Goal: Task Accomplishment & Management: Manage account settings

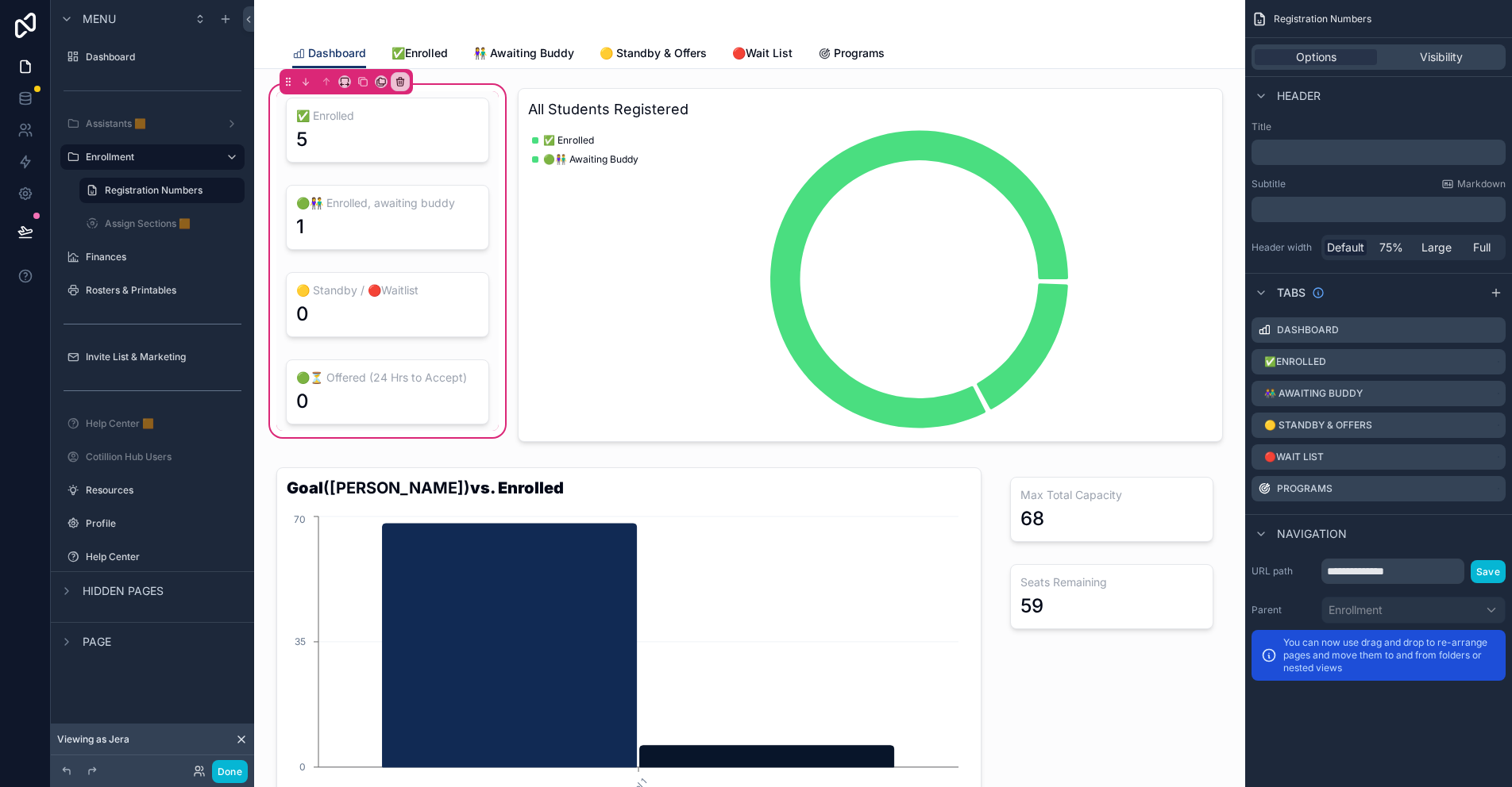
click at [458, 37] on div "scrollable content" at bounding box center [749, 19] width 915 height 38
click at [428, 56] on span "✅Enrolled" at bounding box center [419, 53] width 57 height 16
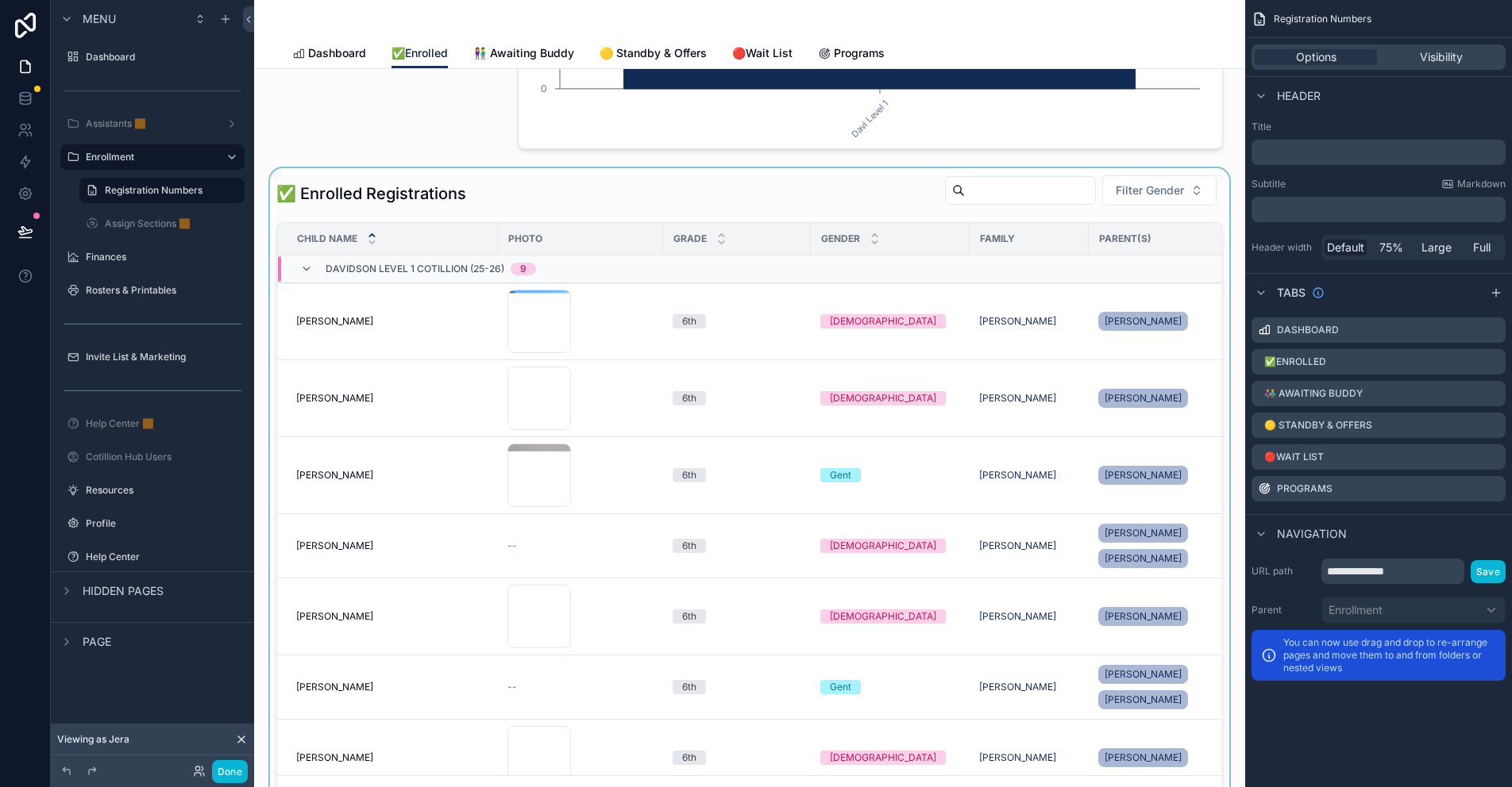
scroll to position [317, 0]
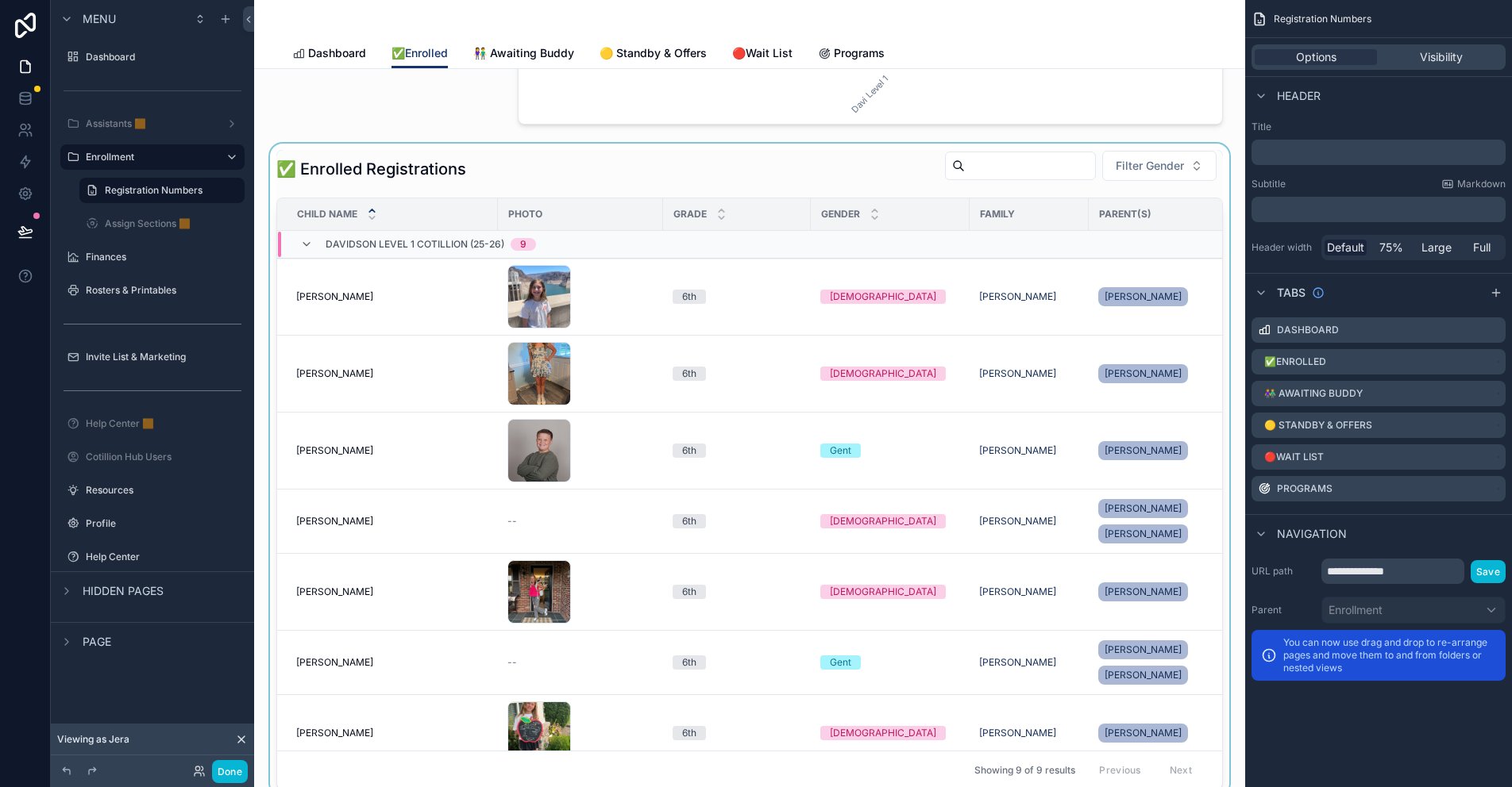
click at [659, 162] on div "scrollable content" at bounding box center [749, 470] width 965 height 653
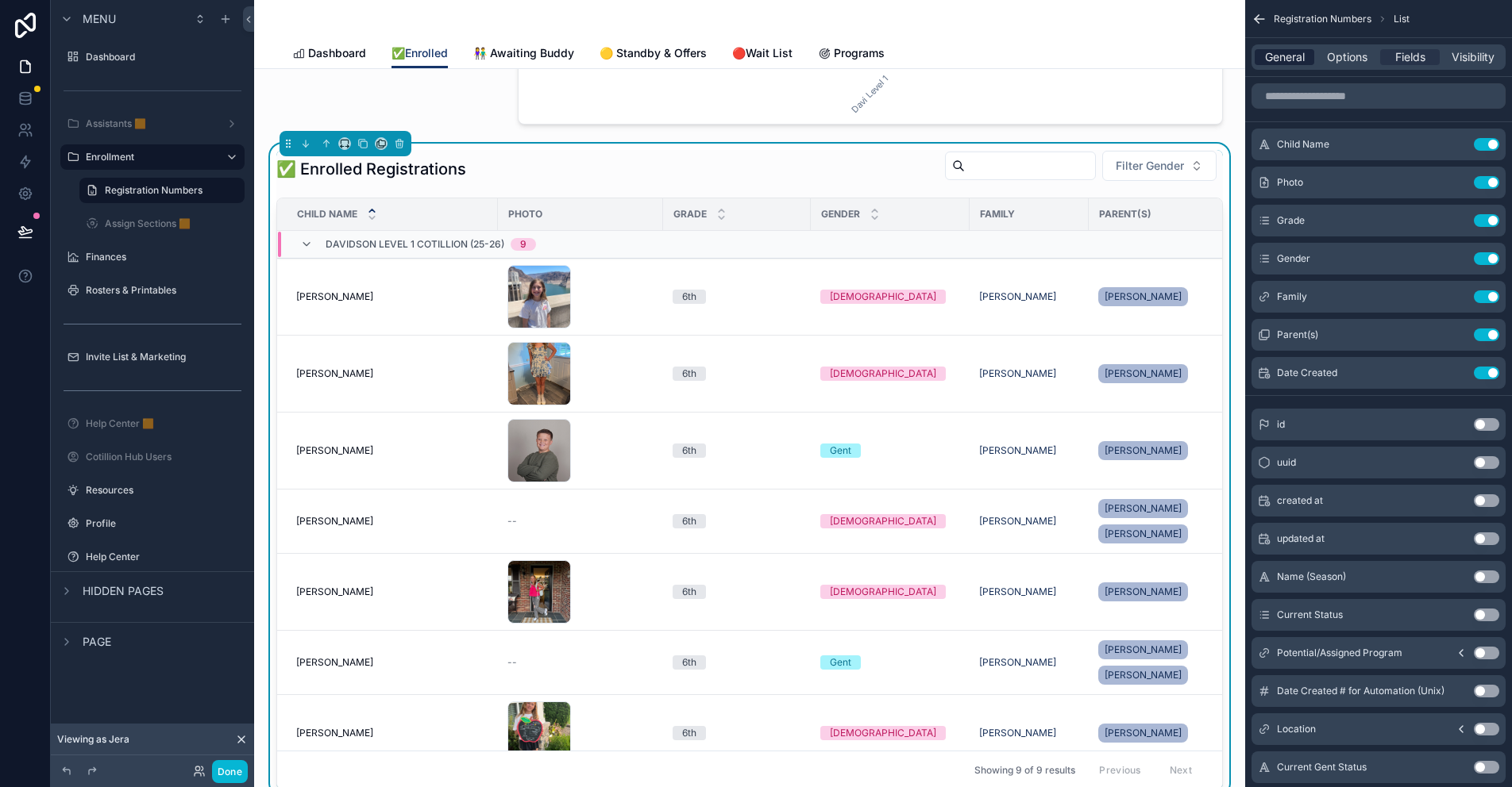
click at [1280, 57] on span "General" at bounding box center [1285, 57] width 40 height 16
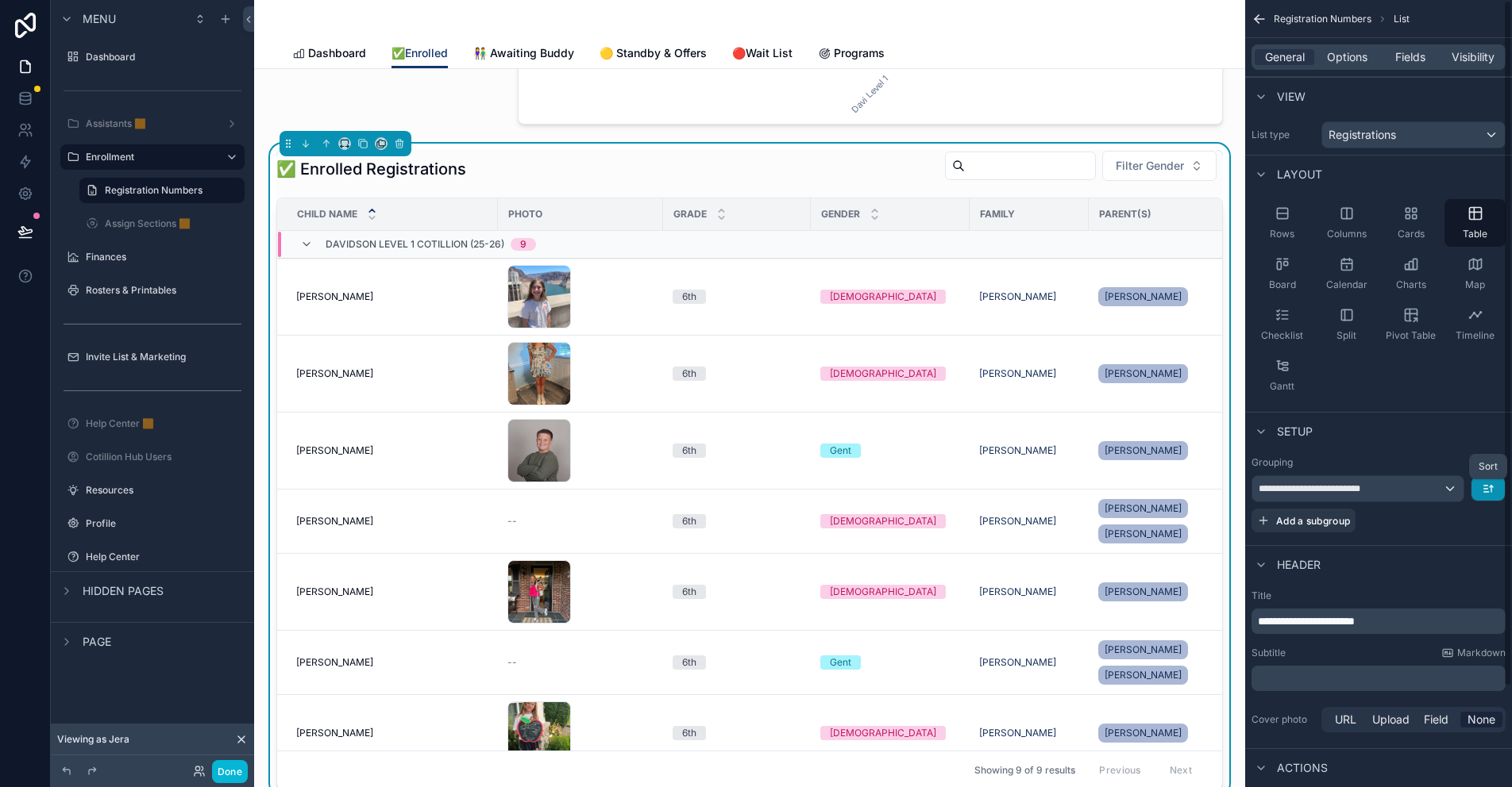
click at [1491, 484] on icon "scrollable content" at bounding box center [1488, 489] width 13 height 13
click at [1479, 465] on div "scrollable content" at bounding box center [756, 393] width 1512 height 787
click at [363, 143] on icon "scrollable content" at bounding box center [363, 143] width 11 height 11
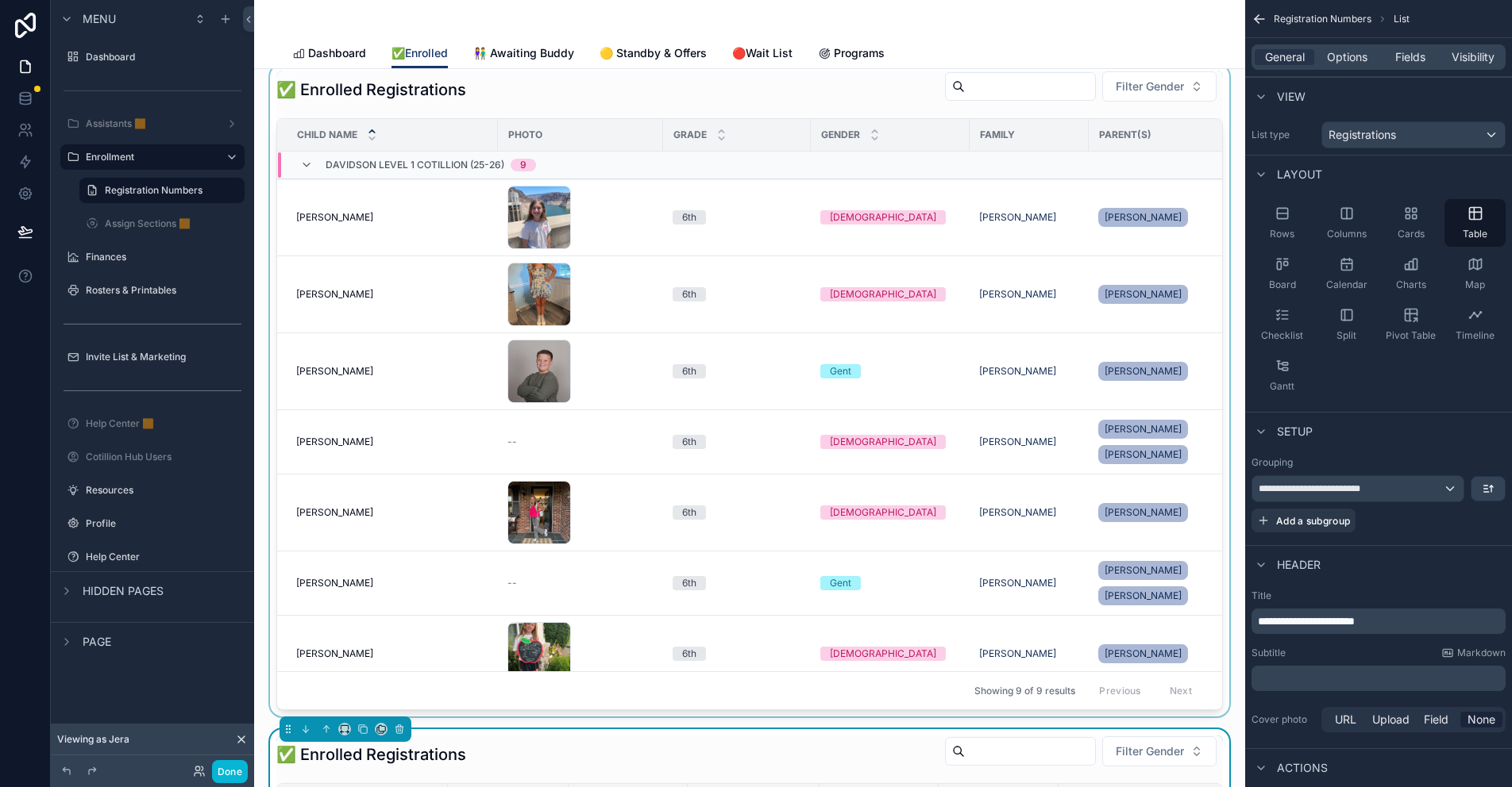
scroll to position [79, 0]
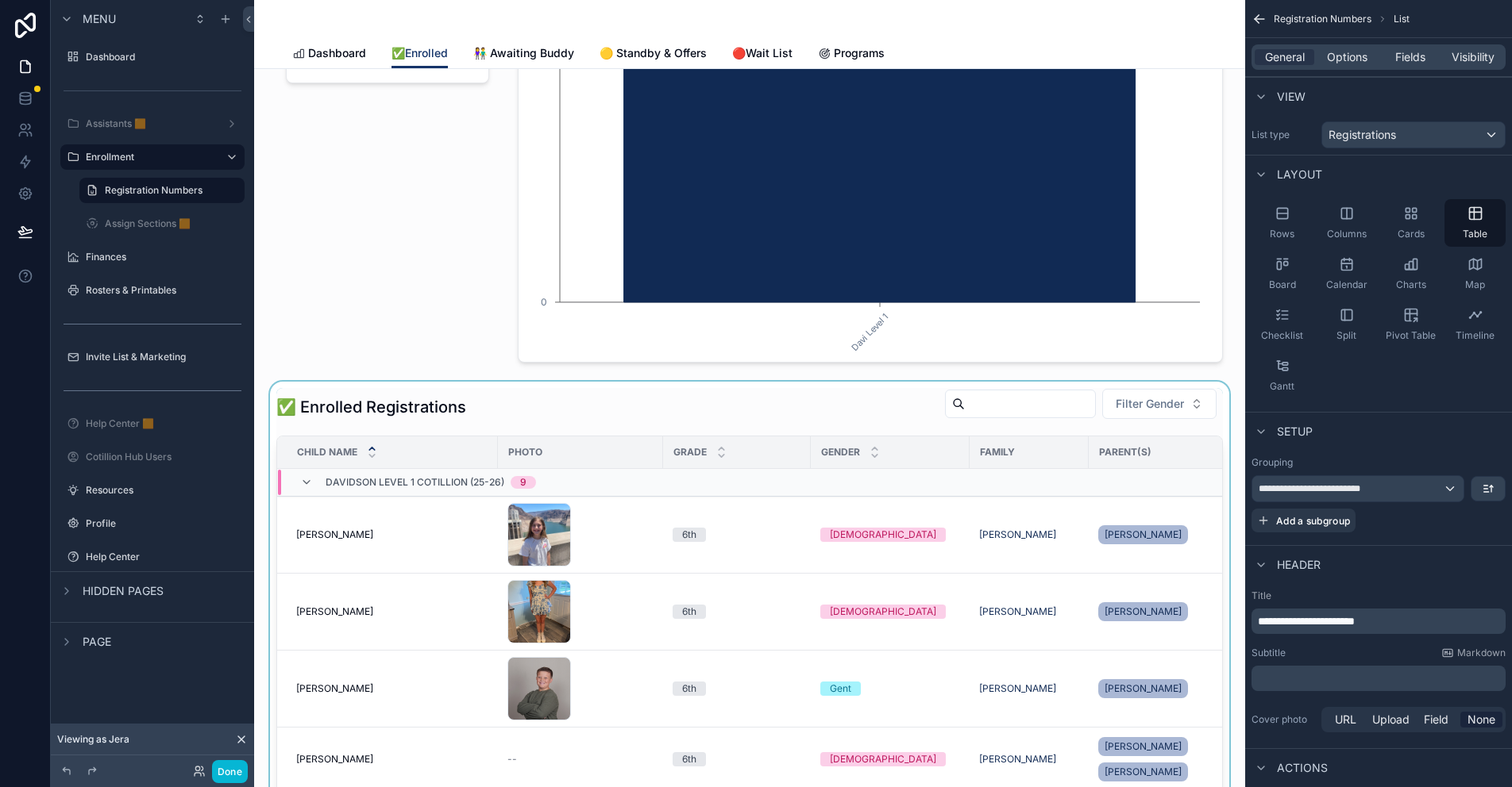
click at [559, 410] on div "scrollable content" at bounding box center [749, 708] width 965 height 653
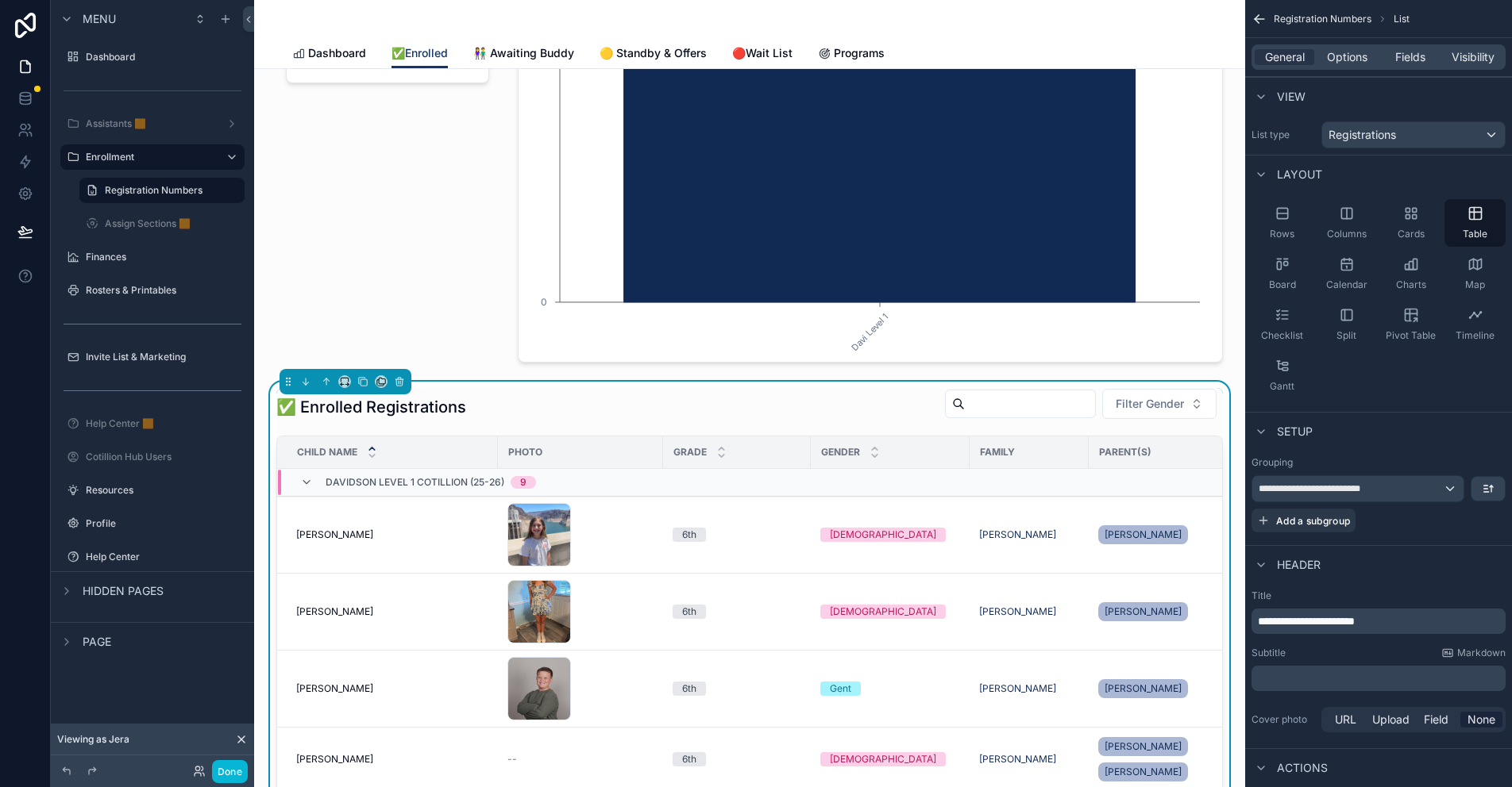
click at [547, 409] on div "✅ Enrolled Registrations Filter Gender" at bounding box center [749, 407] width 946 height 38
click at [463, 403] on h1 "✅ Enrolled Registrations" at bounding box center [371, 406] width 190 height 22
click at [1314, 684] on p "﻿" at bounding box center [1379, 678] width 244 height 16
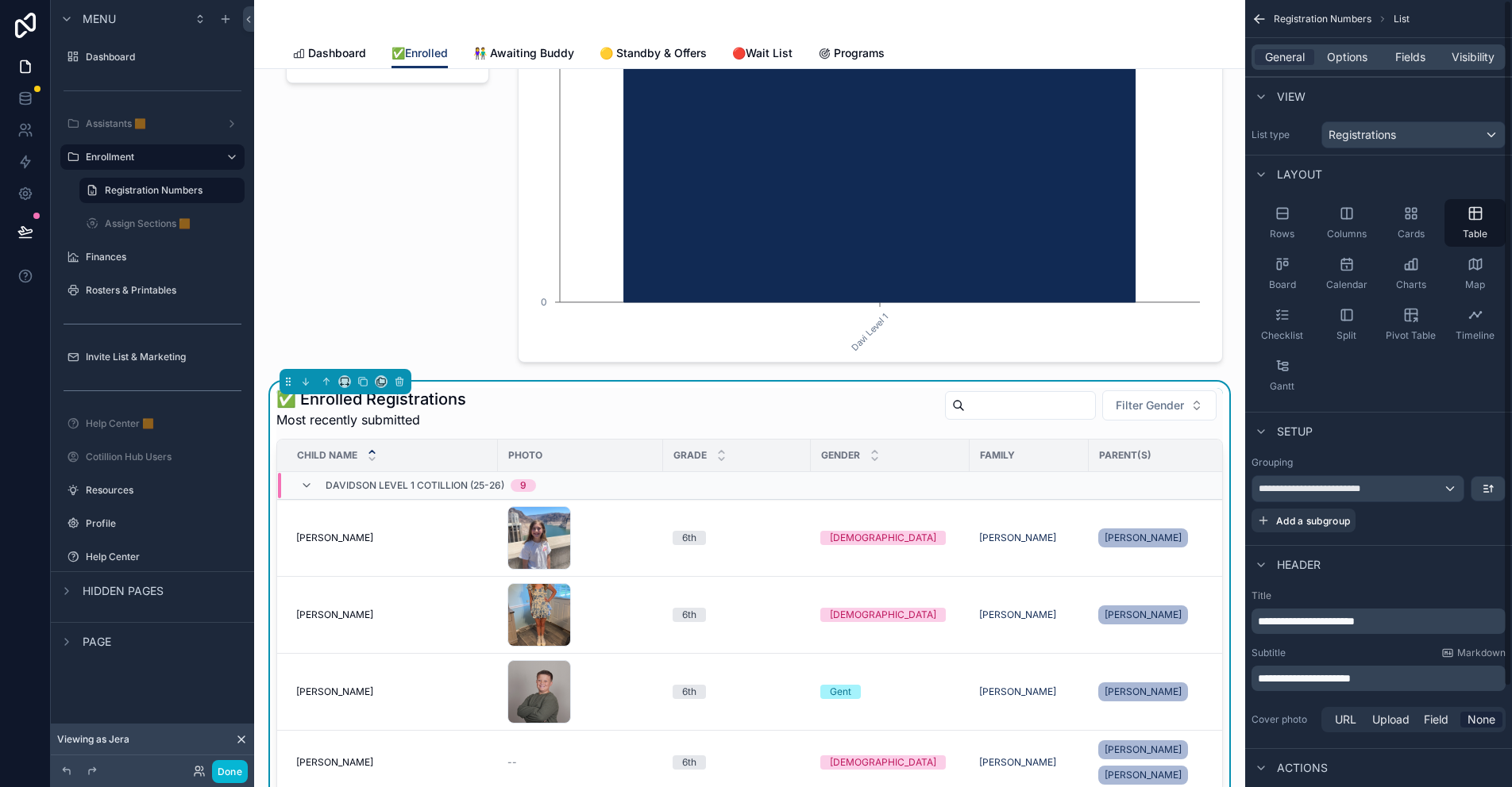
click at [1295, 702] on div "**********" at bounding box center [1379, 662] width 267 height 159
click at [1348, 61] on span "Options" at bounding box center [1347, 57] width 40 height 16
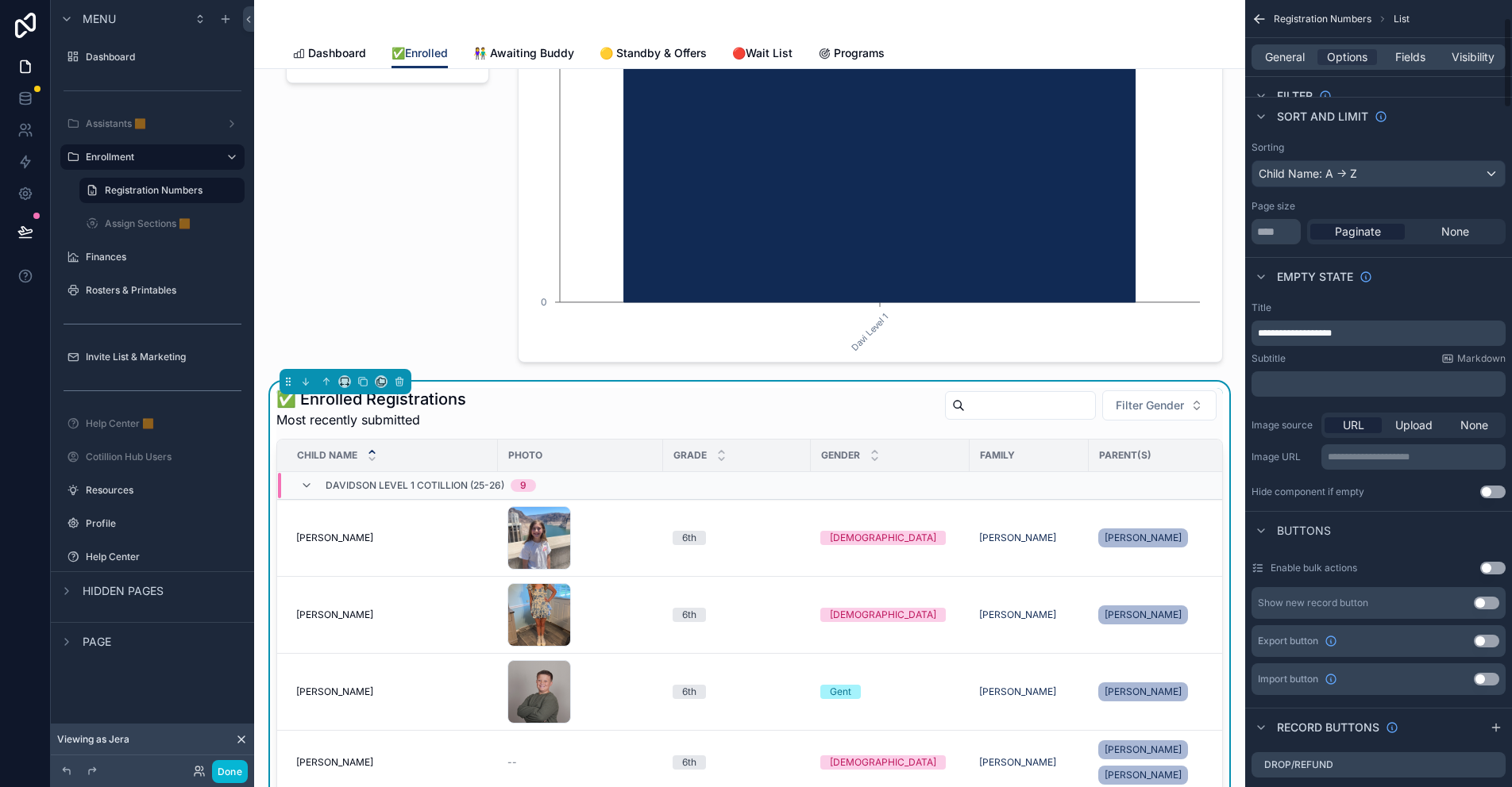
scroll to position [0, 0]
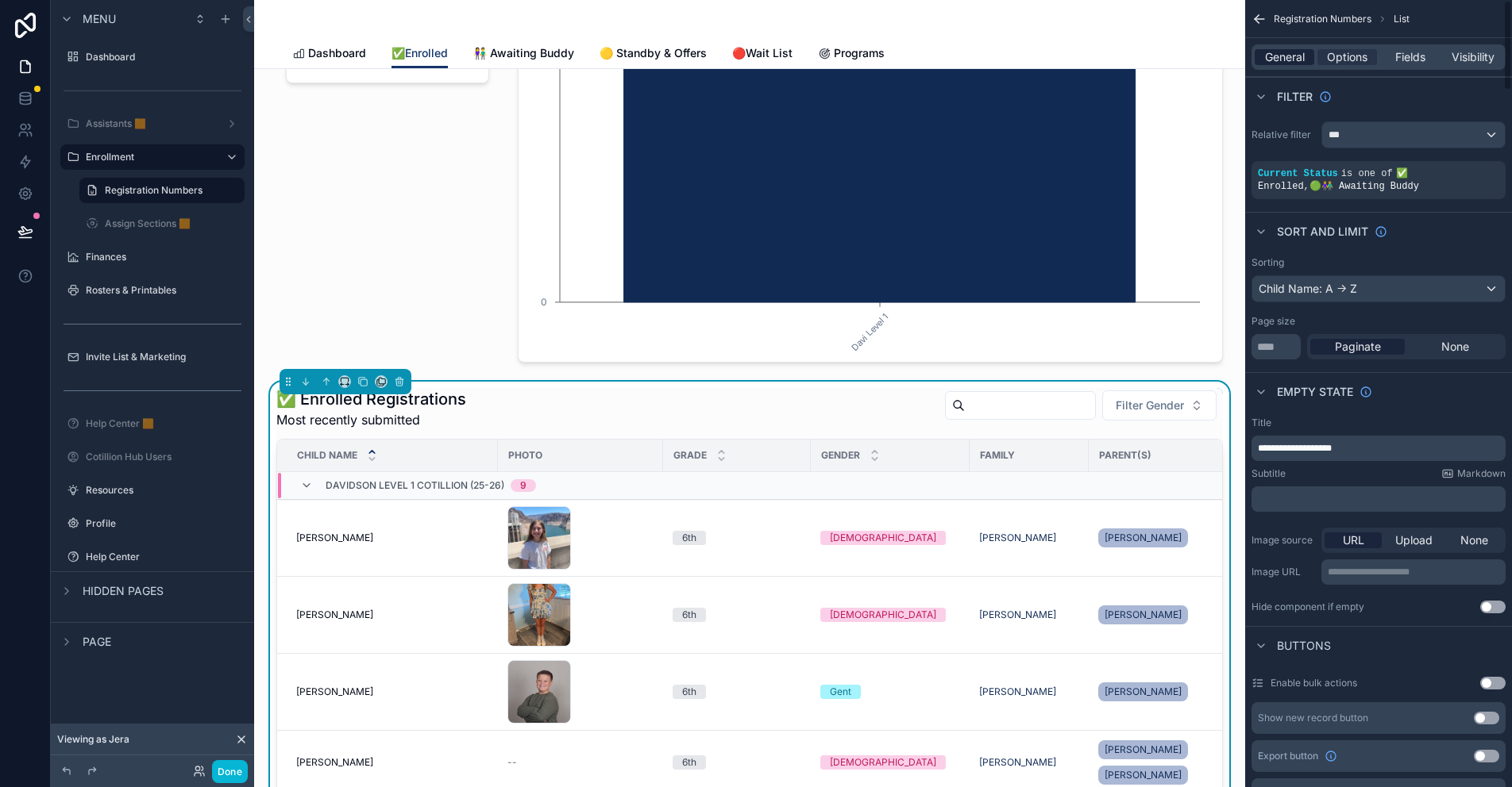
click at [1293, 50] on span "General" at bounding box center [1285, 57] width 40 height 16
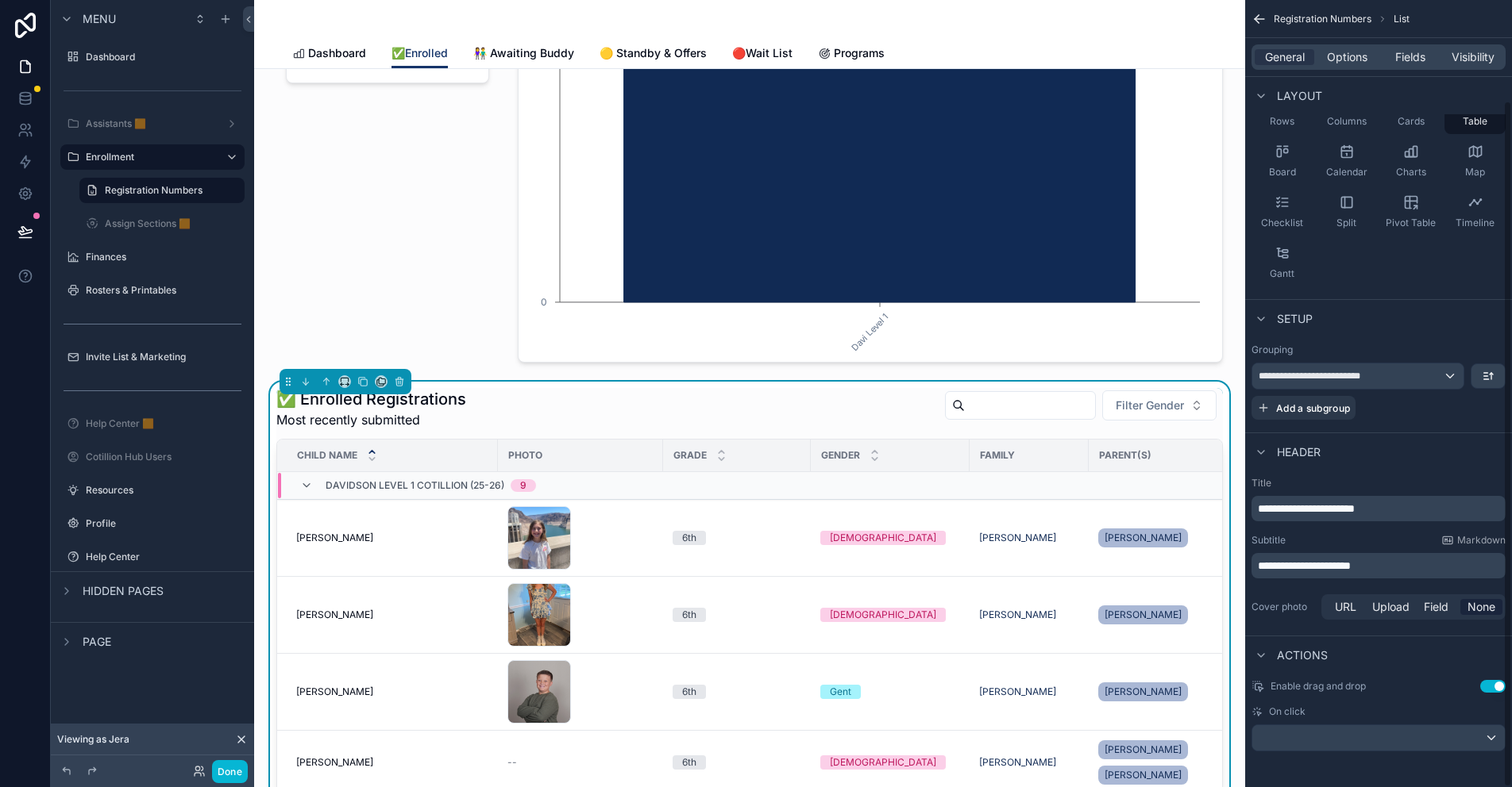
scroll to position [115, 0]
click at [1455, 372] on div "**********" at bounding box center [1358, 373] width 211 height 25
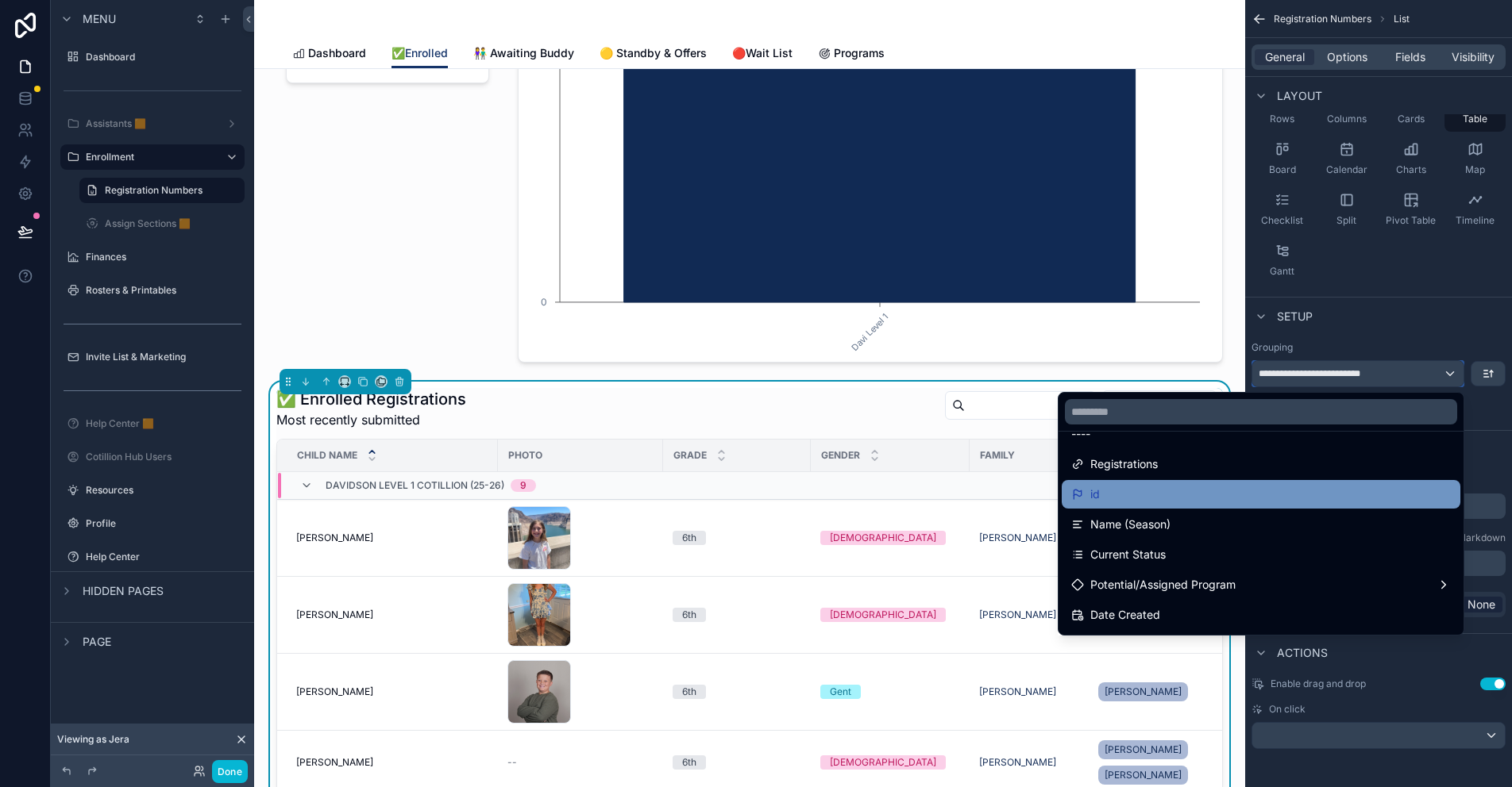
scroll to position [0, 0]
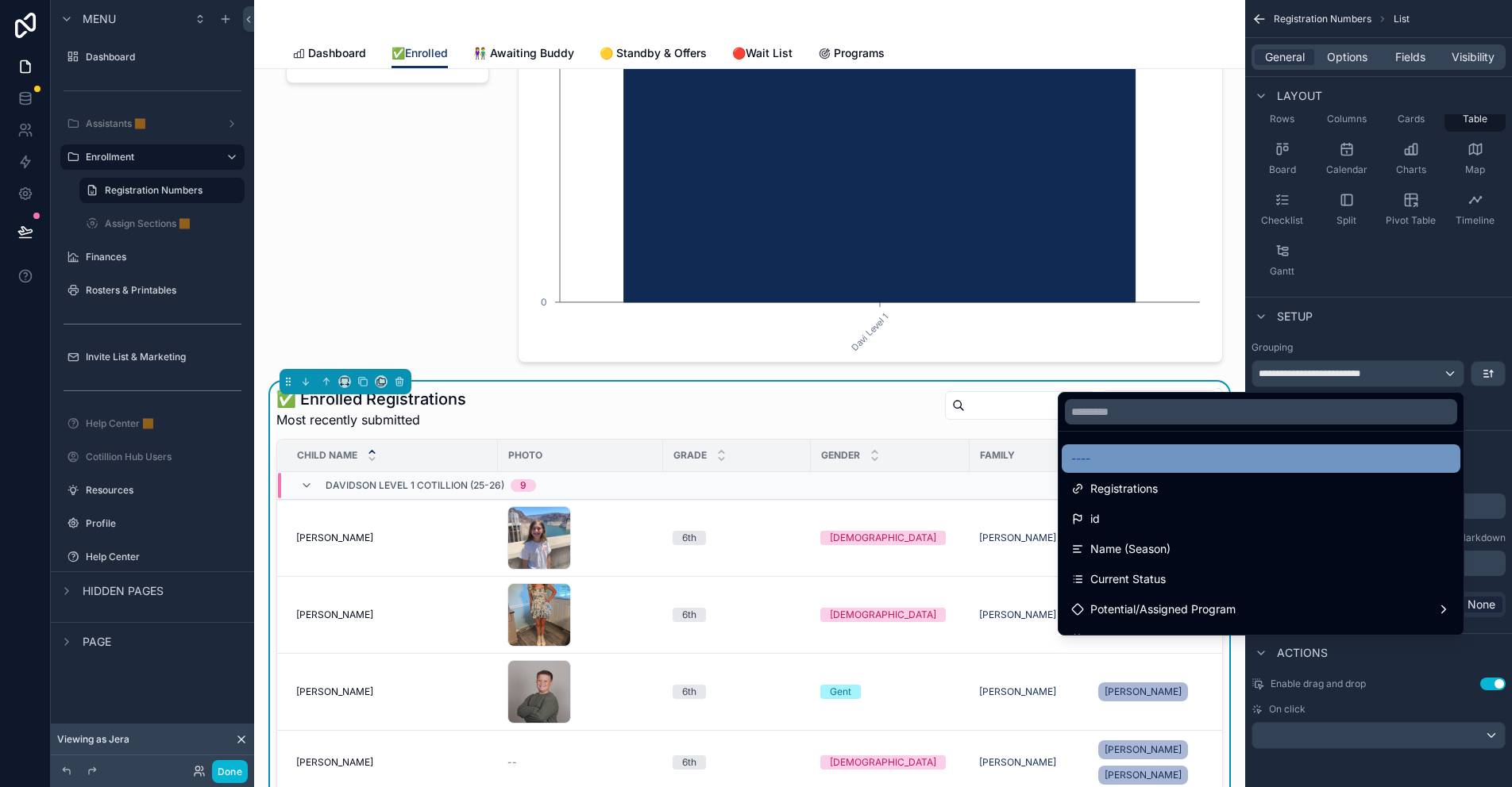
click at [1148, 458] on div "----" at bounding box center [1260, 458] width 379 height 19
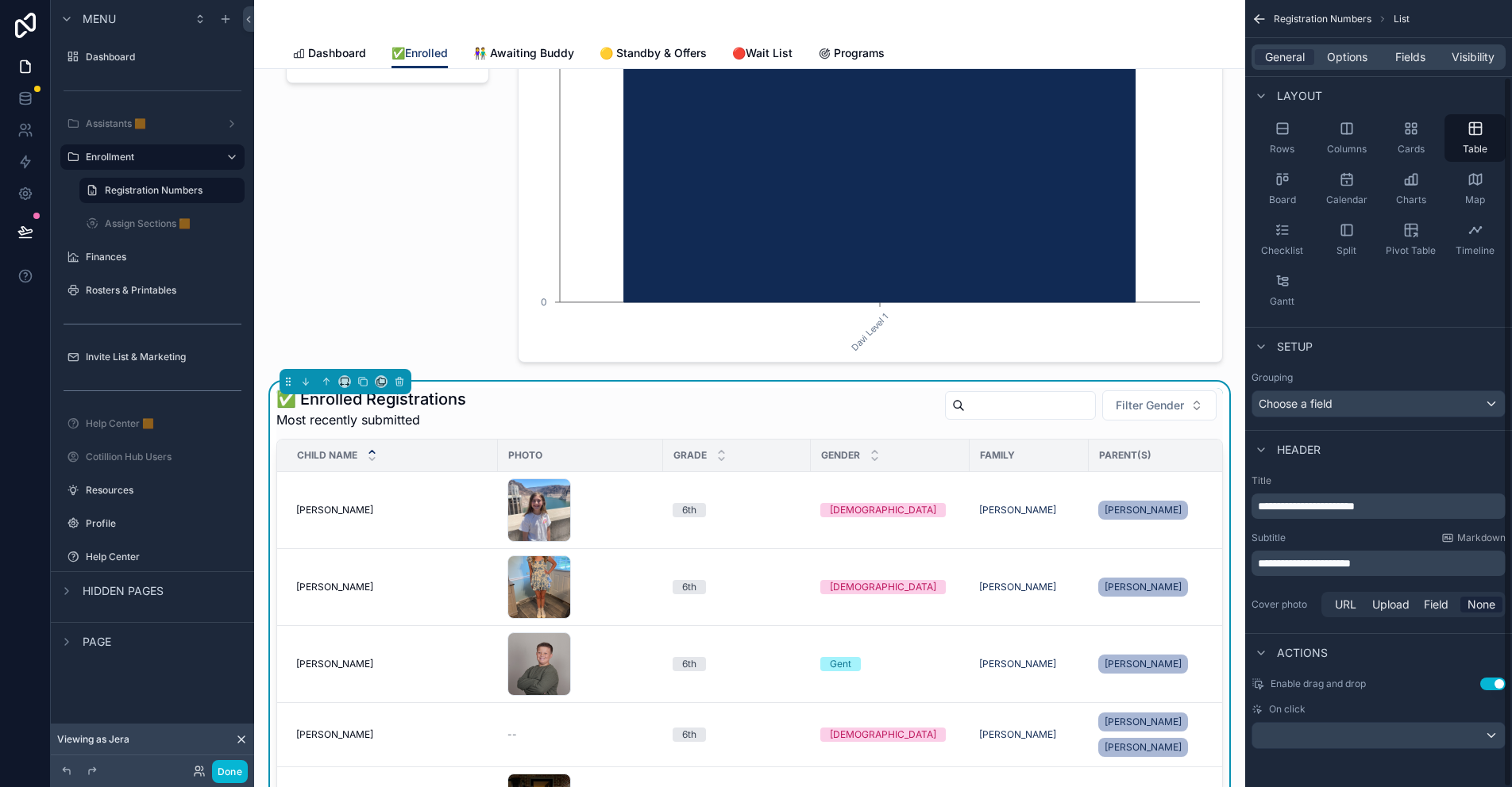
scroll to position [85, 0]
drag, startPoint x: 1340, startPoint y: 40, endPoint x: 1345, endPoint y: 51, distance: 12.1
click at [1345, 51] on div "General Options Fields Visibility" at bounding box center [1379, 58] width 267 height 38
click at [1345, 51] on span "Options" at bounding box center [1347, 57] width 40 height 16
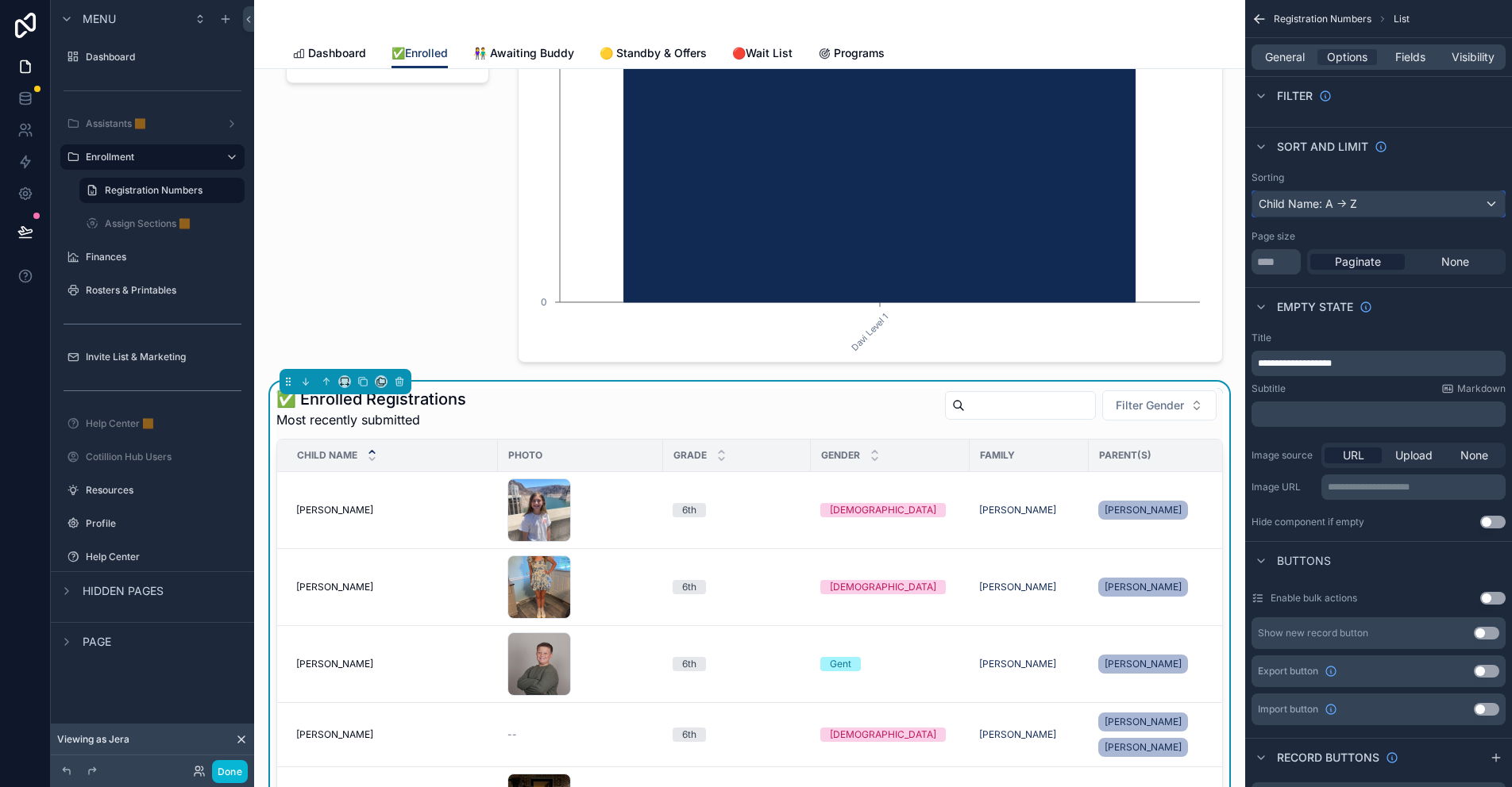
click at [1358, 197] on div "Child Name: A -> Z" at bounding box center [1379, 203] width 253 height 25
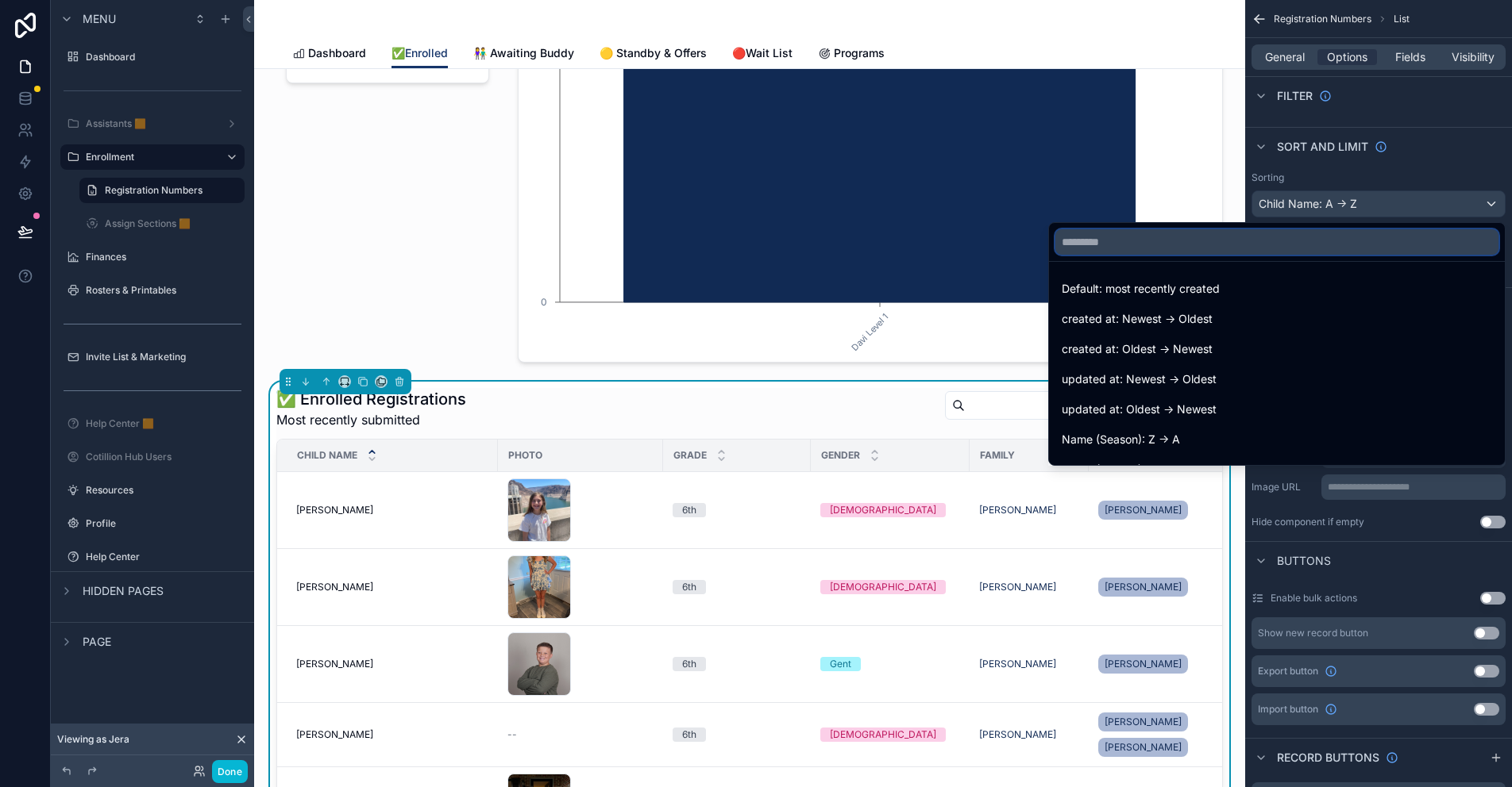
click at [1112, 244] on input "text" at bounding box center [1277, 241] width 443 height 25
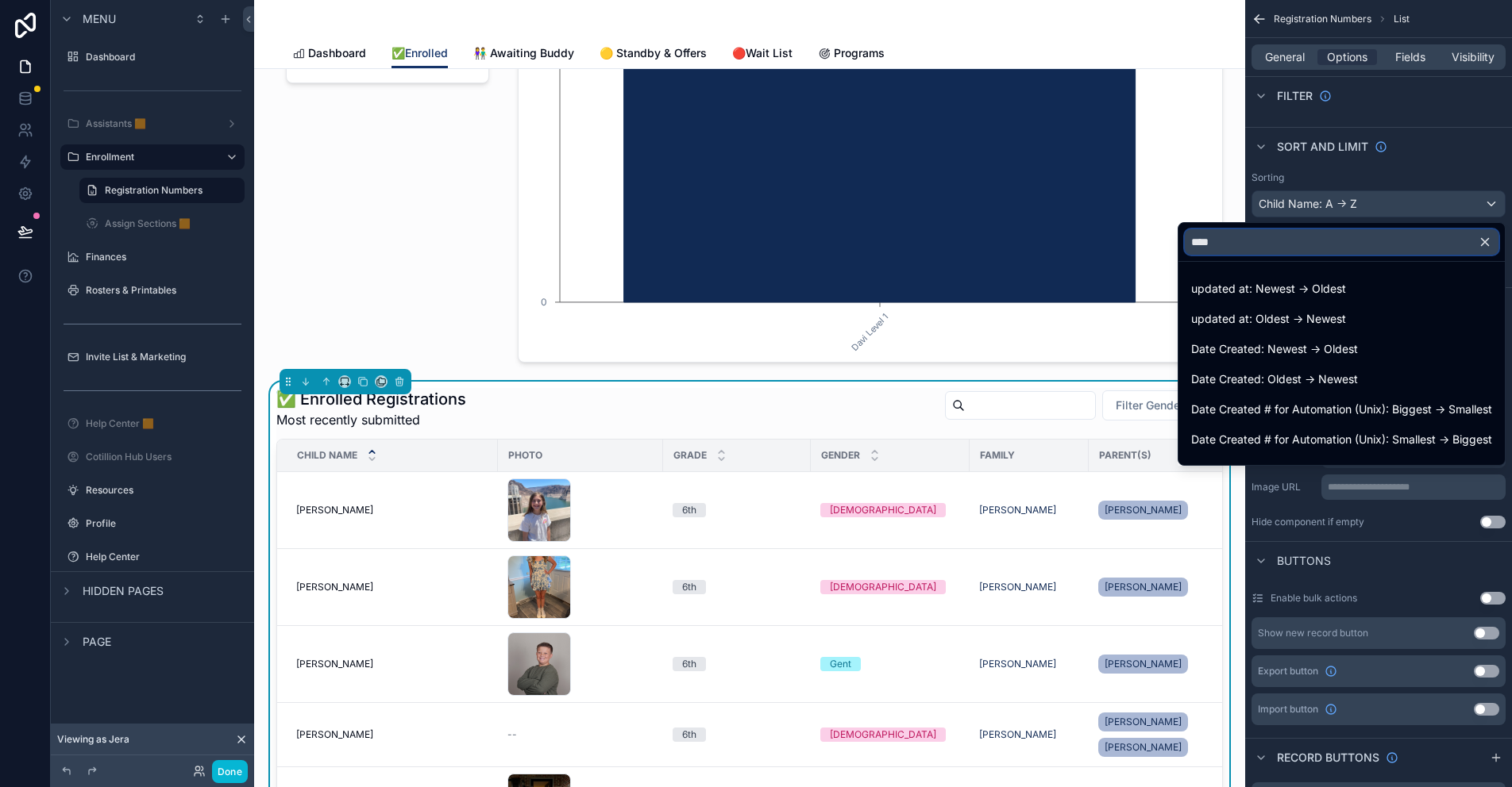
click at [1190, 244] on input "****" at bounding box center [1342, 241] width 314 height 25
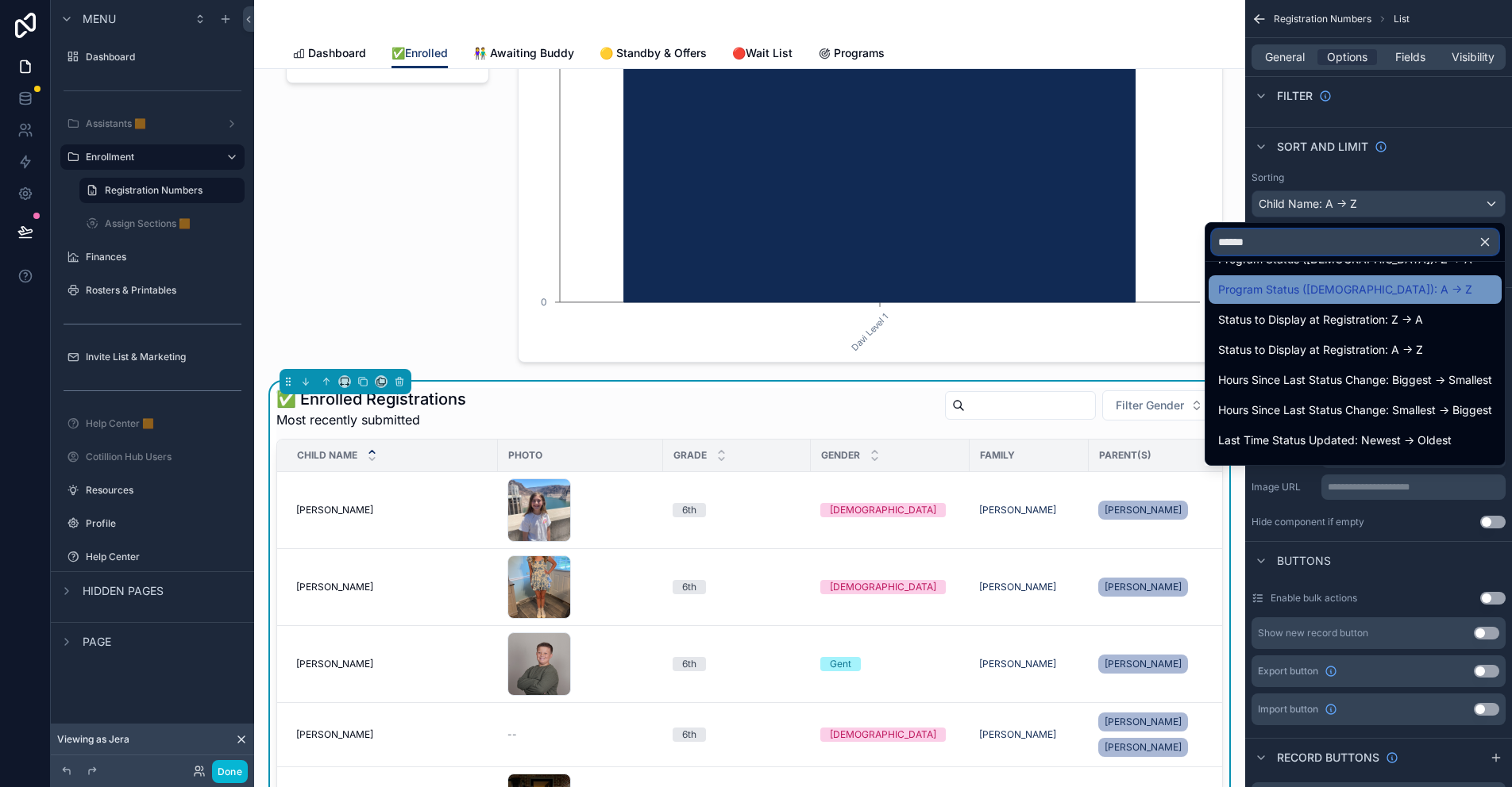
scroll to position [238, 0]
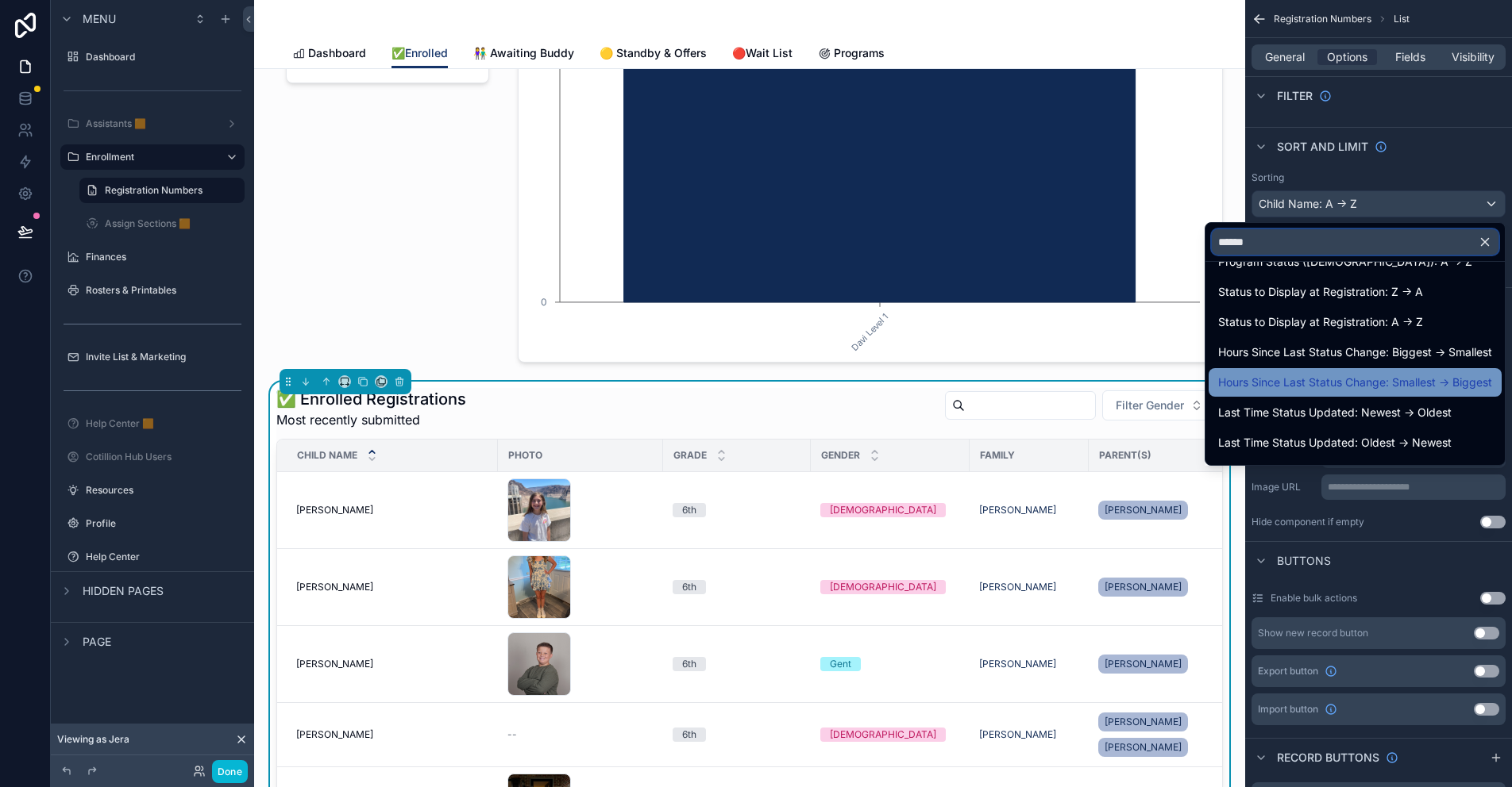
type input "******"
click at [1338, 378] on span "Hours Since Last Status Change: Smallest -> Biggest" at bounding box center [1355, 383] width 274 height 19
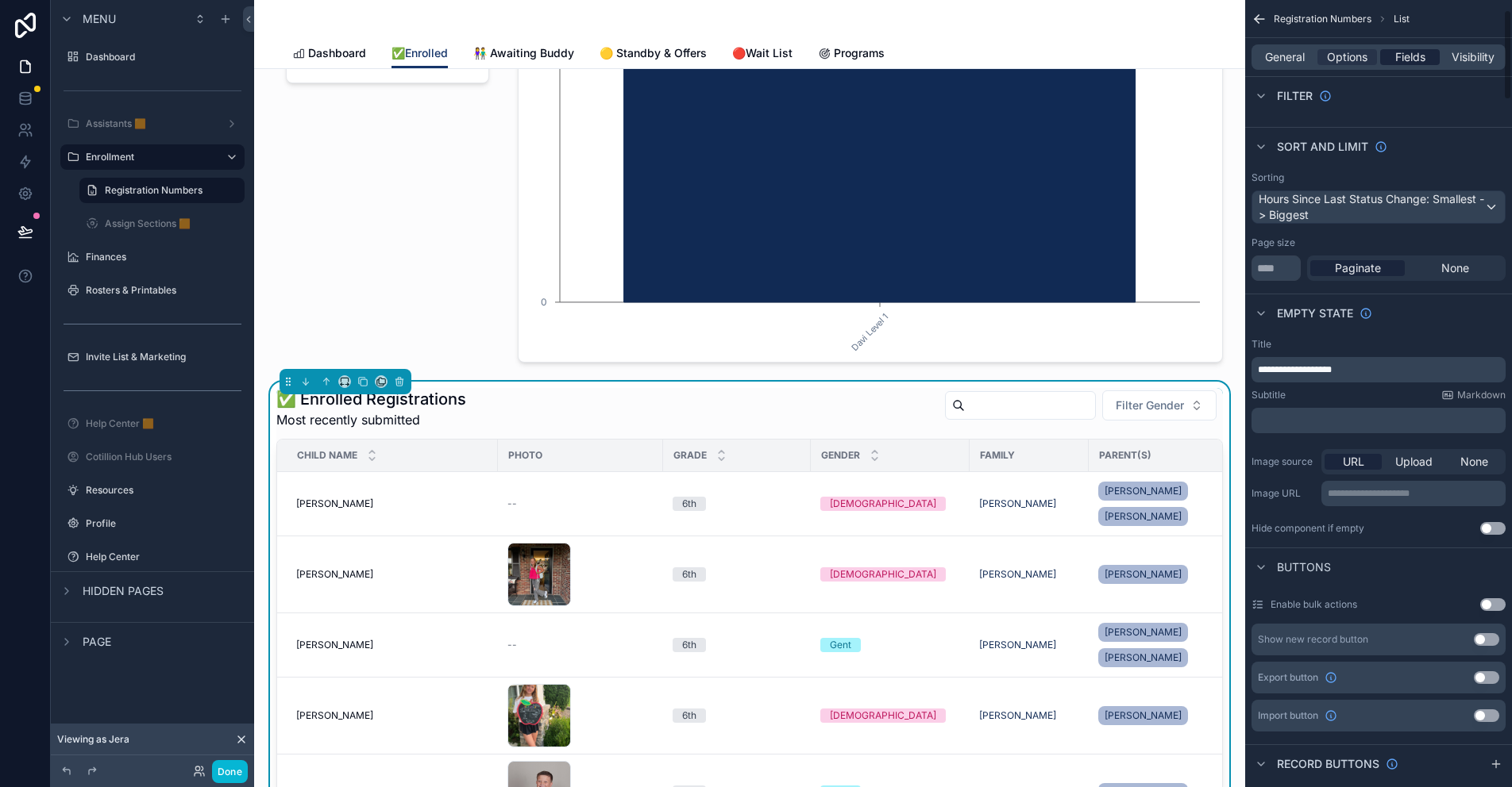
click at [1419, 54] on span "Fields" at bounding box center [1410, 57] width 31 height 16
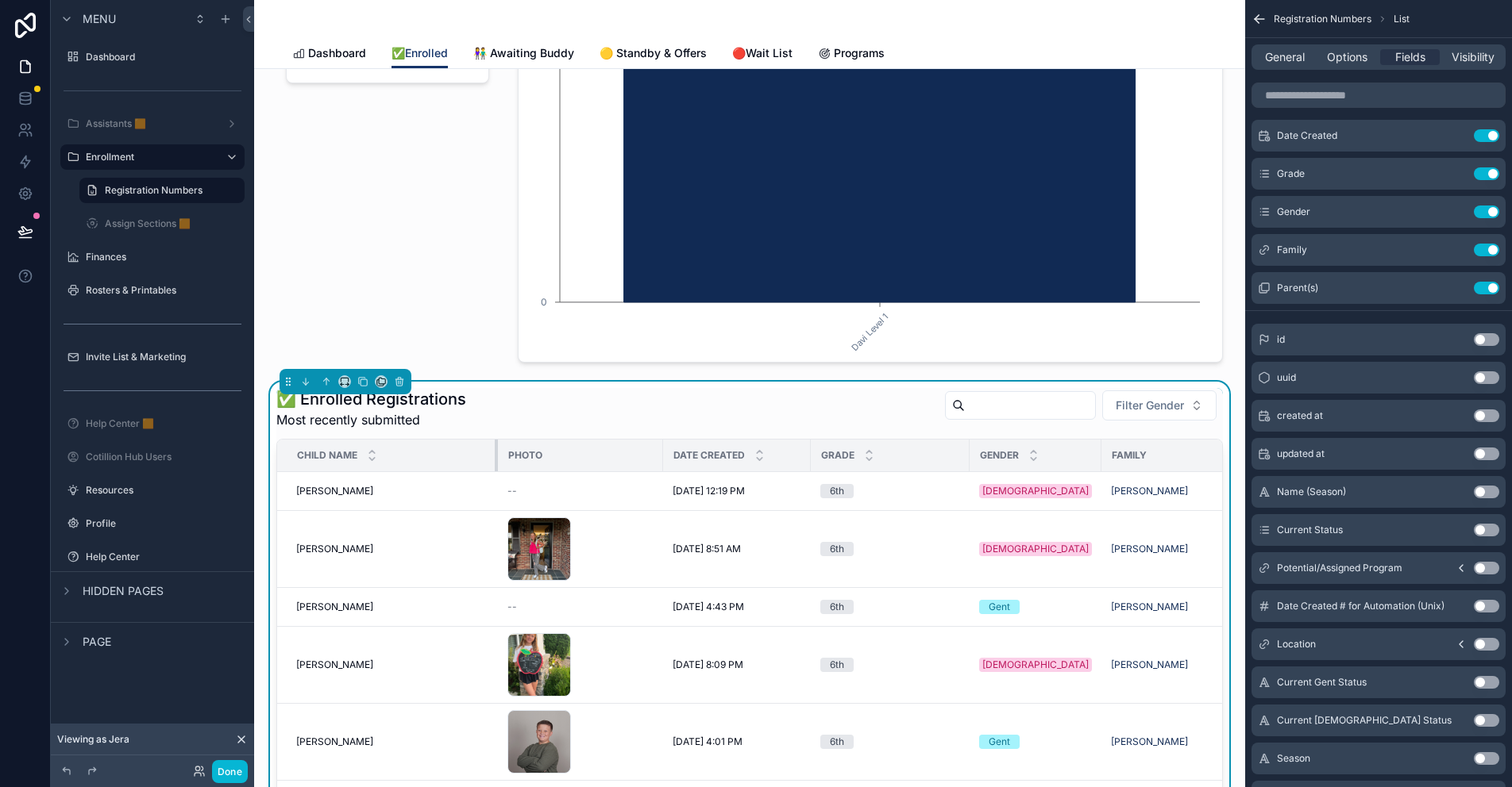
click at [497, 451] on tr "Child Name Photo Date Created Grade Gender Family Parent(s)" at bounding box center [882, 455] width 1209 height 32
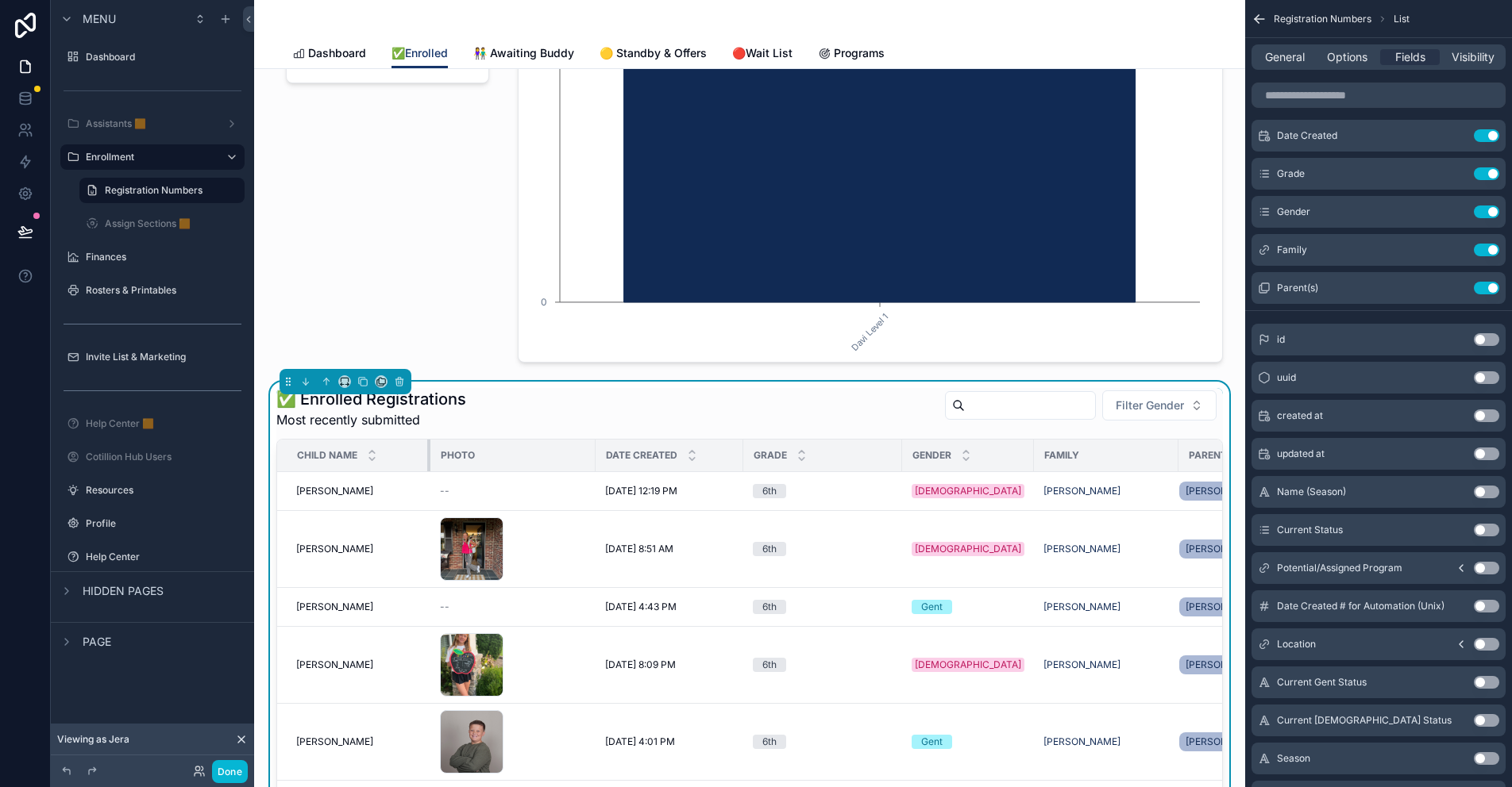
drag, startPoint x: 496, startPoint y: 451, endPoint x: 429, endPoint y: 451, distance: 67.0
click at [429, 451] on div "scrollable content" at bounding box center [430, 455] width 6 height 31
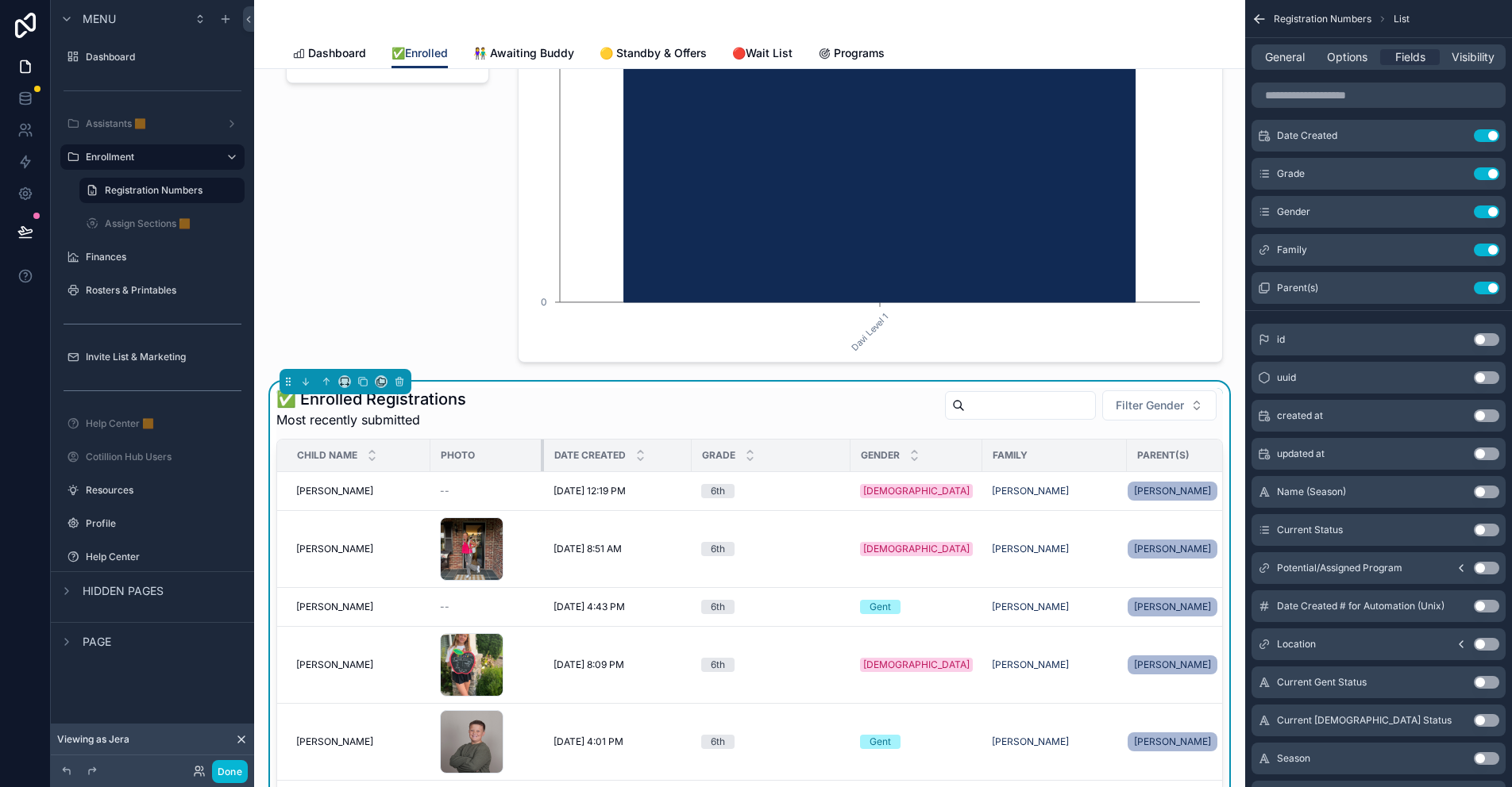
drag, startPoint x: 594, startPoint y: 453, endPoint x: 541, endPoint y: 456, distance: 53.1
click at [541, 456] on div "scrollable content" at bounding box center [543, 455] width 6 height 31
drag, startPoint x: 850, startPoint y: 449, endPoint x: 812, endPoint y: 457, distance: 38.8
click at [812, 457] on tr "Child Name Photo Date Created Grade Gender Family Parent(s)" at bounding box center [821, 455] width 1088 height 32
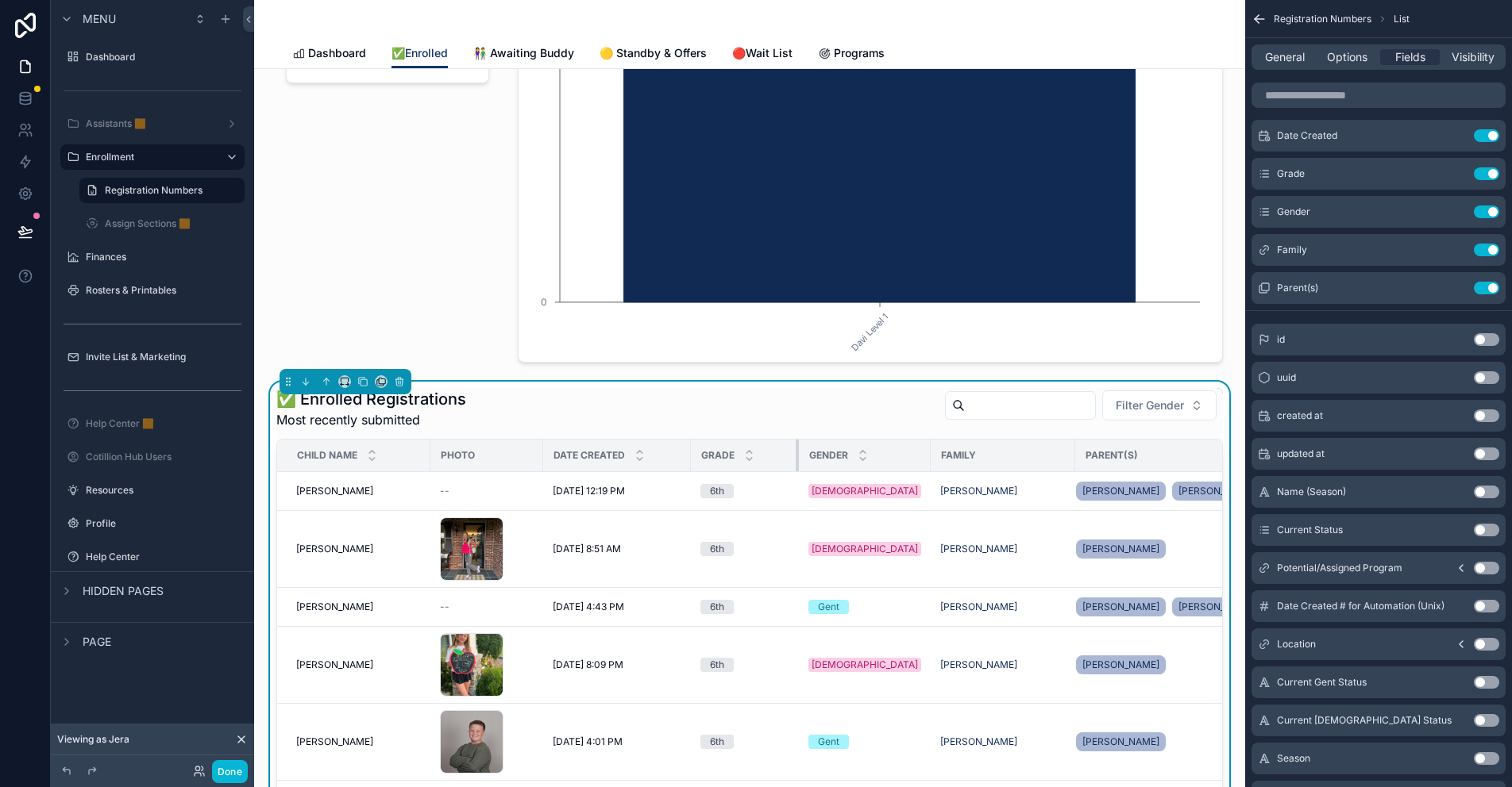
drag, startPoint x: 848, startPoint y: 447, endPoint x: 797, endPoint y: 453, distance: 51.4
click at [797, 453] on div "scrollable content" at bounding box center [798, 455] width 6 height 31
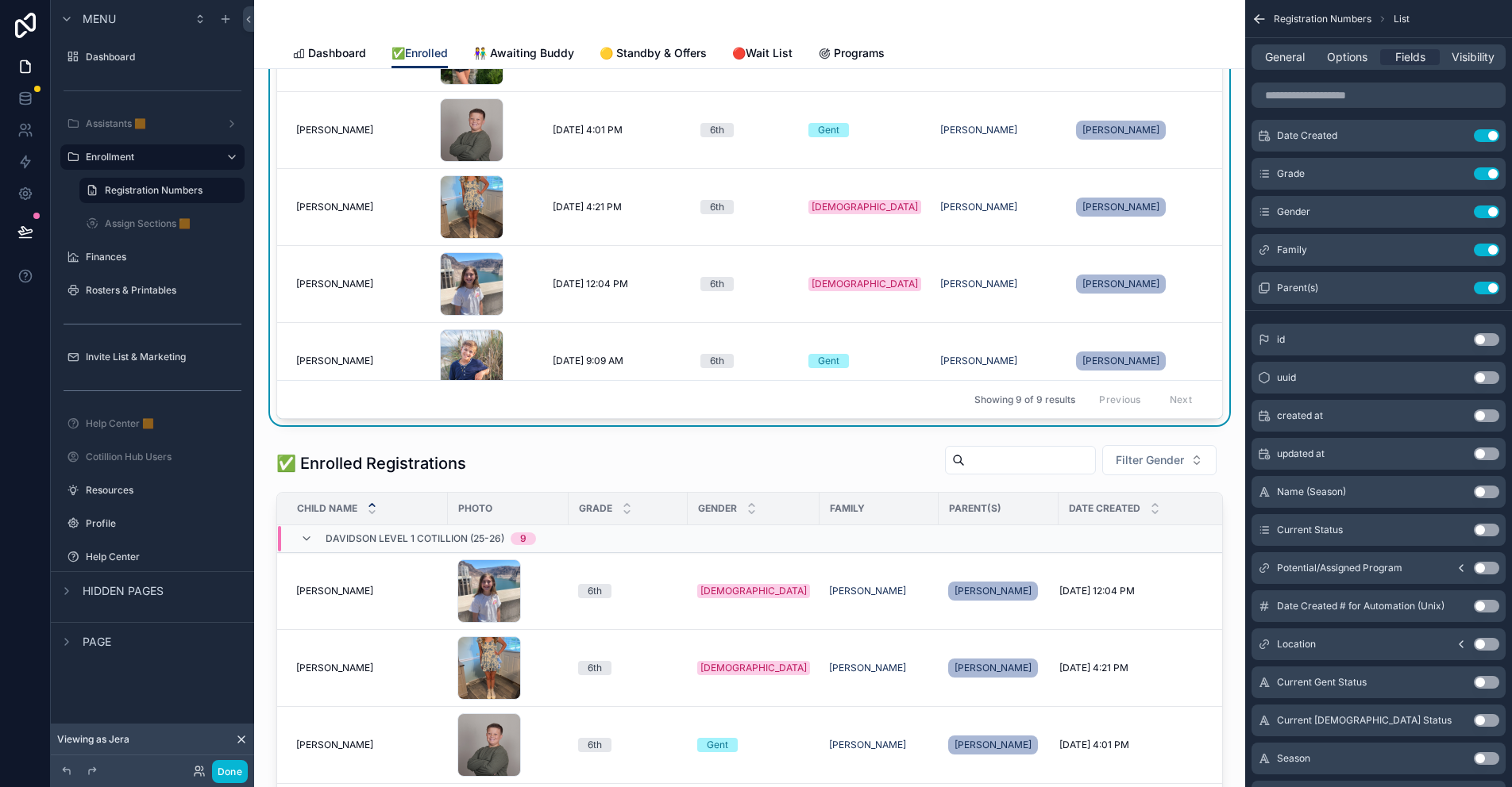
scroll to position [715, 0]
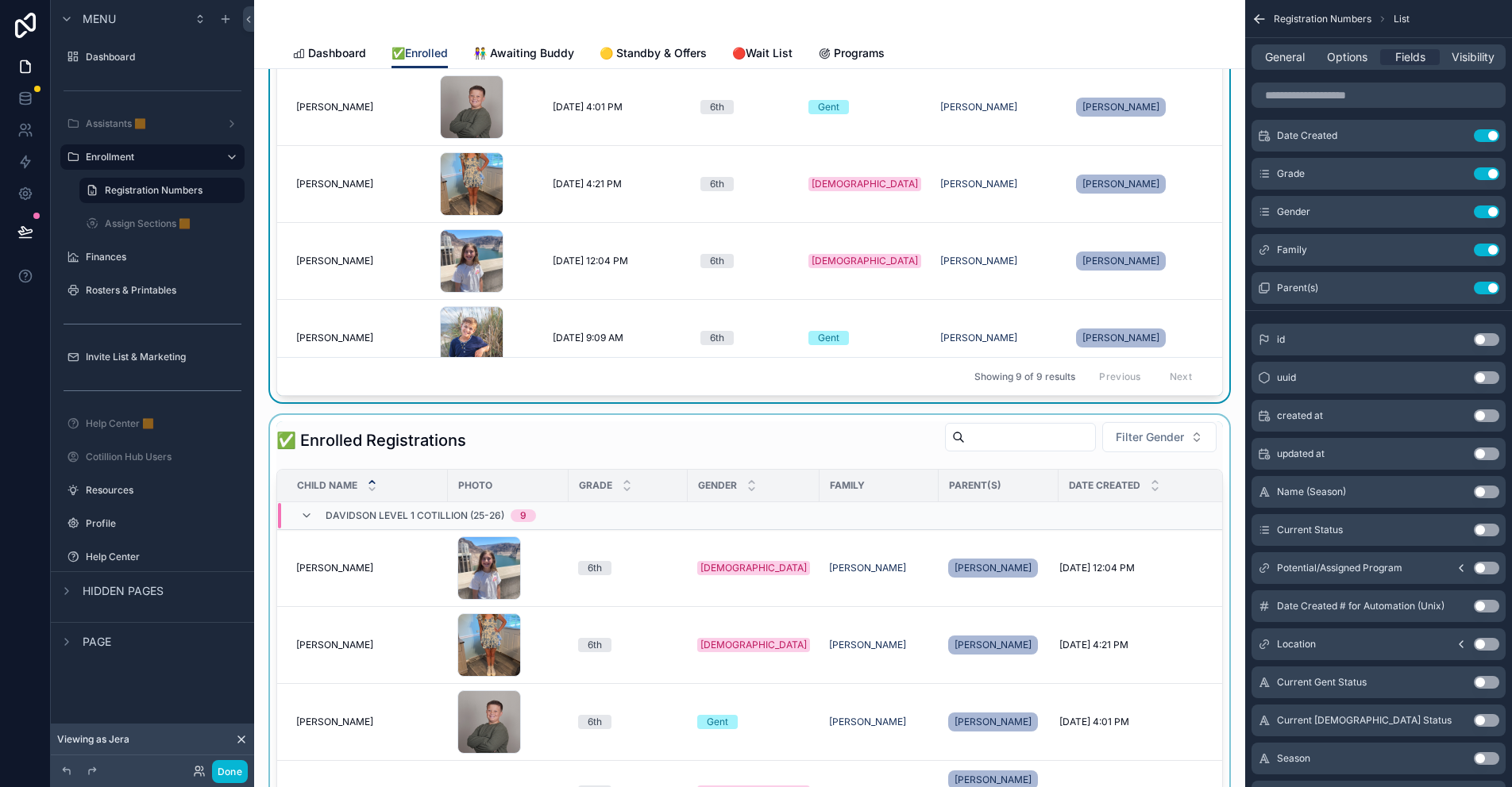
click at [509, 439] on div "scrollable content" at bounding box center [749, 741] width 965 height 653
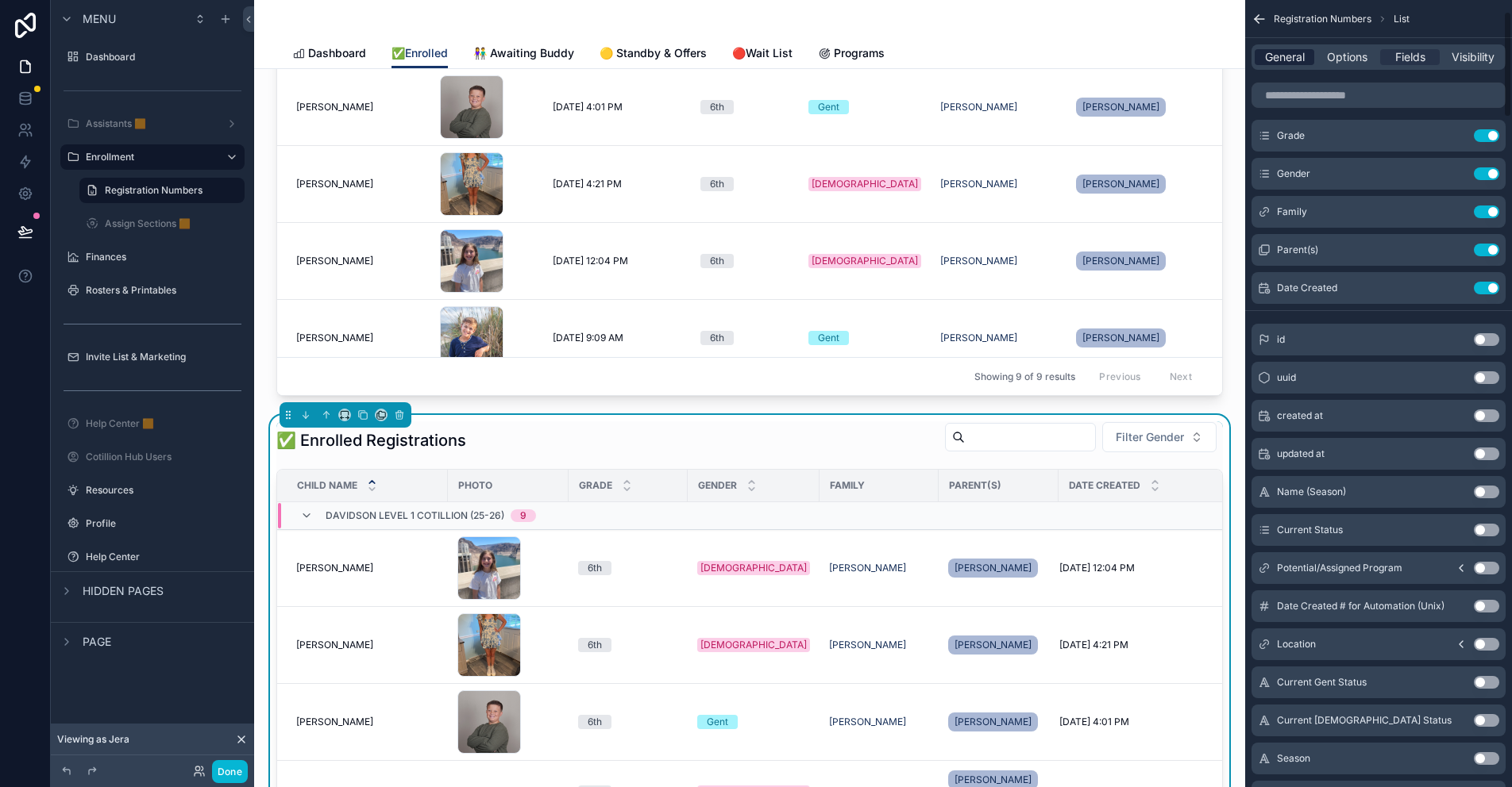
click at [1259, 54] on div "General" at bounding box center [1284, 57] width 59 height 16
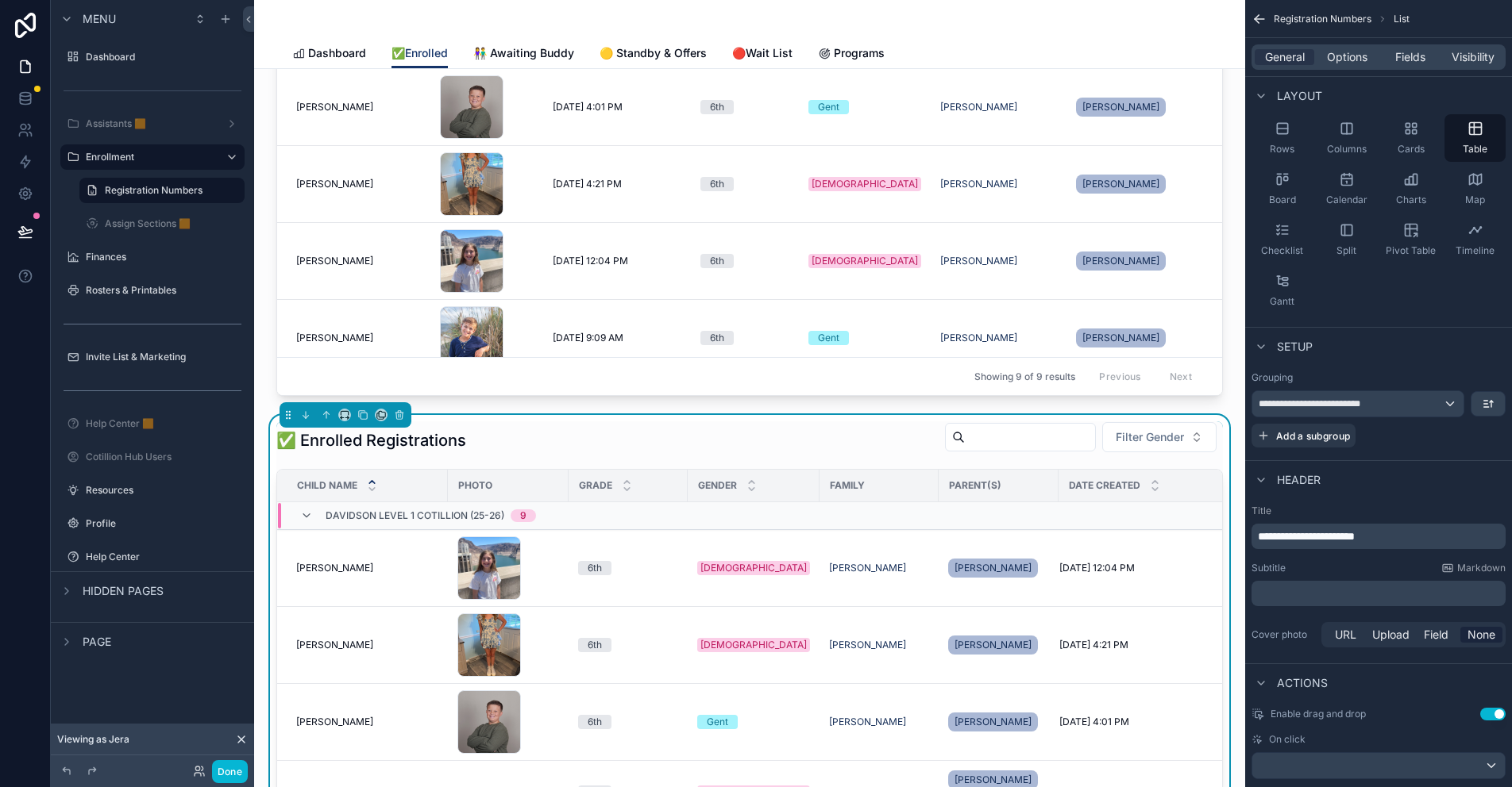
click at [1287, 584] on div "﻿" at bounding box center [1378, 594] width 254 height 25
click at [1289, 593] on p "﻿" at bounding box center [1379, 594] width 244 height 16
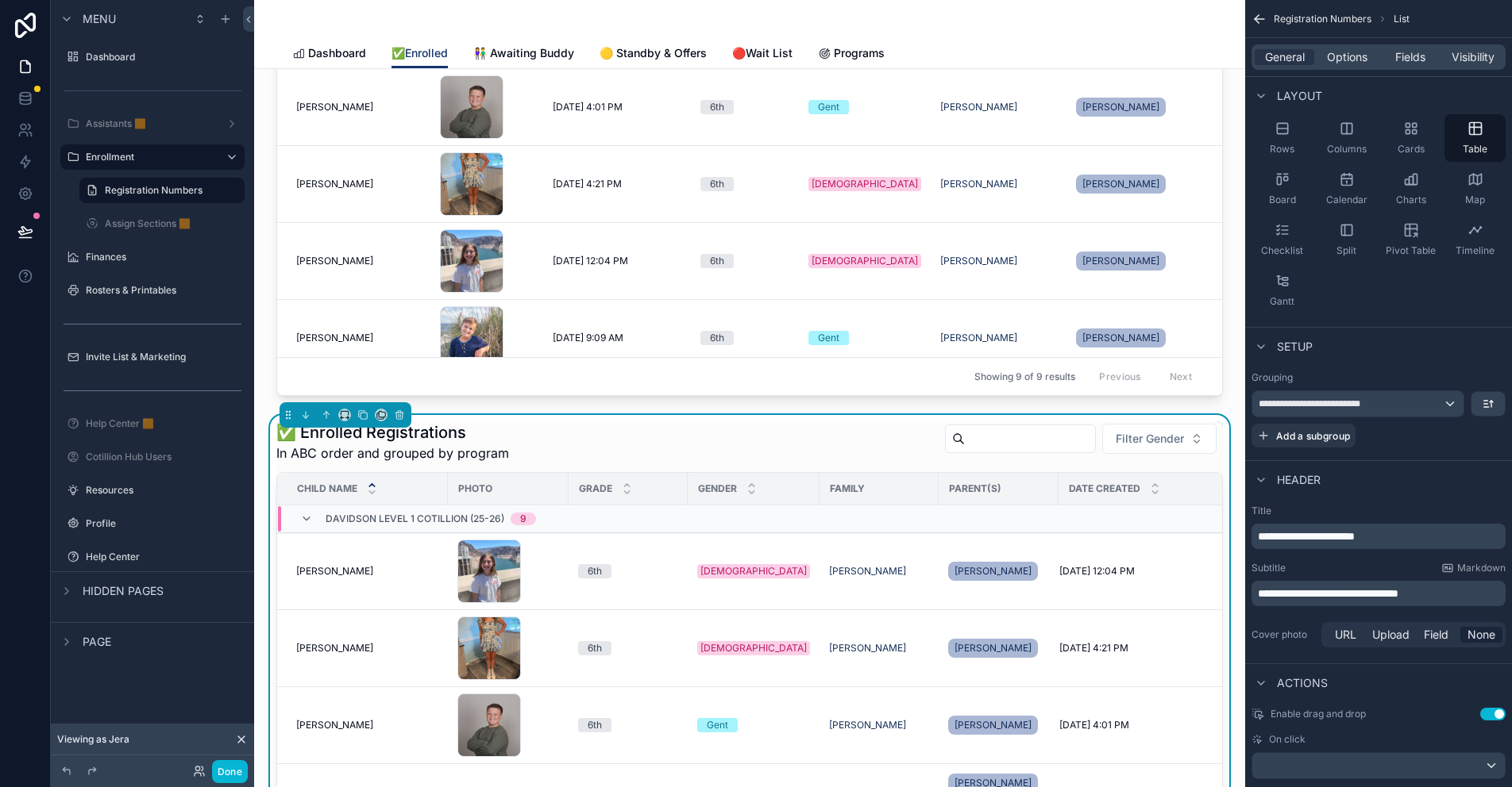
click at [1279, 594] on span "**********" at bounding box center [1327, 594] width 140 height 11
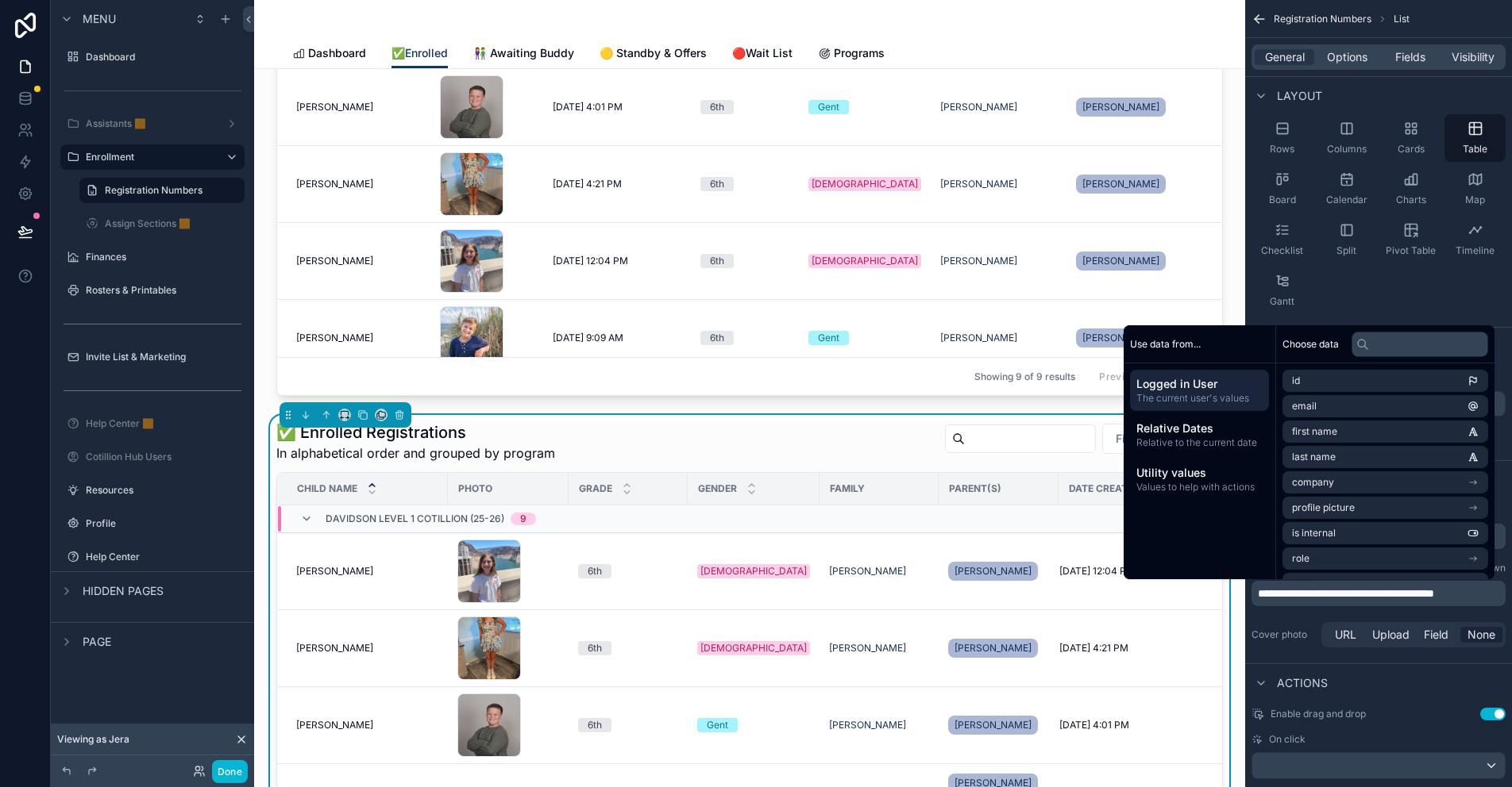
drag, startPoint x: 1367, startPoint y: 591, endPoint x: 1374, endPoint y: 596, distance: 8.6
click at [1367, 591] on span "**********" at bounding box center [1345, 594] width 176 height 11
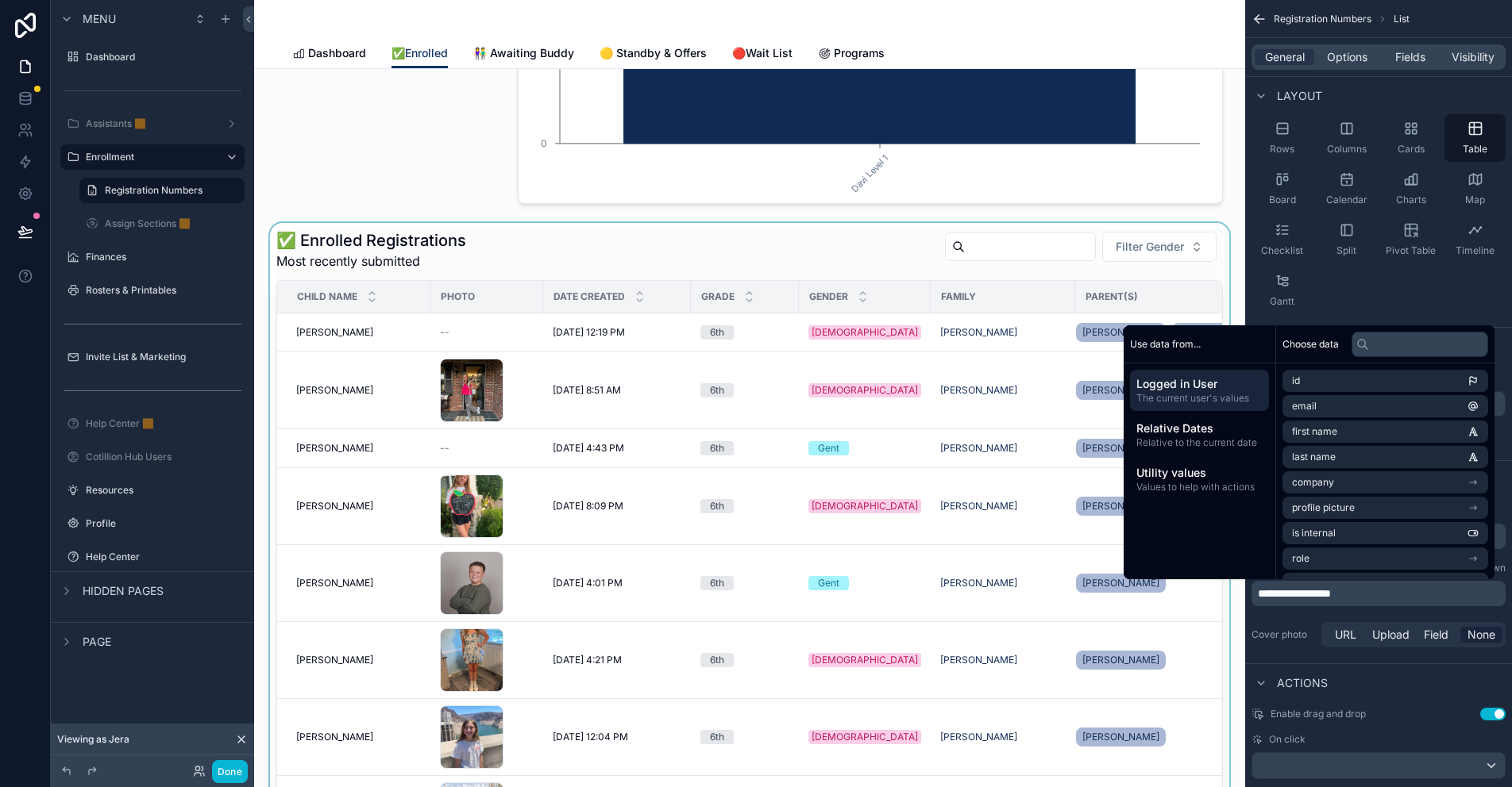
scroll to position [0, 0]
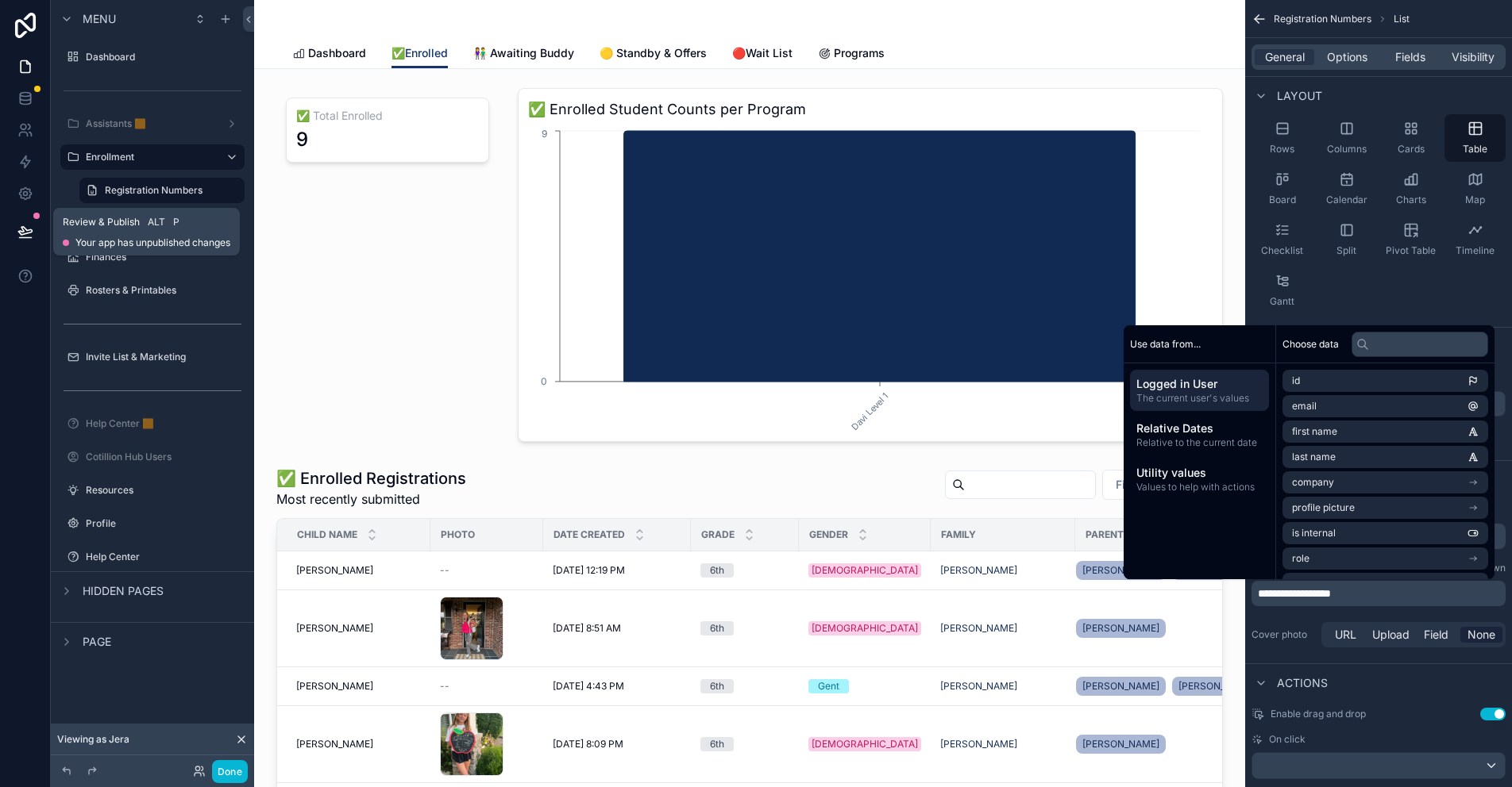
click at [33, 227] on button at bounding box center [25, 231] width 35 height 44
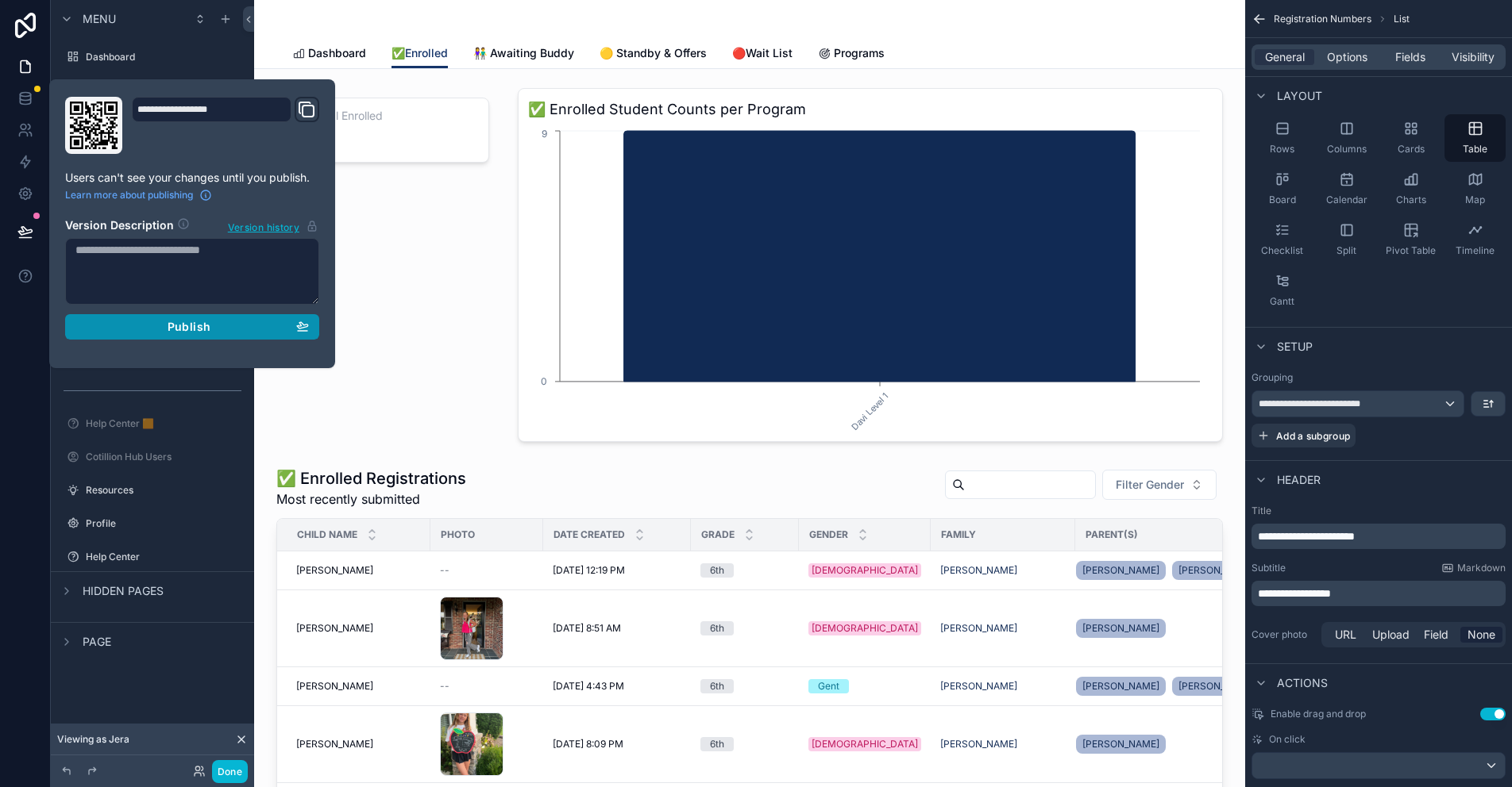
click at [227, 319] on button "Publish" at bounding box center [192, 327] width 254 height 25
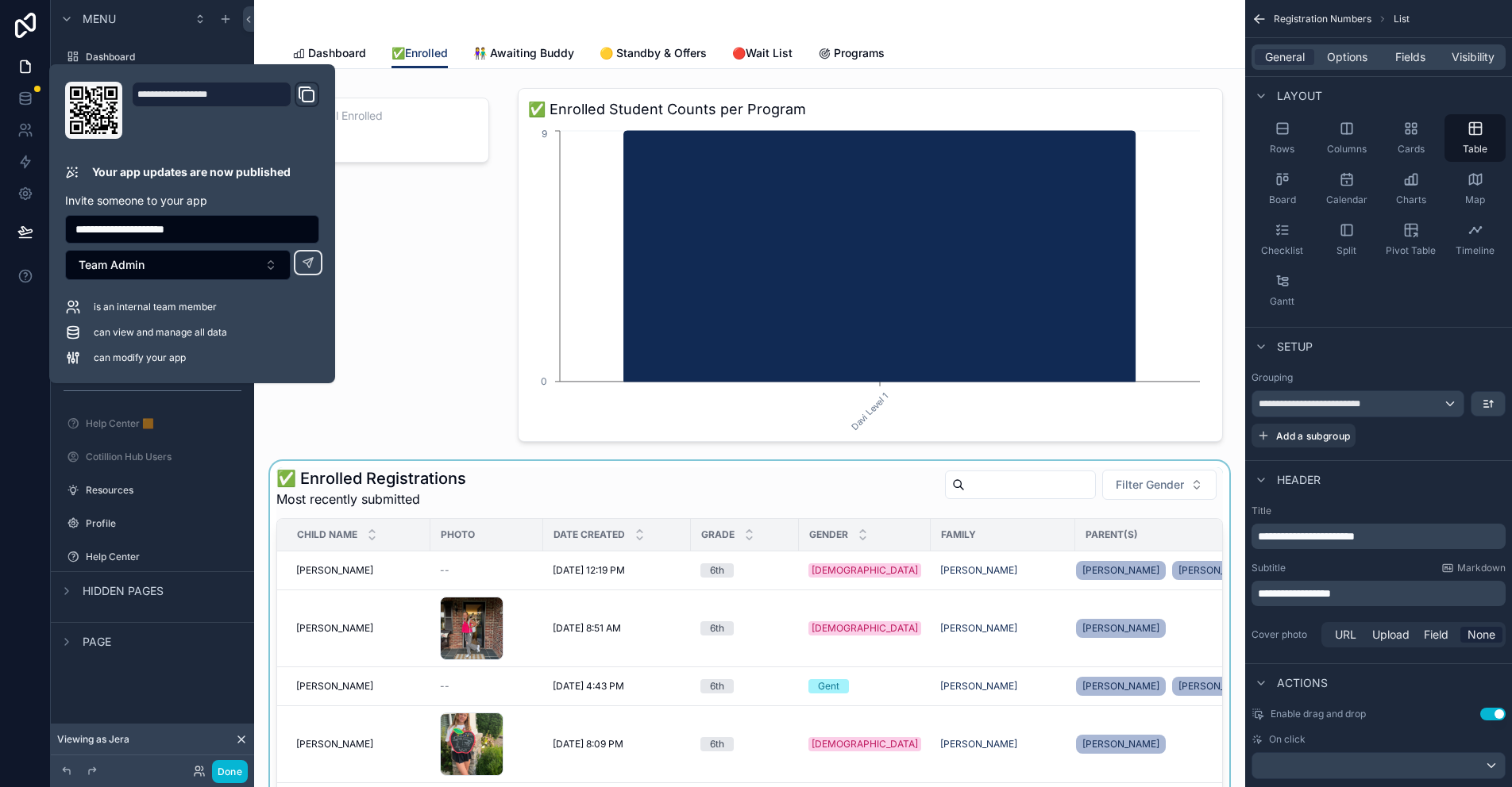
drag, startPoint x: 407, startPoint y: 332, endPoint x: 558, endPoint y: 587, distance: 296.4
click at [408, 332] on div "scrollable content" at bounding box center [387, 265] width 242 height 367
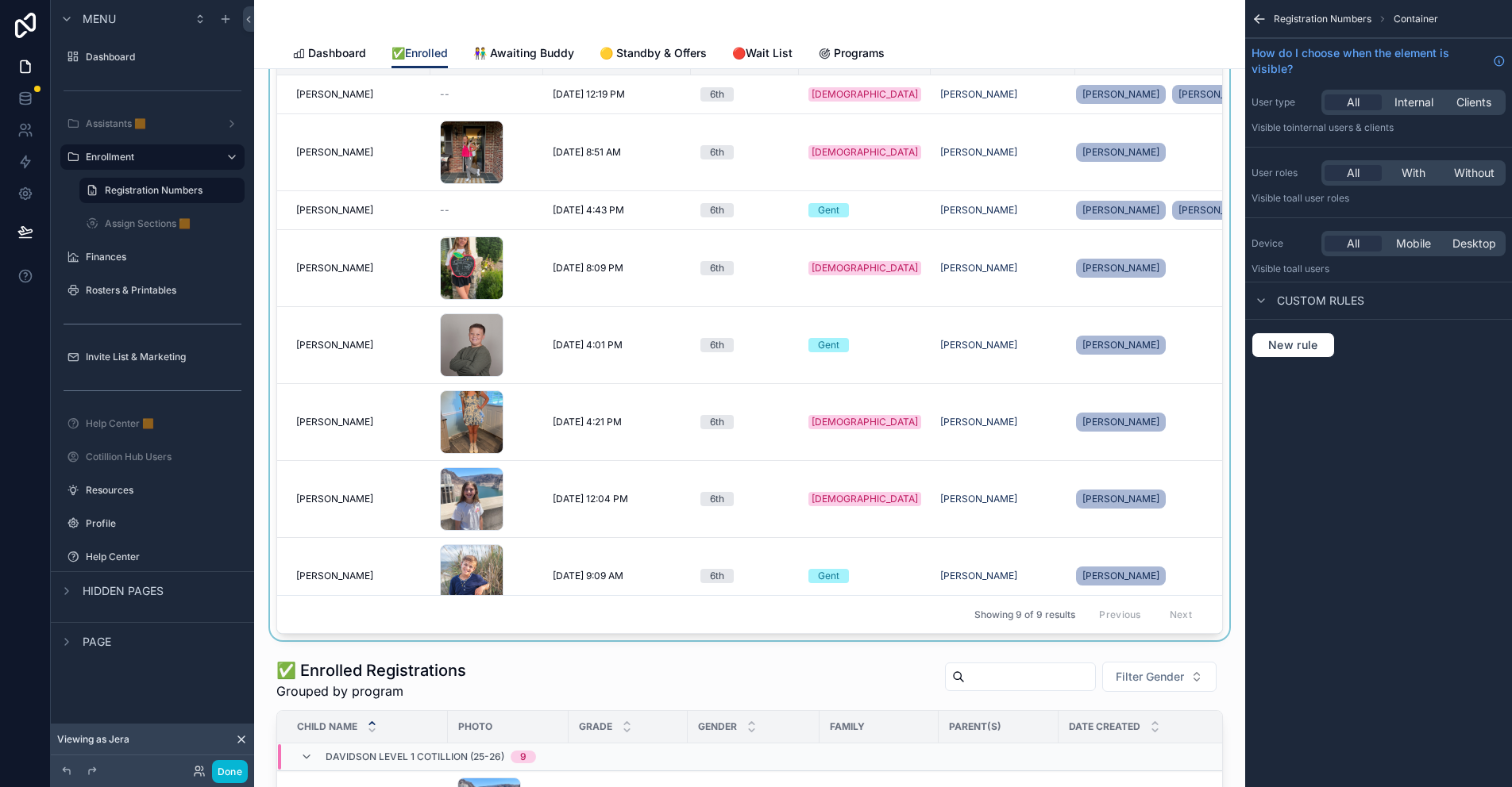
scroll to position [397, 0]
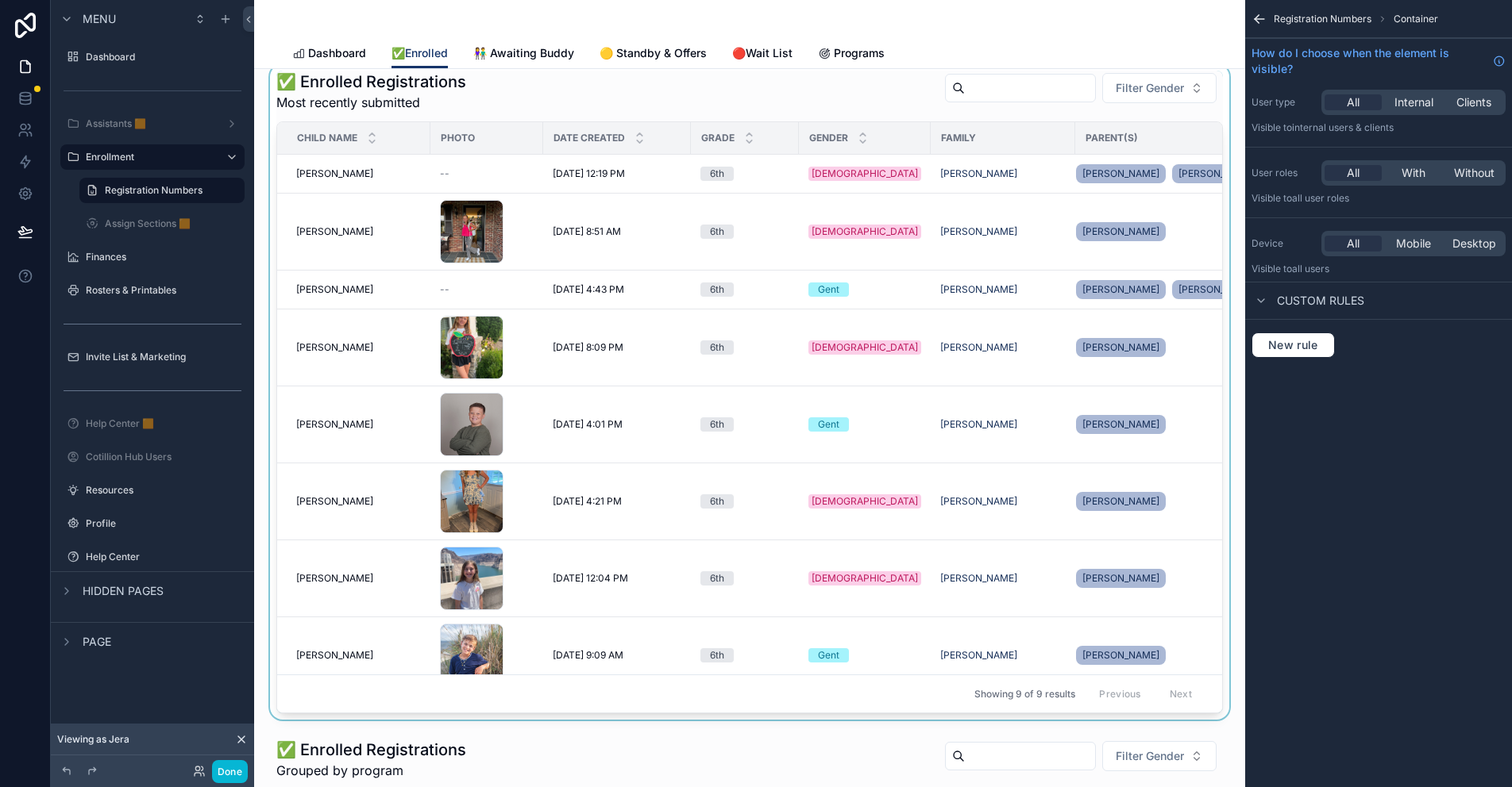
drag, startPoint x: 1204, startPoint y: 348, endPoint x: 1204, endPoint y: 416, distance: 68.0
click at [1204, 416] on div "scrollable content" at bounding box center [749, 392] width 965 height 655
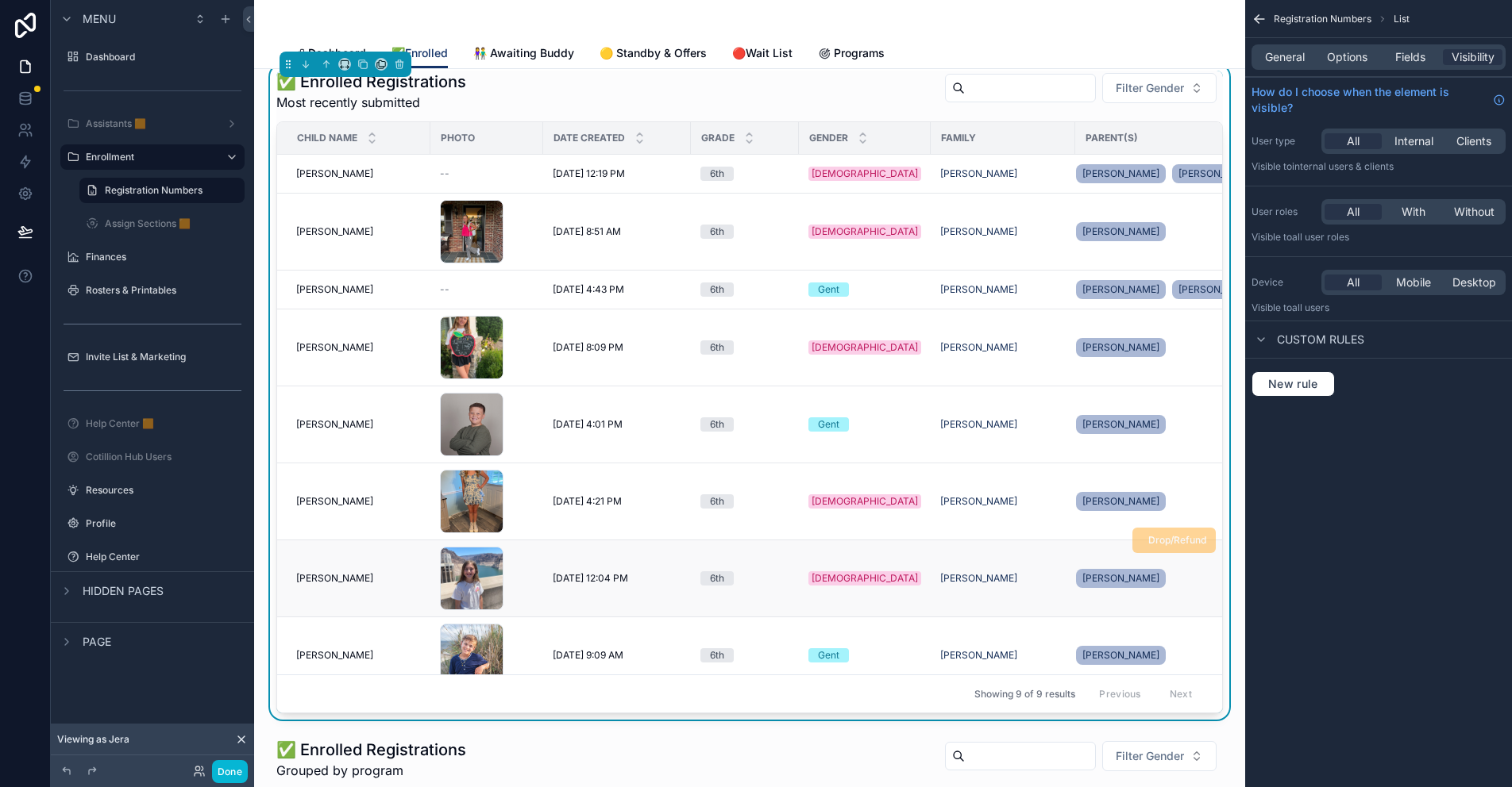
scroll to position [317, 0]
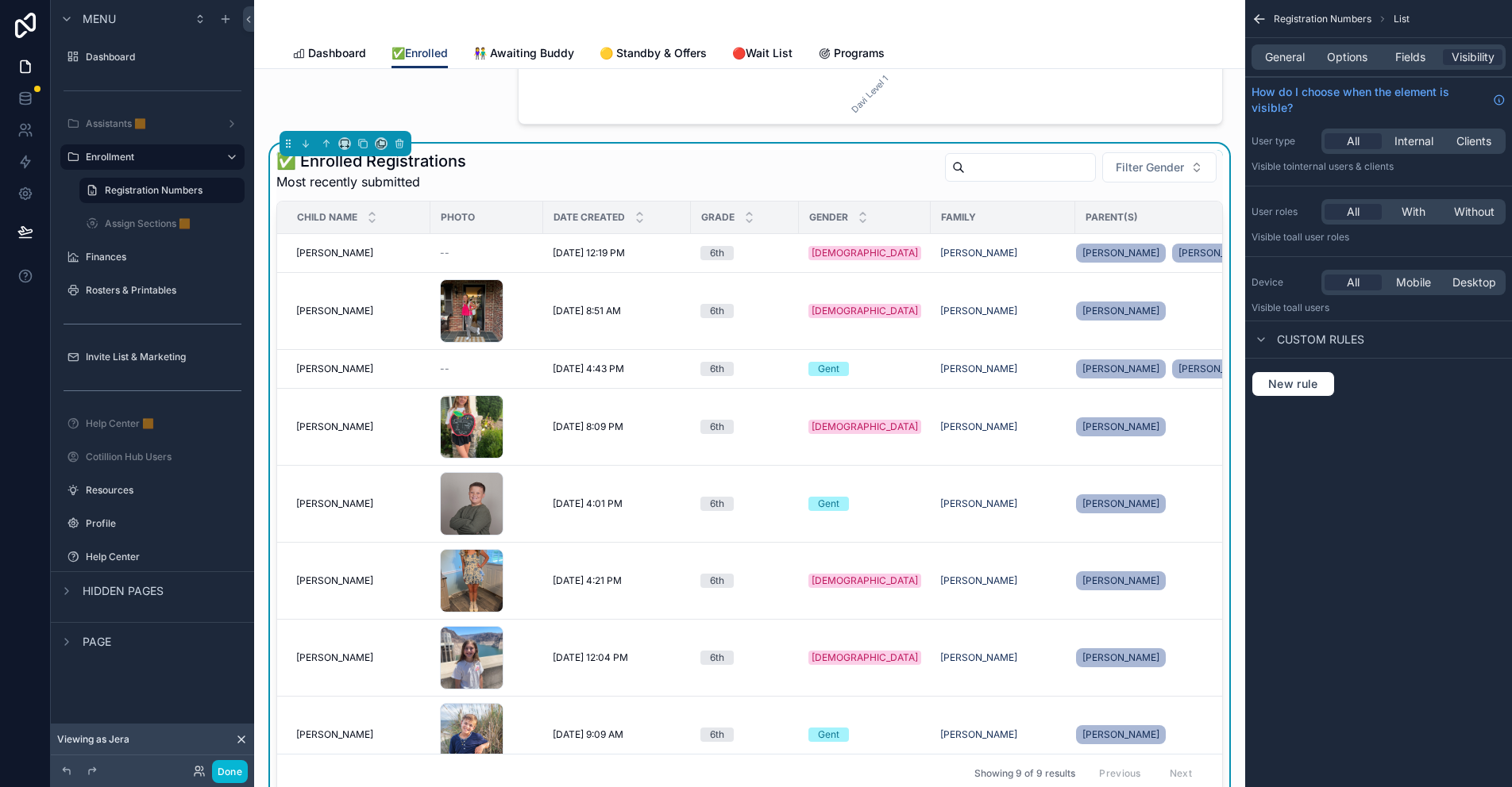
click at [752, 163] on div "✅ Enrolled Registrations Most recently submitted Filter Gender" at bounding box center [749, 170] width 946 height 41
click at [1357, 63] on span "Options" at bounding box center [1347, 57] width 40 height 16
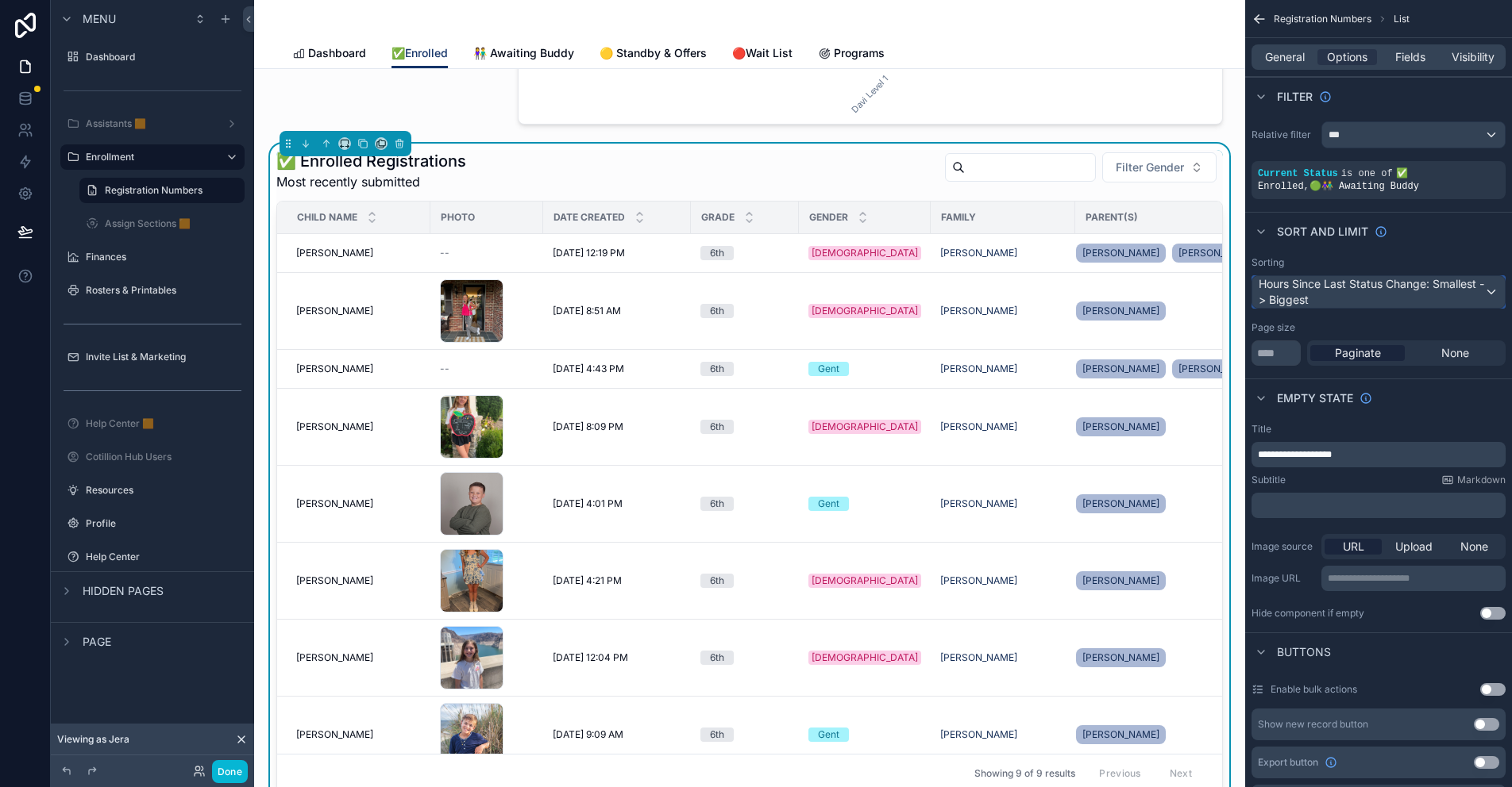
click at [1379, 293] on div "Hours Since Last Status Change: Smallest -> Biggest" at bounding box center [1379, 292] width 253 height 31
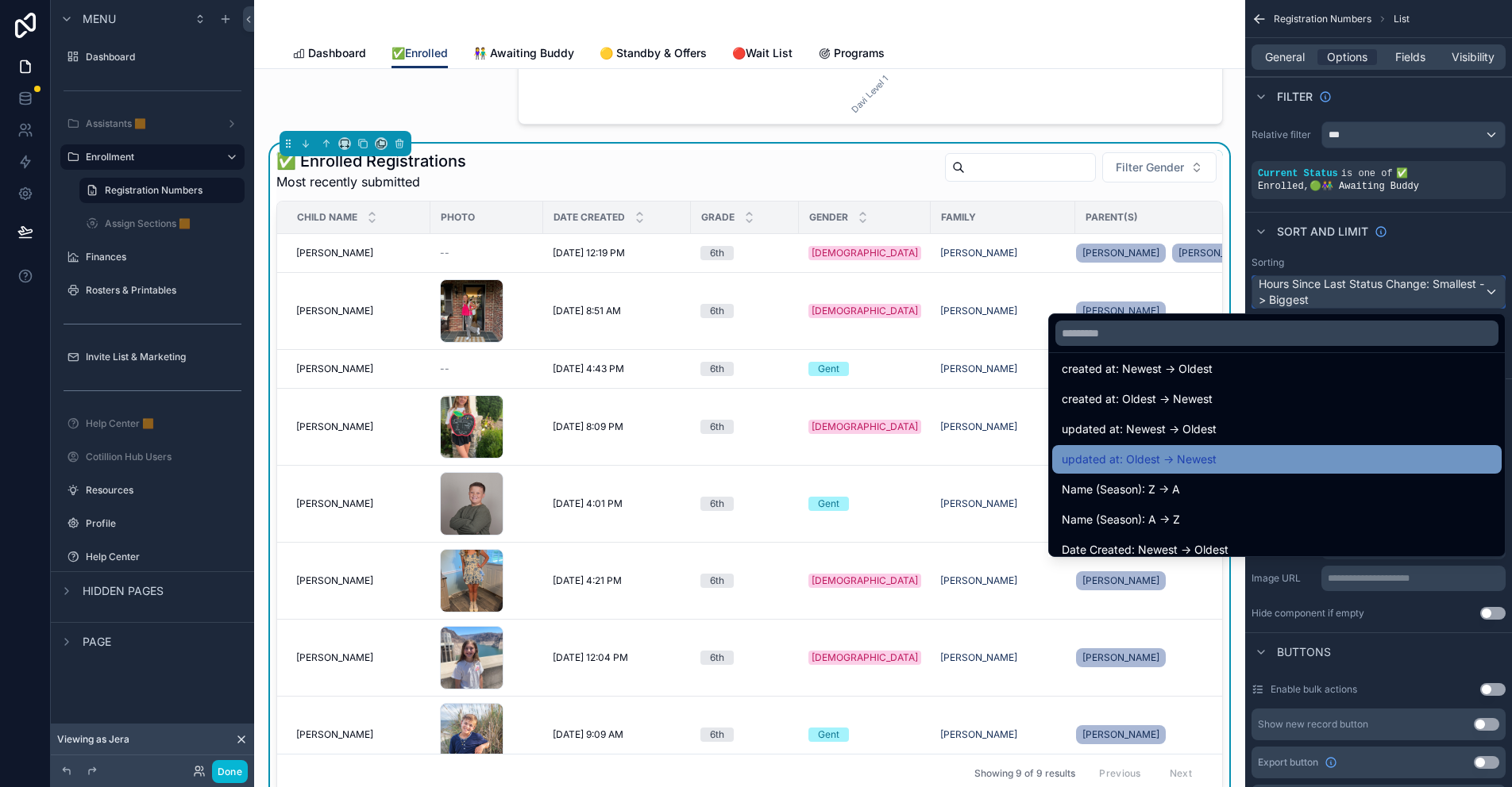
scroll to position [79, 0]
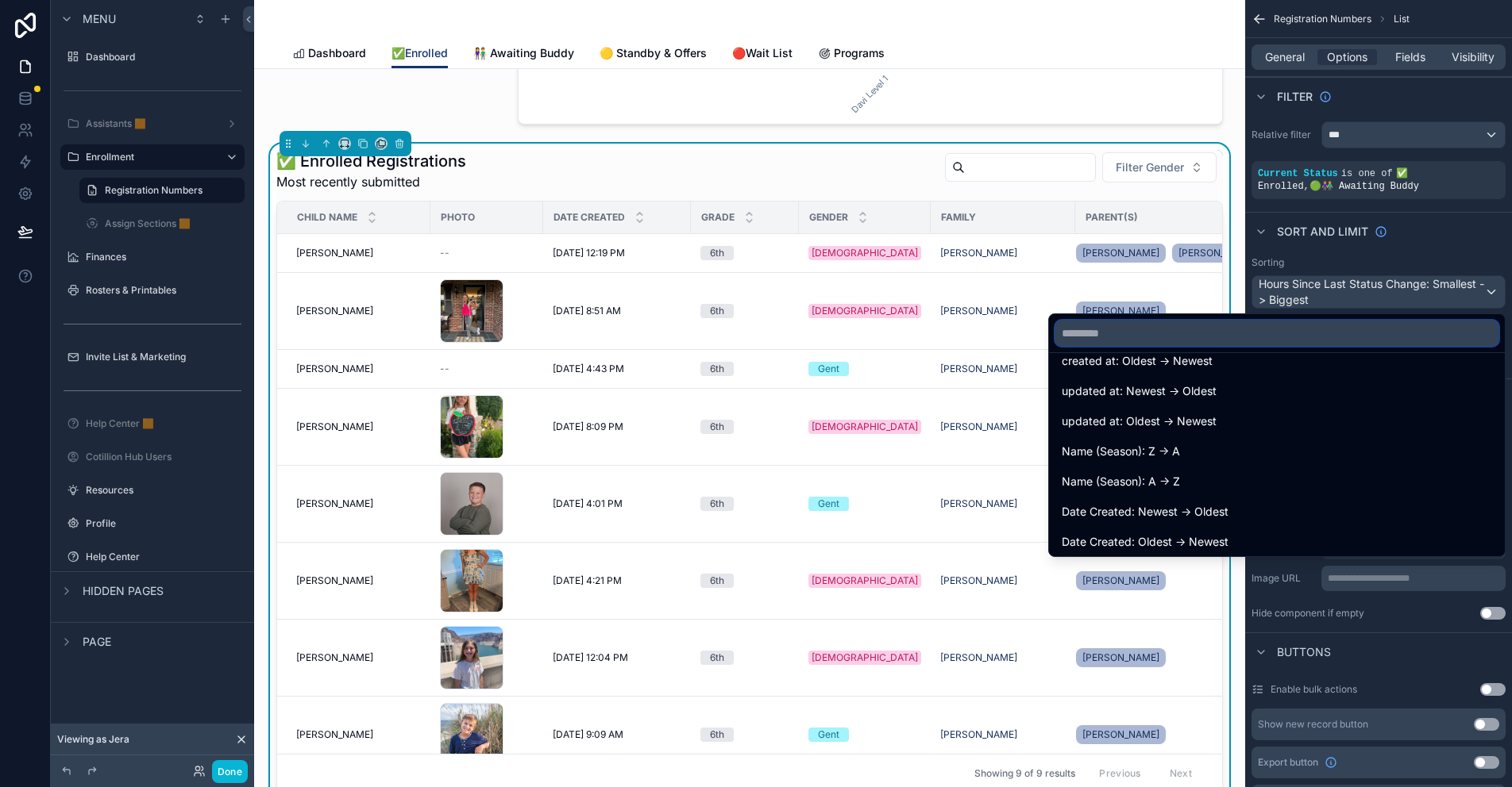
click at [1113, 340] on input "text" at bounding box center [1277, 333] width 443 height 25
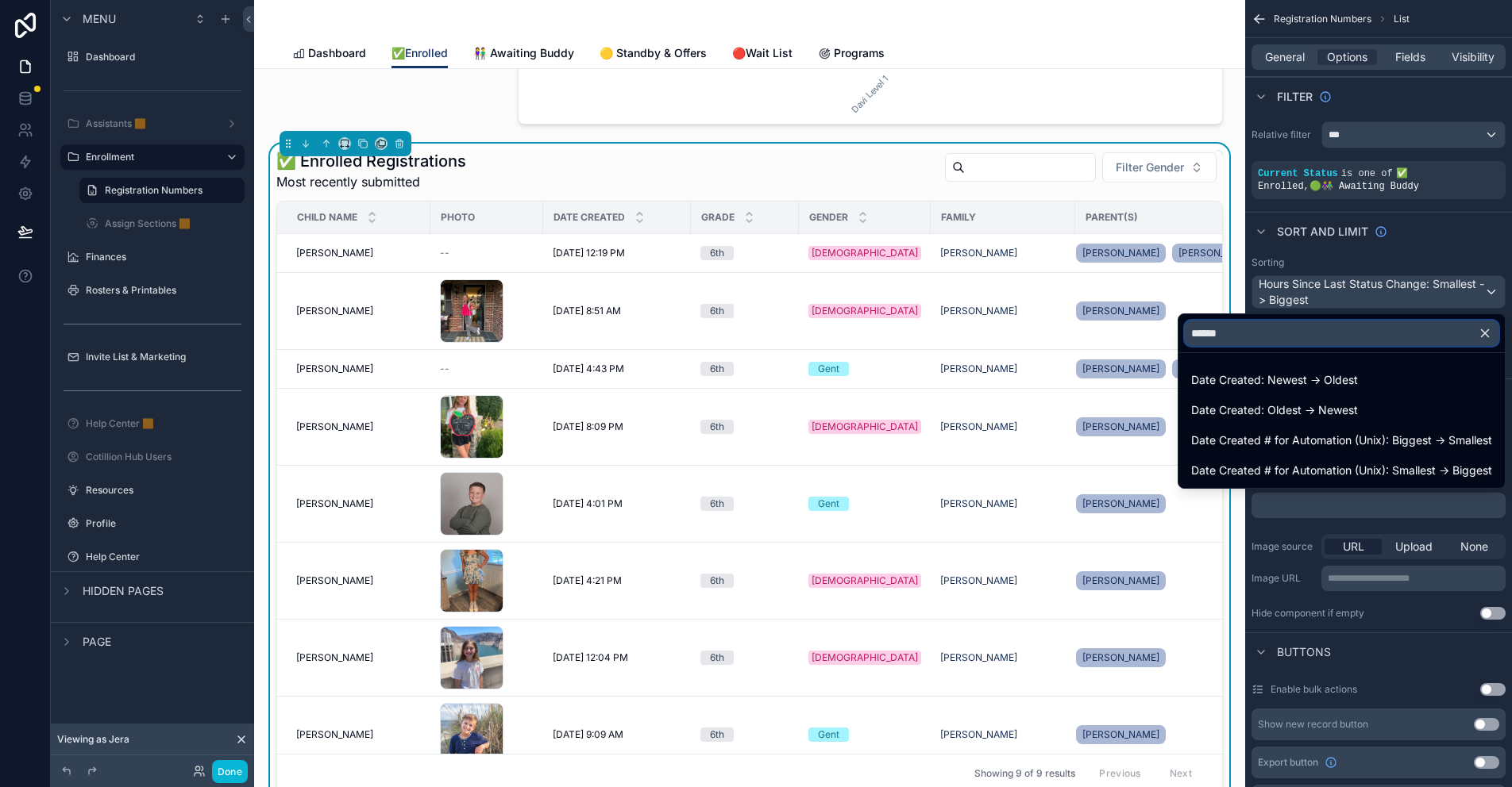
scroll to position [0, 0]
type input "********"
click at [1263, 385] on span "Date Created: Newest -> Oldest" at bounding box center [1274, 380] width 167 height 19
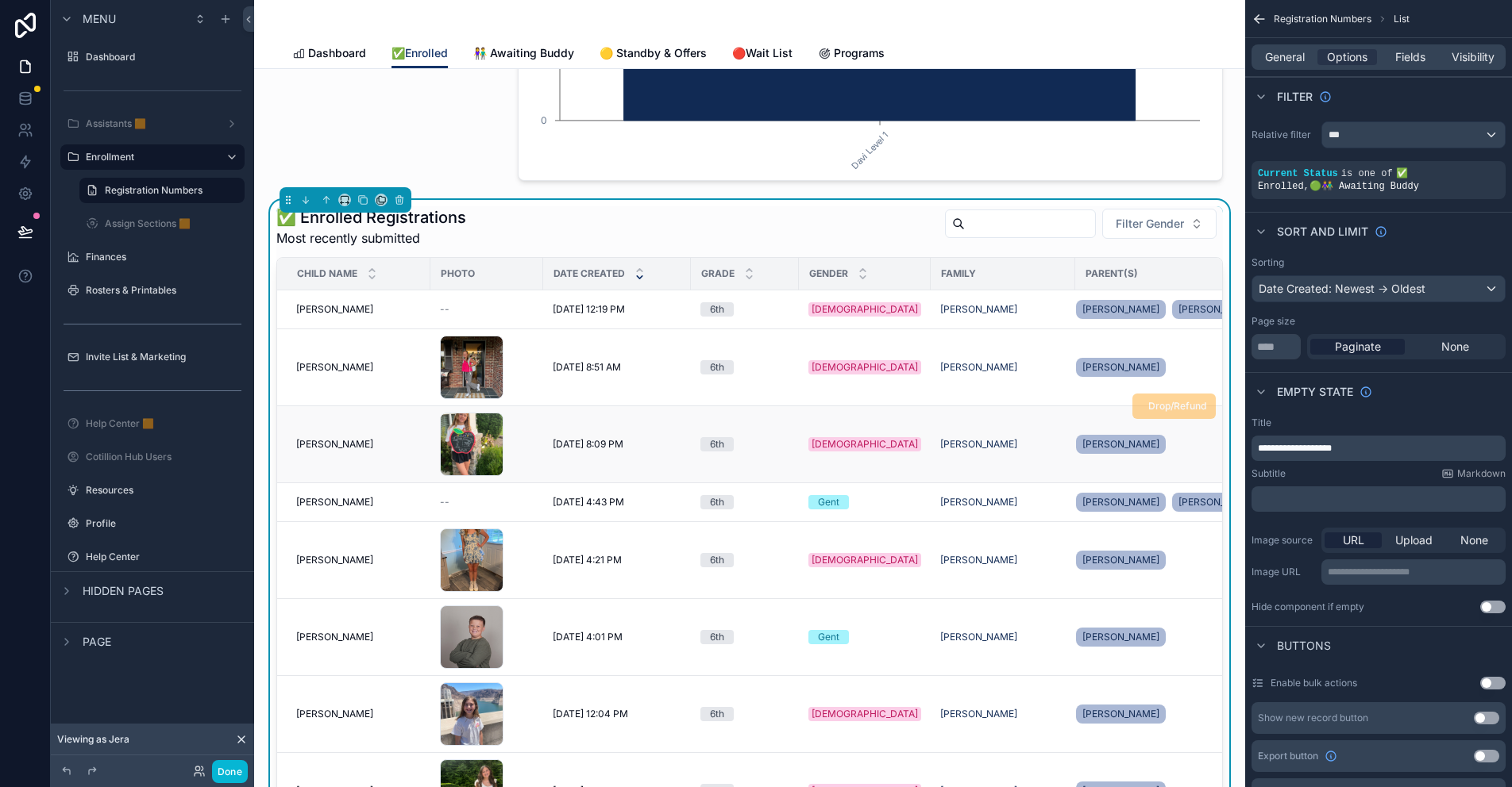
scroll to position [238, 0]
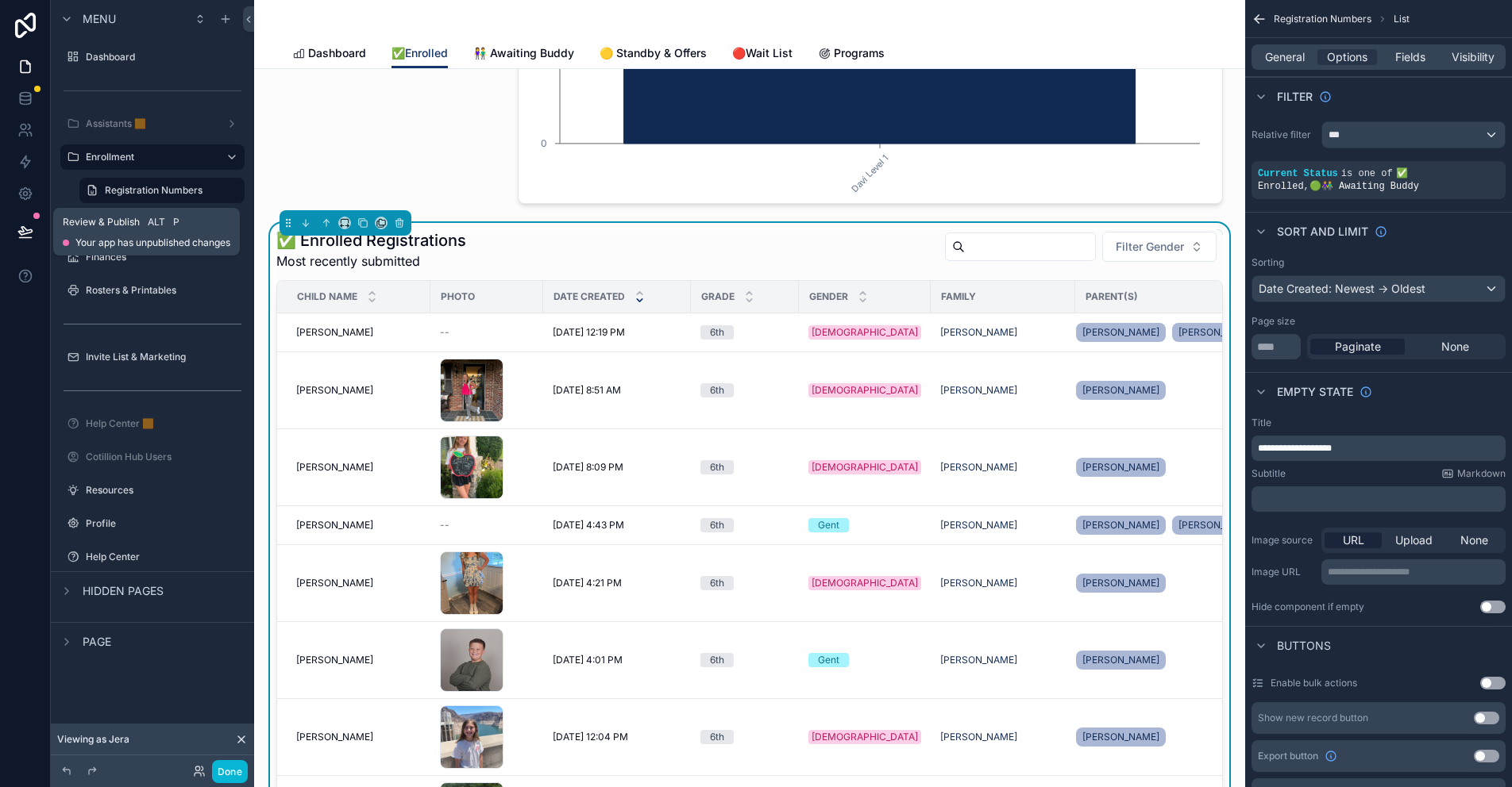
click at [31, 227] on icon at bounding box center [25, 232] width 16 height 16
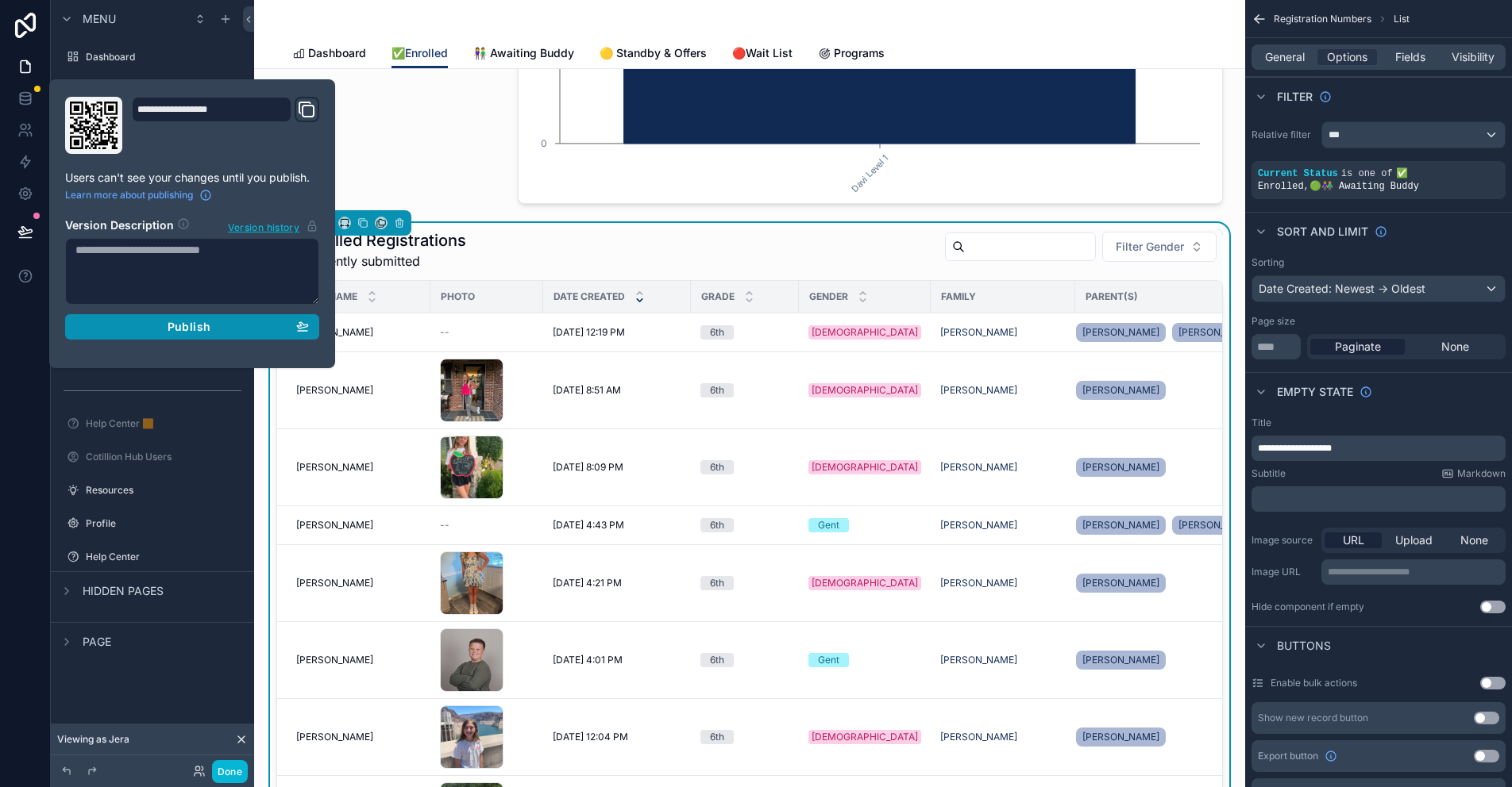
click at [191, 323] on span "Publish" at bounding box center [188, 327] width 43 height 14
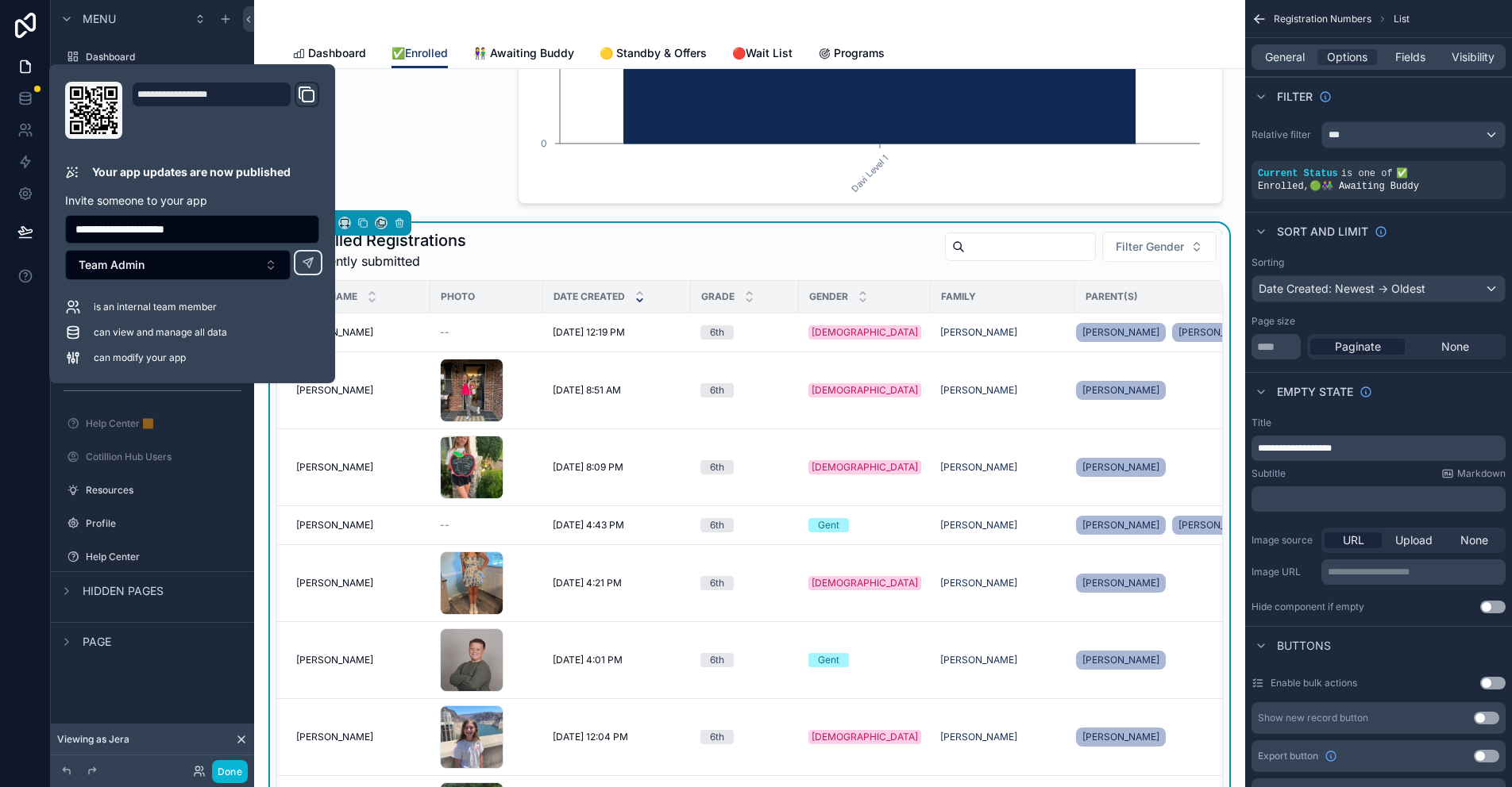
click at [434, 171] on div "scrollable content" at bounding box center [387, 27] width 242 height 367
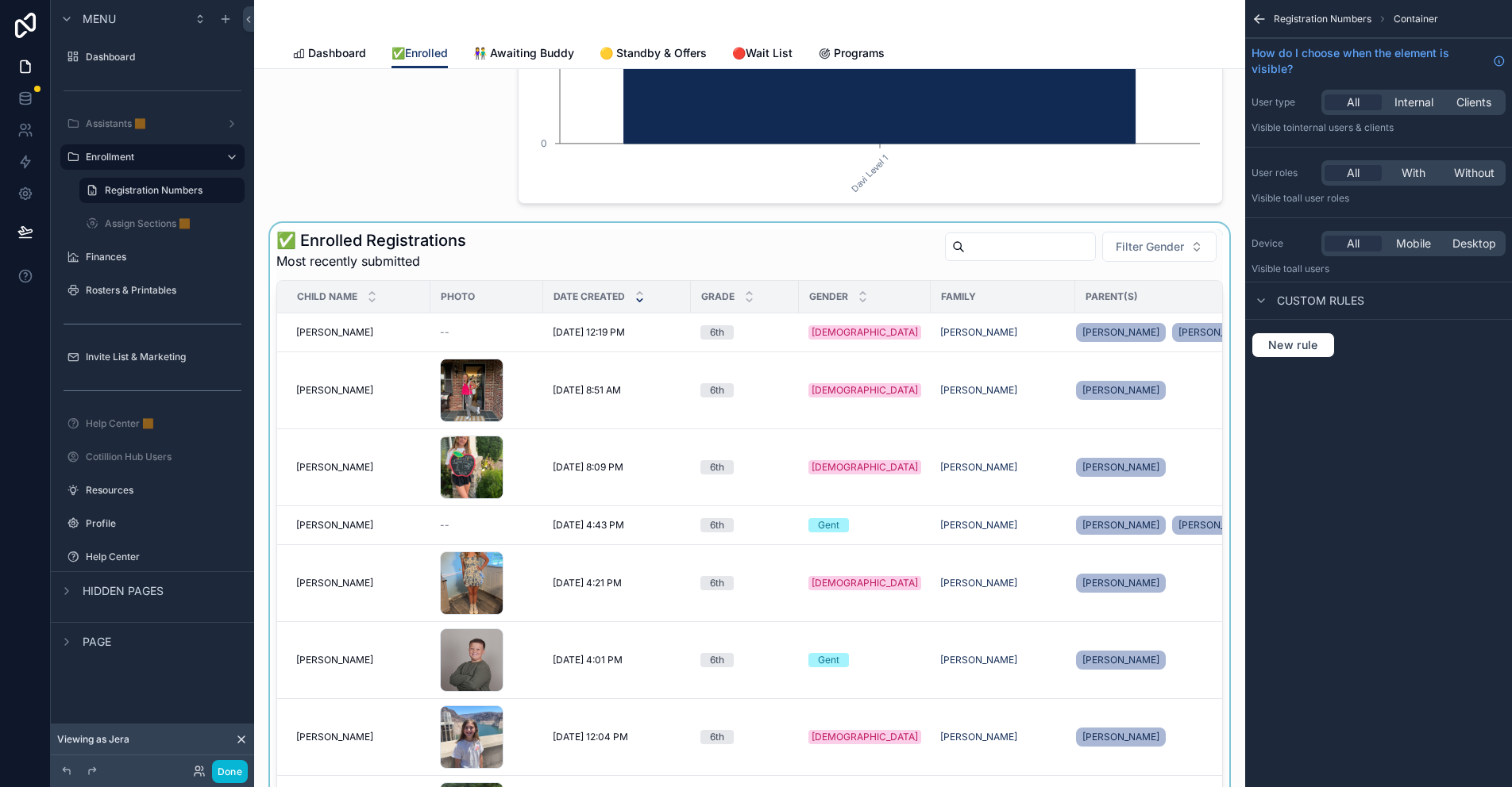
click at [548, 261] on div "scrollable content" at bounding box center [749, 551] width 965 height 655
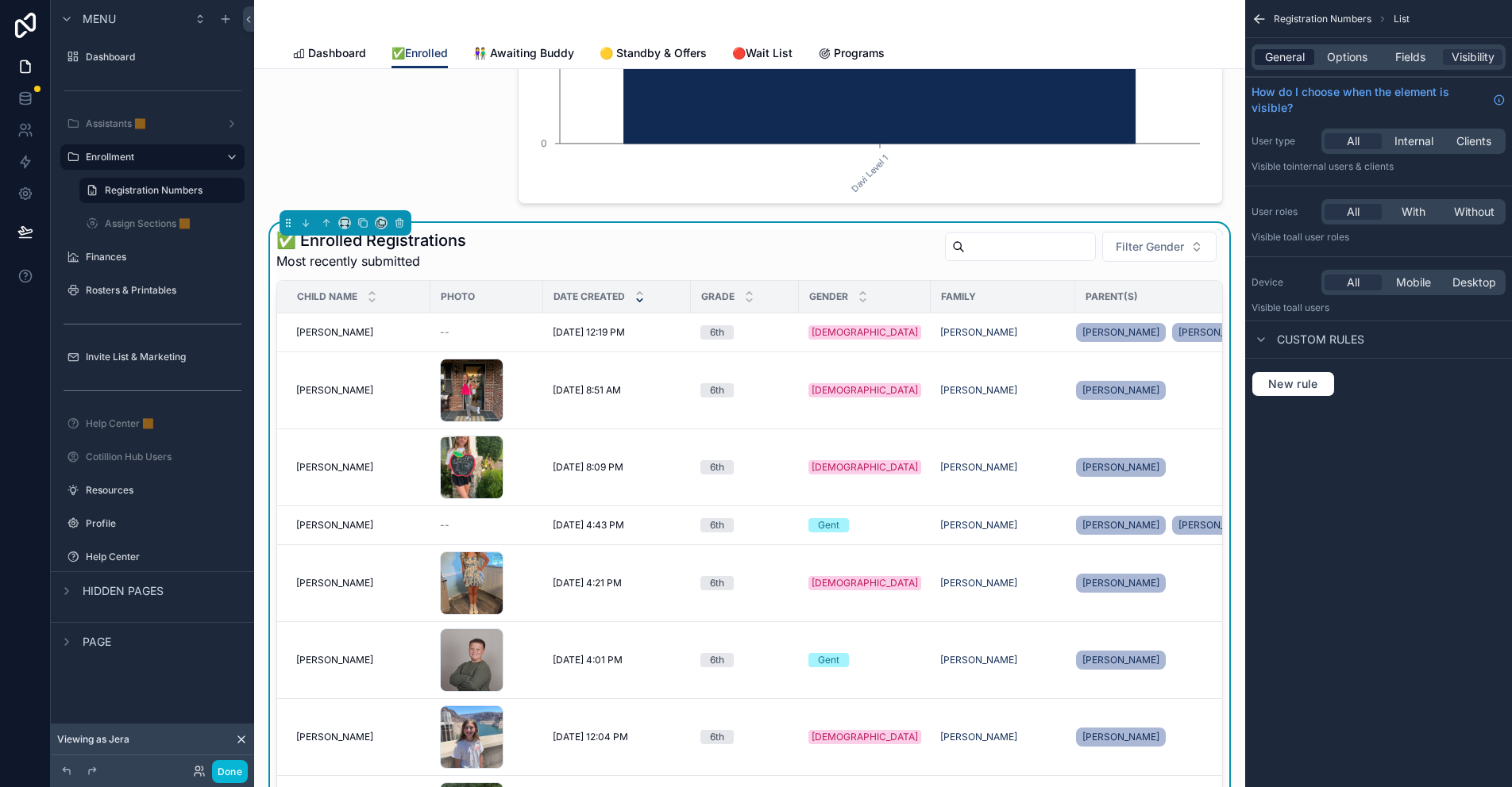
click at [1293, 59] on span "General" at bounding box center [1285, 57] width 40 height 16
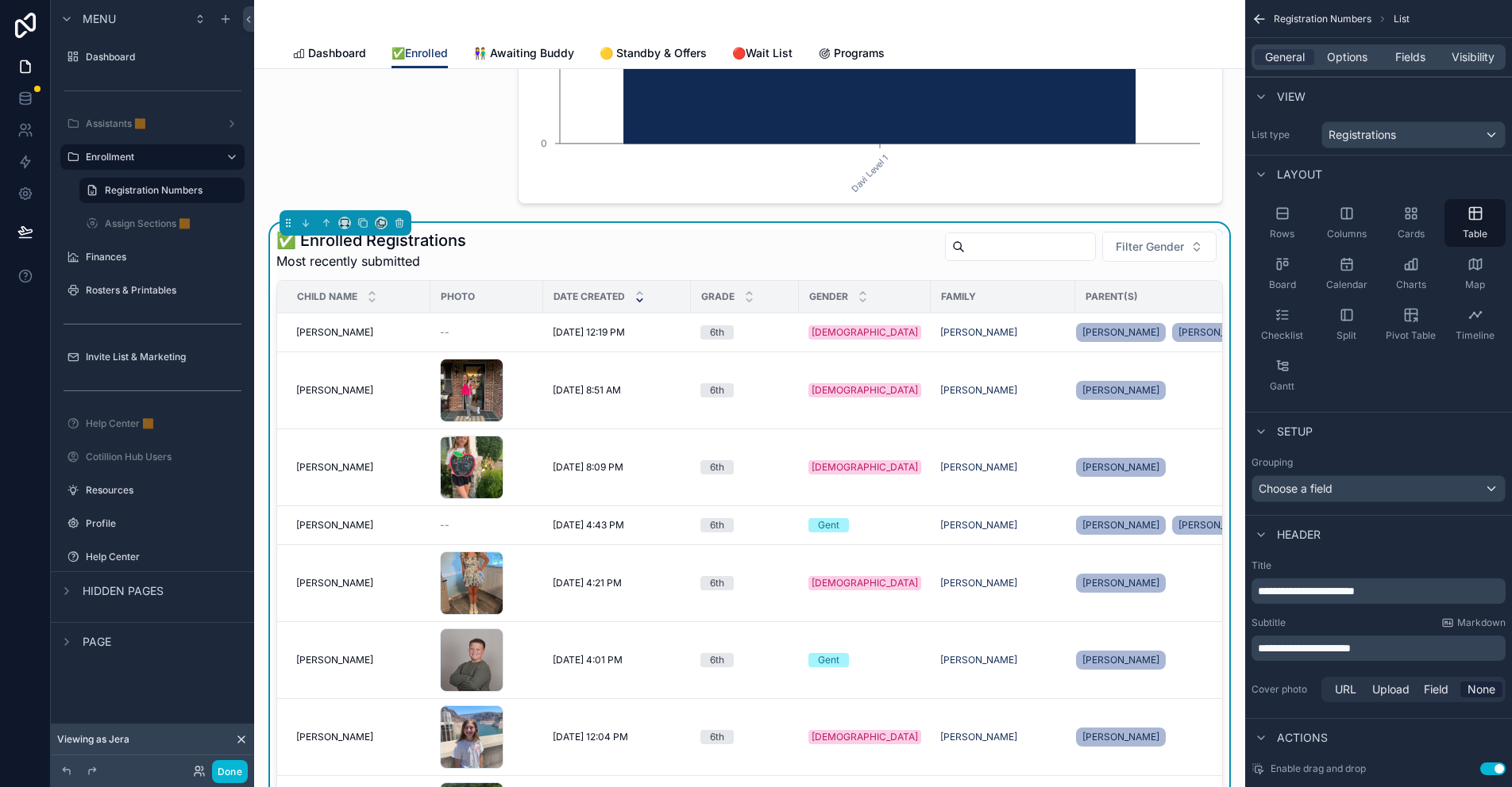
drag, startPoint x: 1408, startPoint y: 61, endPoint x: 1382, endPoint y: 76, distance: 30.0
click at [1408, 61] on span "Fields" at bounding box center [1410, 57] width 31 height 16
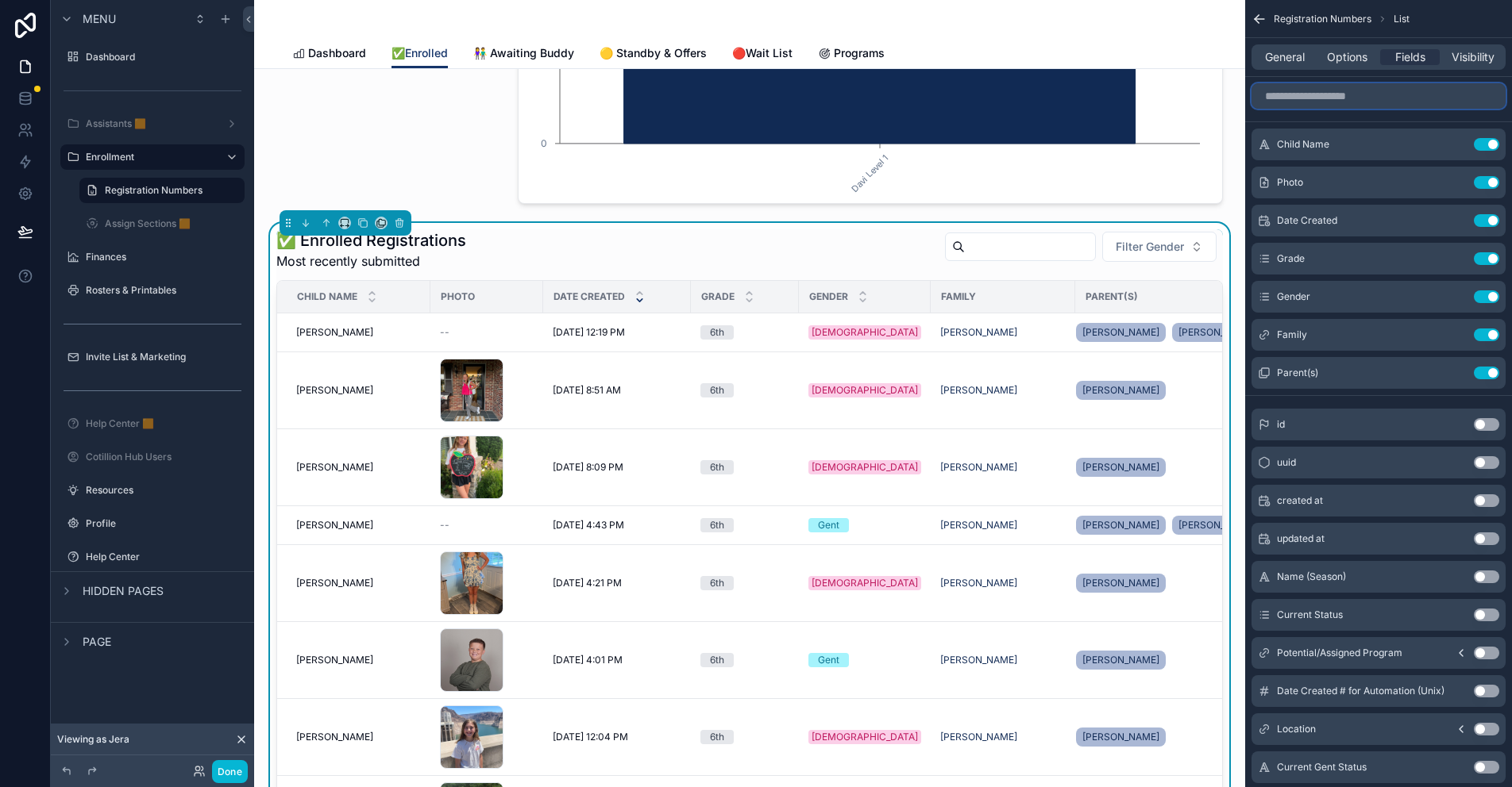
click at [1332, 104] on input "scrollable content" at bounding box center [1378, 96] width 254 height 25
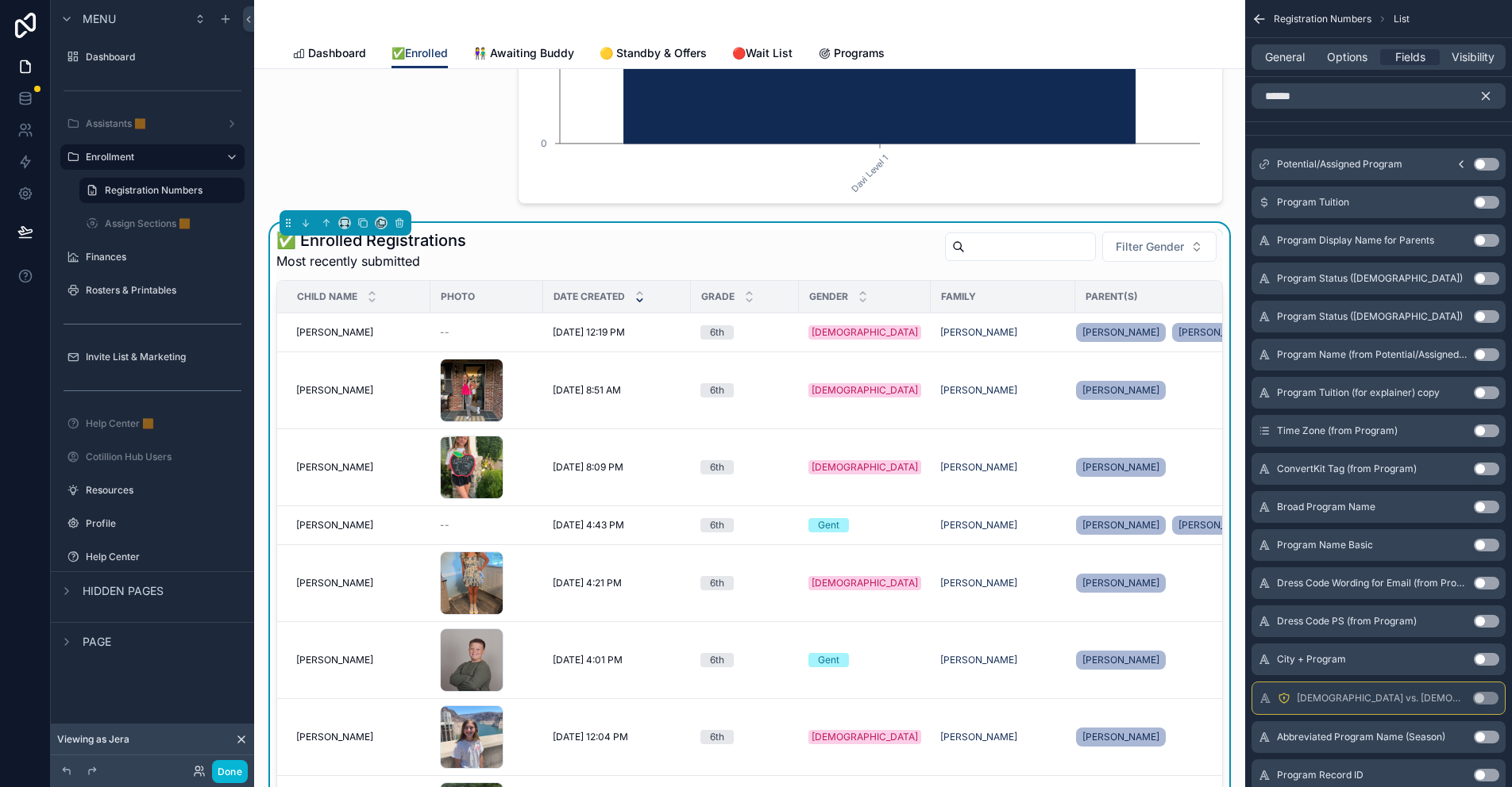
click at [1461, 161] on icon "scrollable content" at bounding box center [1461, 164] width 13 height 13
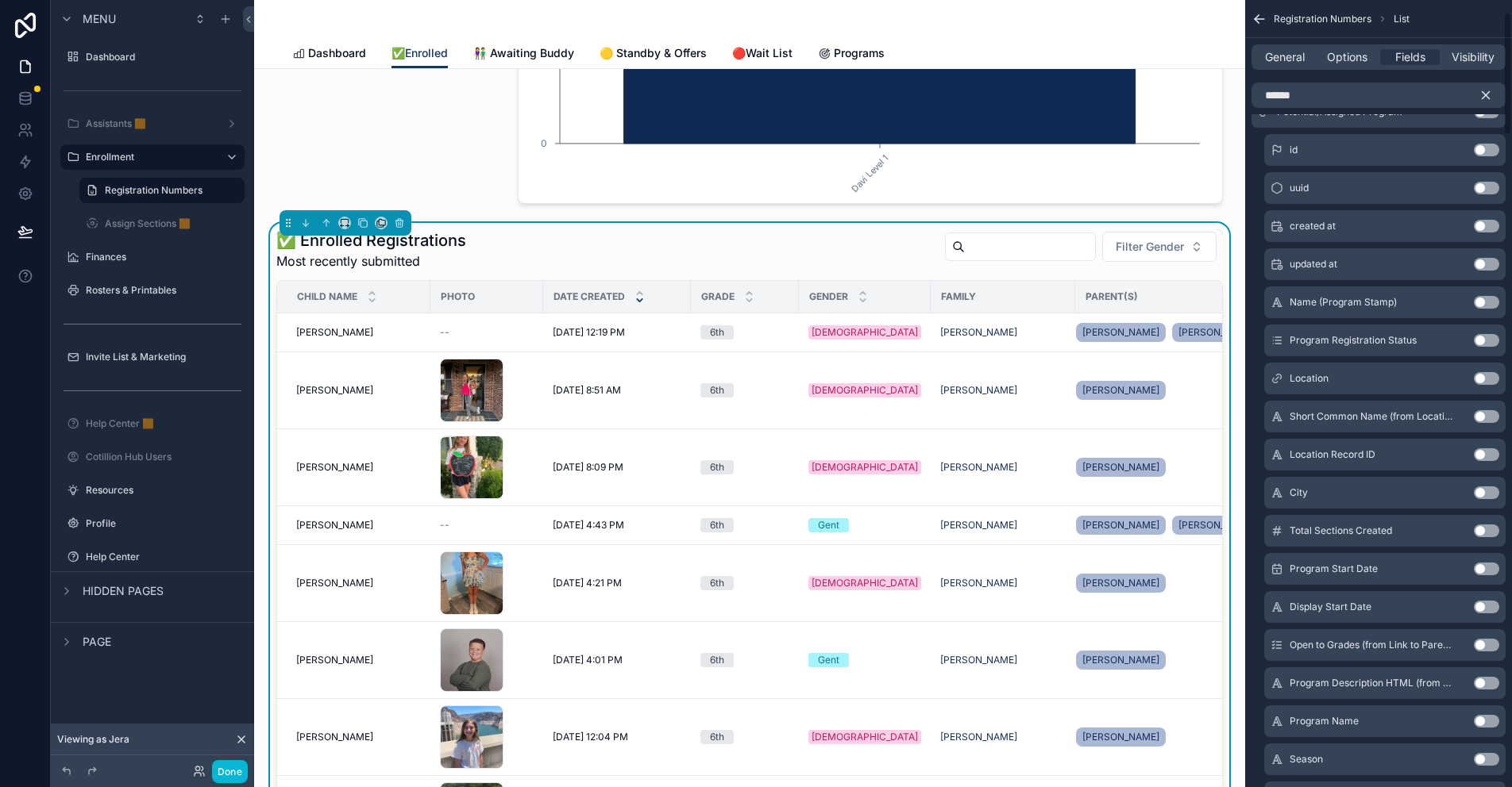
scroll to position [79, 0]
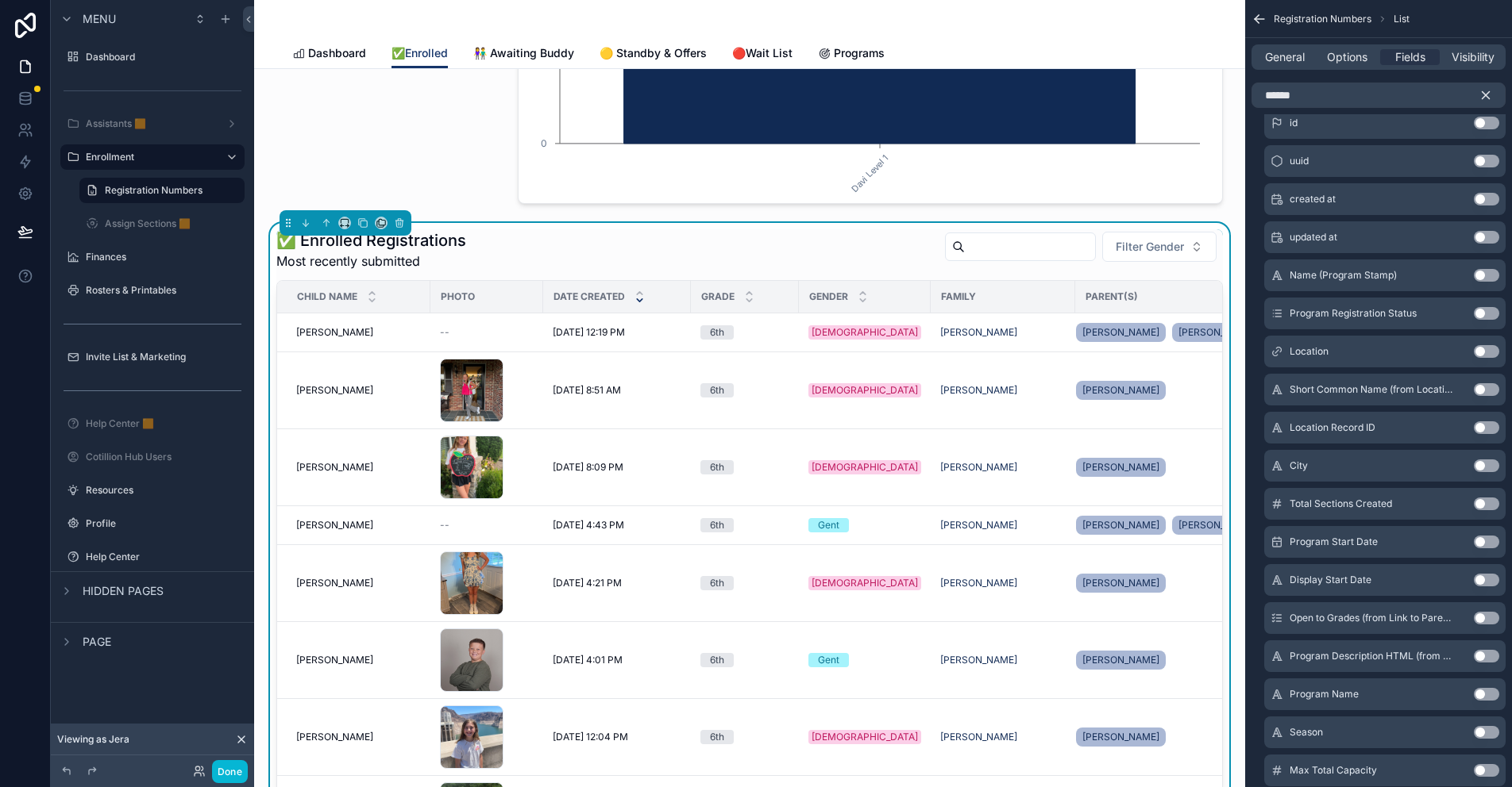
click at [1484, 694] on button "Use setting" at bounding box center [1486, 695] width 25 height 13
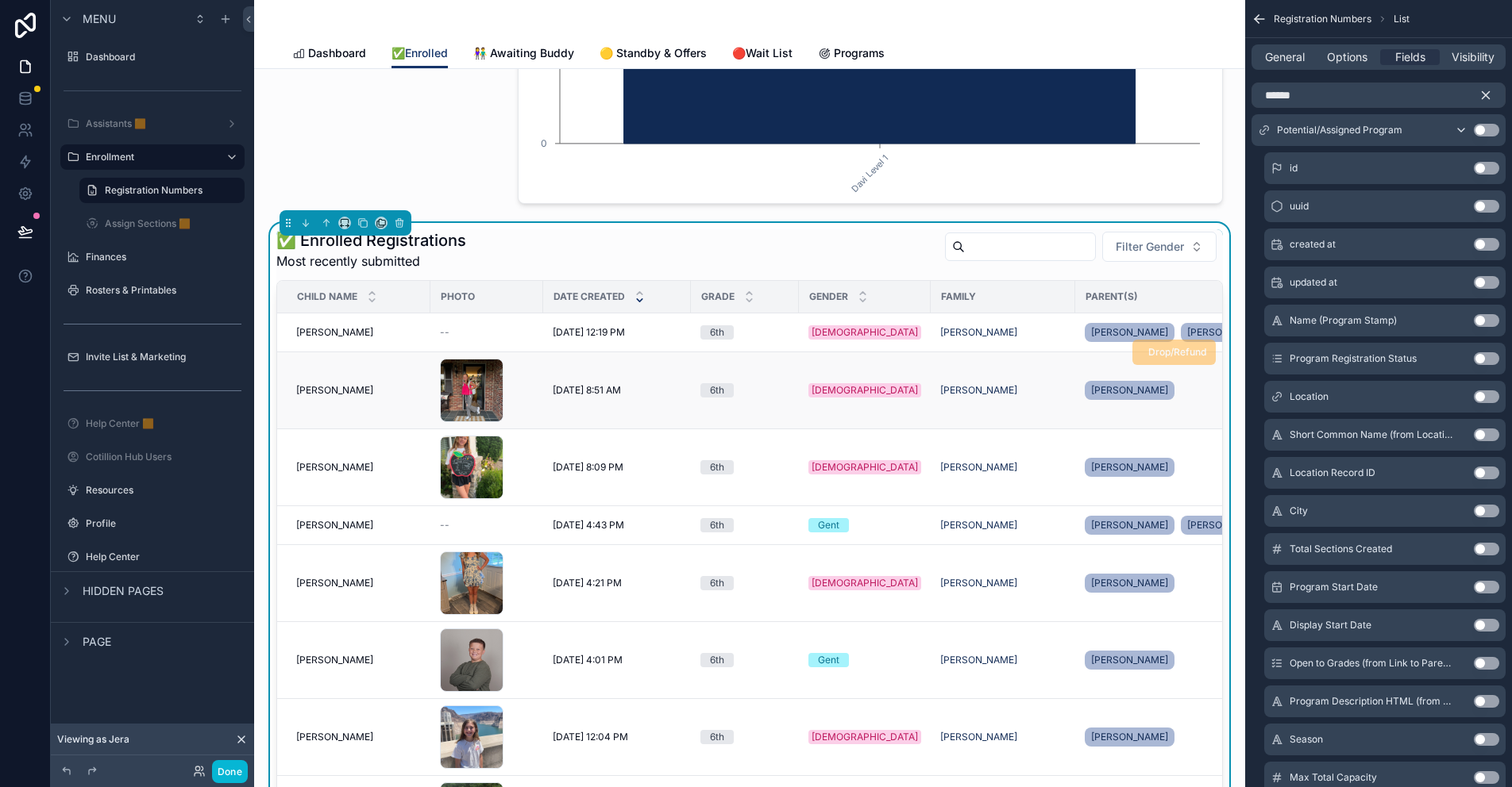
drag, startPoint x: 1005, startPoint y: 344, endPoint x: 1017, endPoint y: 369, distance: 27.7
click at [1005, 344] on td "[PERSON_NAME]" at bounding box center [1003, 333] width 145 height 39
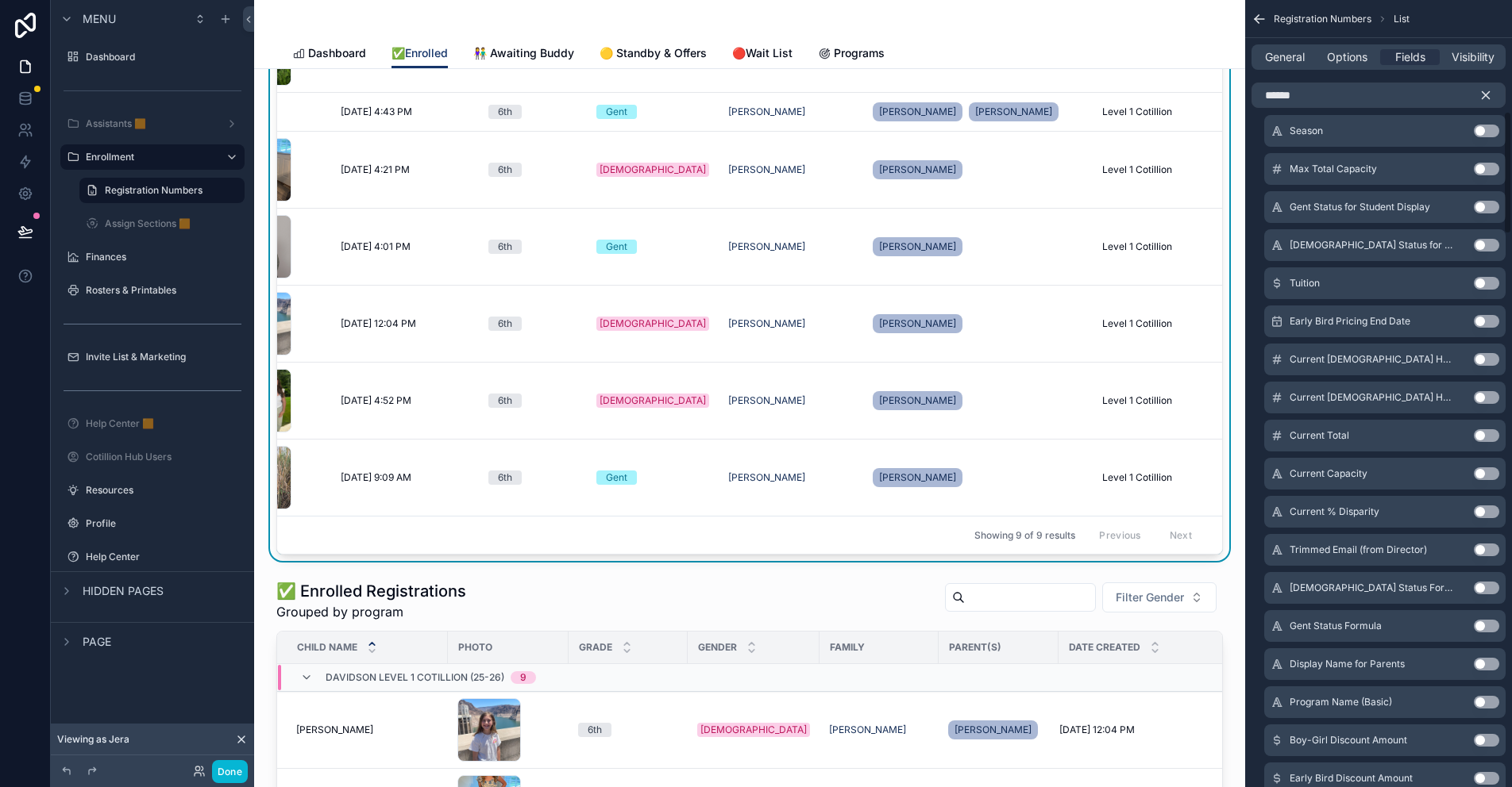
scroll to position [715, 0]
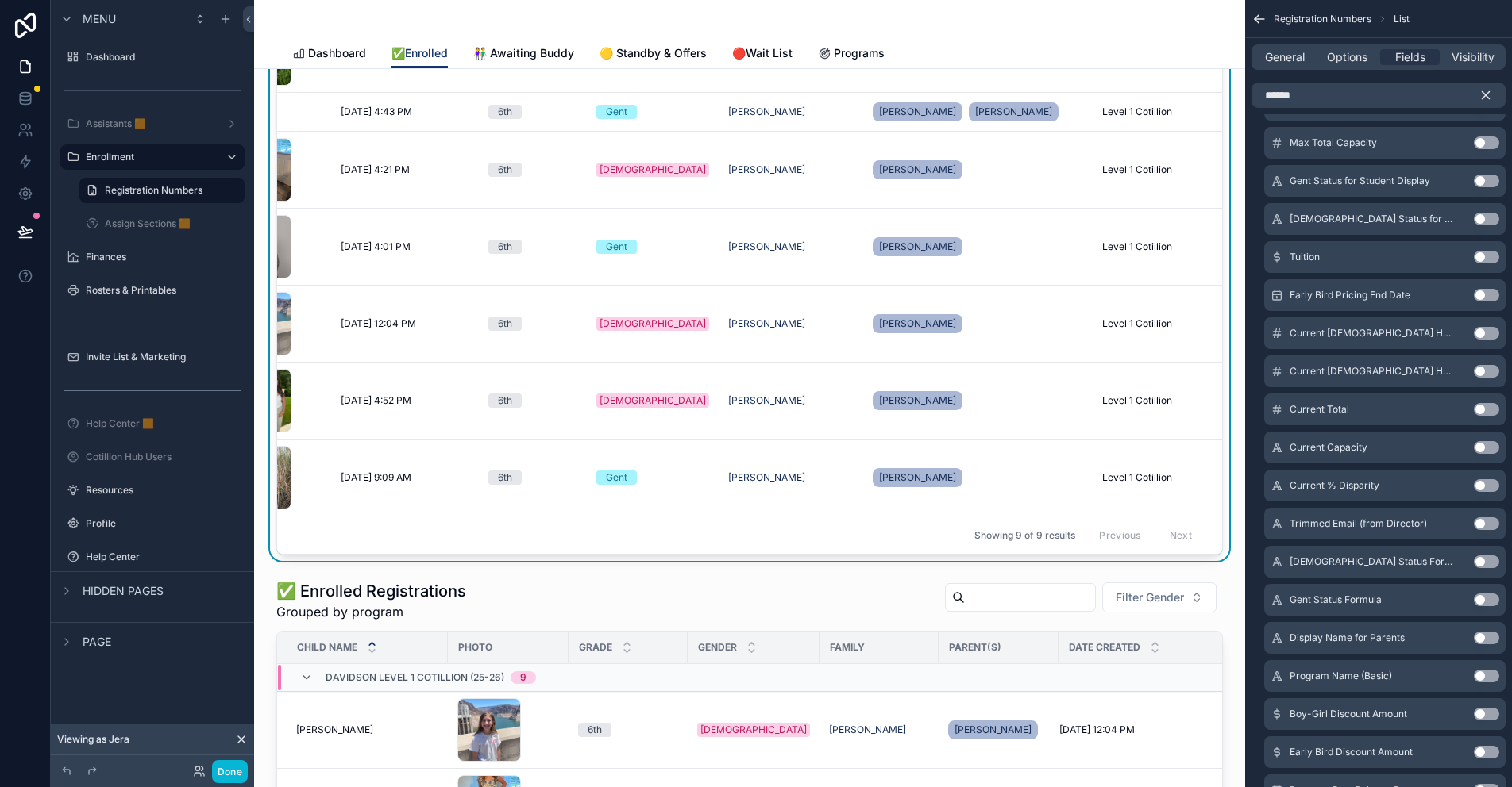
click at [1478, 673] on button "Use setting" at bounding box center [1486, 676] width 25 height 13
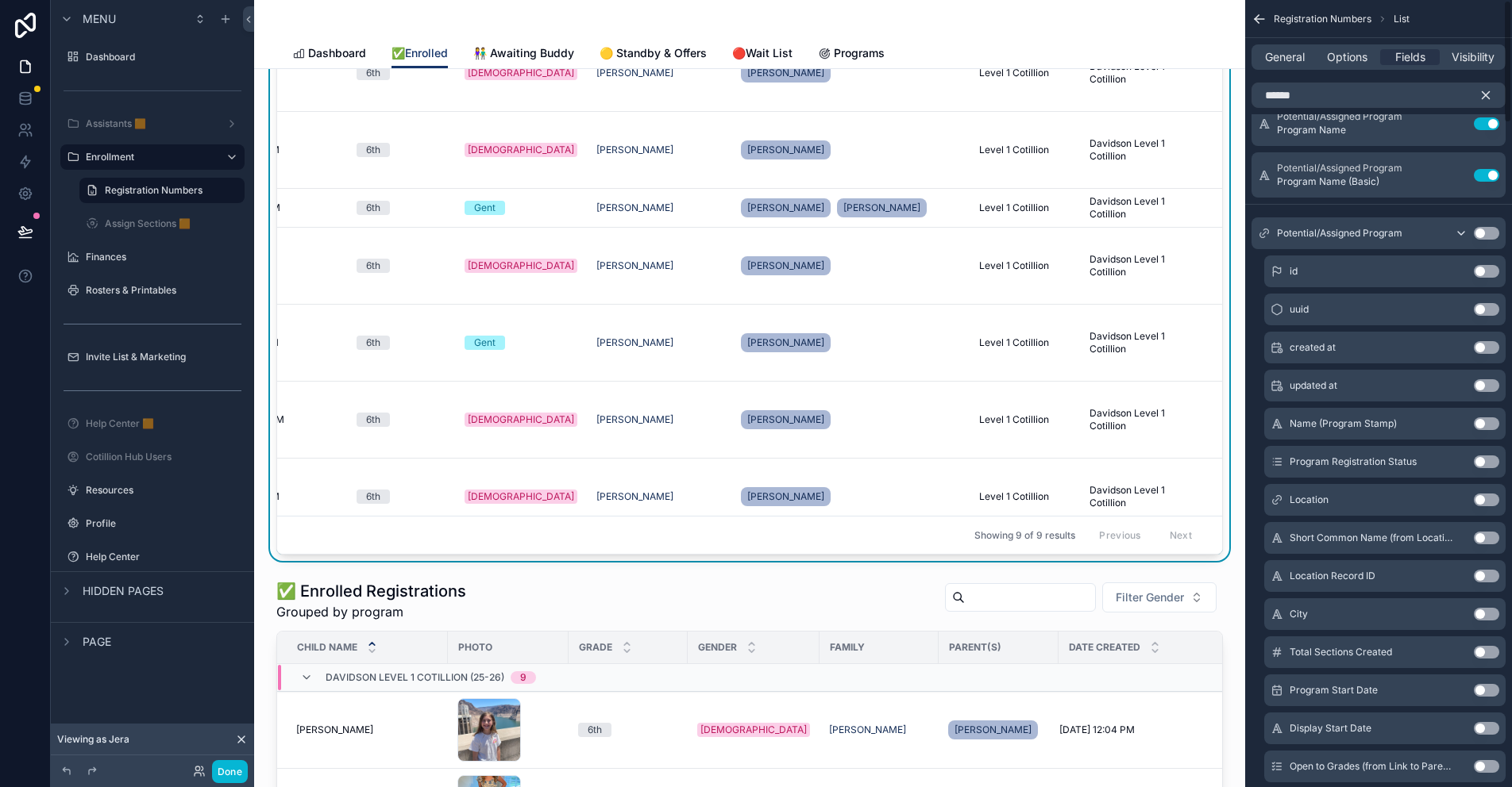
scroll to position [0, 0]
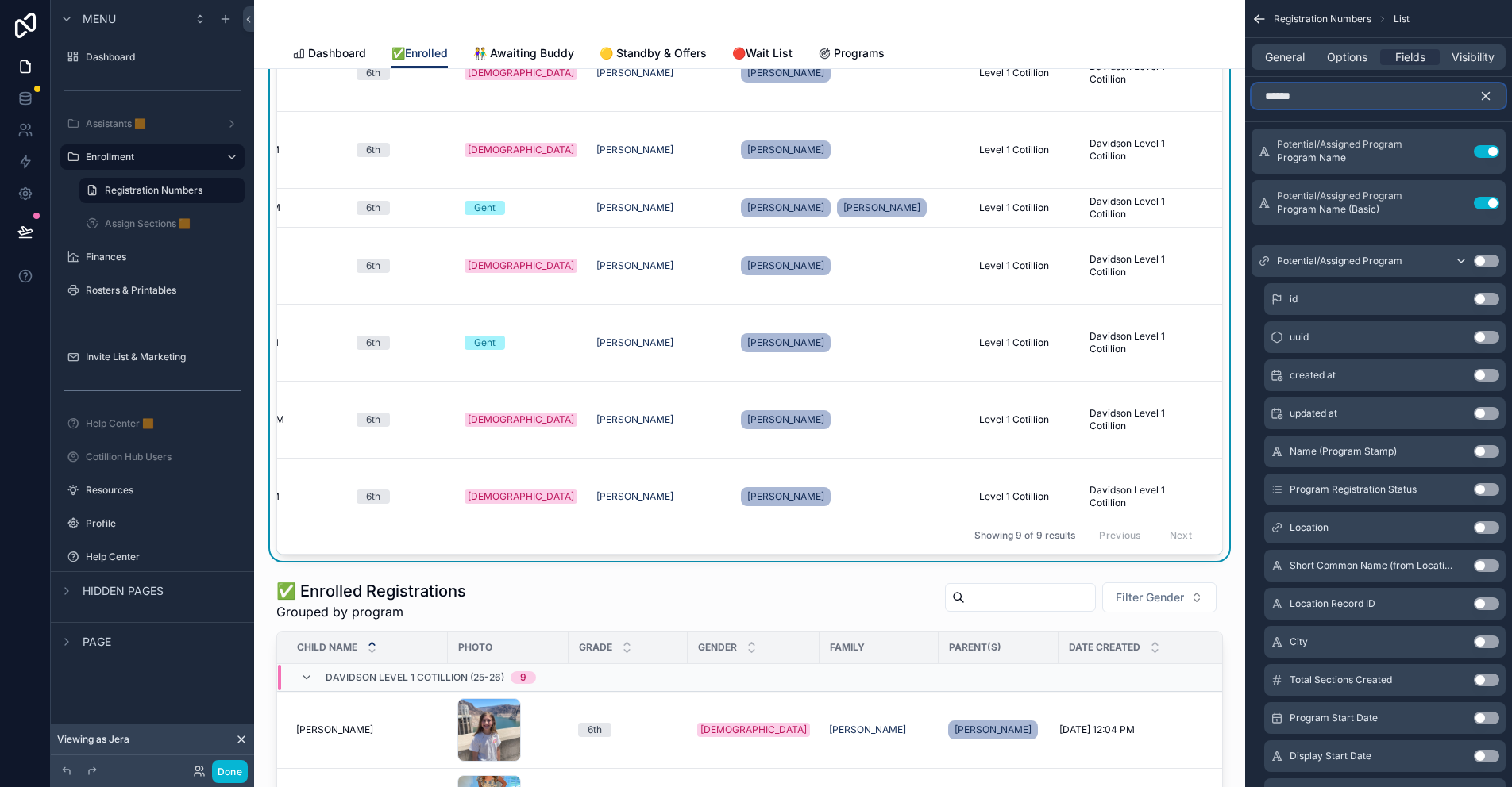
click at [1305, 98] on input "******" at bounding box center [1378, 96] width 254 height 25
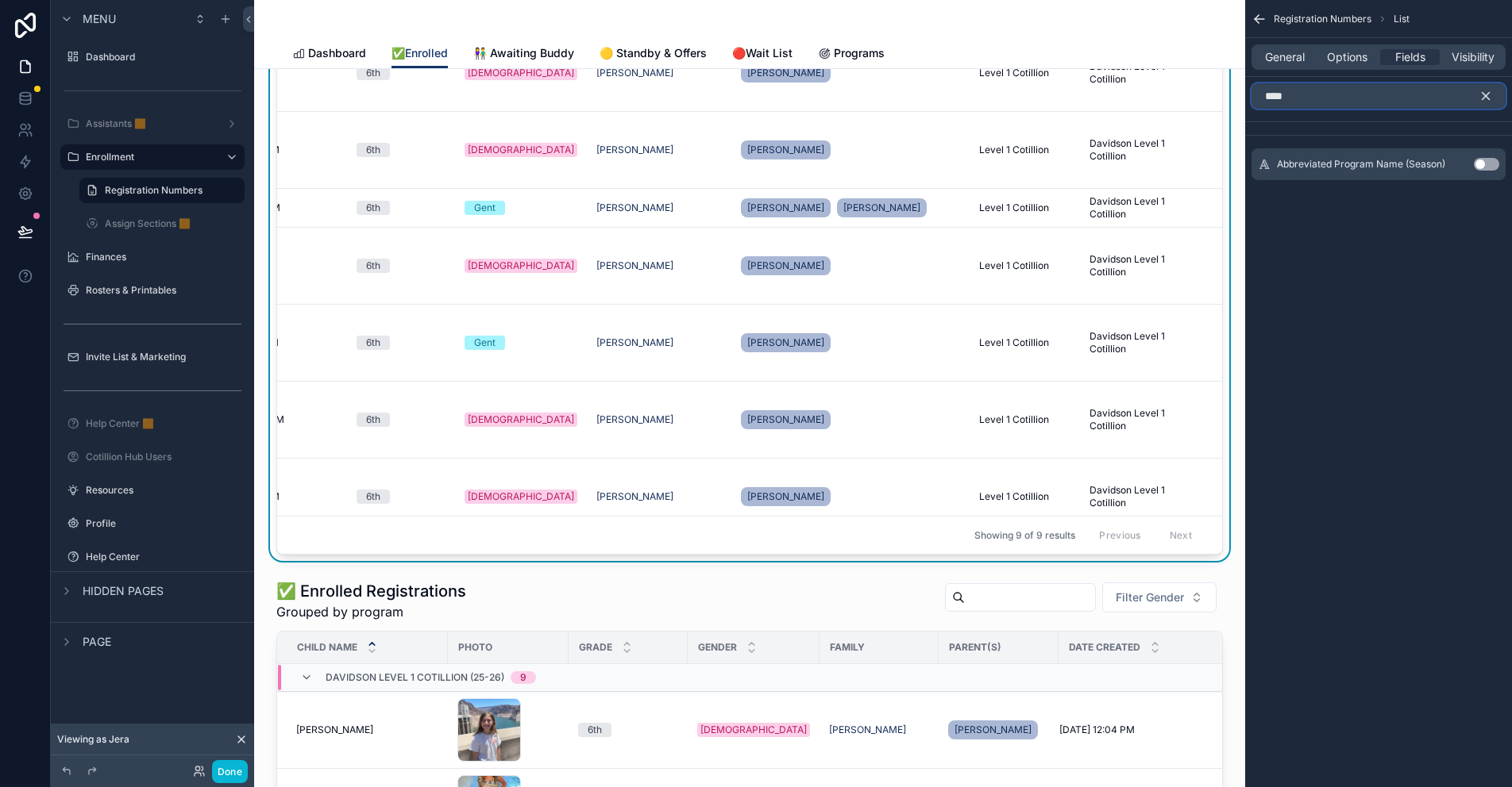
type input "****"
click at [1481, 163] on button "Use setting" at bounding box center [1486, 164] width 25 height 13
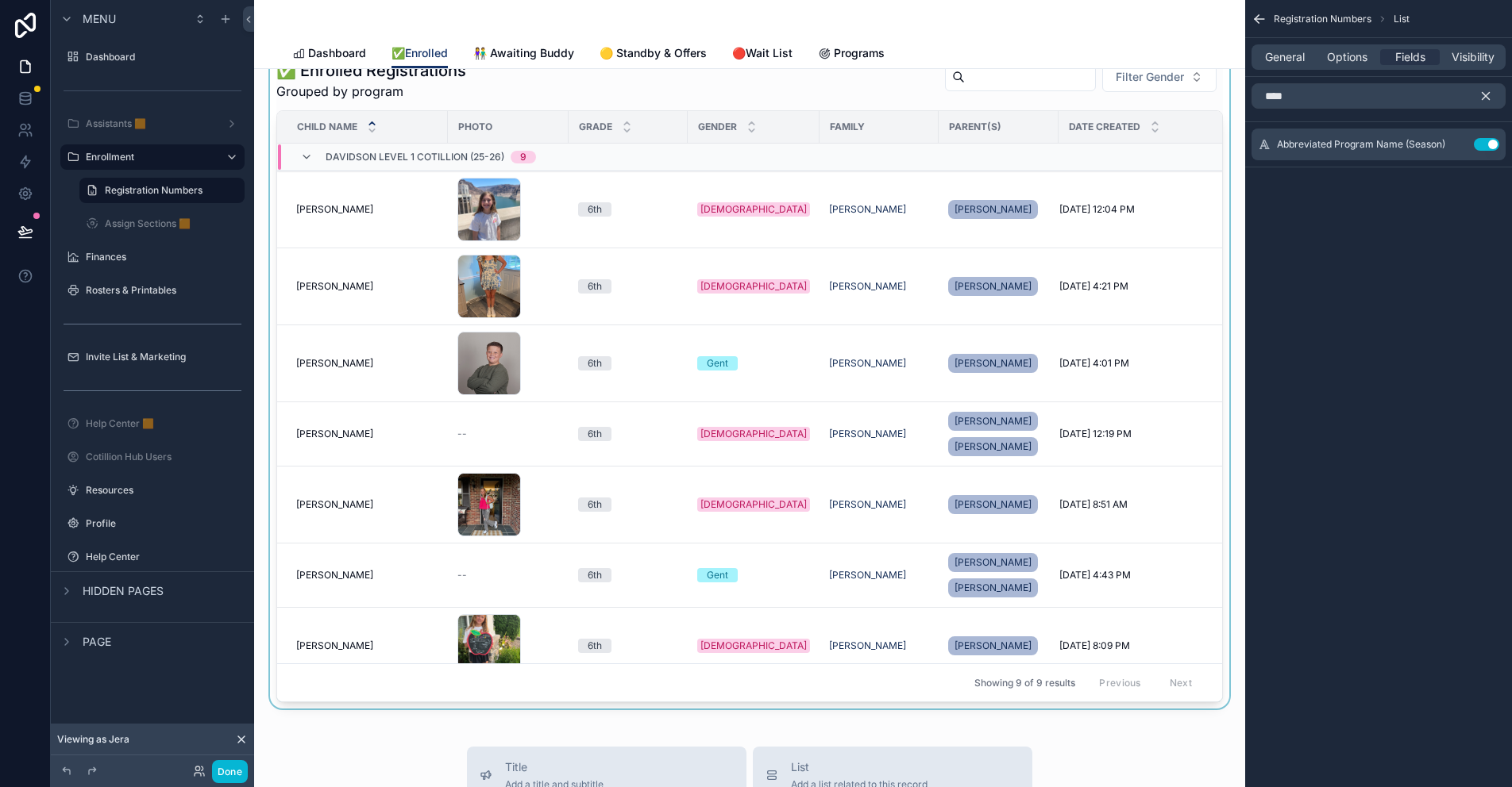
drag, startPoint x: 1089, startPoint y: 697, endPoint x: 1187, endPoint y: 702, distance: 98.1
click at [1187, 702] on div "scrollable content" at bounding box center [749, 381] width 965 height 655
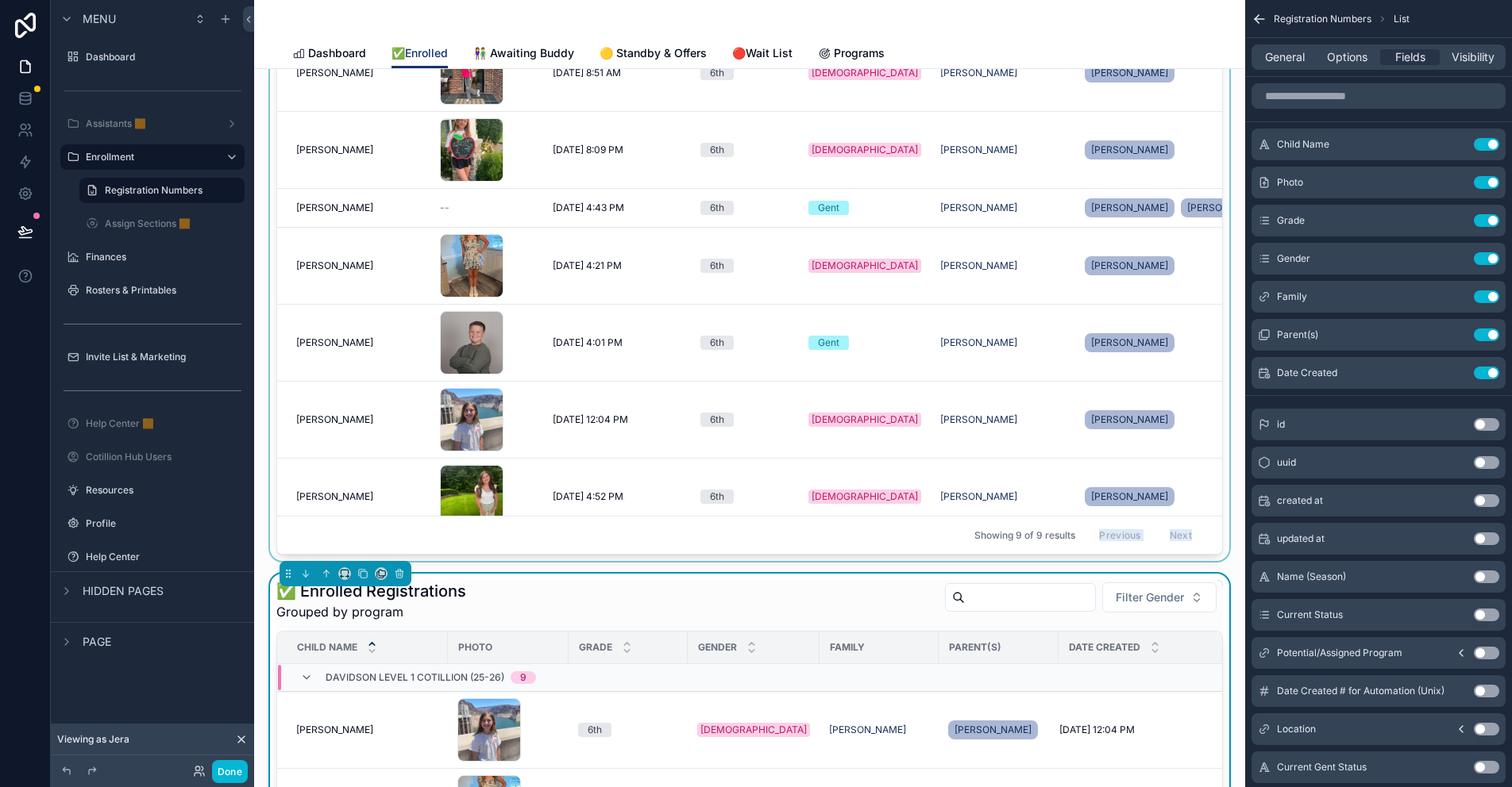
scroll to position [99, 0]
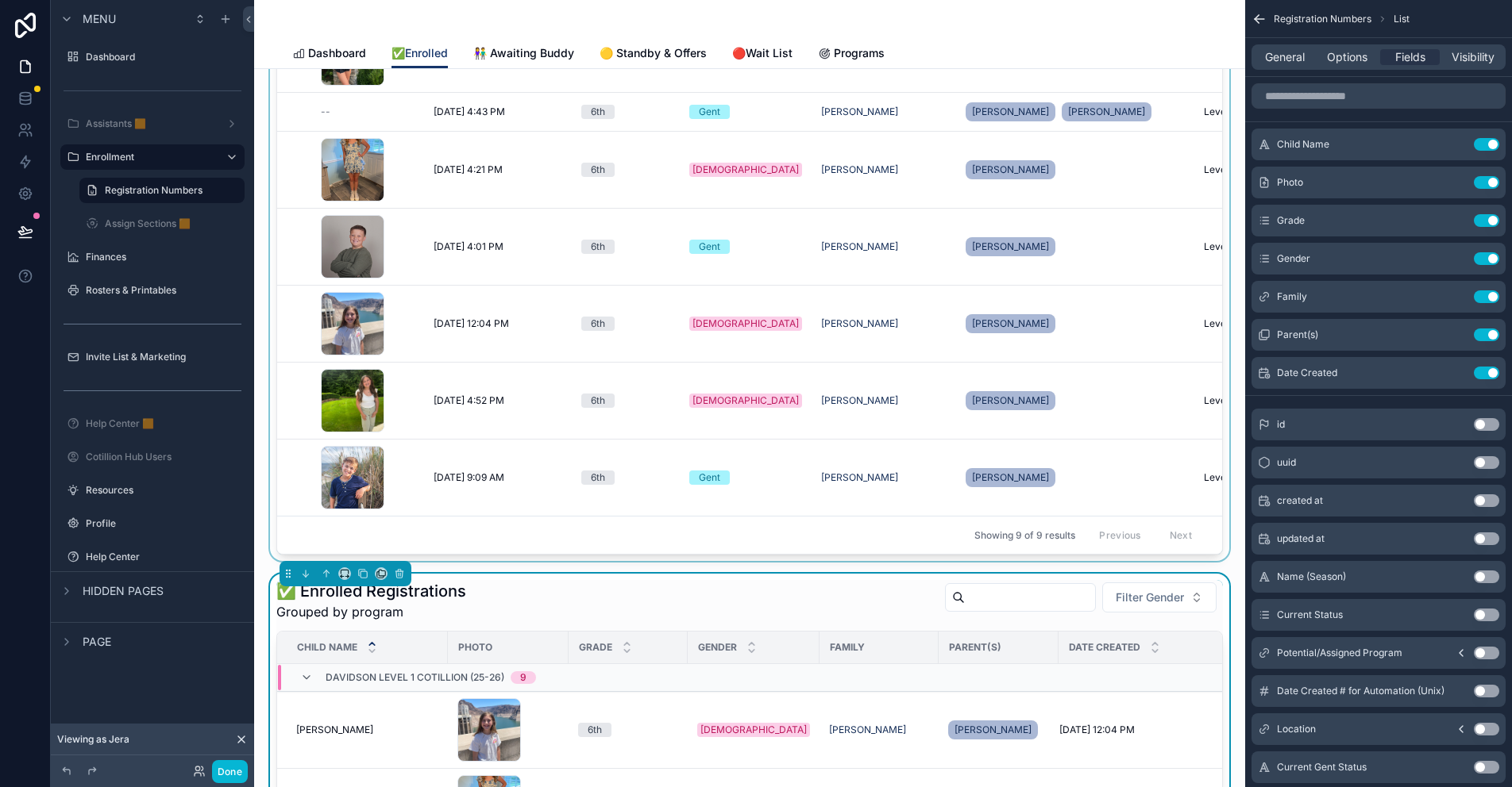
drag, startPoint x: 862, startPoint y: 548, endPoint x: 1213, endPoint y: 533, distance: 351.3
click at [1213, 533] on div "scrollable content" at bounding box center [749, 234] width 965 height 655
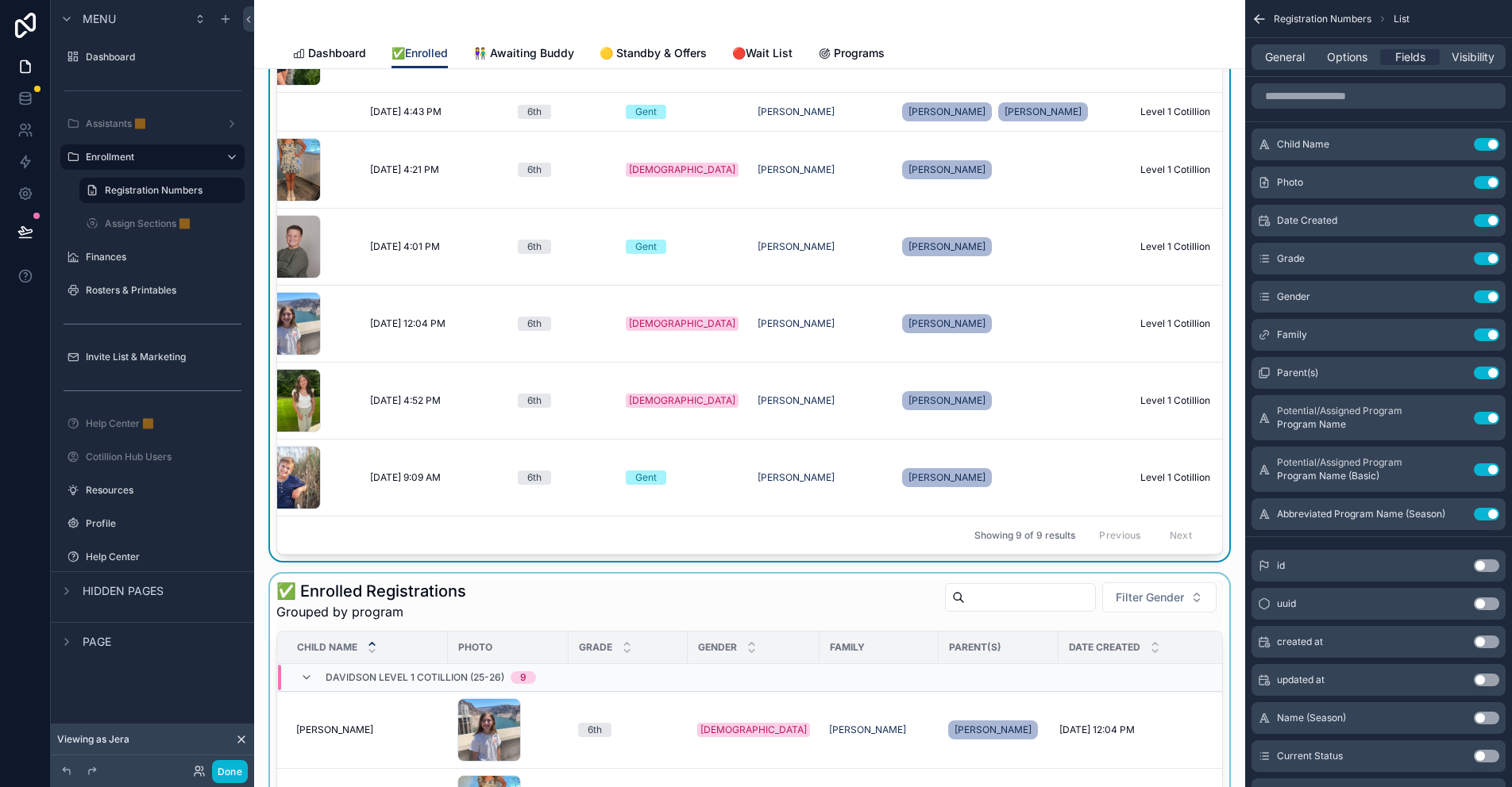
scroll to position [108, 482]
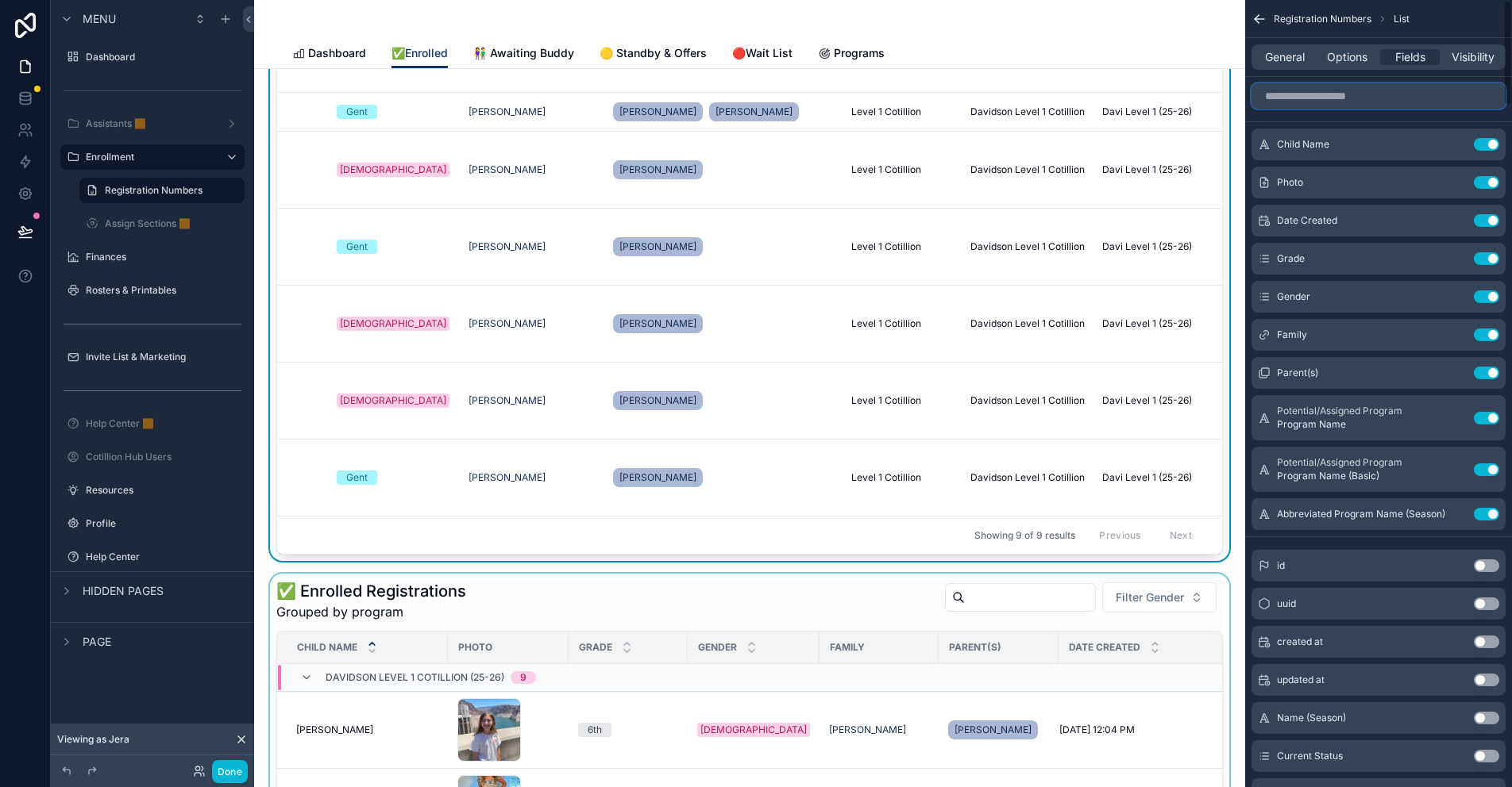
click at [1328, 97] on input "scrollable content" at bounding box center [1378, 96] width 254 height 25
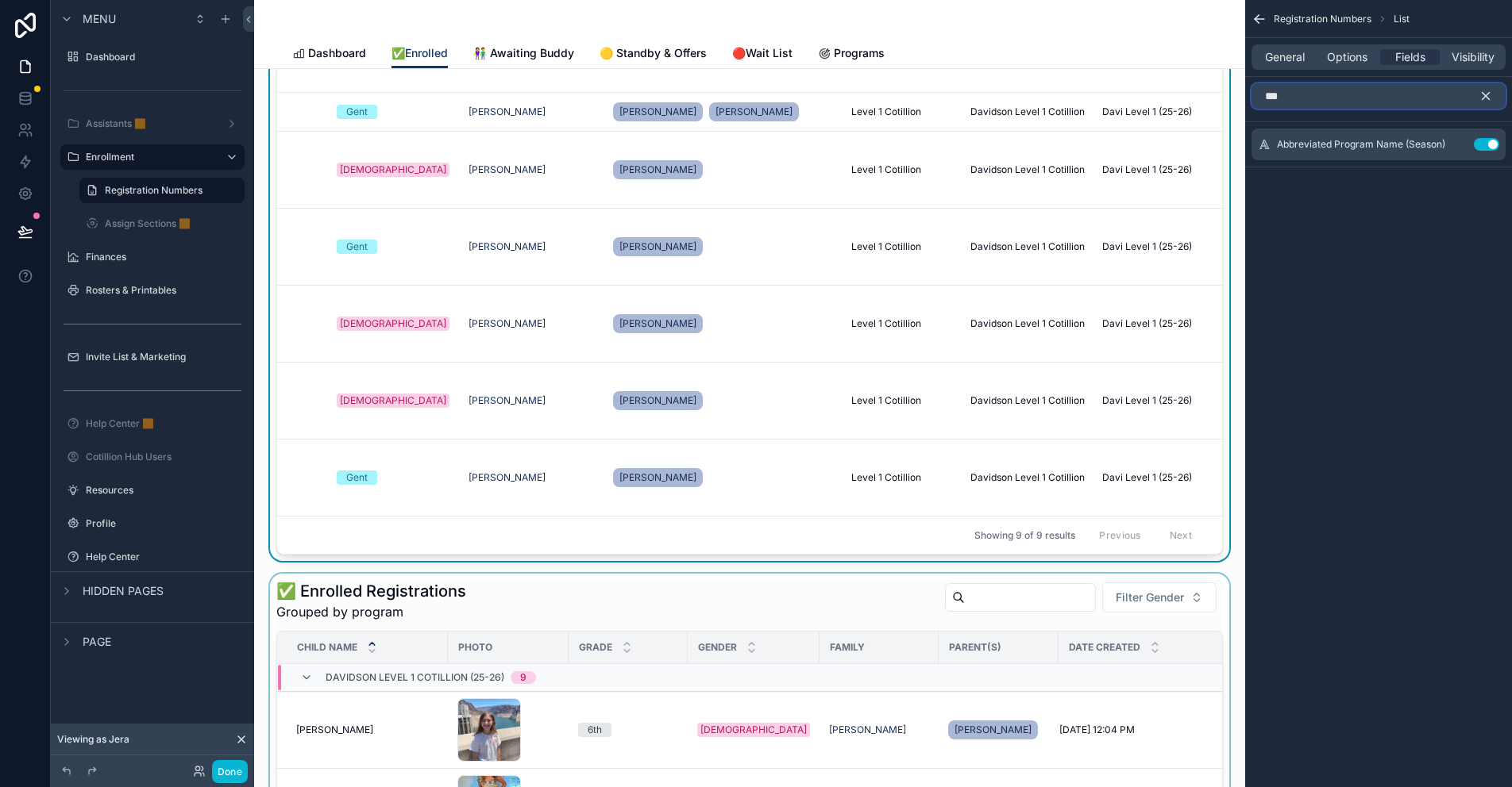
type input "***"
drag, startPoint x: 1485, startPoint y: 95, endPoint x: 37, endPoint y: 132, distance: 1448.5
click at [1485, 95] on icon "scrollable content" at bounding box center [1486, 97] width 7 height 7
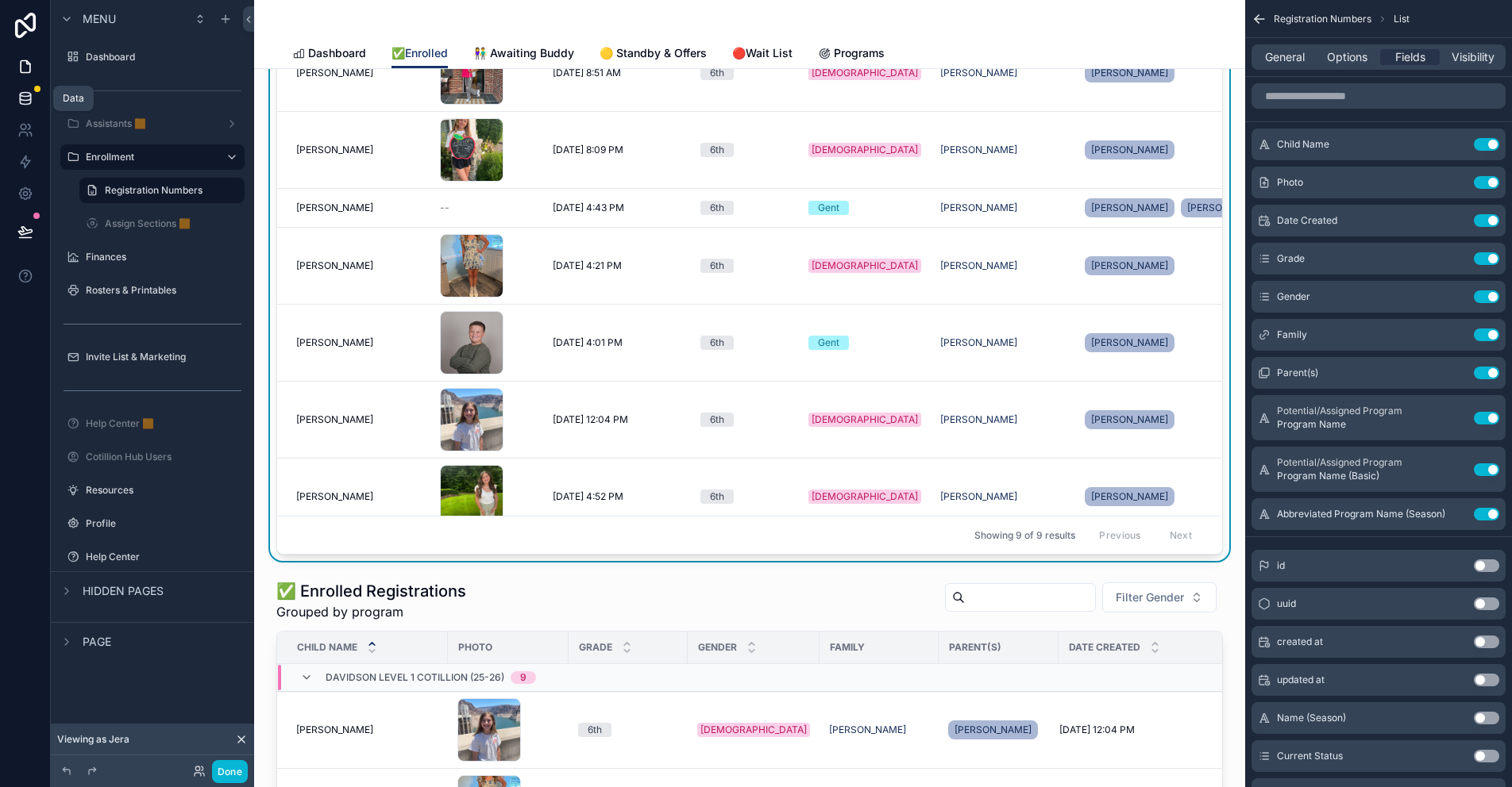
click at [32, 102] on icon at bounding box center [25, 98] width 16 height 16
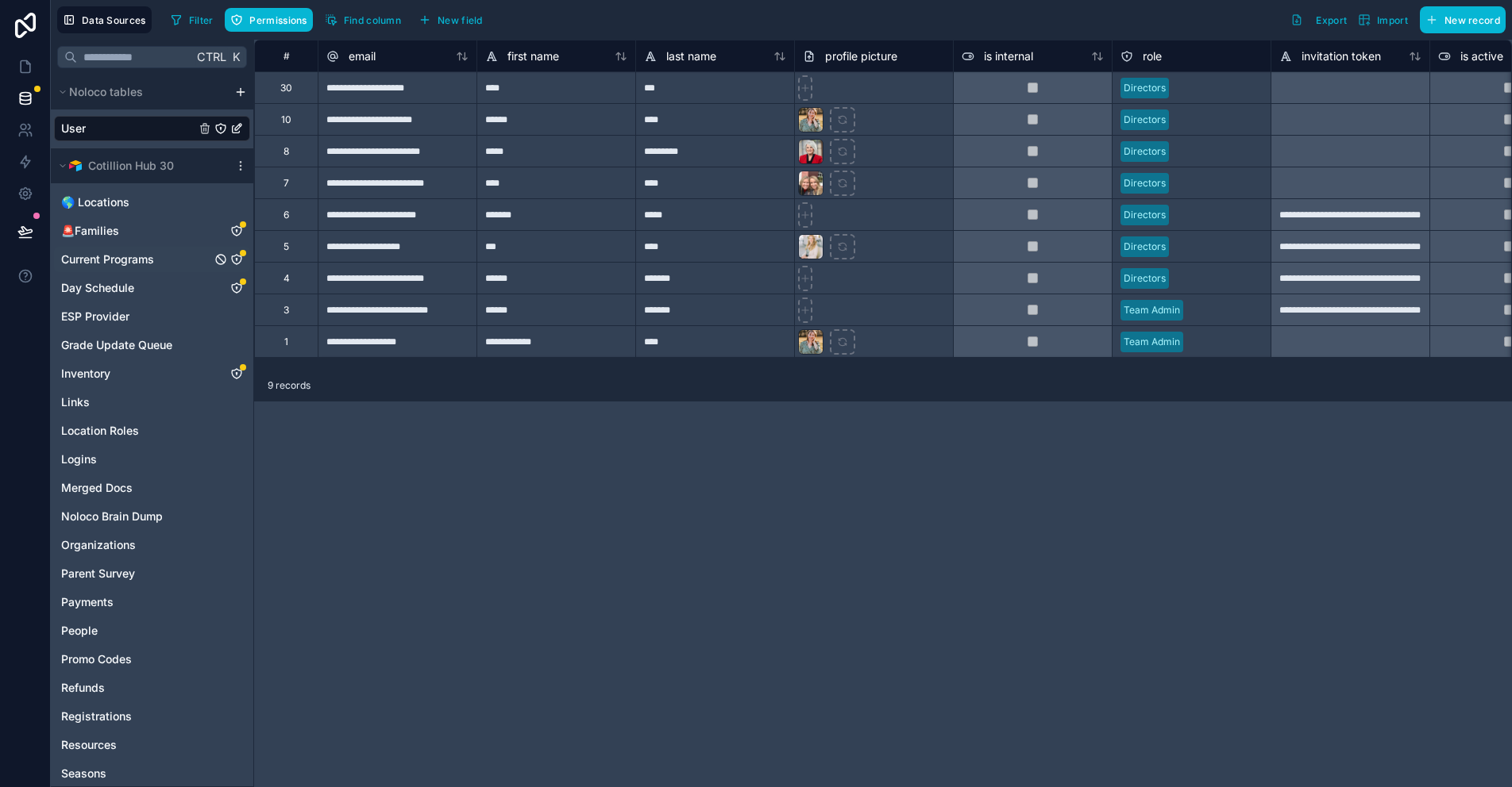
click at [236, 260] on icon "Current Programs" at bounding box center [235, 259] width 1 height 1
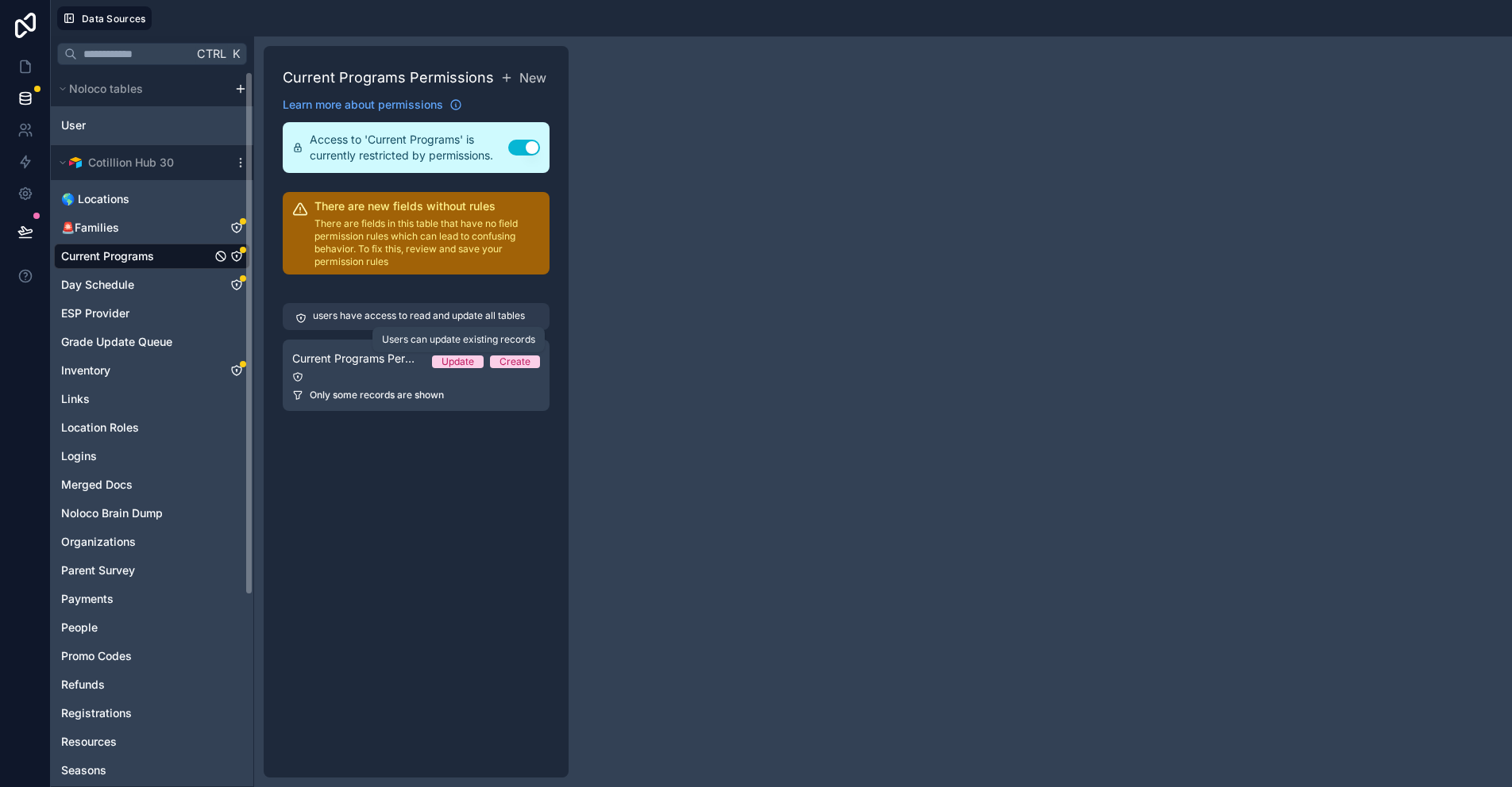
drag, startPoint x: 454, startPoint y: 358, endPoint x: 541, endPoint y: 307, distance: 100.8
click at [454, 358] on div "Update" at bounding box center [457, 362] width 32 height 13
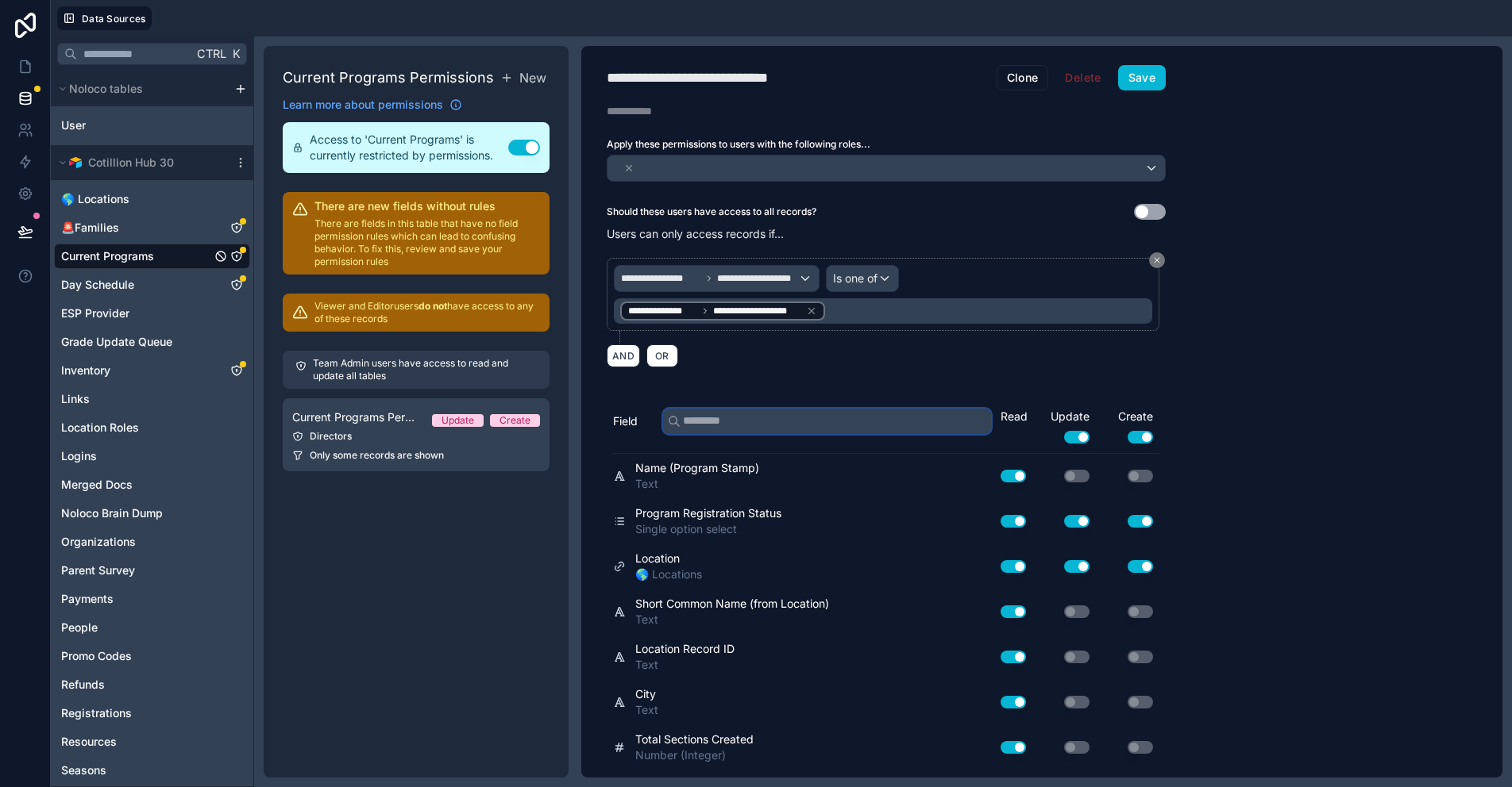
click at [708, 422] on input "text" at bounding box center [827, 421] width 328 height 25
click at [681, 418] on input "text" at bounding box center [827, 420] width 328 height 25
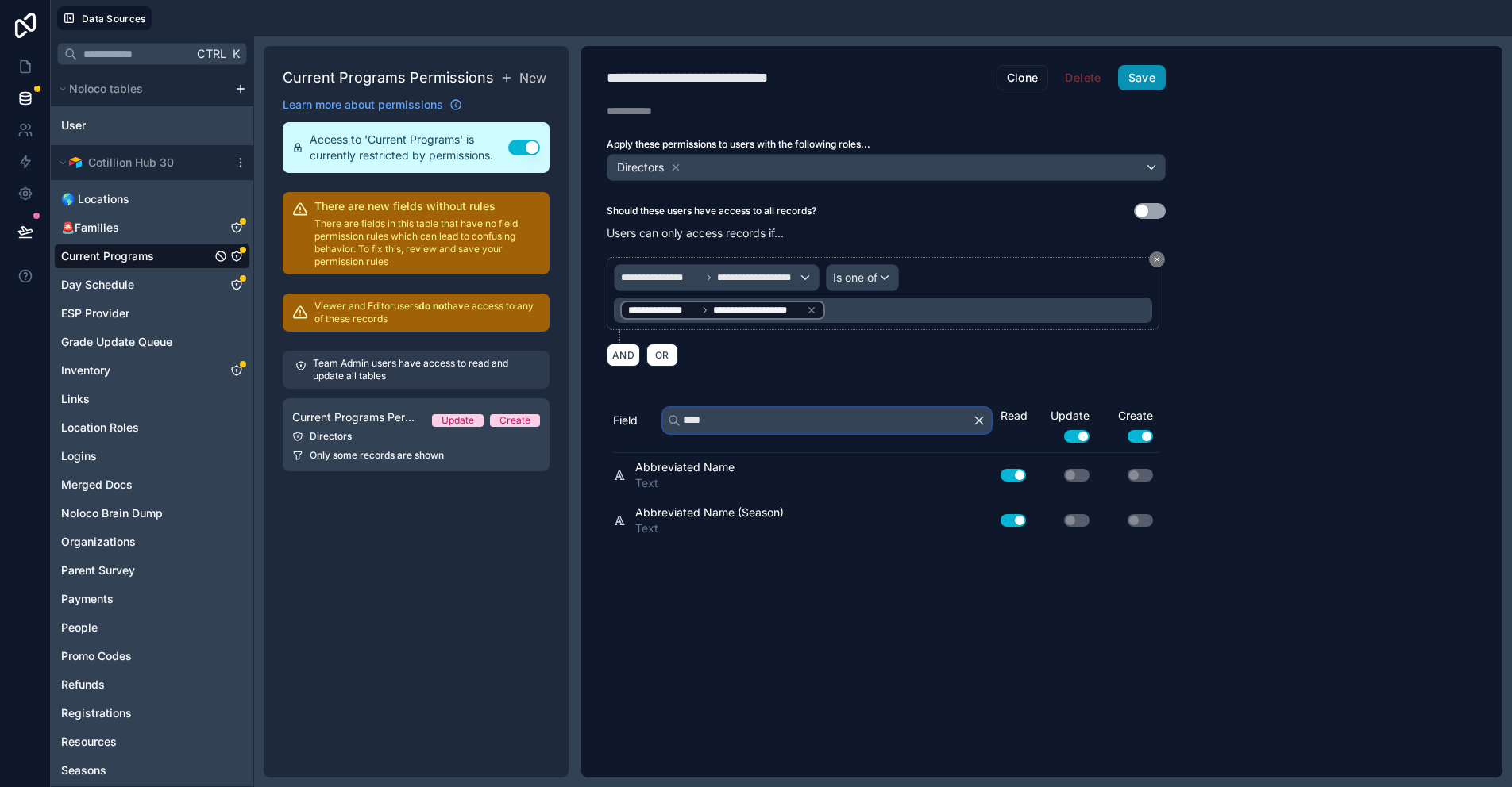
type input "****"
click at [1157, 78] on button "Save" at bounding box center [1141, 78] width 48 height 25
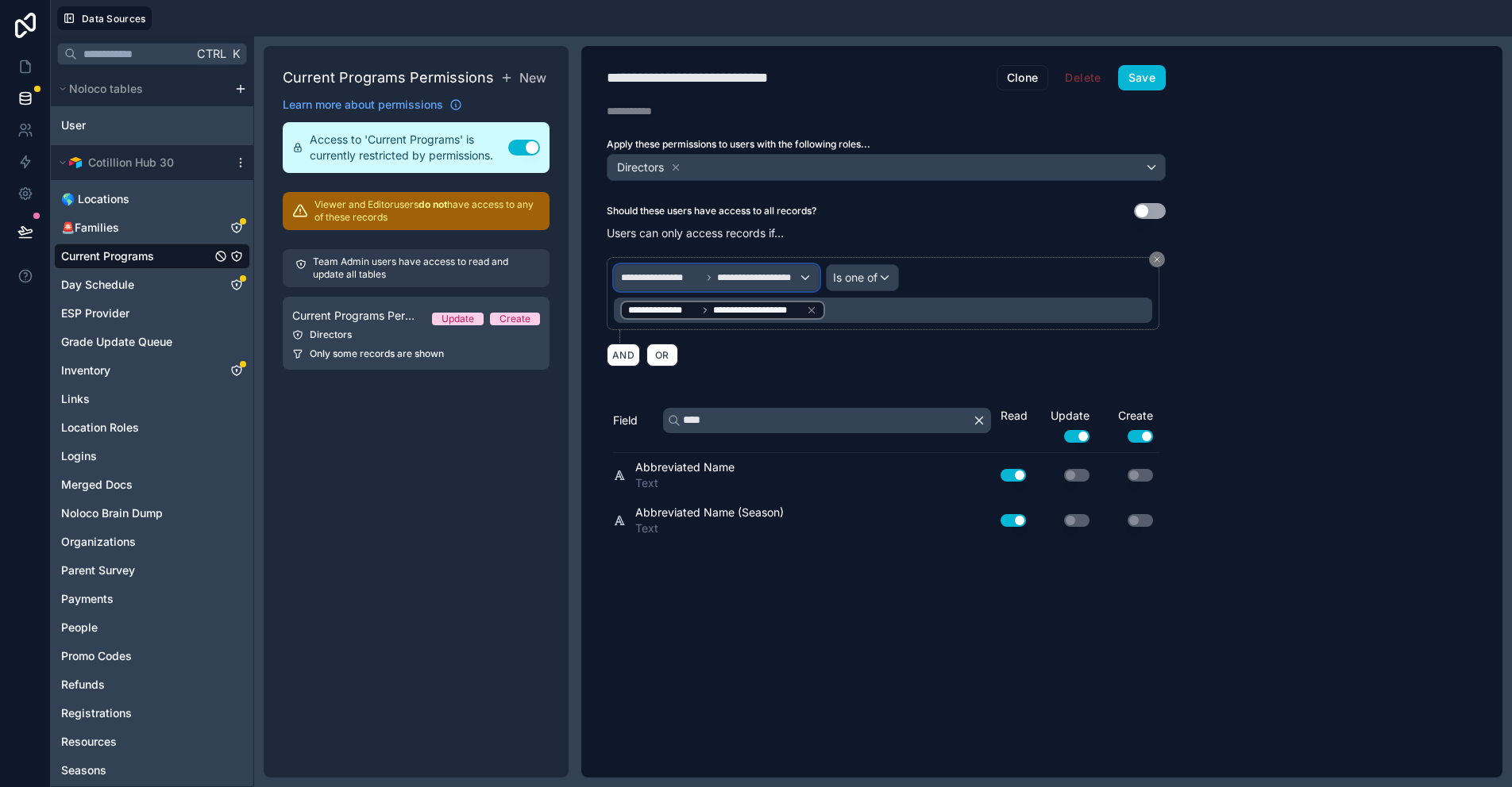
click at [804, 277] on div "**********" at bounding box center [717, 277] width 204 height 25
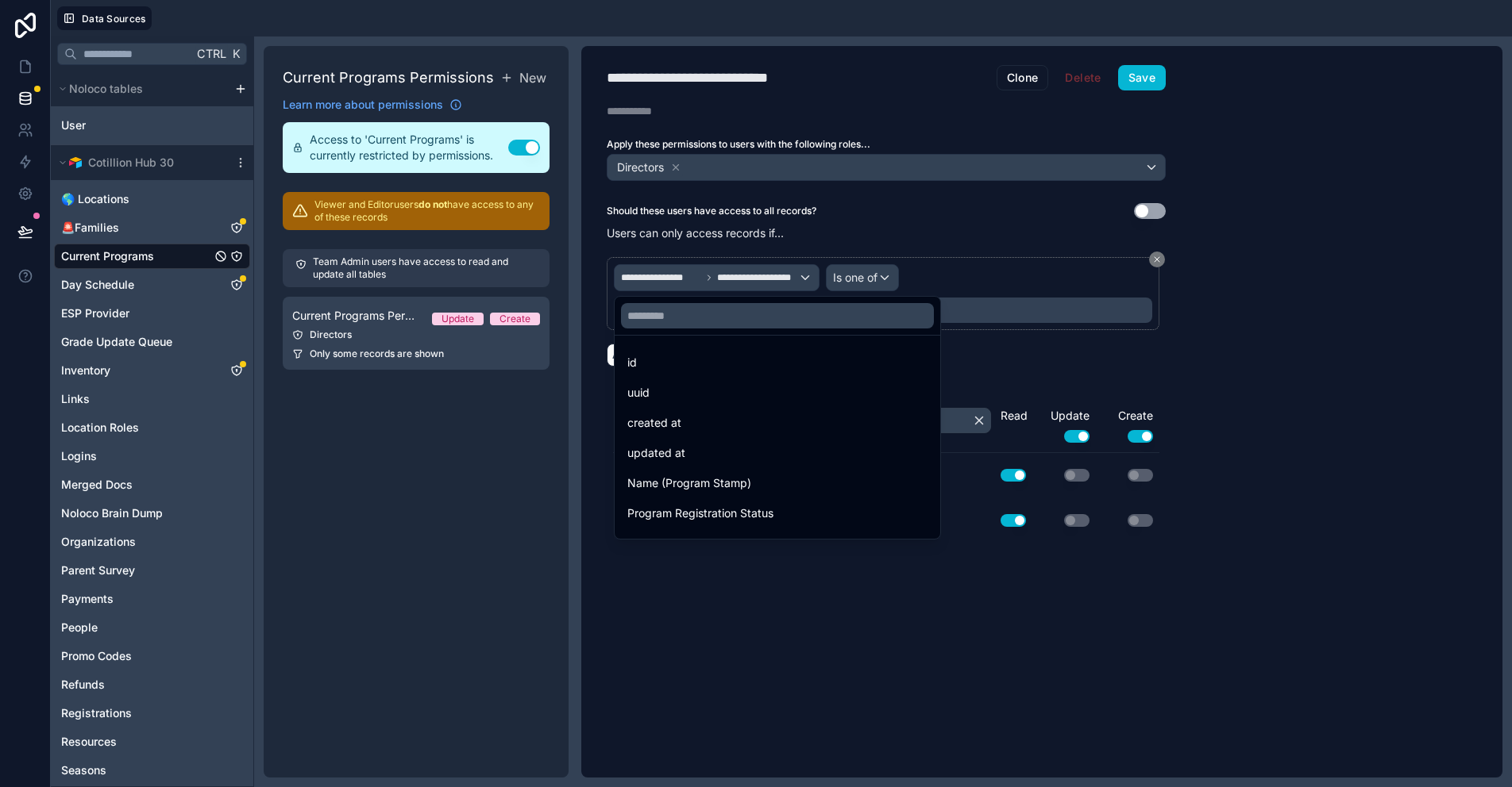
click at [1156, 261] on div at bounding box center [756, 393] width 1512 height 787
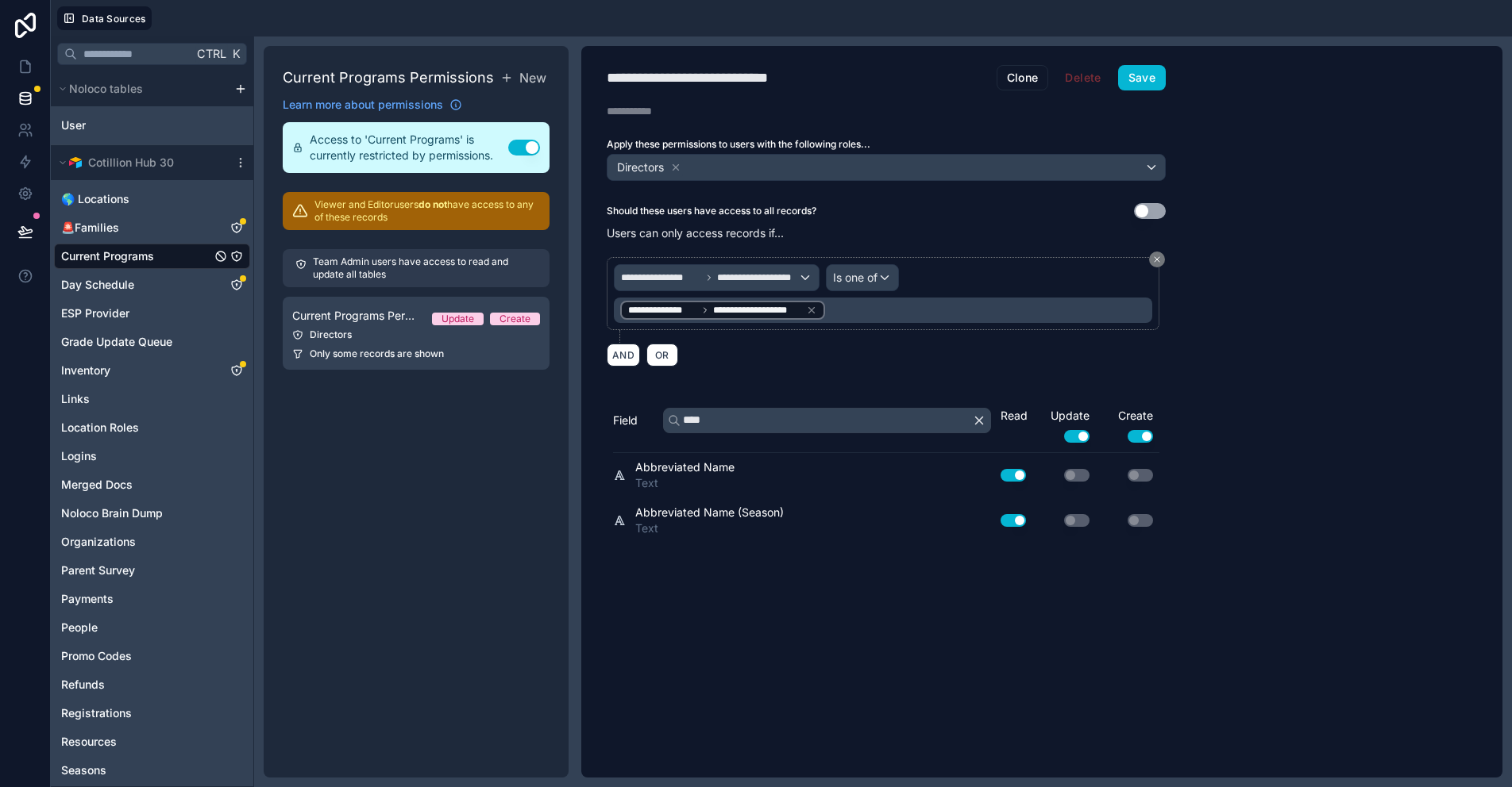
drag, startPoint x: 1156, startPoint y: 261, endPoint x: 1062, endPoint y: 261, distance: 94.0
click at [1156, 261] on icon at bounding box center [1156, 259] width 4 height 4
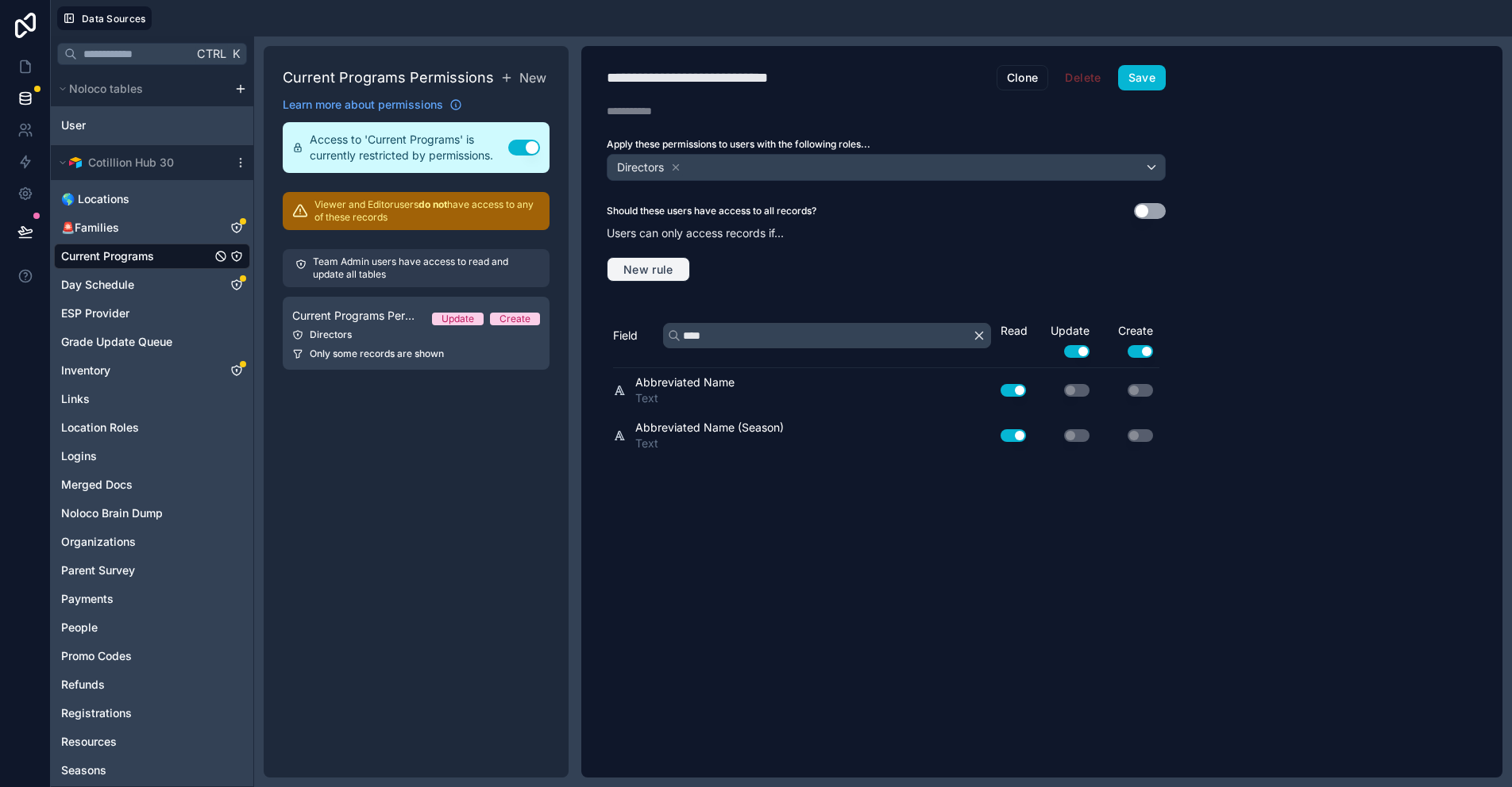
click at [662, 265] on span "New rule" at bounding box center [649, 269] width 63 height 14
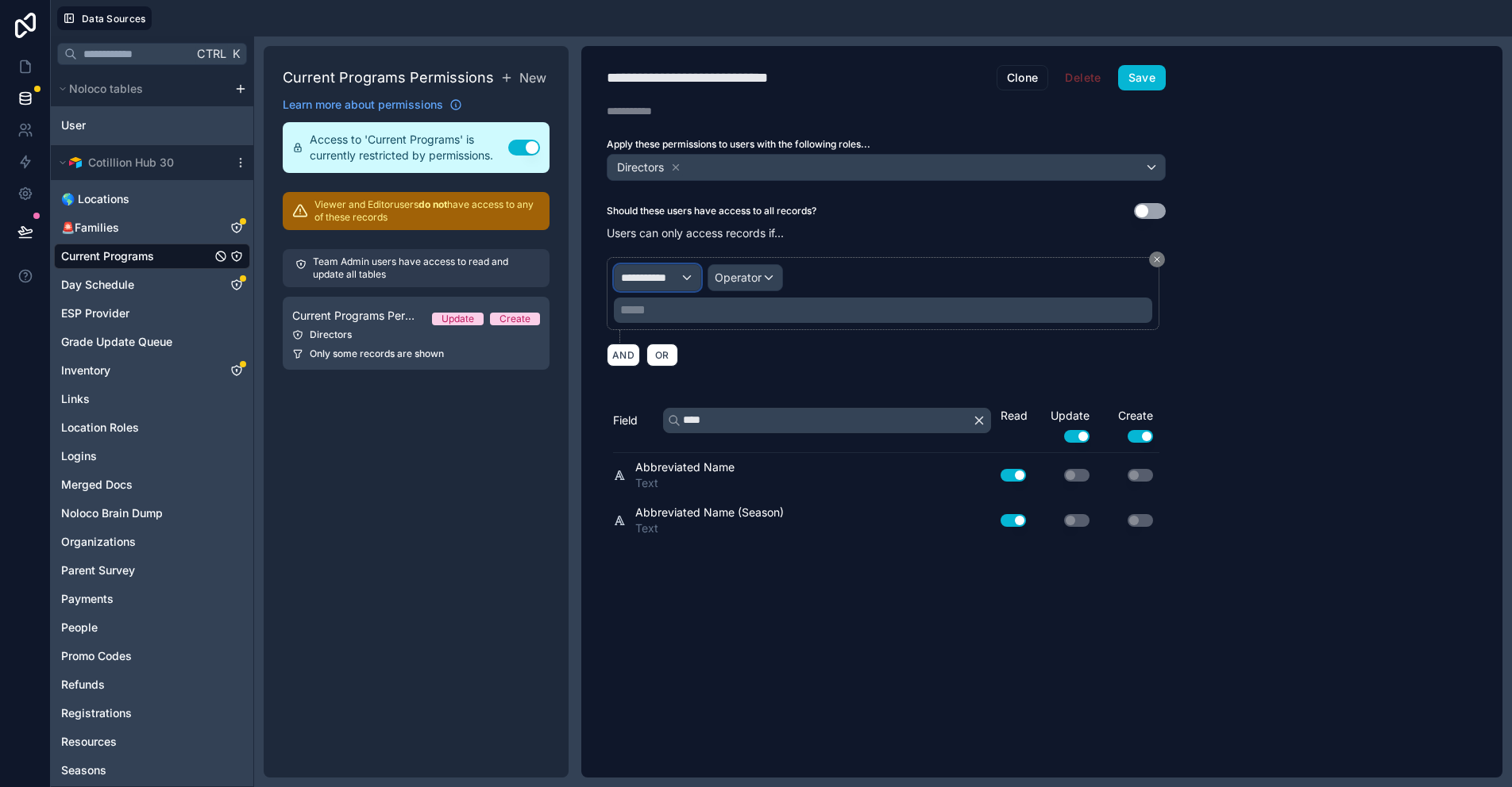
click at [660, 272] on span "**********" at bounding box center [650, 278] width 58 height 16
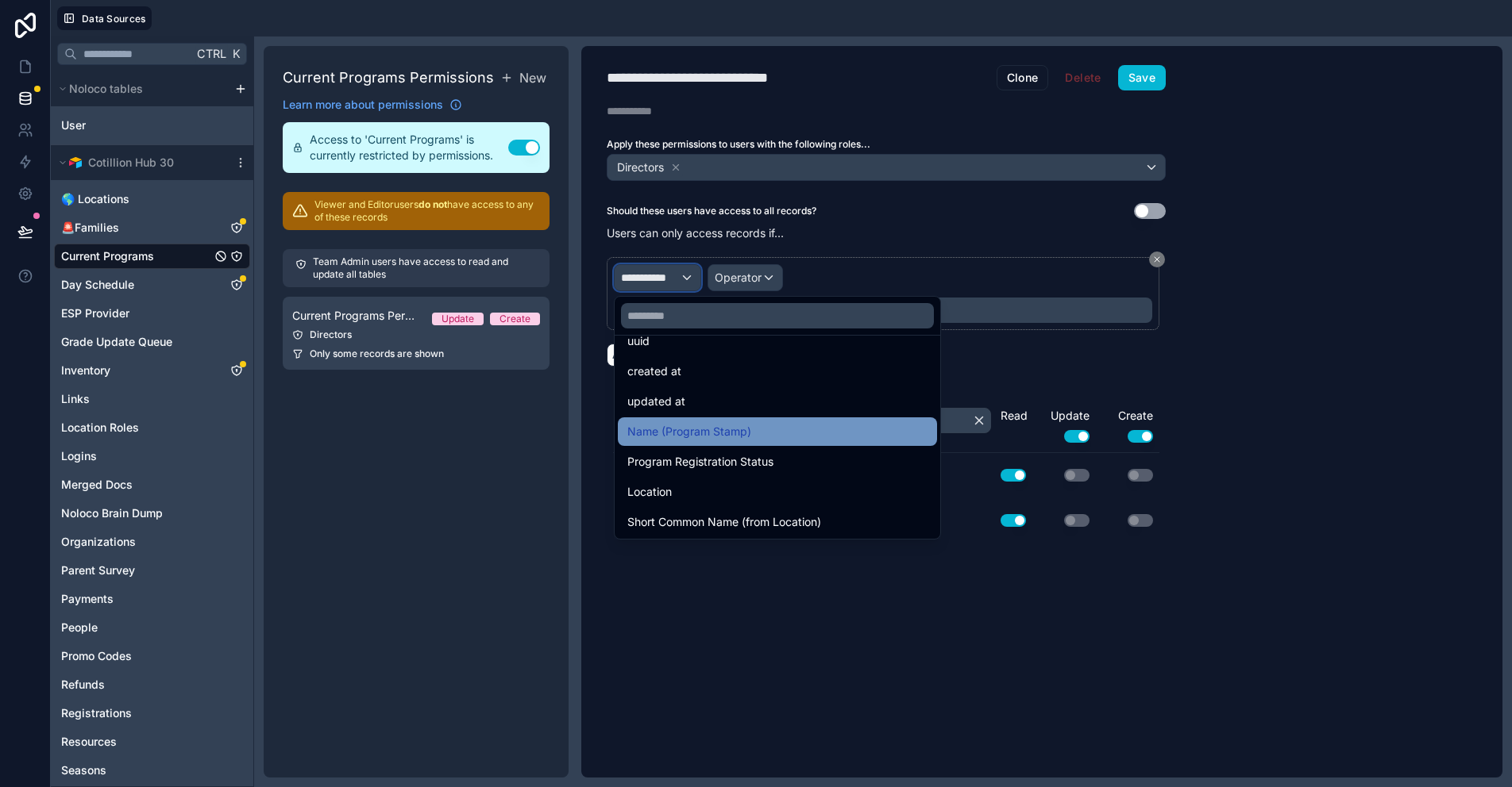
scroll to position [79, 0]
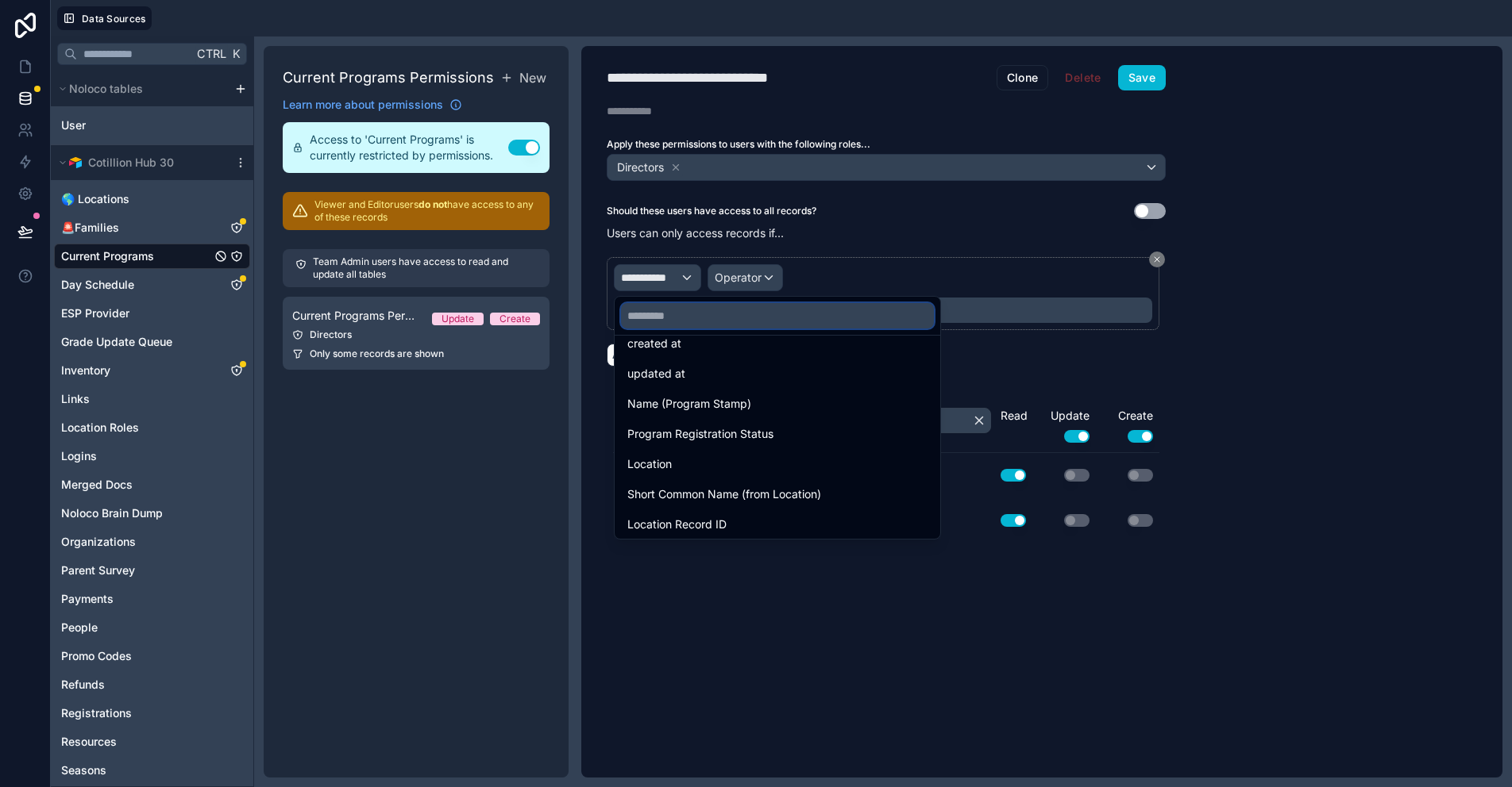
click at [698, 315] on input "text" at bounding box center [777, 315] width 313 height 25
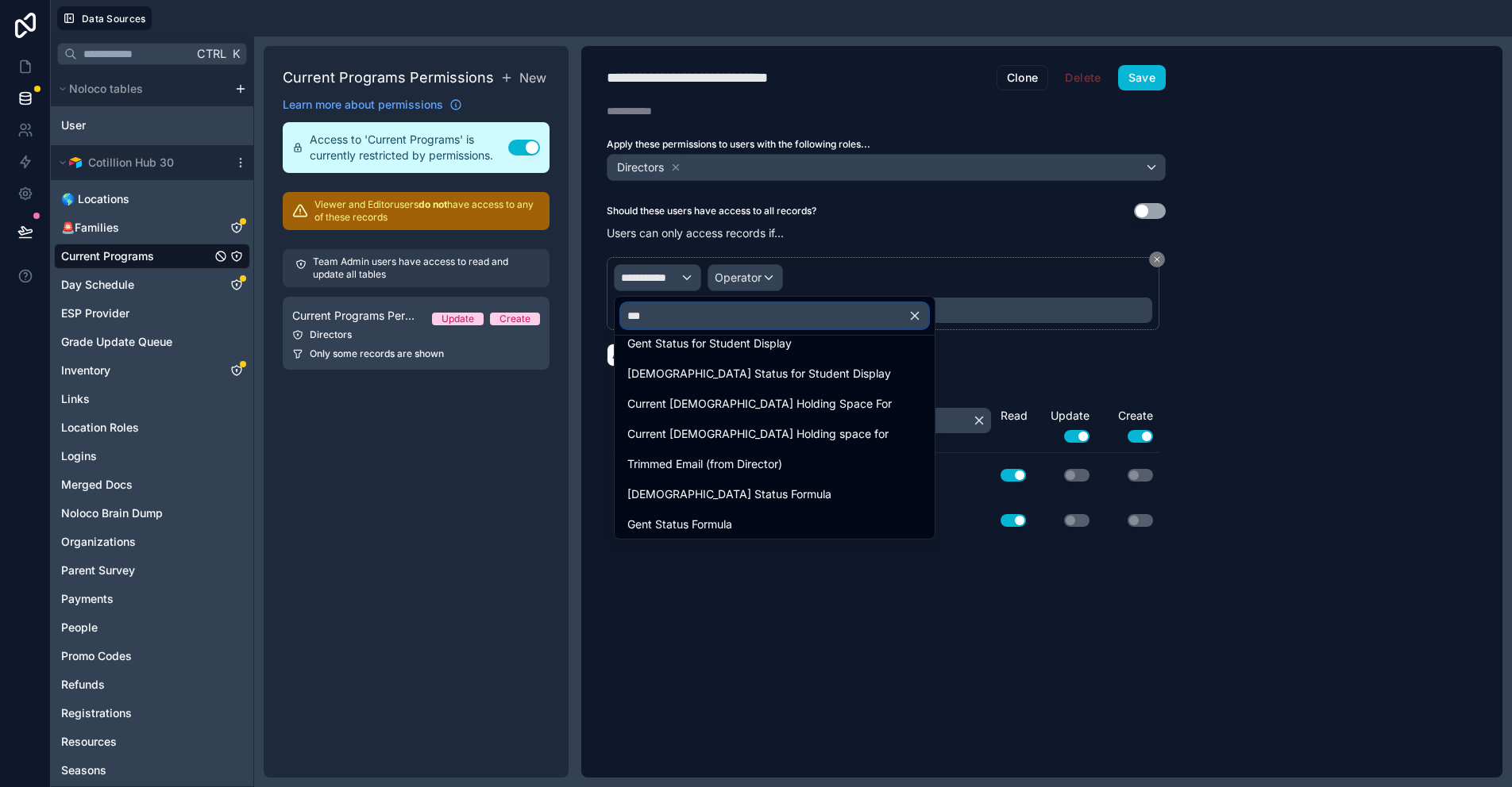
scroll to position [0, 0]
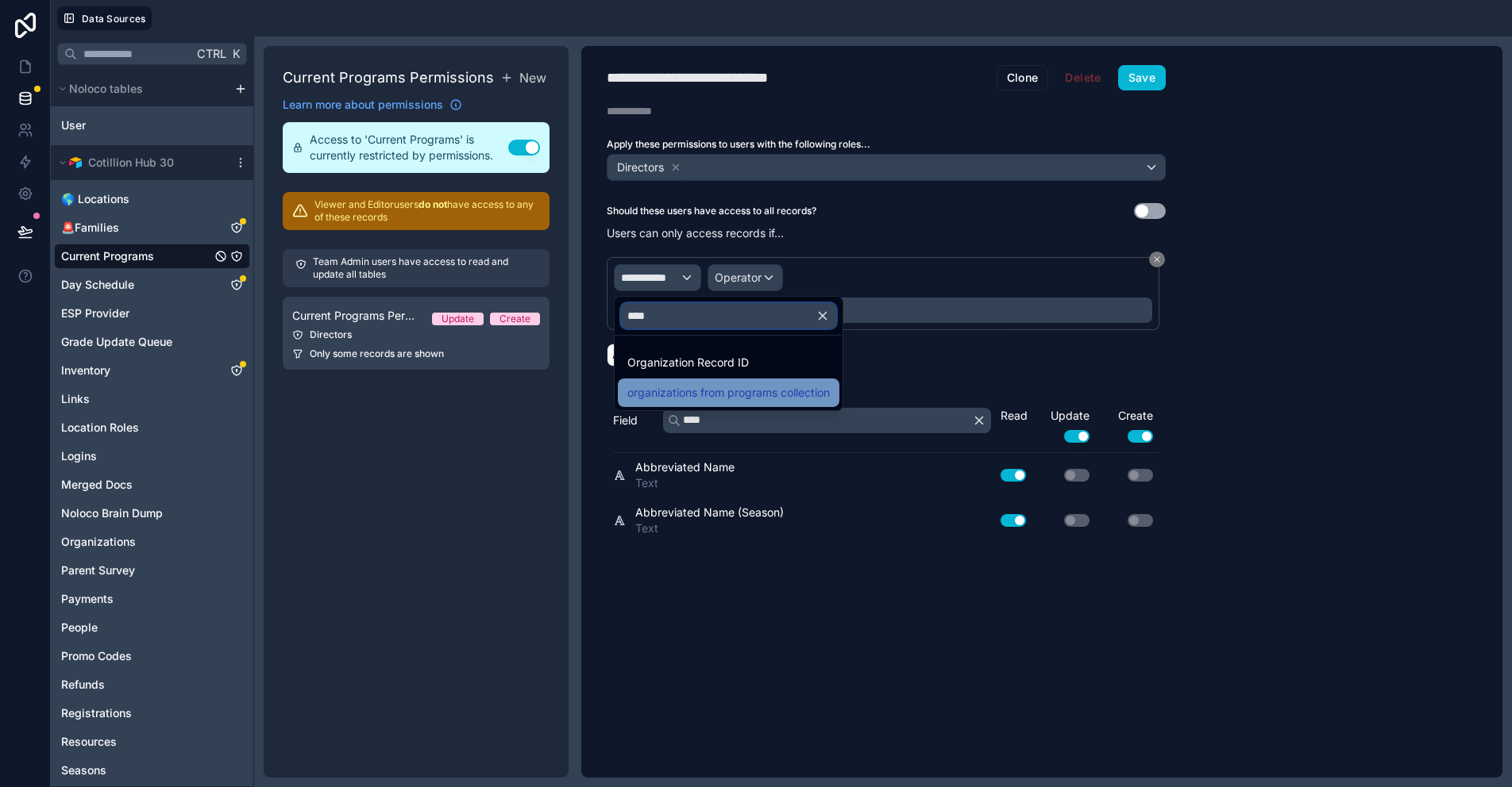
type input "****"
click at [715, 392] on span "organizations from programs collection" at bounding box center [728, 393] width 202 height 19
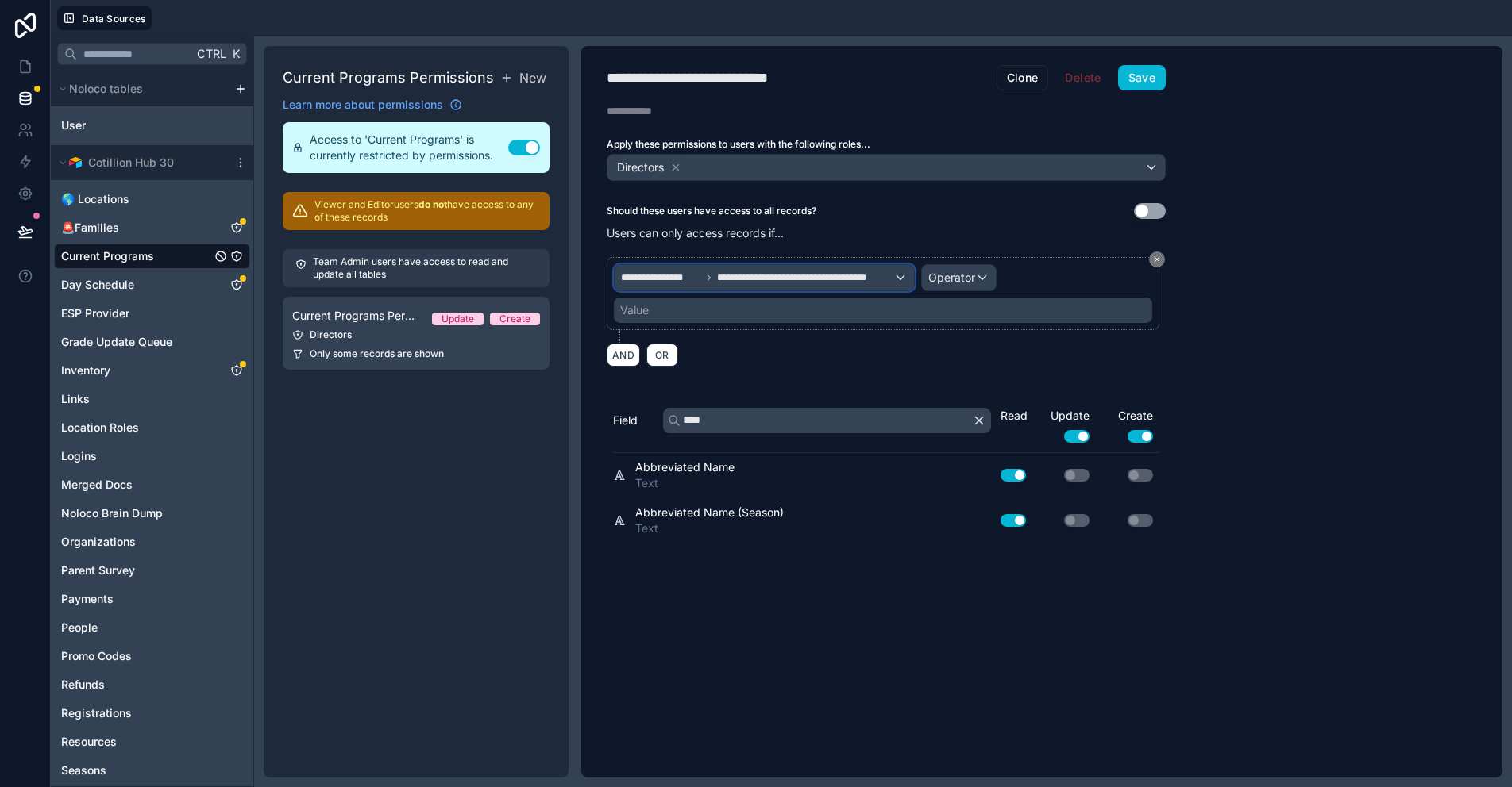
click at [897, 276] on div "**********" at bounding box center [764, 277] width 299 height 25
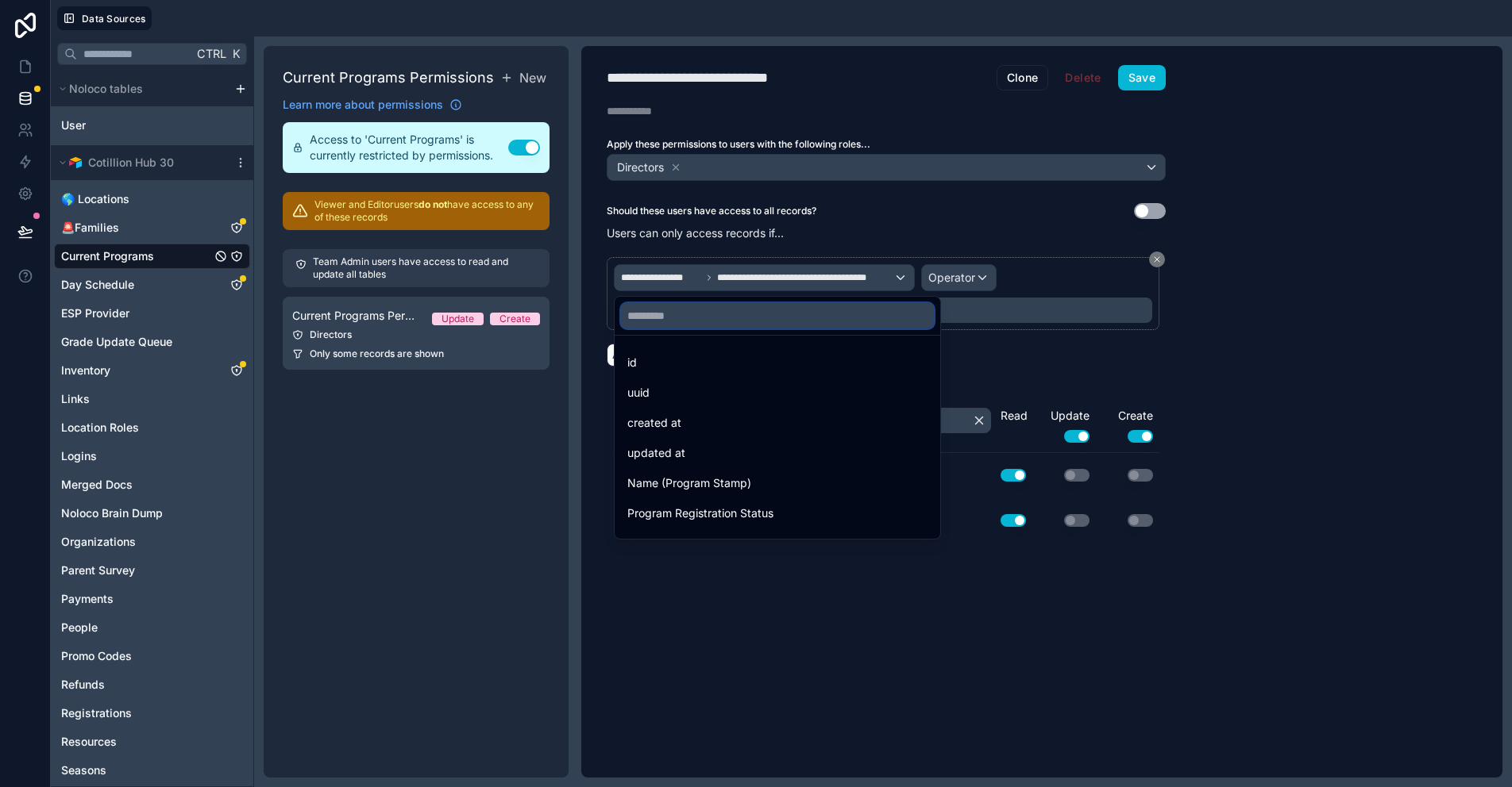
click at [666, 317] on input "text" at bounding box center [777, 315] width 313 height 25
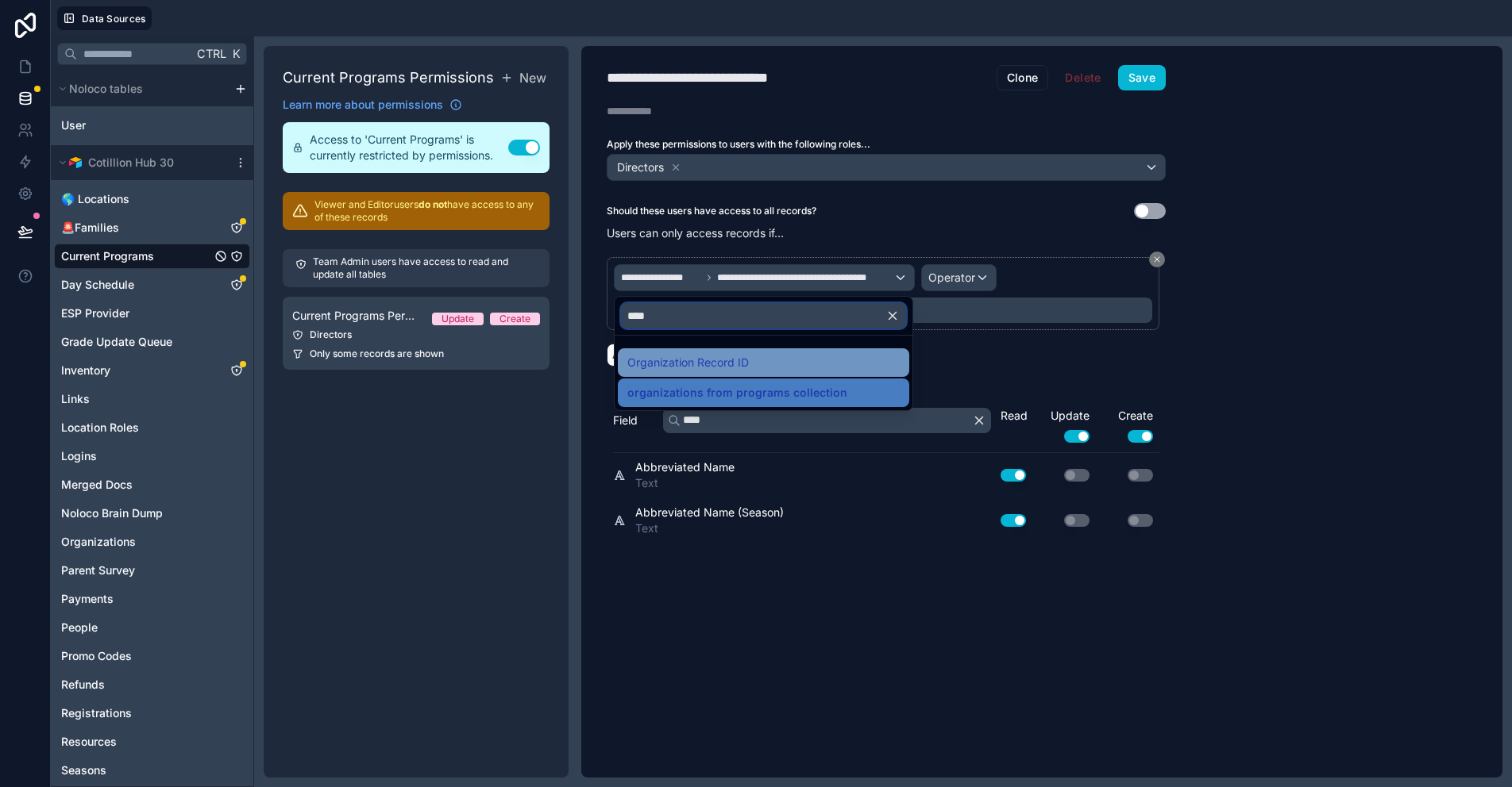
type input "****"
click at [732, 358] on span "Organization Record ID" at bounding box center [687, 363] width 121 height 19
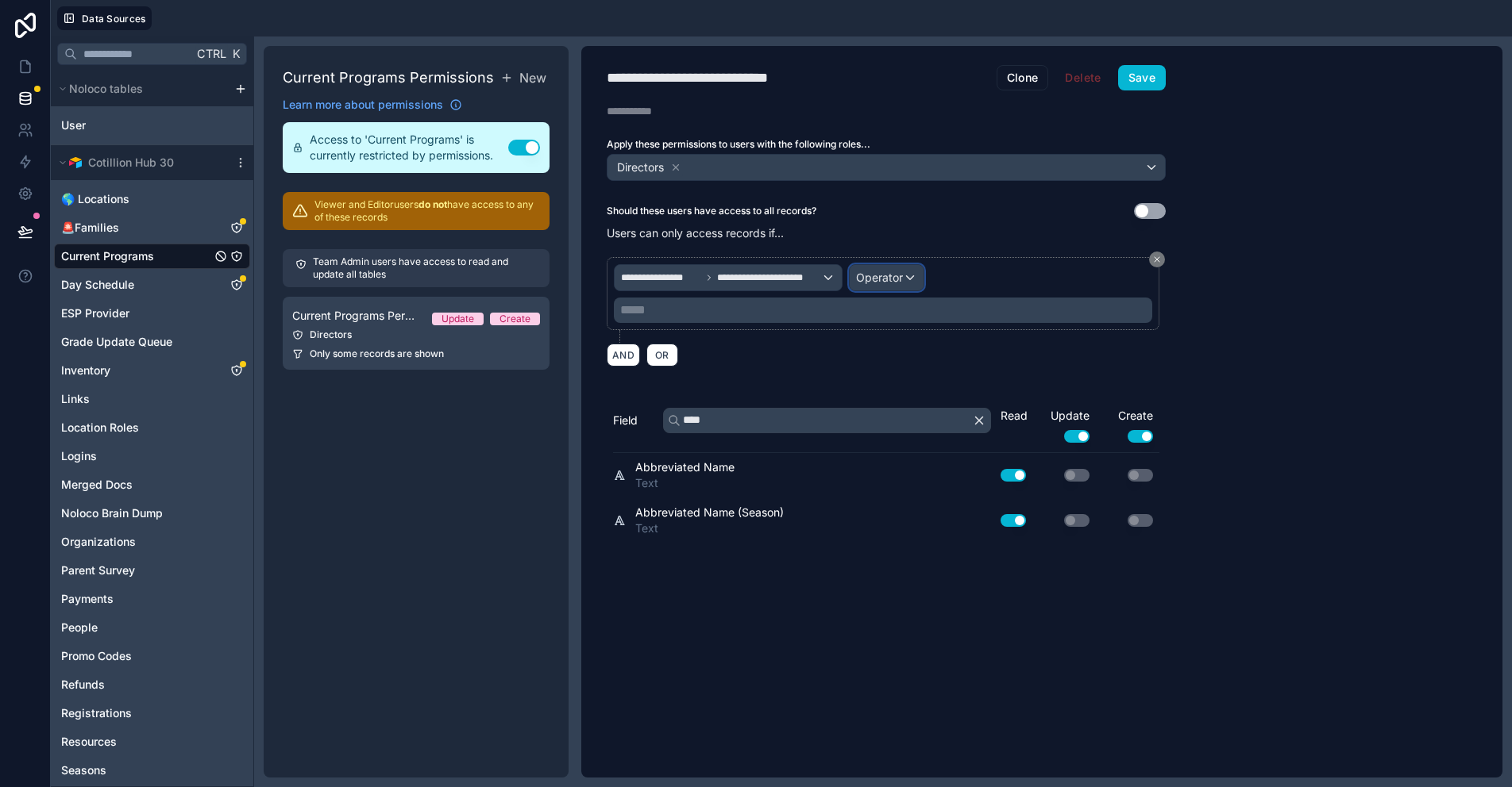
click at [889, 280] on span "Operator" at bounding box center [880, 277] width 47 height 13
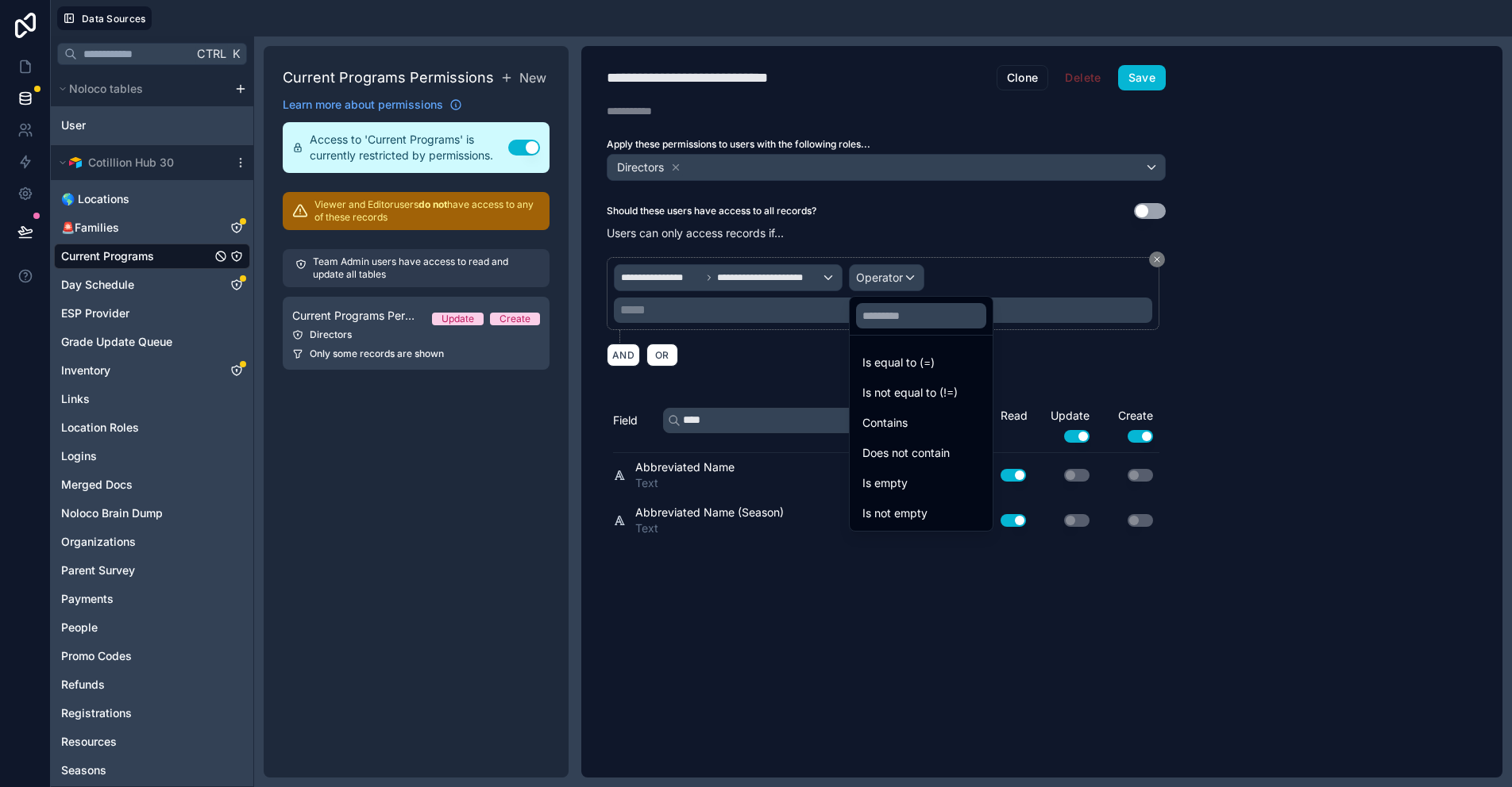
drag, startPoint x: 1238, startPoint y: 275, endPoint x: 1141, endPoint y: 262, distance: 97.9
click at [1238, 275] on div at bounding box center [756, 393] width 1512 height 787
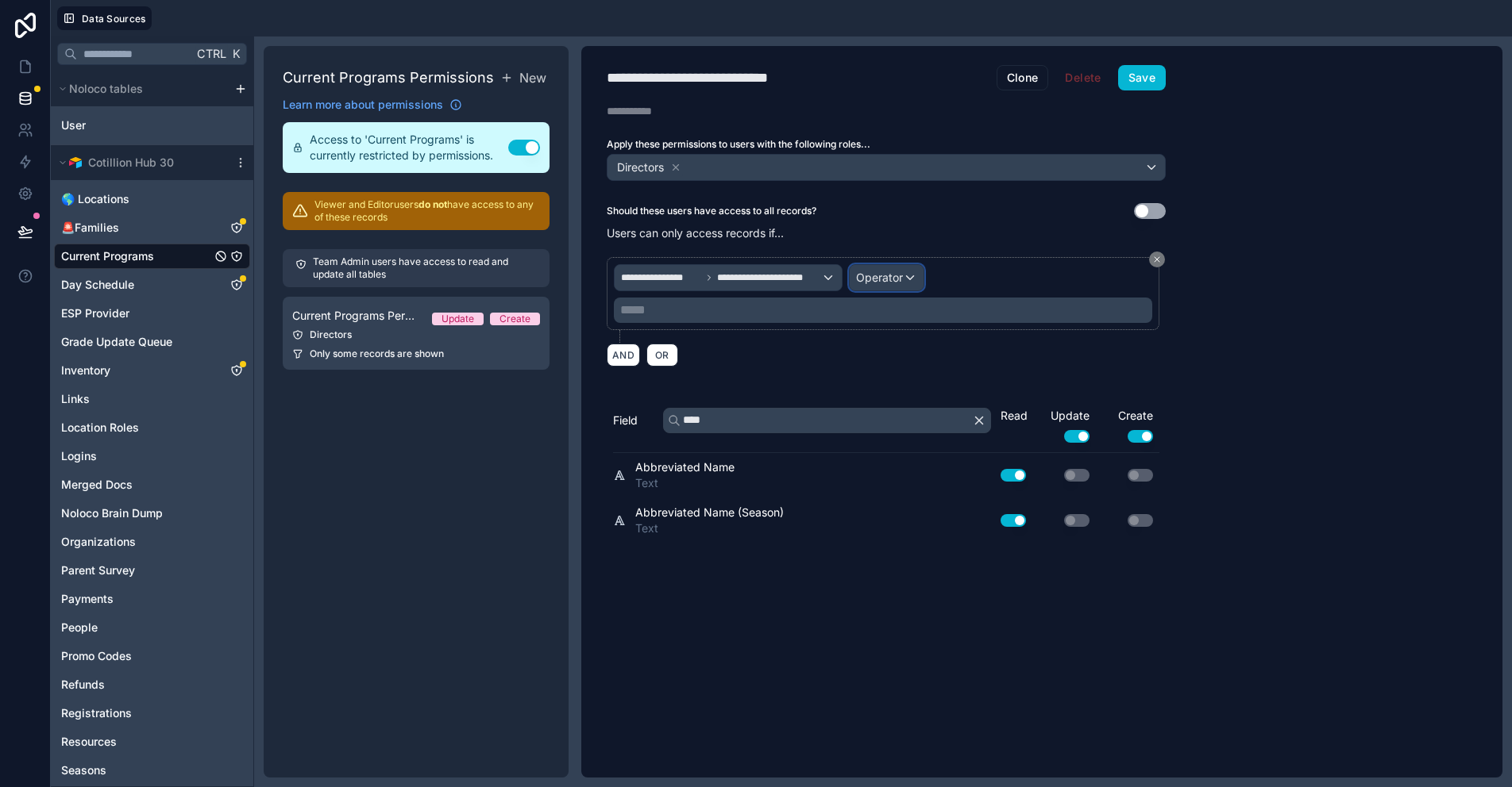
click at [895, 280] on span "Operator" at bounding box center [880, 277] width 47 height 13
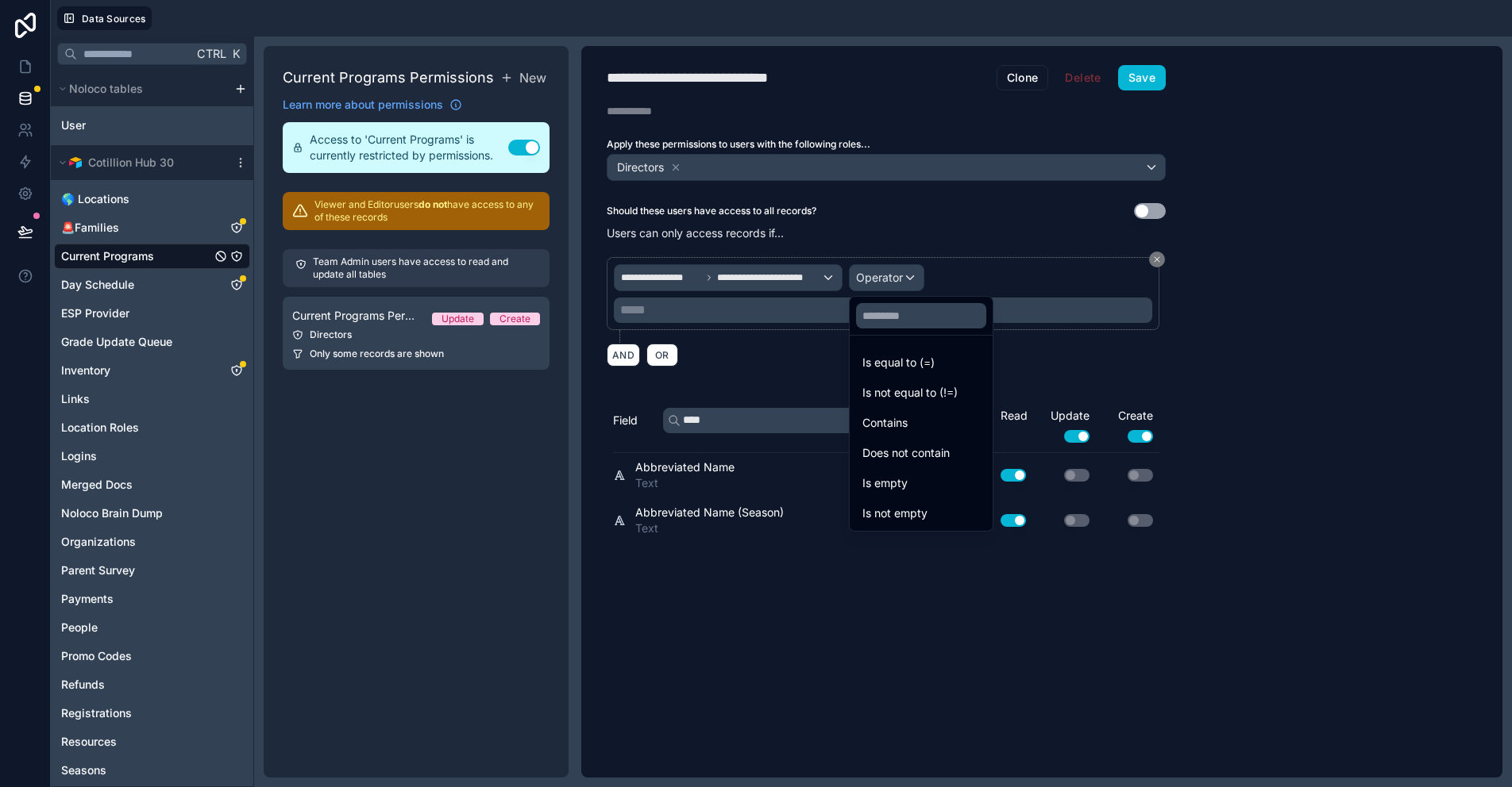
drag, startPoint x: 911, startPoint y: 363, endPoint x: 902, endPoint y: 357, distance: 10.8
click at [911, 363] on span "Is equal to (=)" at bounding box center [898, 363] width 72 height 19
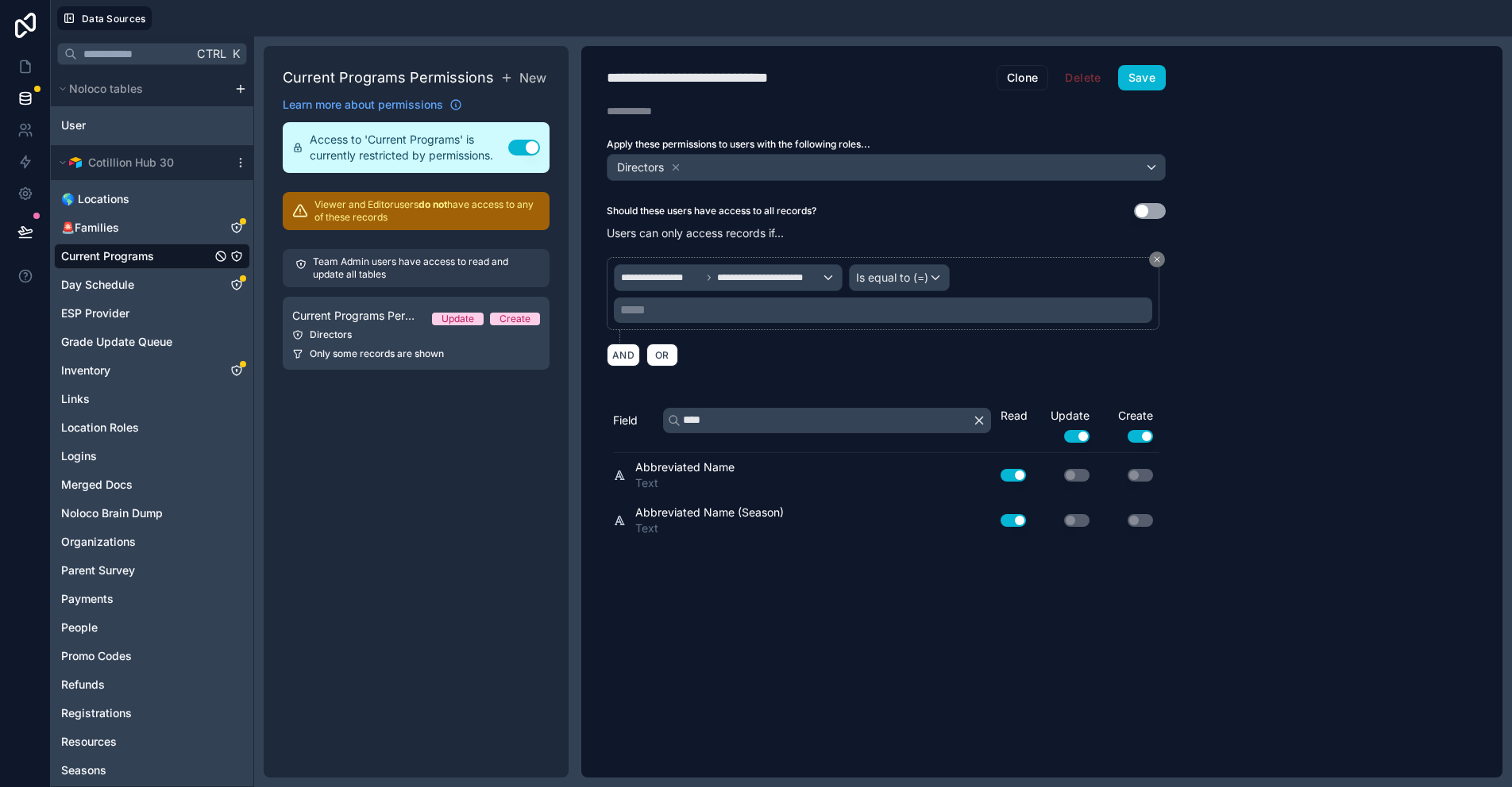
click at [902, 262] on div "**********" at bounding box center [883, 294] width 553 height 73
click at [902, 273] on span "Is equal to (=)" at bounding box center [892, 278] width 72 height 16
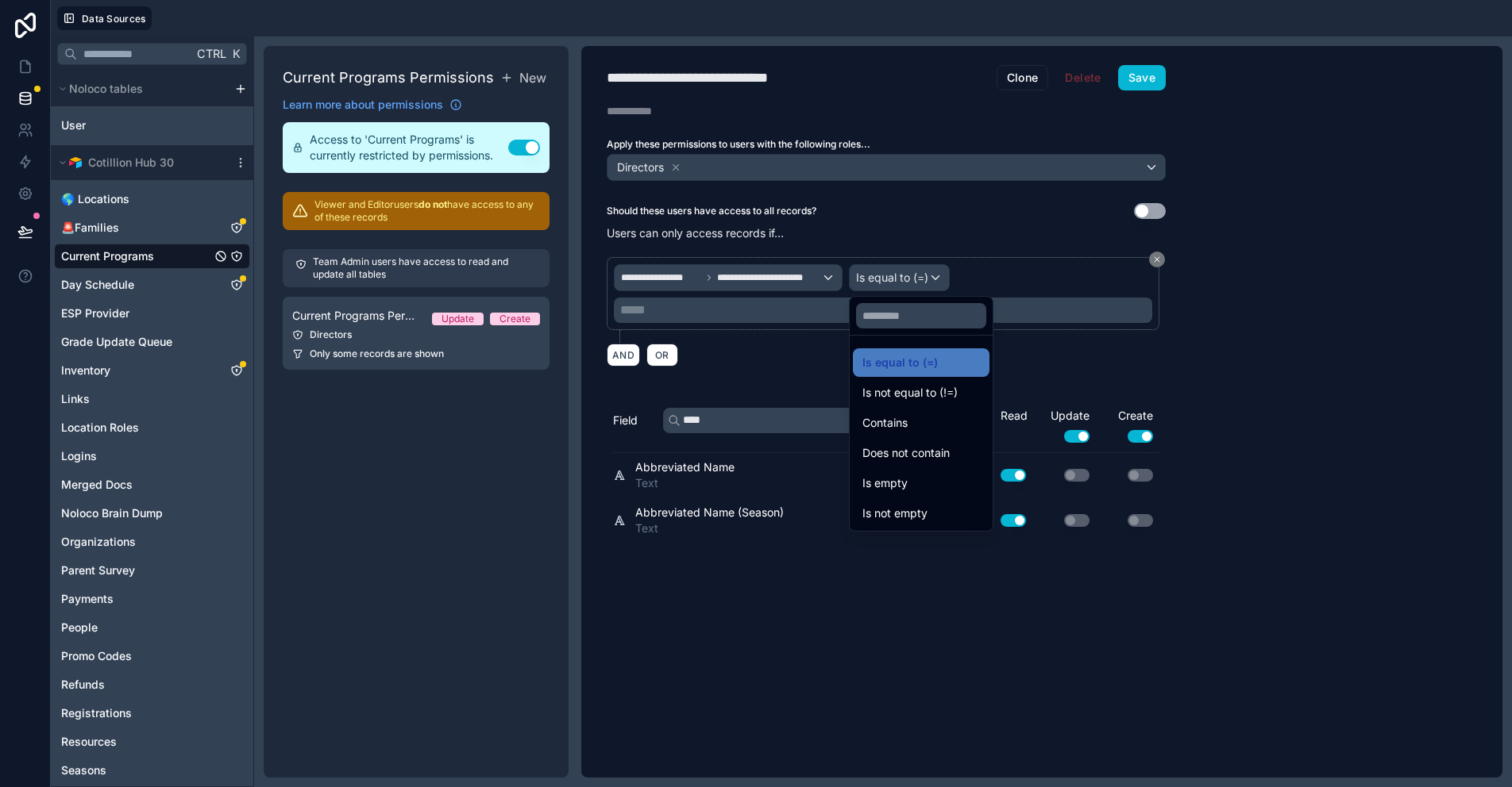
click at [792, 276] on div at bounding box center [756, 393] width 1512 height 787
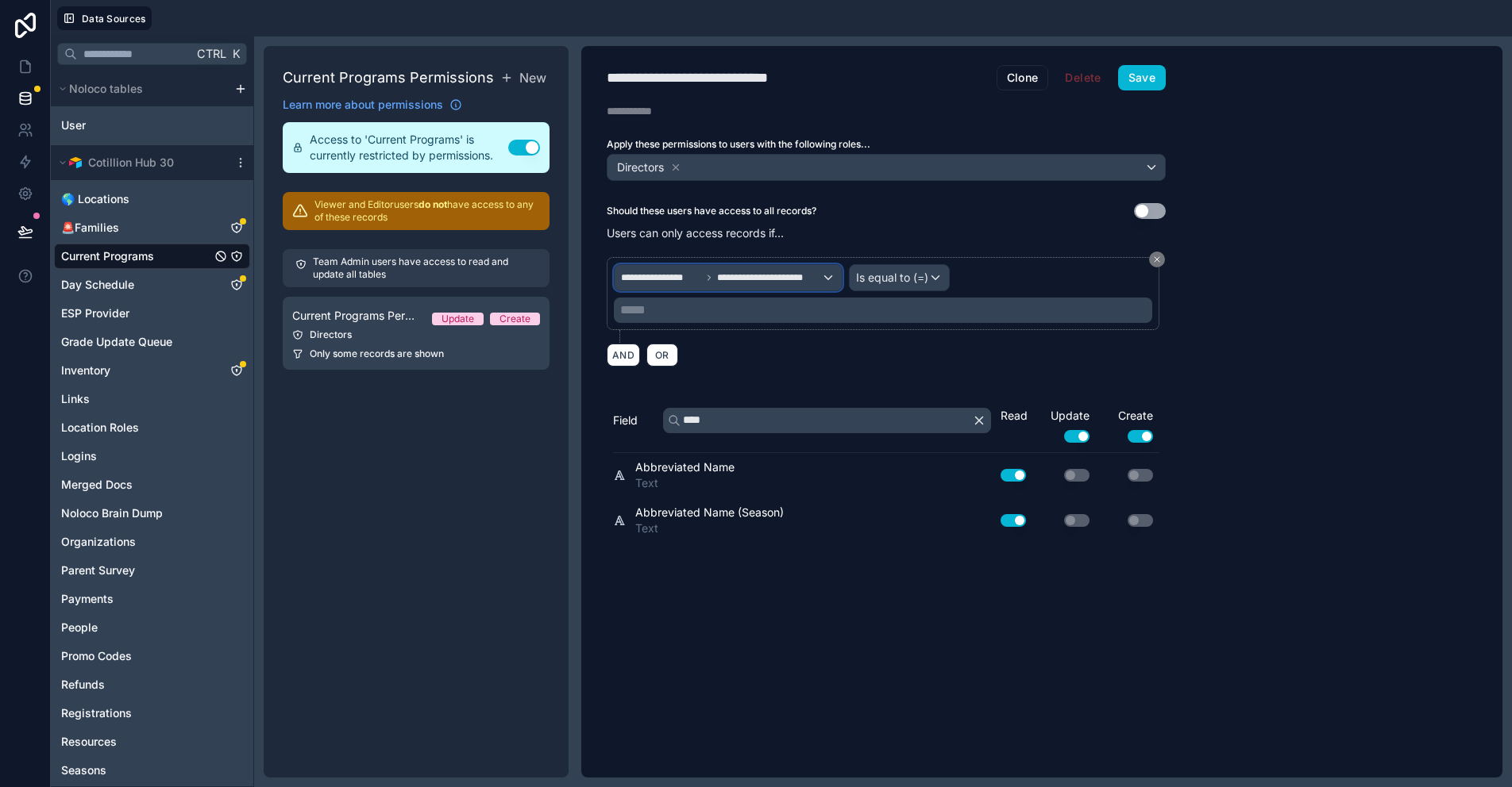
click at [793, 276] on span "**********" at bounding box center [768, 277] width 104 height 13
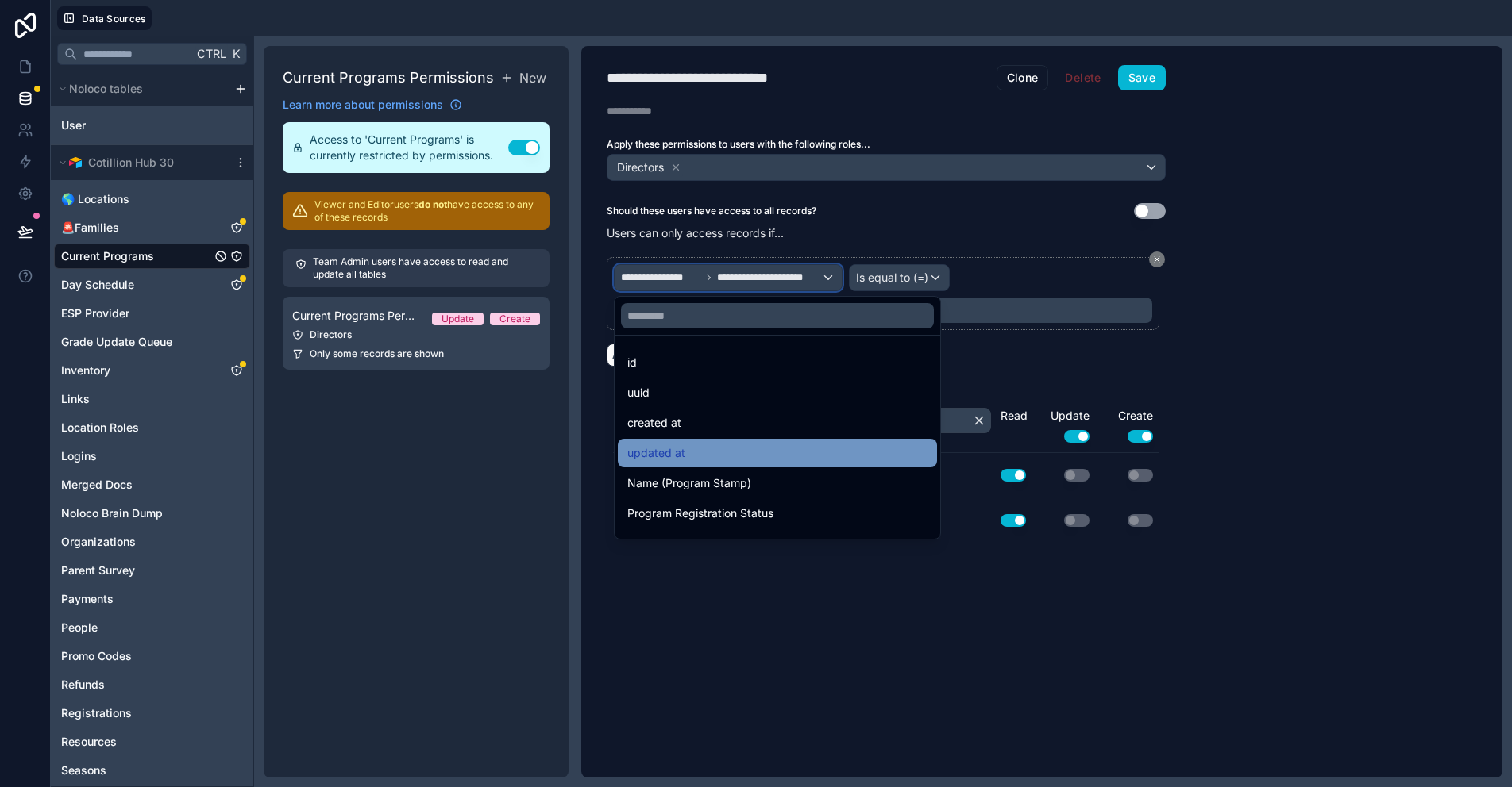
scroll to position [79, 0]
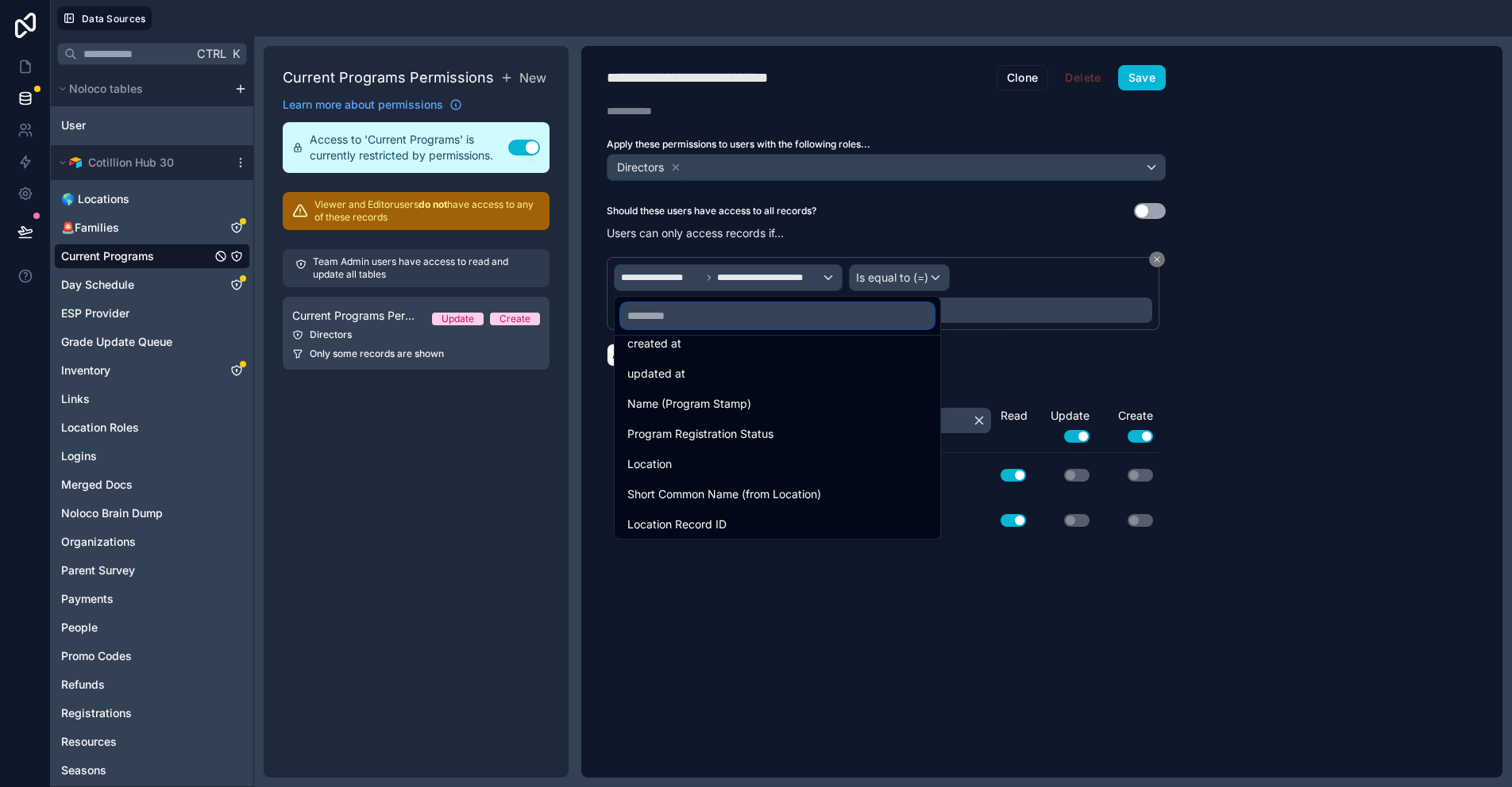
click at [671, 320] on input "text" at bounding box center [777, 315] width 313 height 25
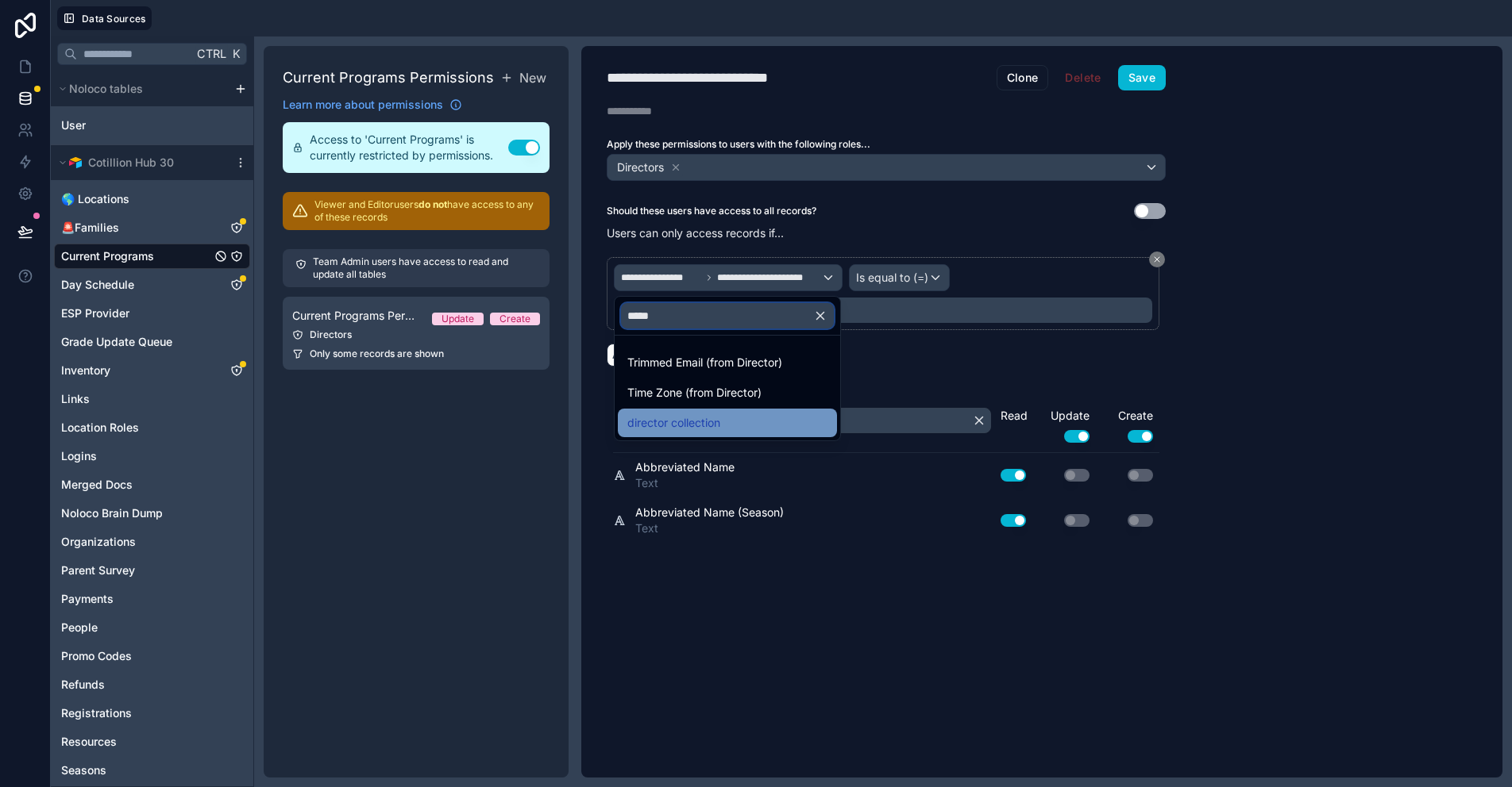
type input "*****"
click at [698, 418] on span "director collection" at bounding box center [673, 423] width 93 height 19
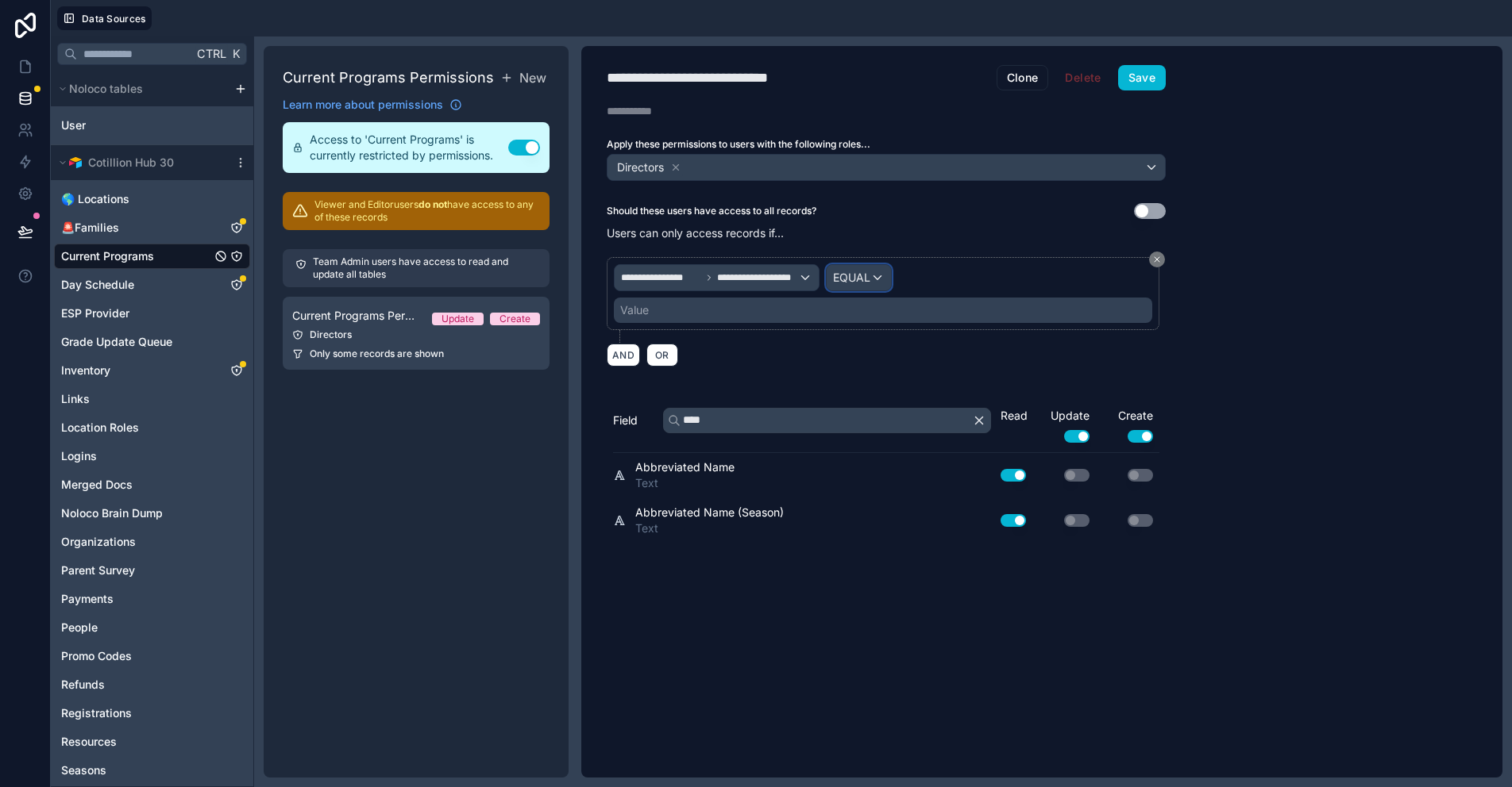
click at [855, 278] on span "EQUAL" at bounding box center [851, 278] width 37 height 16
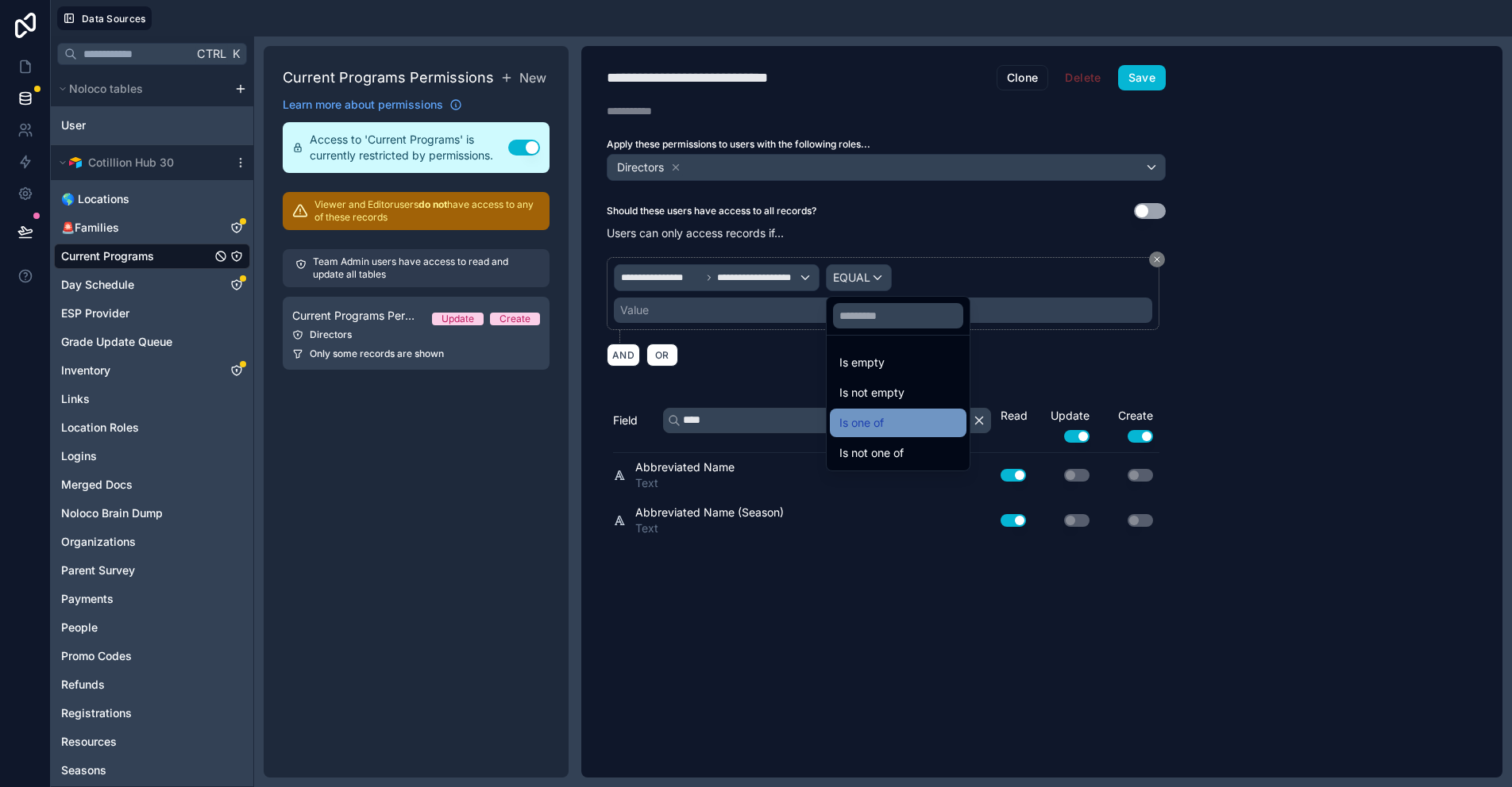
click at [895, 416] on div "Is one of" at bounding box center [898, 423] width 118 height 19
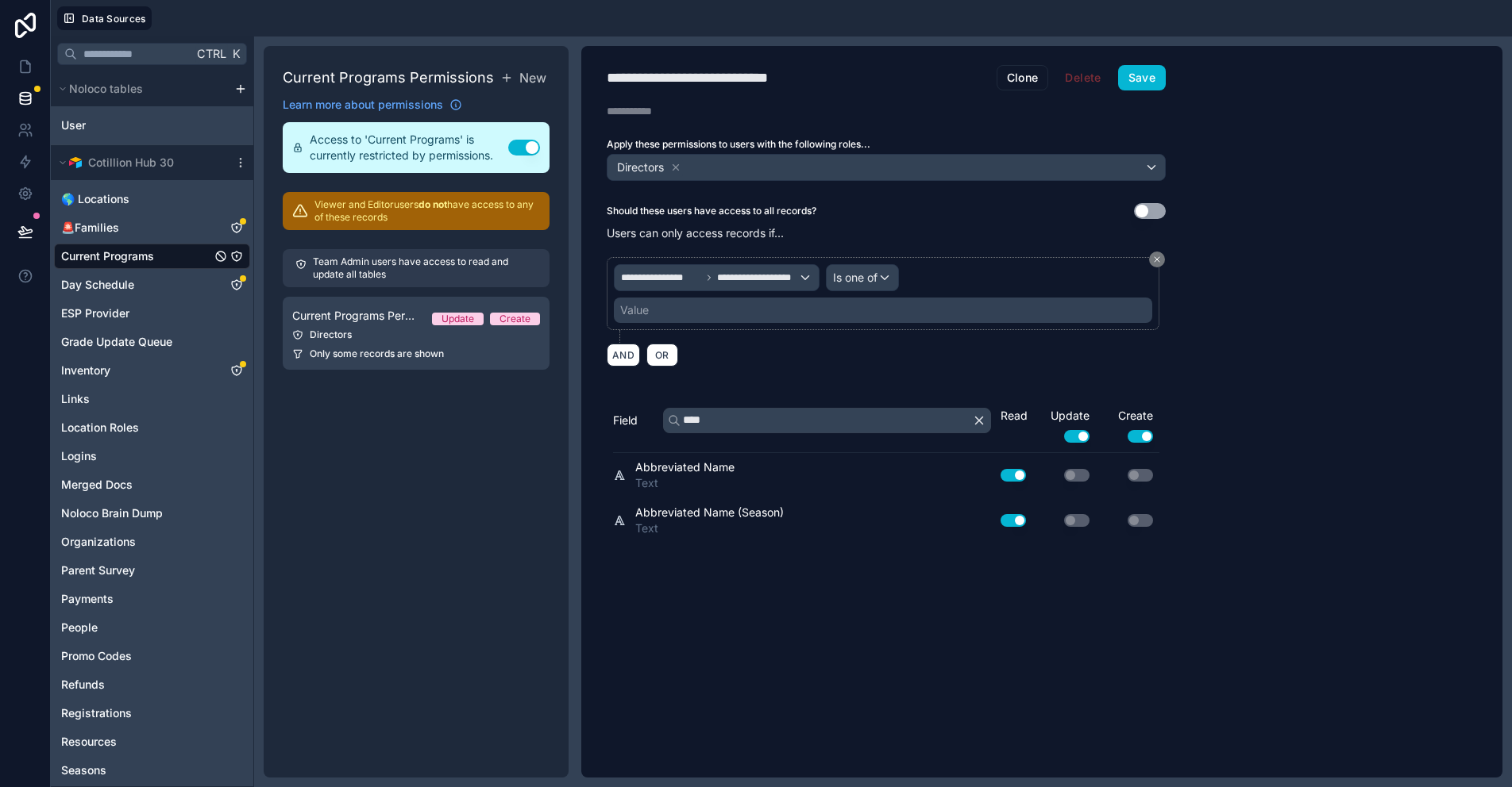
click at [715, 315] on div "Value" at bounding box center [882, 309] width 538 height 25
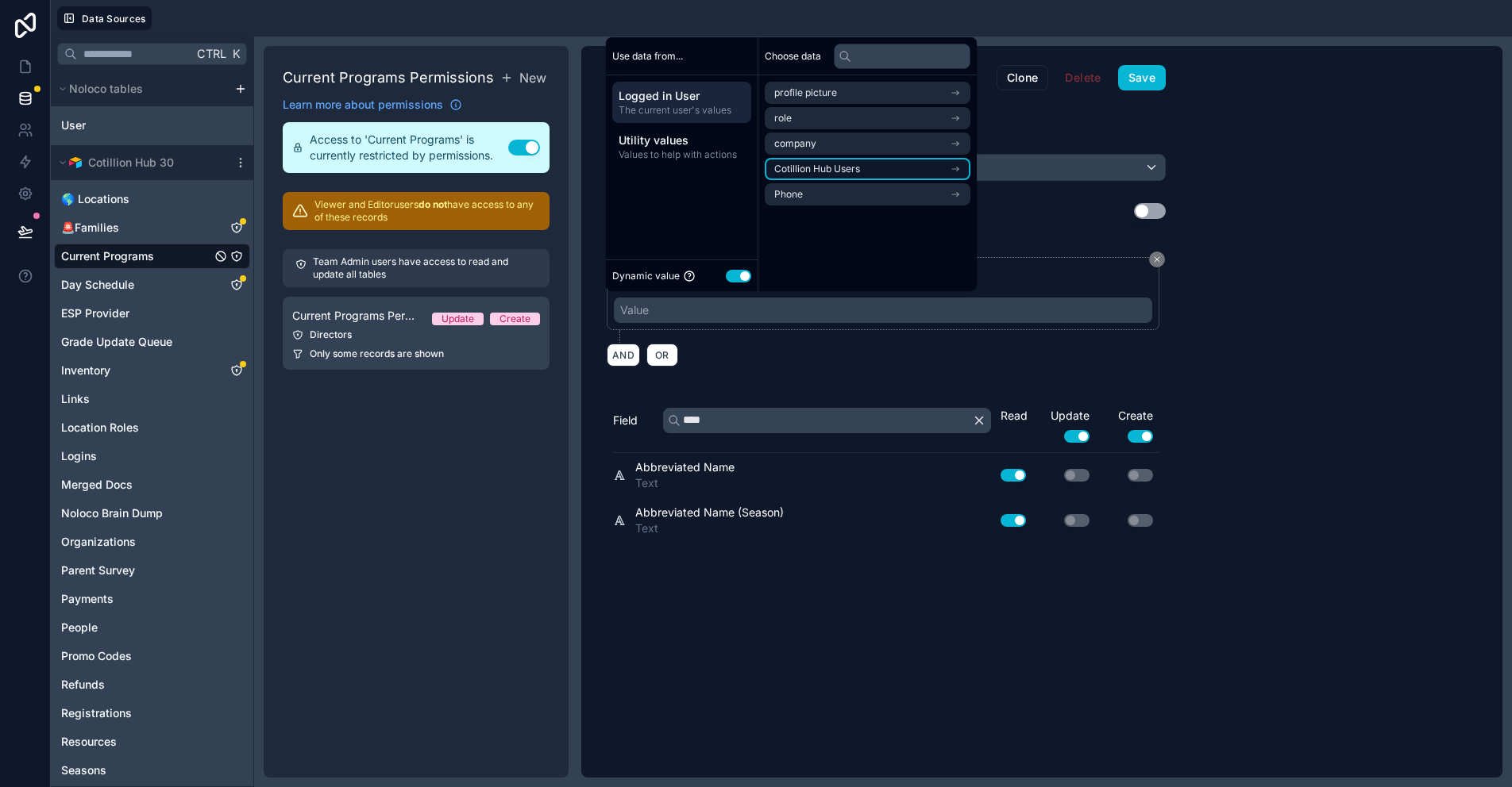
click at [848, 167] on span "Cotillion Hub Users" at bounding box center [817, 169] width 85 height 13
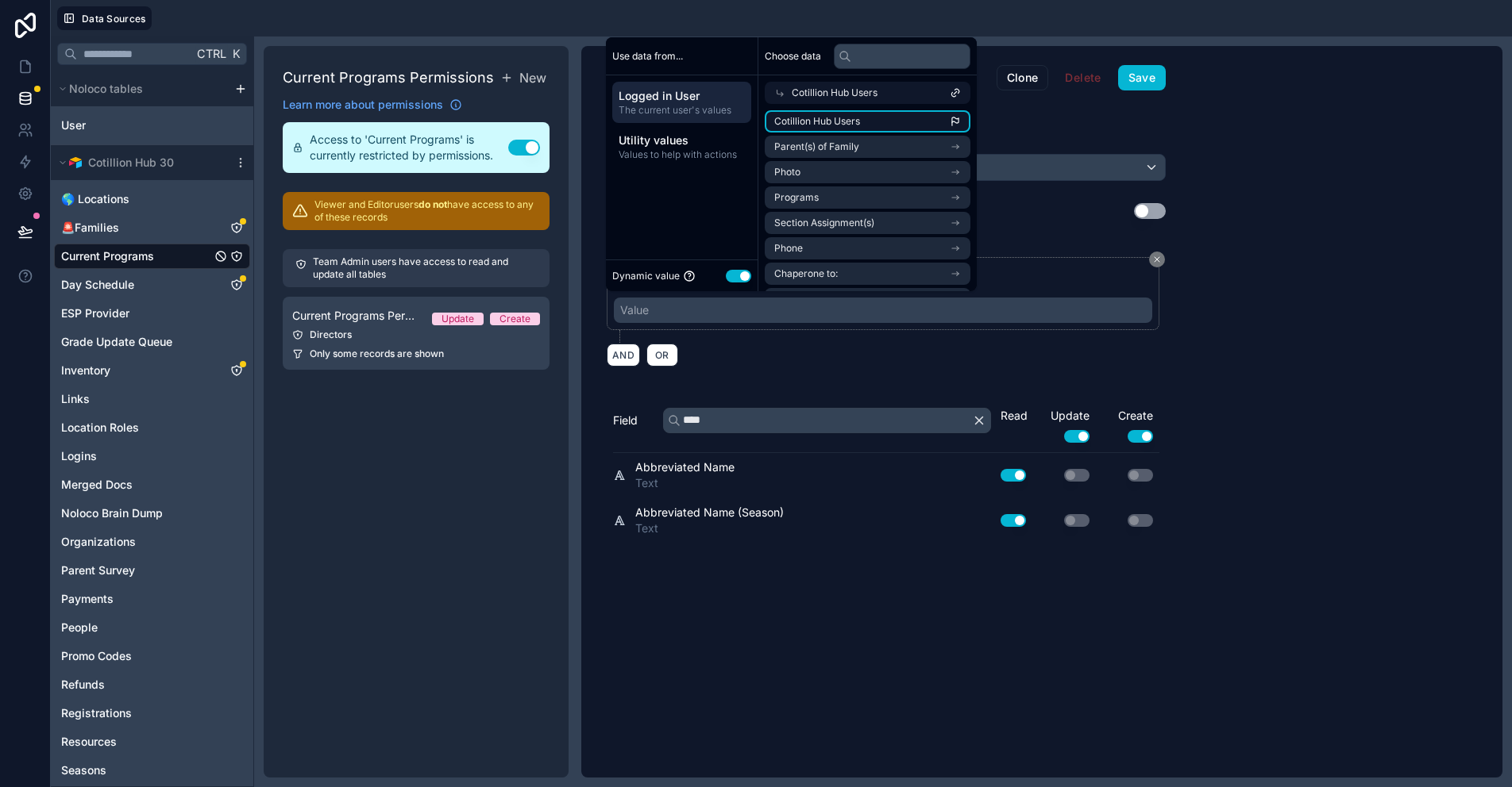
click at [850, 120] on span "Cotillion Hub Users" at bounding box center [817, 121] width 85 height 13
click at [1308, 369] on div "**********" at bounding box center [1042, 412] width 921 height 732
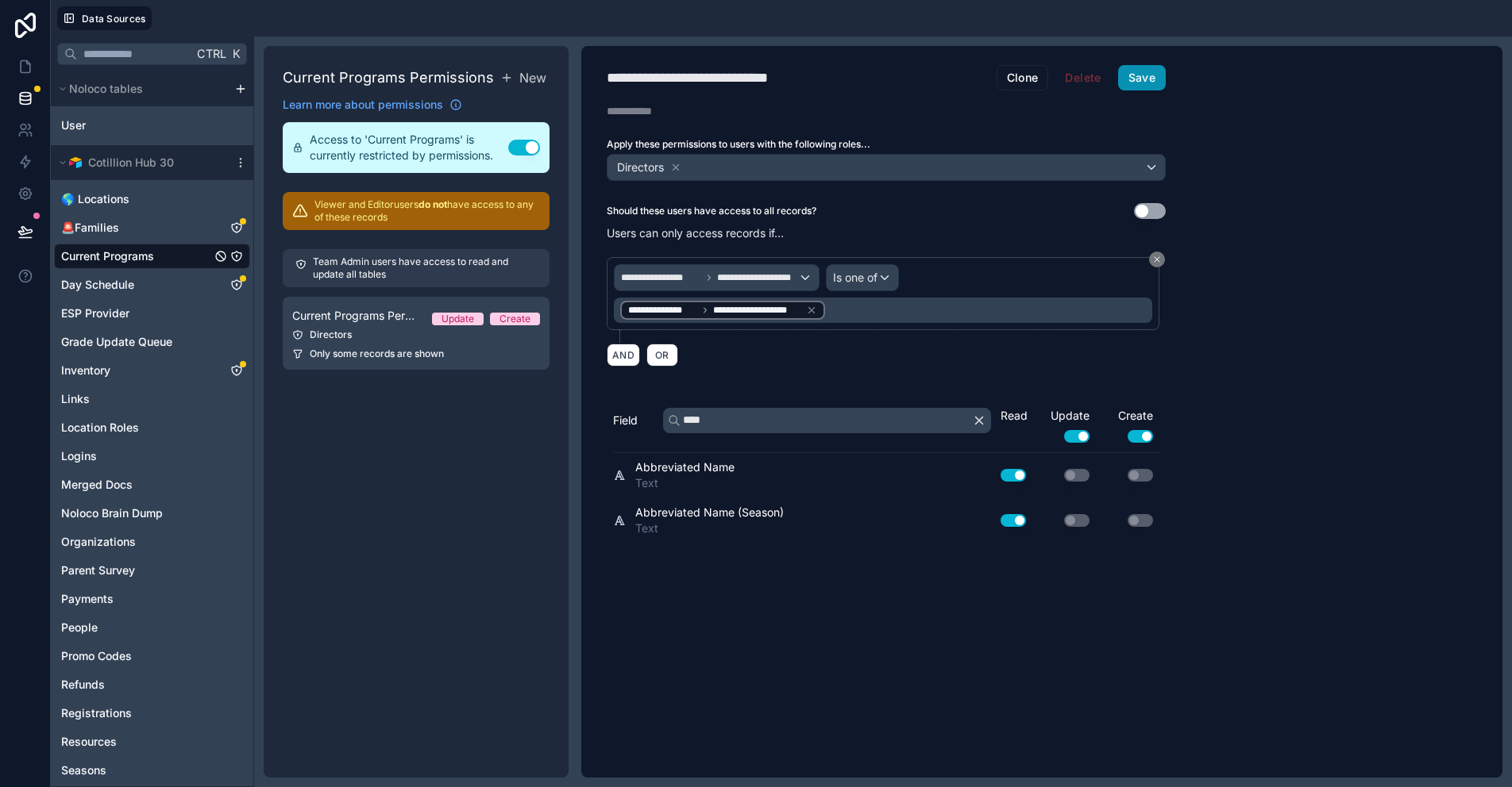
click at [1145, 80] on button "Save" at bounding box center [1141, 78] width 48 height 25
click at [24, 71] on icon at bounding box center [25, 66] width 16 height 16
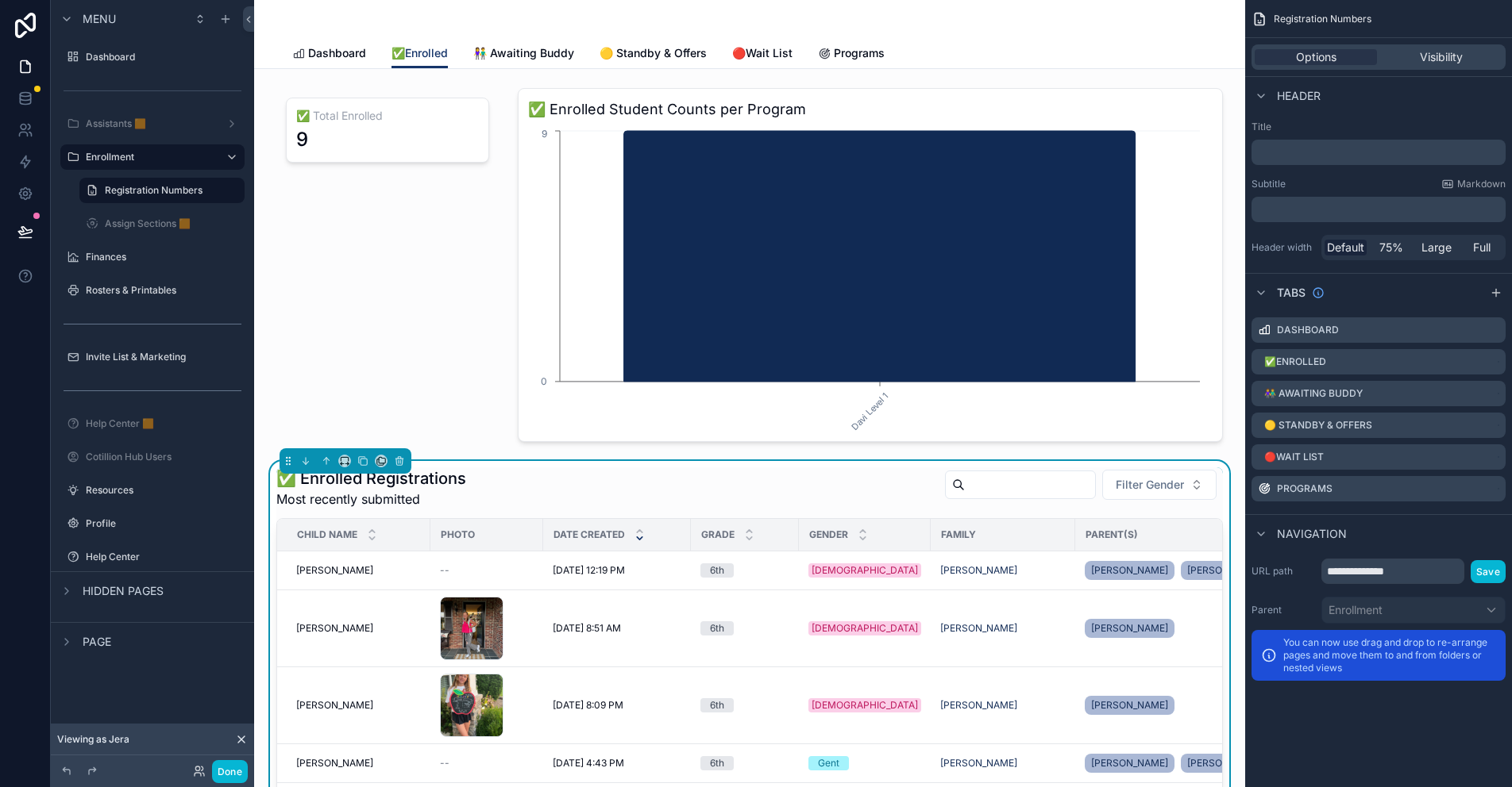
click at [762, 472] on div "✅ Enrolled Registrations Most recently submitted Filter Gender" at bounding box center [749, 487] width 946 height 41
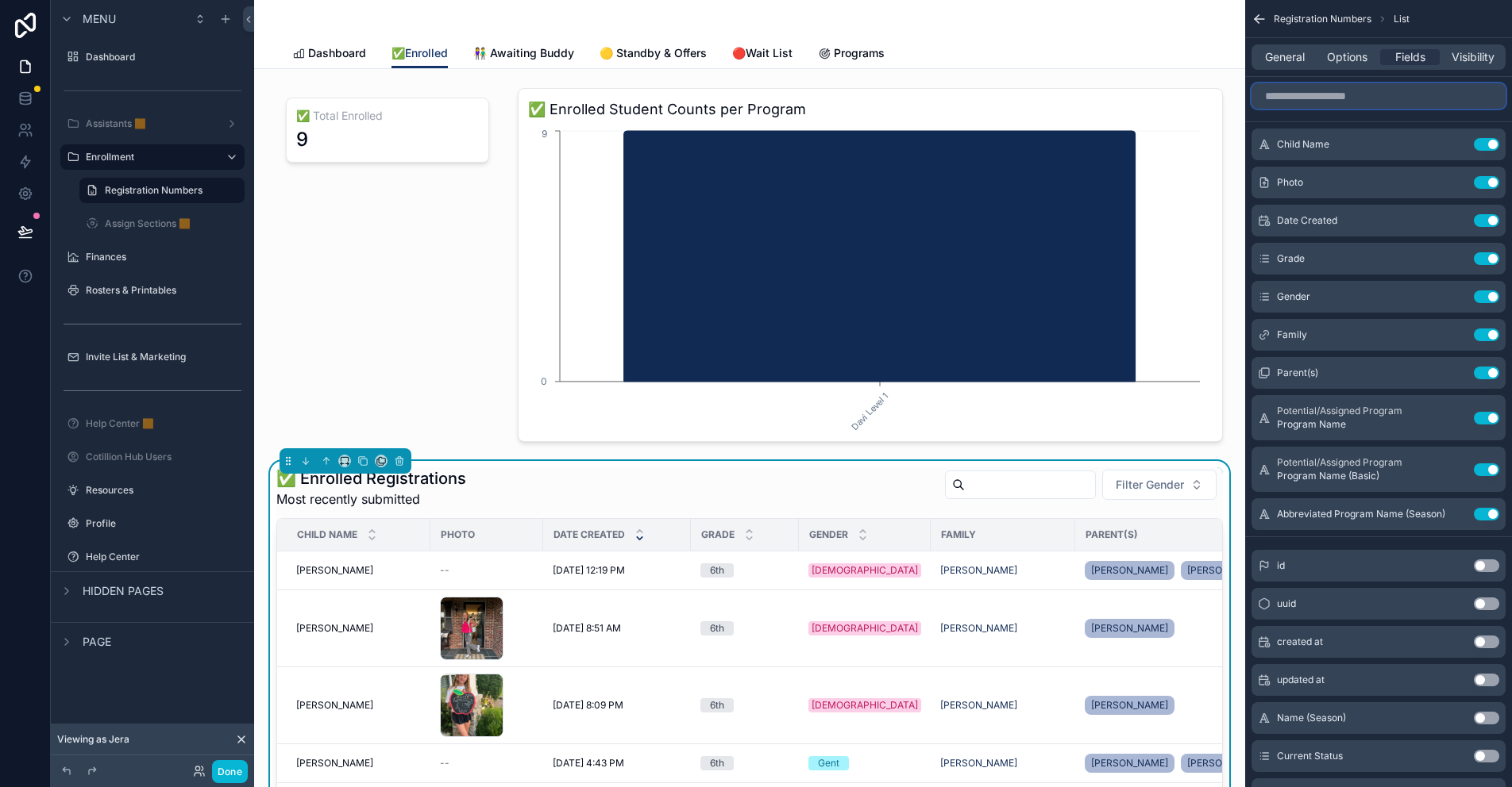
click at [1362, 99] on input "scrollable content" at bounding box center [1378, 96] width 254 height 25
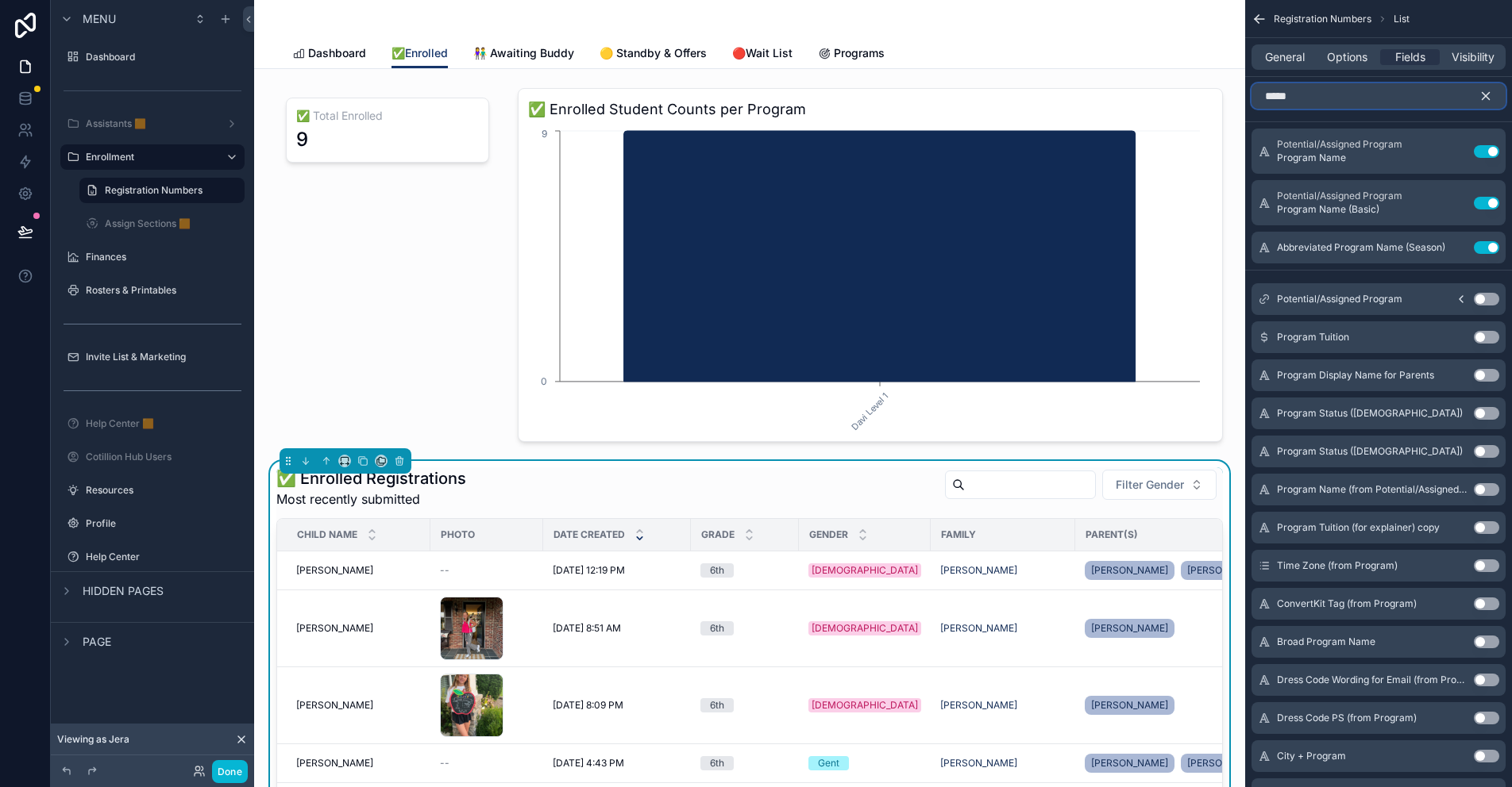
type input "*****"
click at [1460, 297] on icon "scrollable content" at bounding box center [1461, 299] width 13 height 13
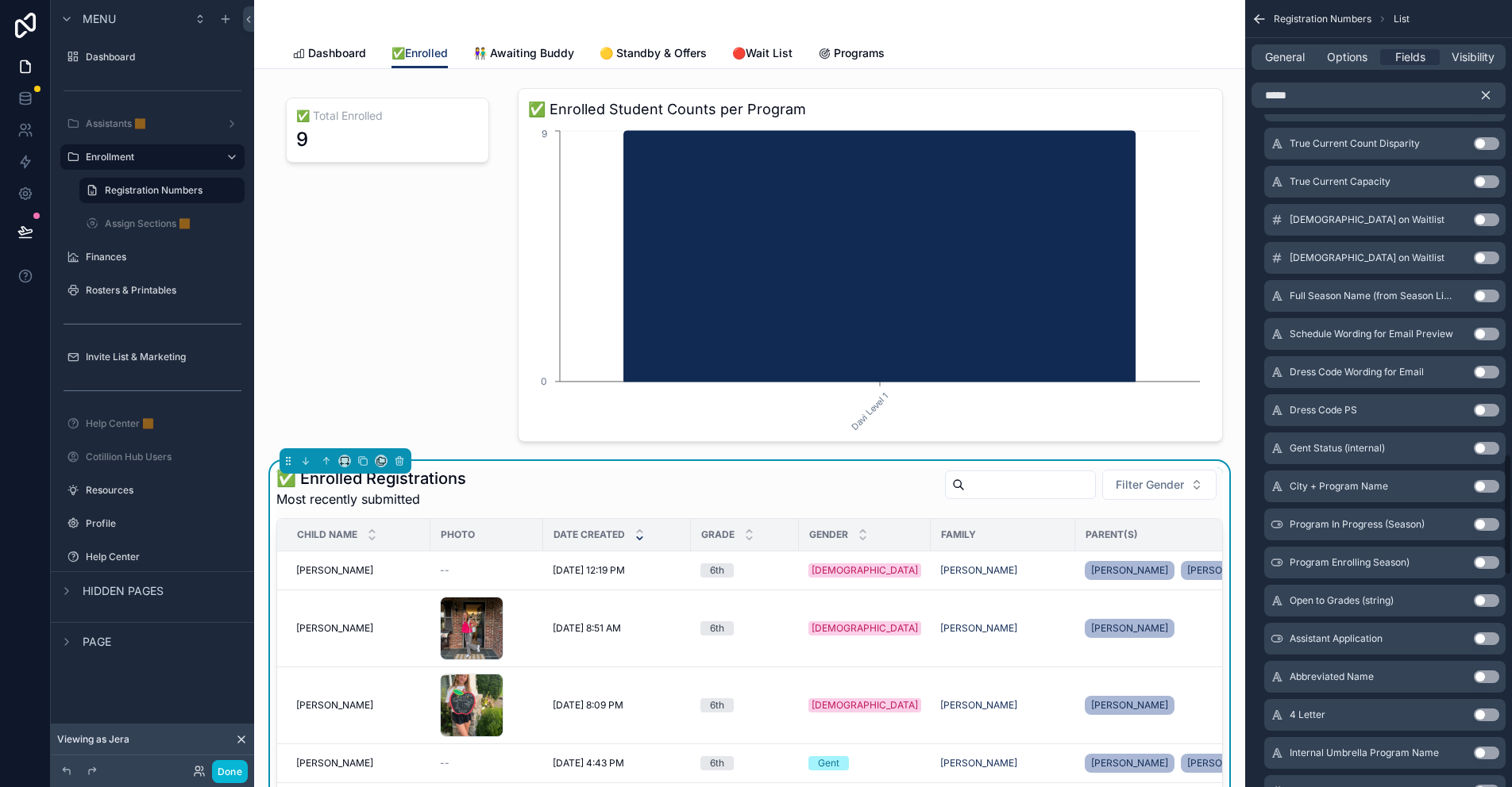
scroll to position [3016, 0]
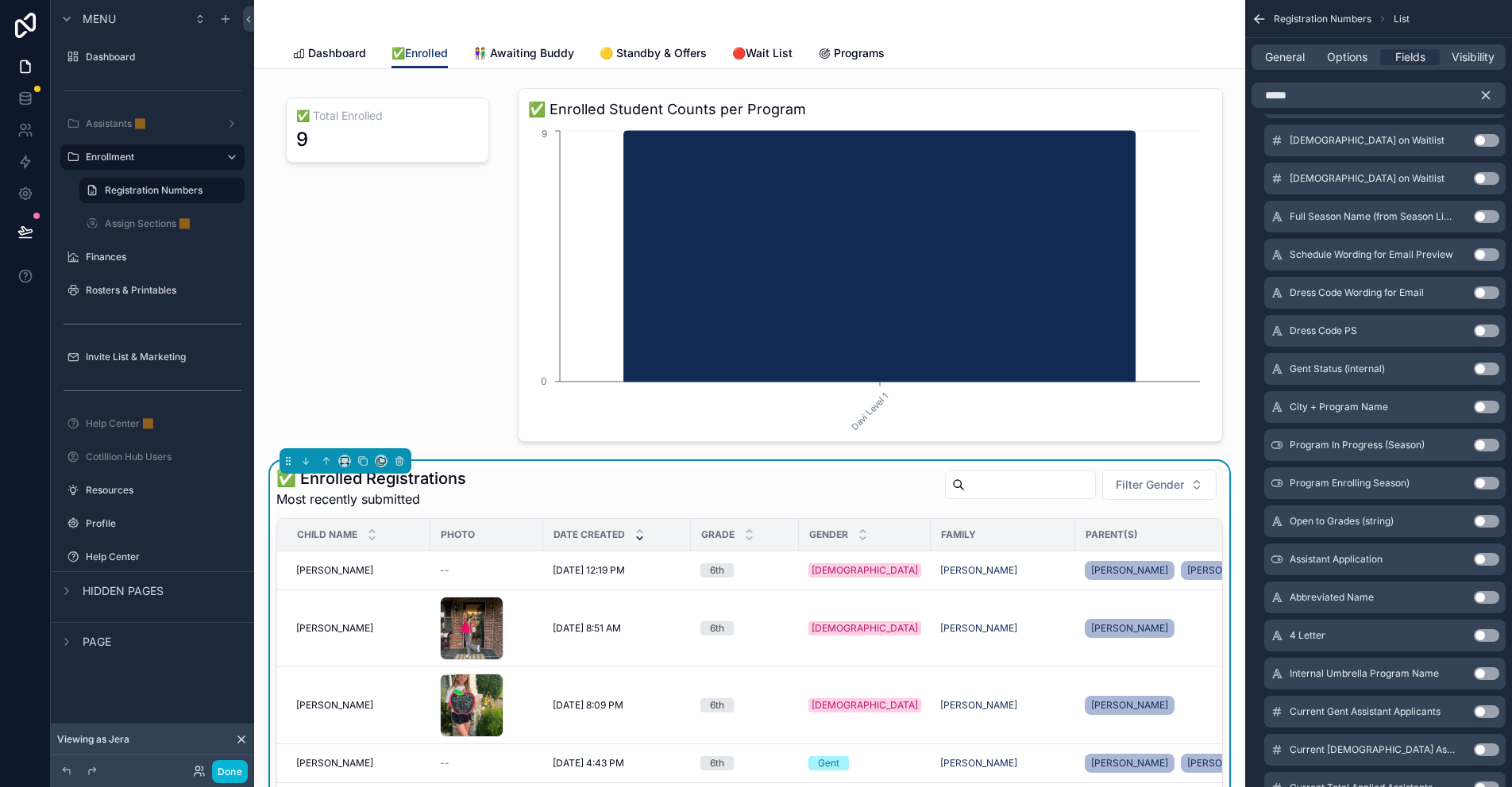
click at [1478, 593] on button "Use setting" at bounding box center [1486, 597] width 25 height 13
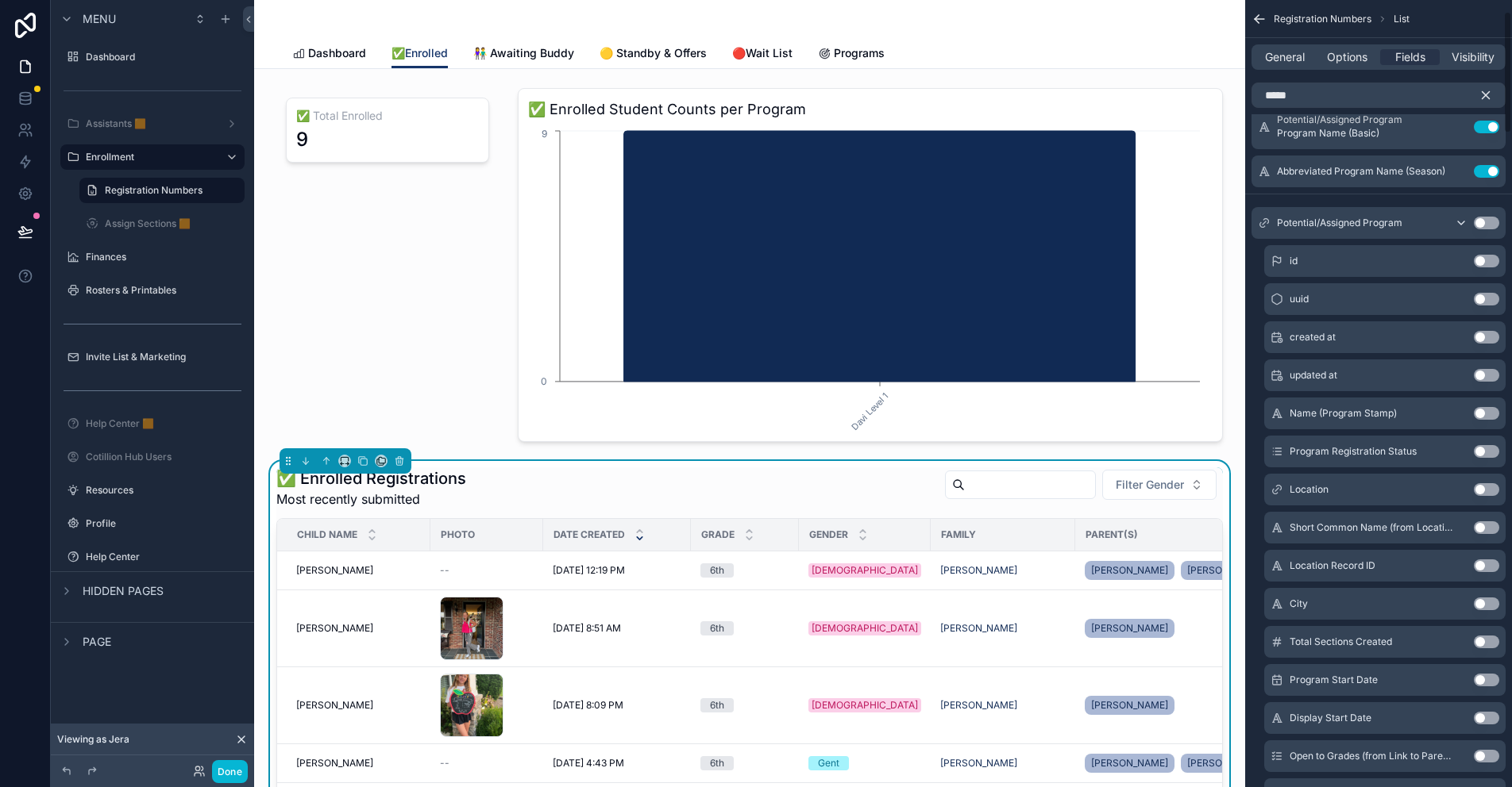
scroll to position [0, 0]
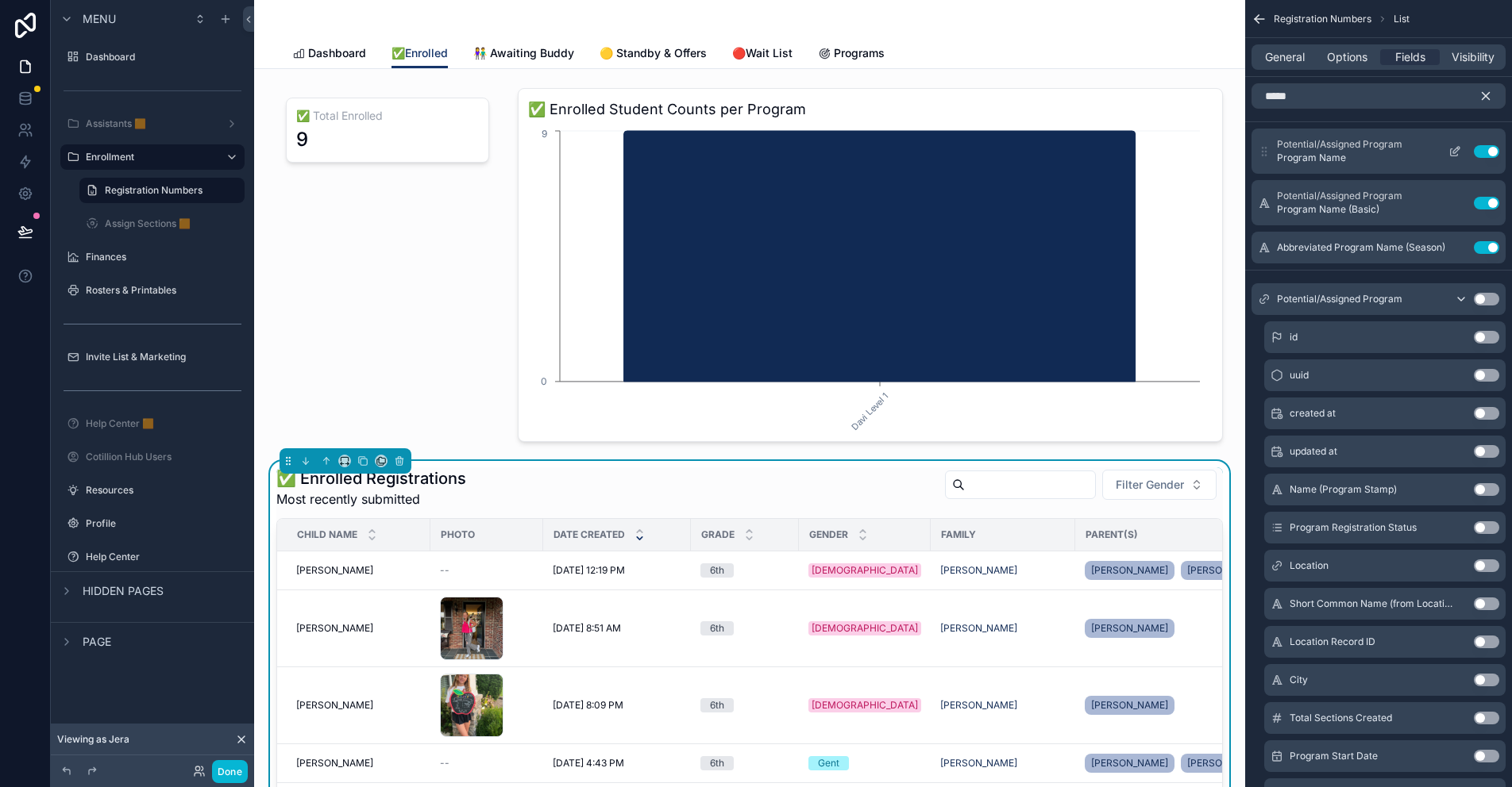
drag, startPoint x: 1488, startPoint y: 200, endPoint x: 1488, endPoint y: 156, distance: 44.0
click at [1488, 200] on button "Use setting" at bounding box center [1486, 203] width 25 height 13
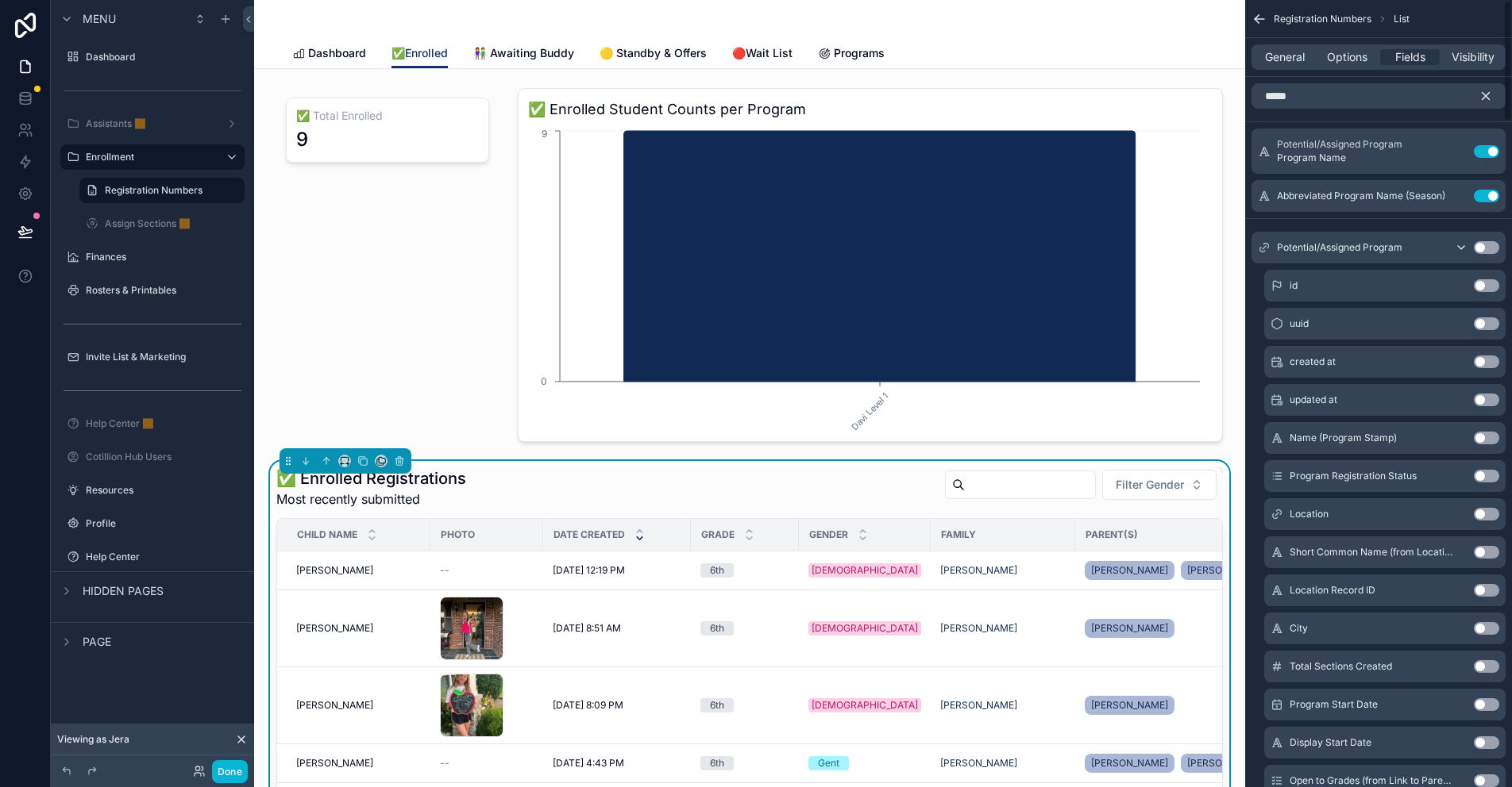
drag, startPoint x: 1488, startPoint y: 153, endPoint x: 1452, endPoint y: 207, distance: 64.9
click at [1488, 153] on button "Use setting" at bounding box center [1486, 152] width 25 height 13
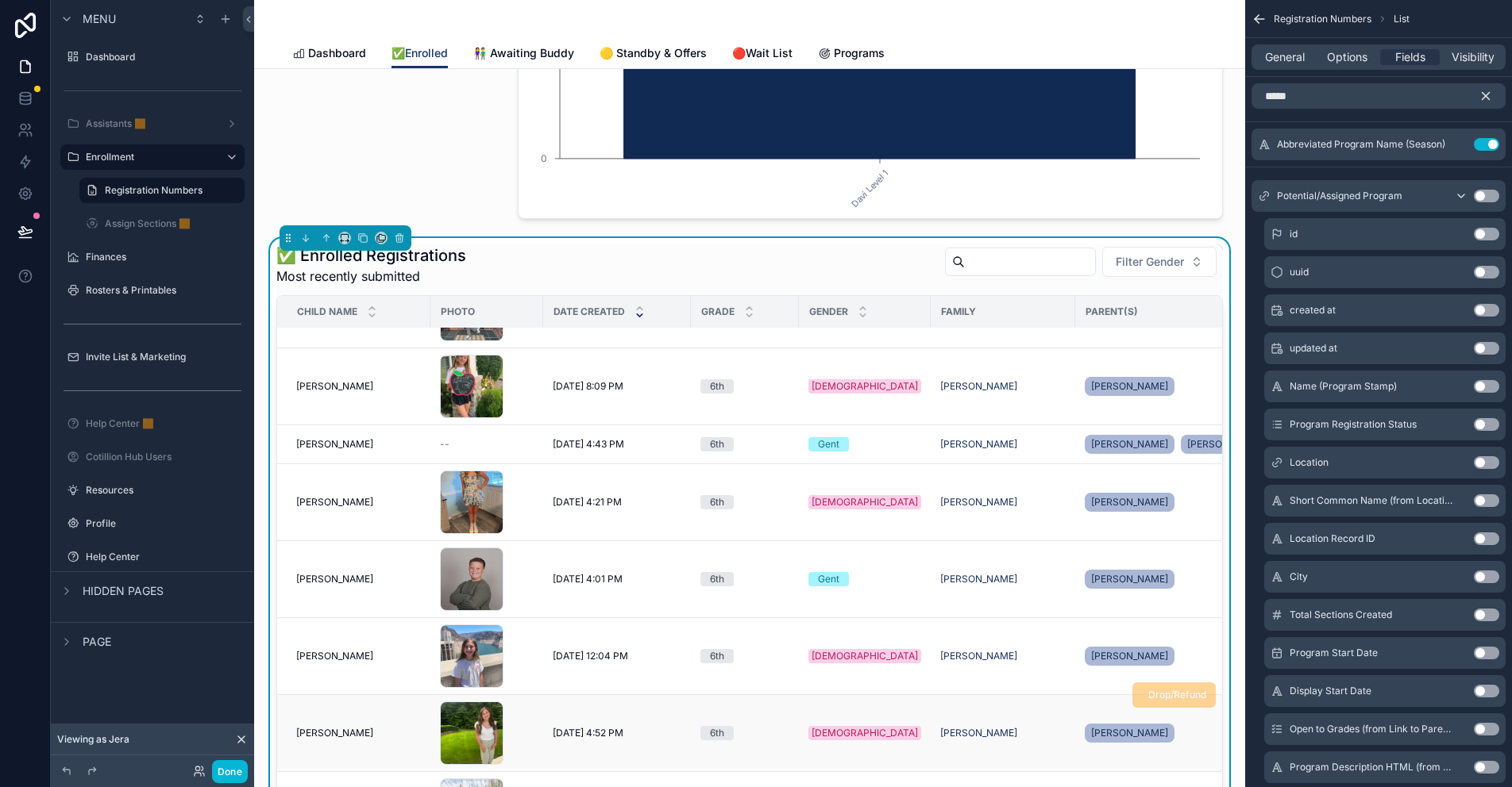
scroll to position [238, 0]
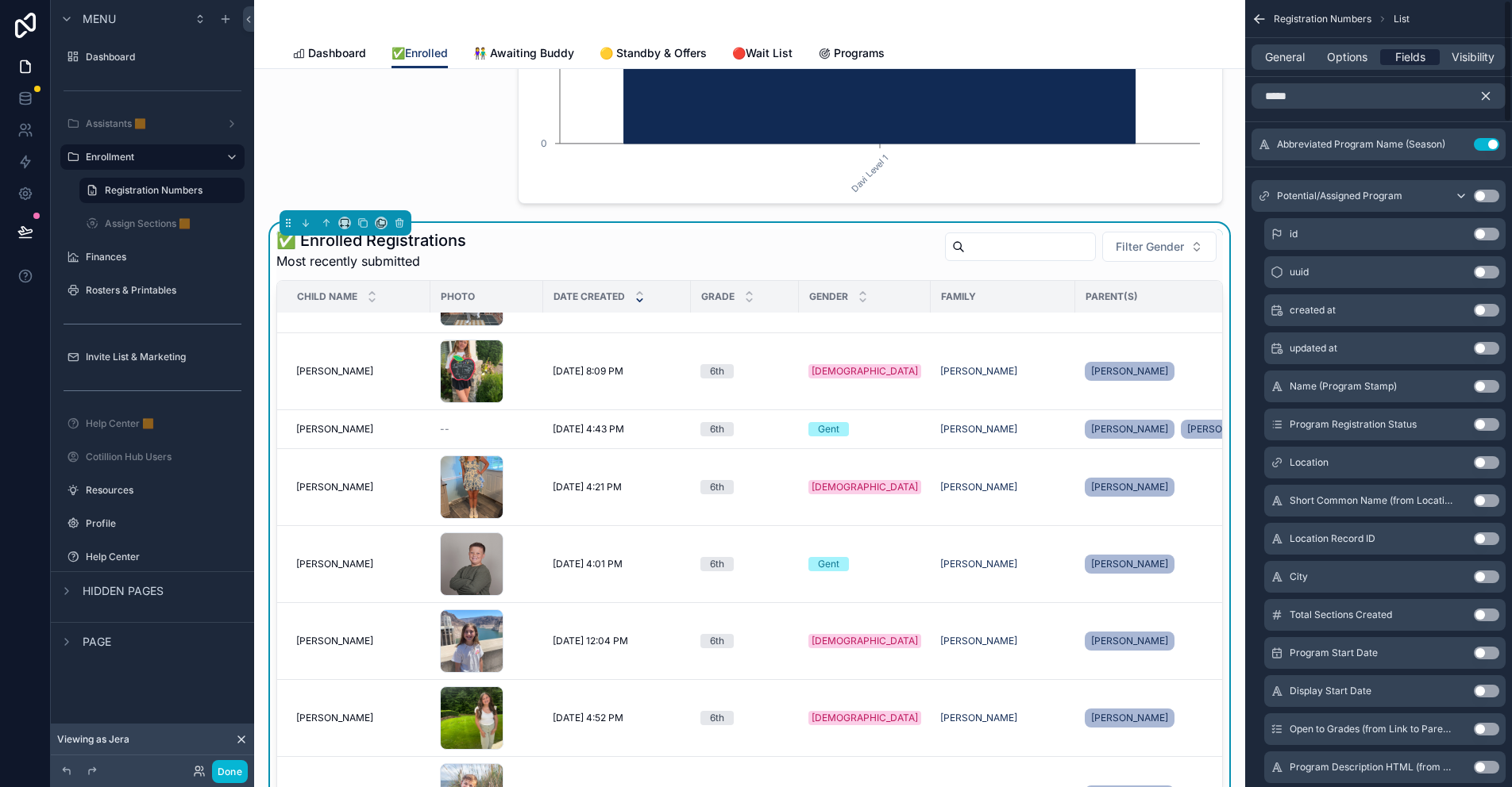
click at [1409, 58] on span "Fields" at bounding box center [1410, 57] width 31 height 16
drag, startPoint x: 1486, startPoint y: 95, endPoint x: 1446, endPoint y: 112, distance: 43.5
click at [1486, 95] on icon "scrollable content" at bounding box center [1486, 97] width 7 height 7
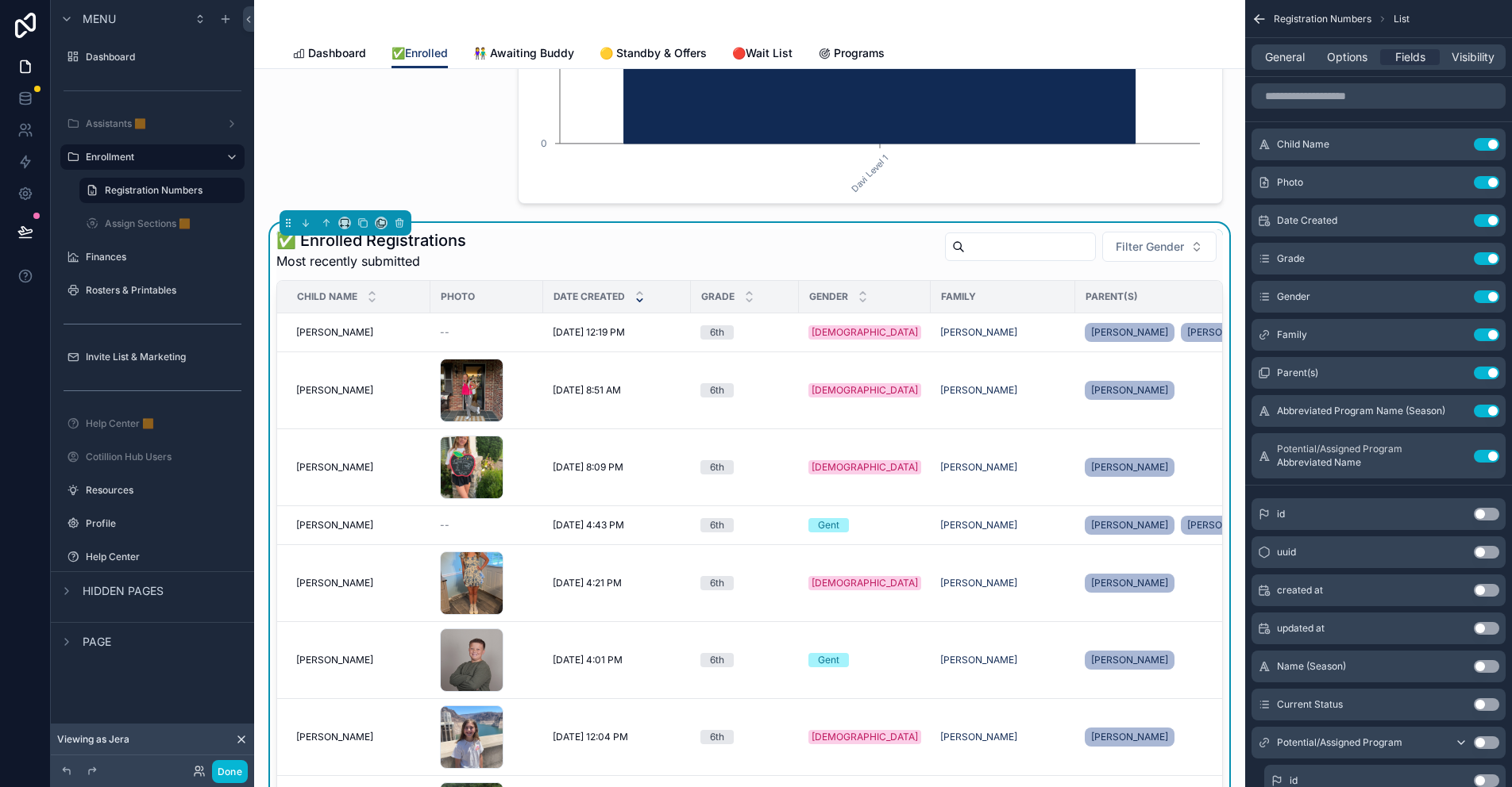
drag, startPoint x: 1488, startPoint y: 408, endPoint x: 1276, endPoint y: 447, distance: 215.6
click at [1488, 408] on button "Use setting" at bounding box center [1486, 410] width 25 height 13
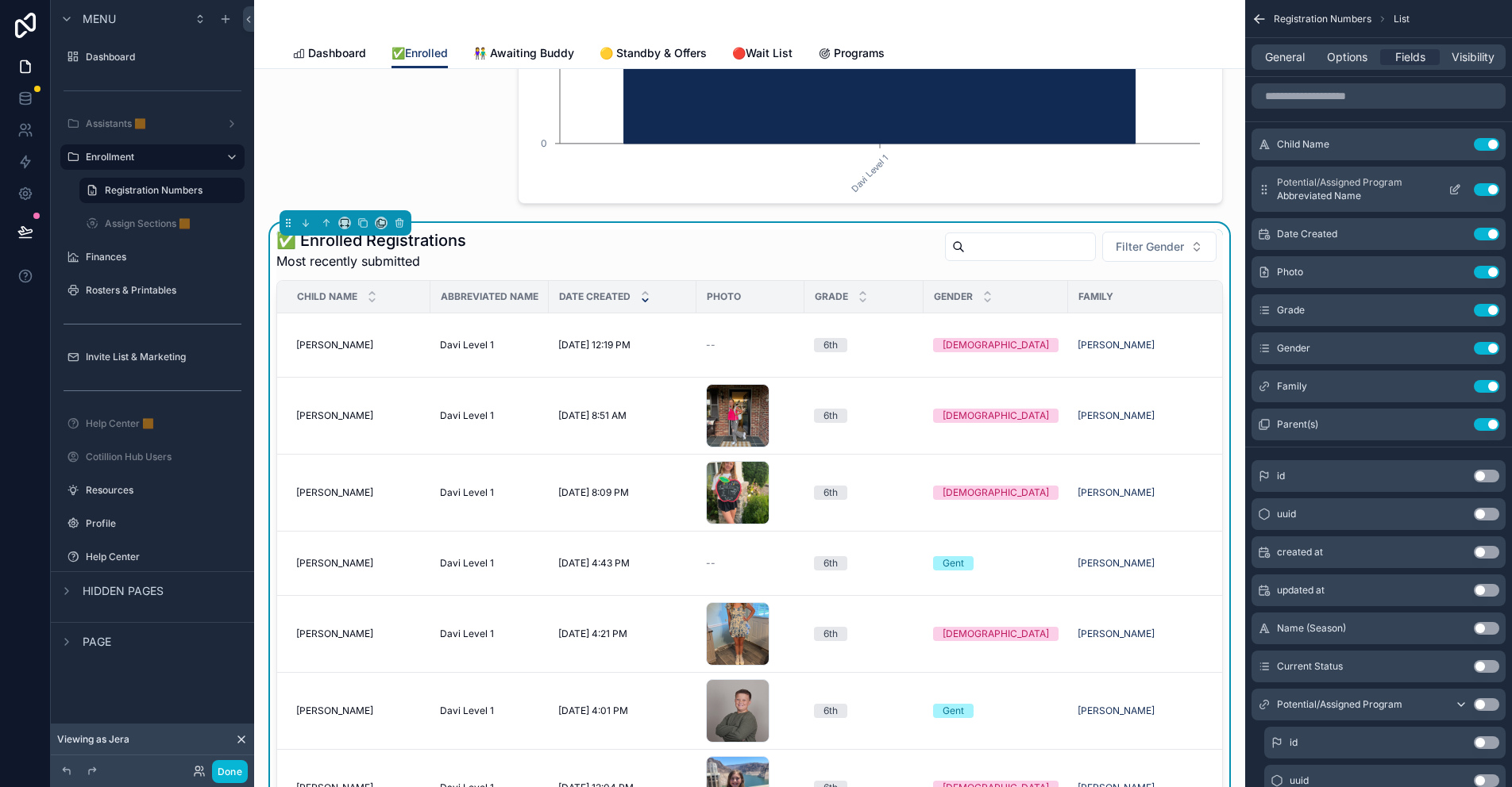
click at [1452, 189] on icon "scrollable content" at bounding box center [1454, 189] width 13 height 13
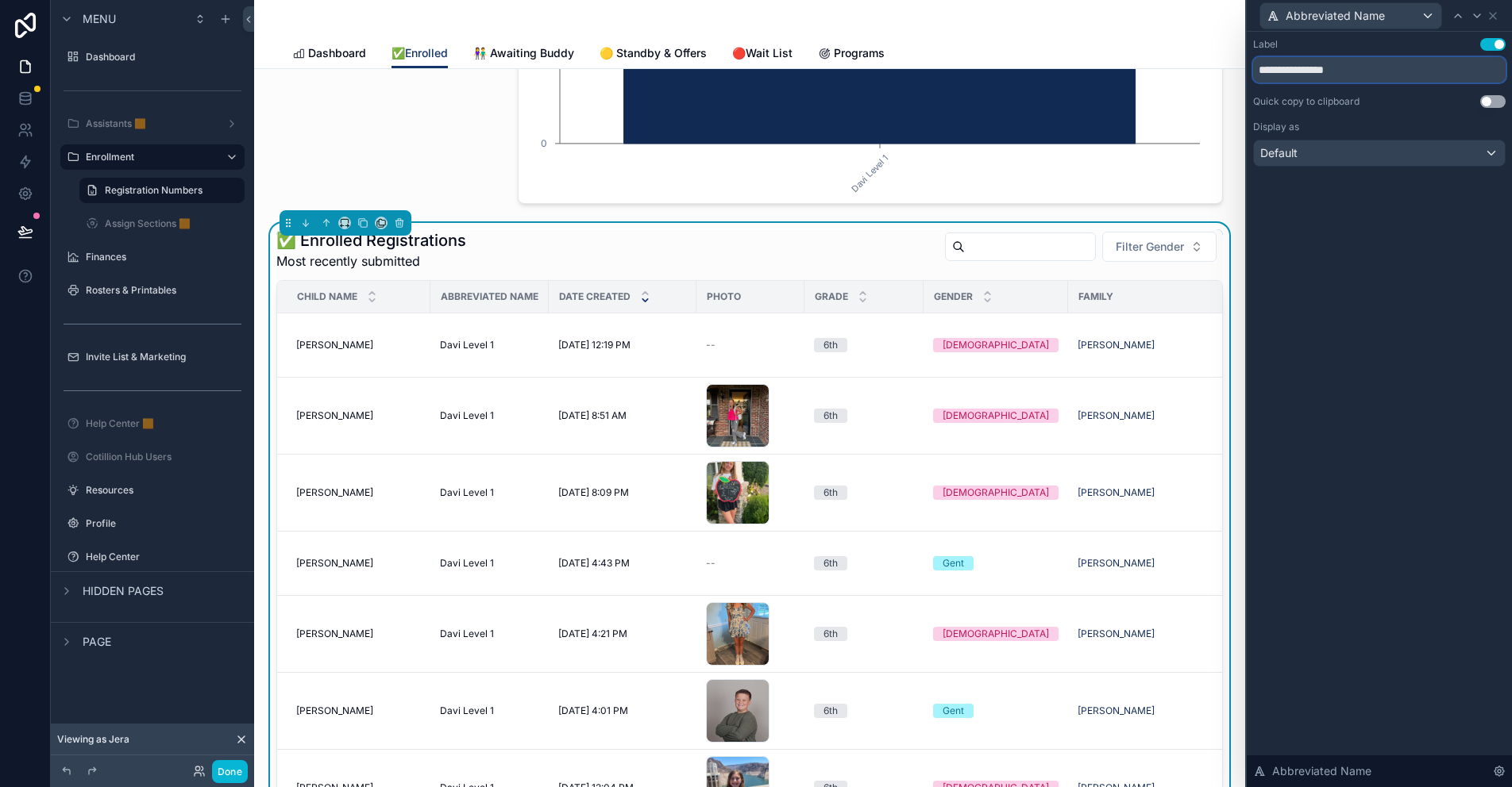
click at [1324, 68] on input "**********" at bounding box center [1379, 70] width 253 height 25
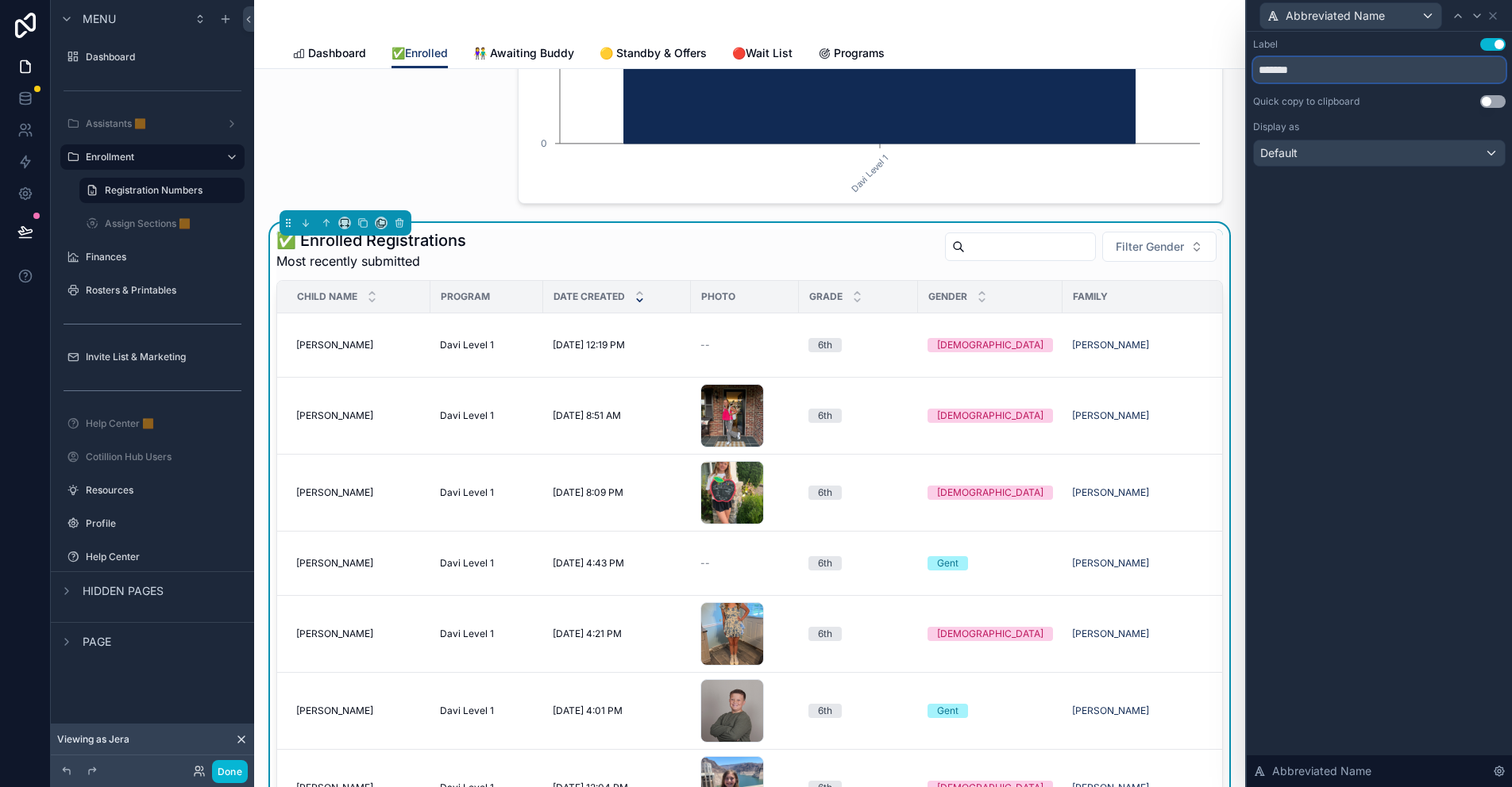
type input "*******"
click at [1379, 319] on div "Label Use setting ******* Quick copy to clipboard Use setting Display as Defaul…" at bounding box center [1379, 409] width 265 height 756
click at [1495, 13] on icon at bounding box center [1492, 16] width 6 height 6
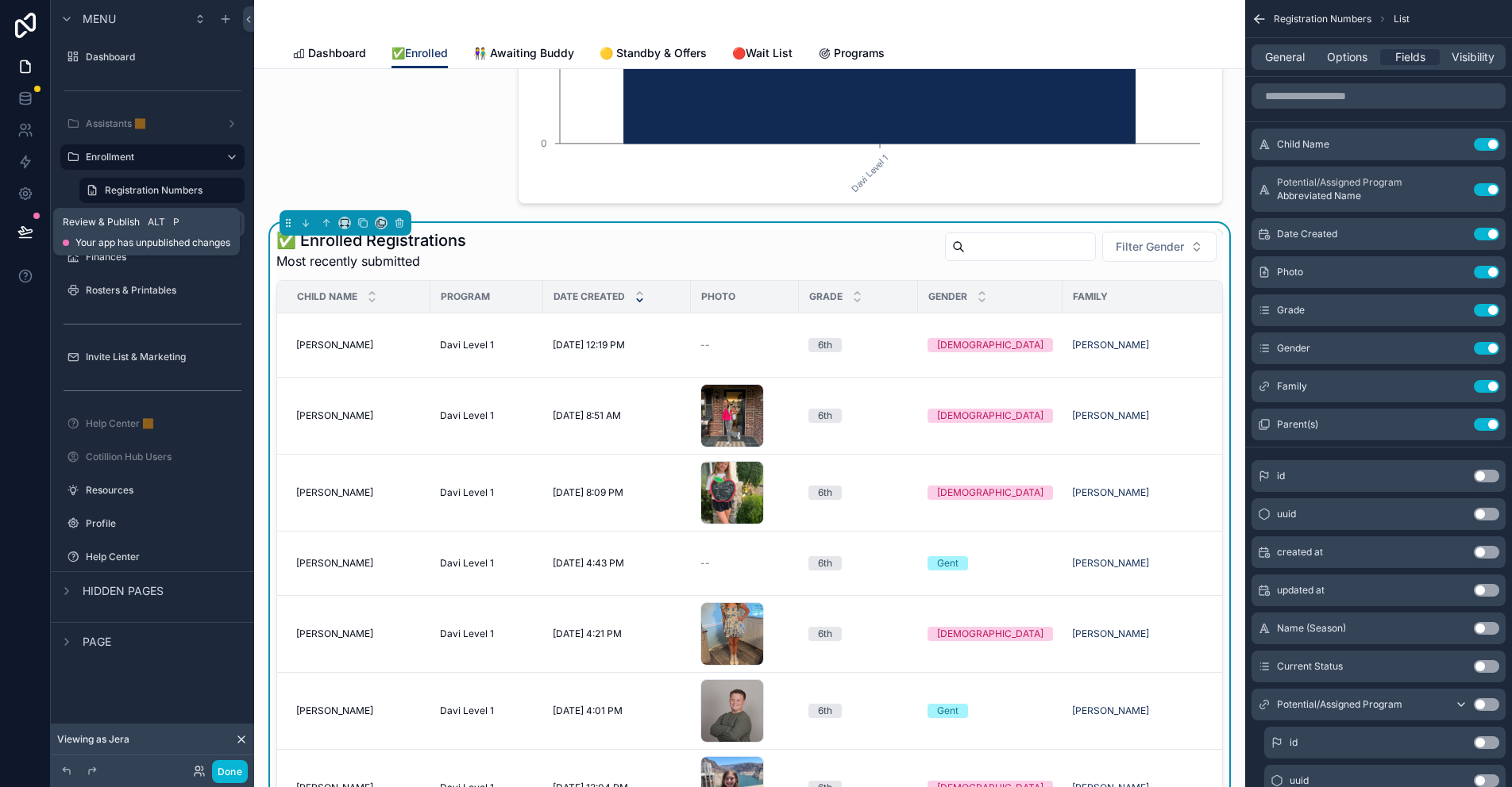
drag, startPoint x: 21, startPoint y: 233, endPoint x: 112, endPoint y: 232, distance: 91.0
click at [21, 233] on icon at bounding box center [25, 232] width 16 height 16
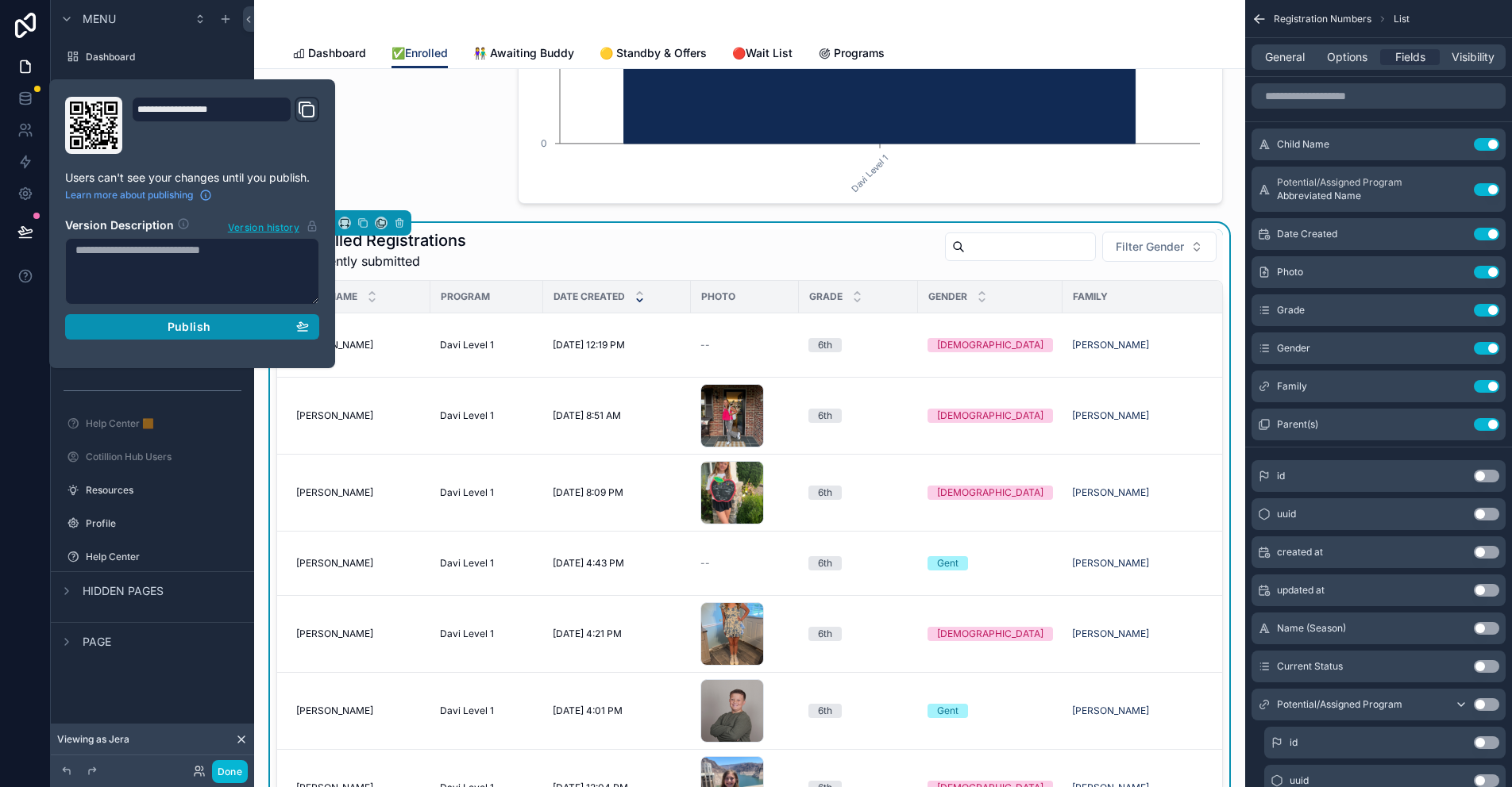
click at [208, 327] on span "Publish" at bounding box center [188, 327] width 43 height 14
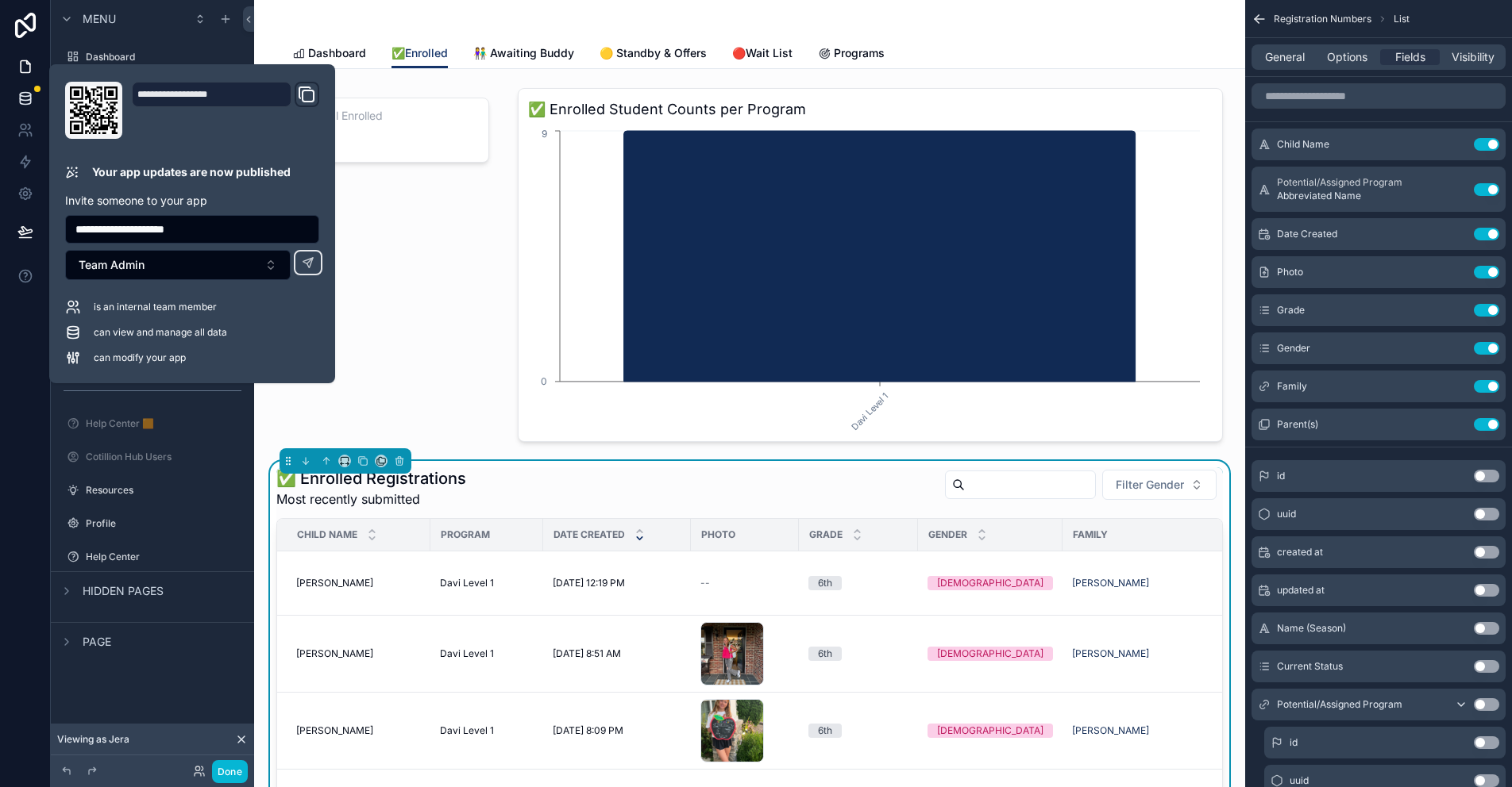
drag, startPoint x: 423, startPoint y: 272, endPoint x: 17, endPoint y: 94, distance: 443.3
click at [423, 272] on div "scrollable content" at bounding box center [387, 265] width 242 height 367
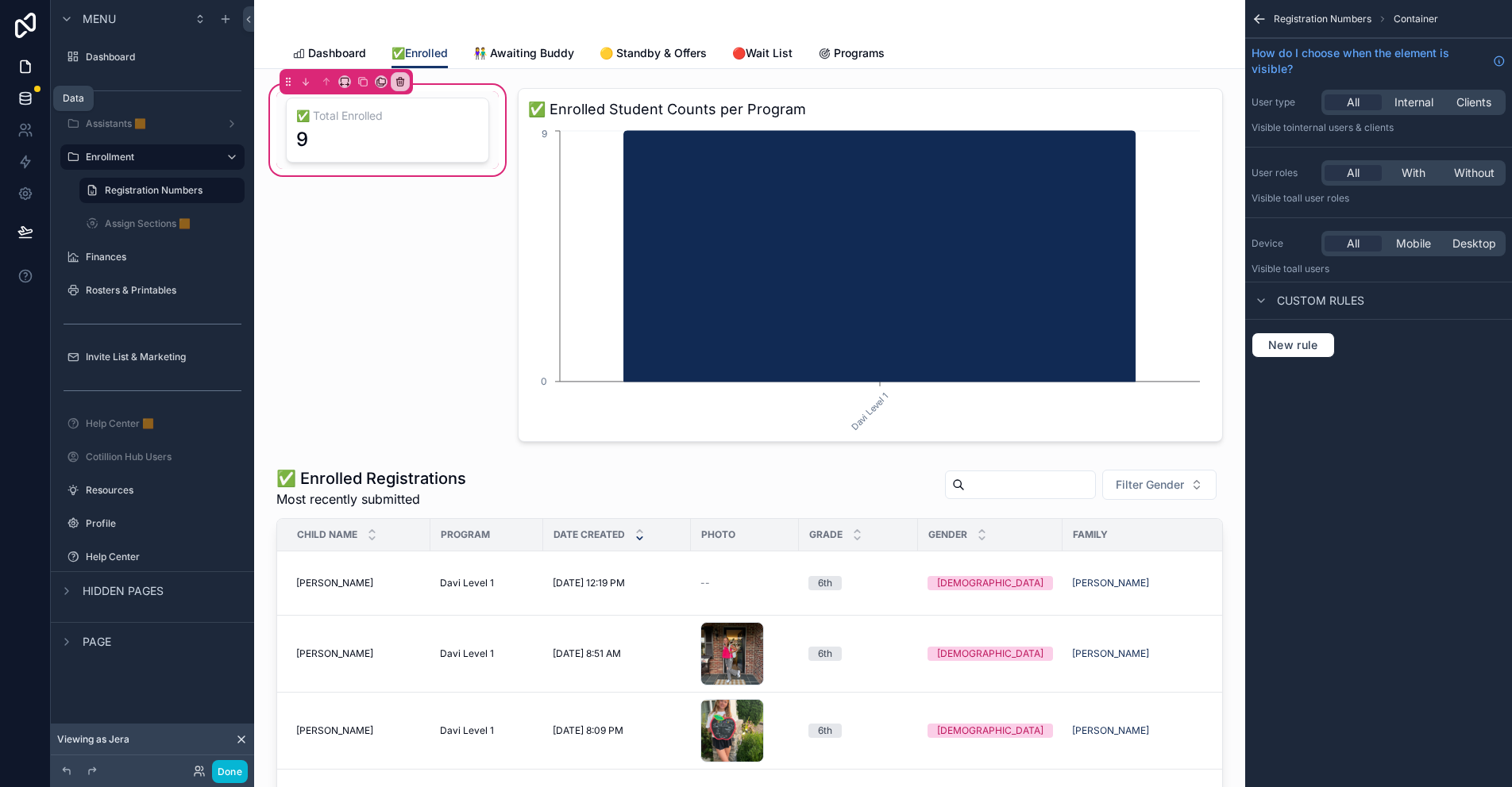
click at [17, 94] on icon at bounding box center [25, 98] width 16 height 16
